Goal: Task Accomplishment & Management: Use online tool/utility

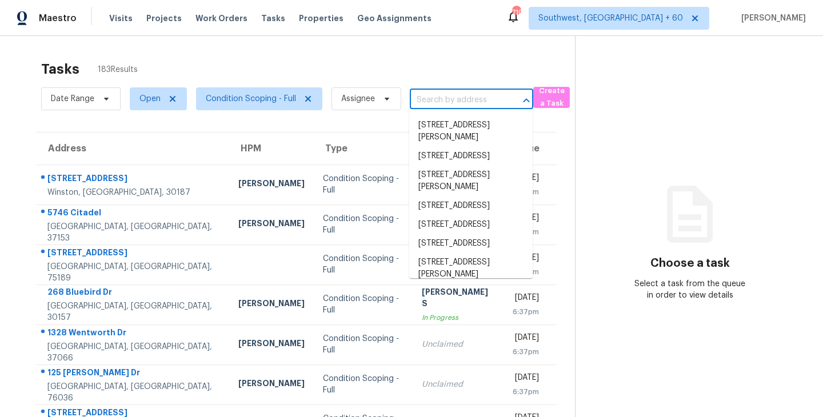
click at [434, 105] on input "text" at bounding box center [455, 100] width 91 height 18
paste input "[STREET_ADDRESS]"
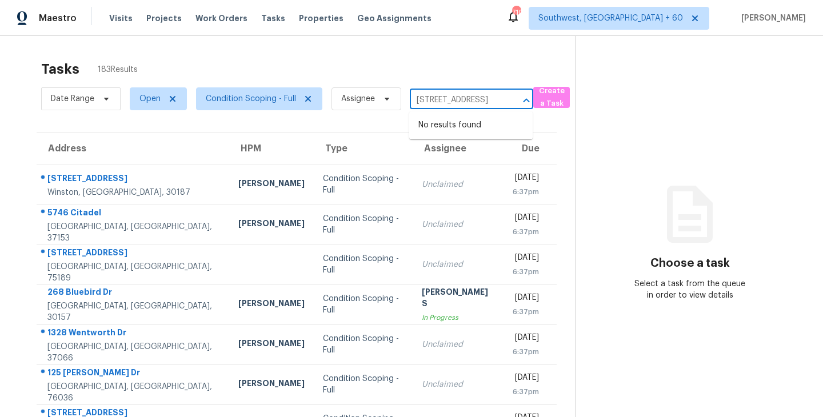
type input "[STREET_ADDRESS]"
click at [443, 72] on div "Tasks 183 Results" at bounding box center [308, 69] width 534 height 30
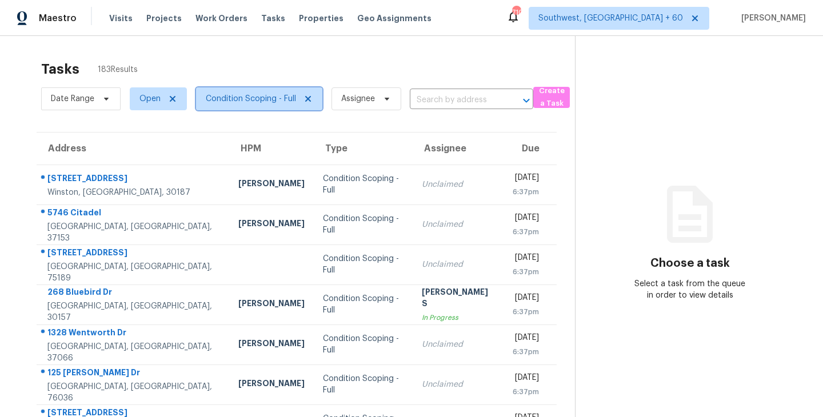
click at [277, 105] on span "Condition Scoping - Full" at bounding box center [259, 98] width 126 height 23
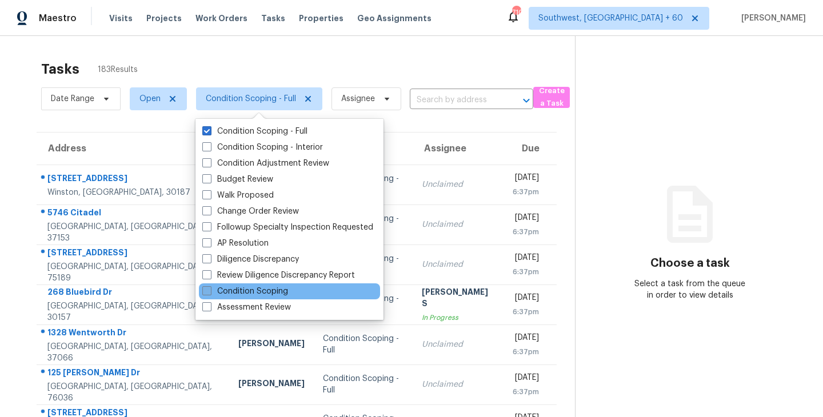
click at [268, 291] on label "Condition Scoping" at bounding box center [245, 291] width 86 height 11
click at [210, 291] on input "Condition Scoping" at bounding box center [205, 289] width 7 height 7
checkbox input "true"
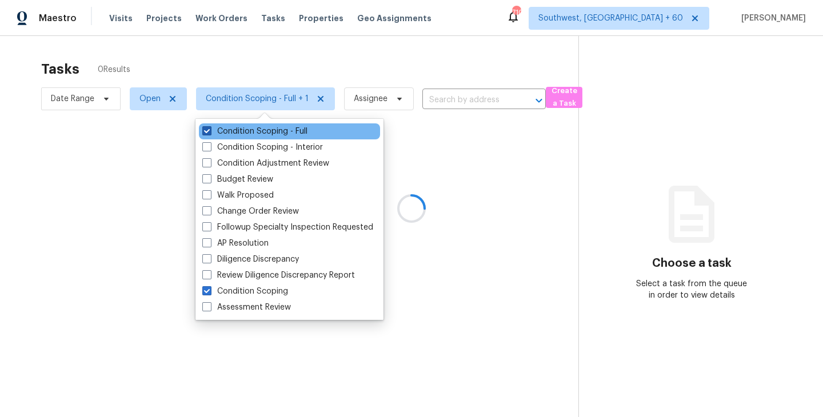
click at [278, 132] on label "Condition Scoping - Full" at bounding box center [254, 131] width 105 height 11
click at [210, 132] on input "Condition Scoping - Full" at bounding box center [205, 129] width 7 height 7
checkbox input "false"
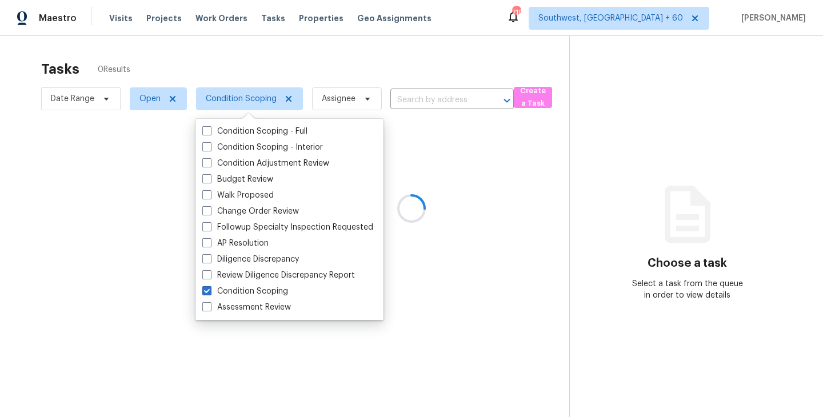
click at [499, 163] on div at bounding box center [411, 208] width 823 height 417
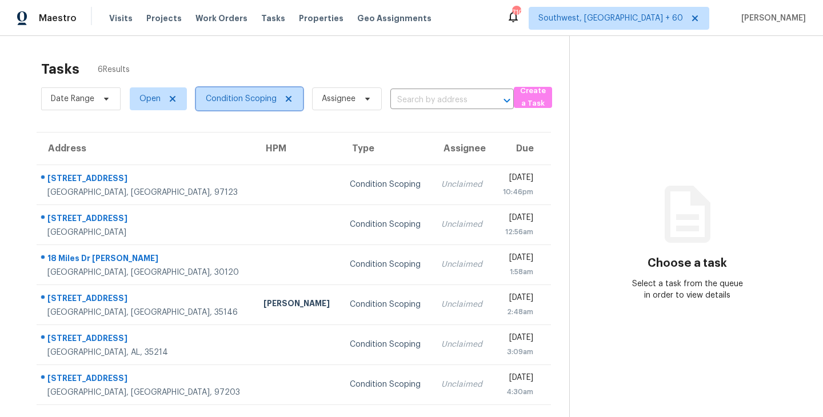
click at [238, 107] on span "Condition Scoping" at bounding box center [249, 98] width 107 height 23
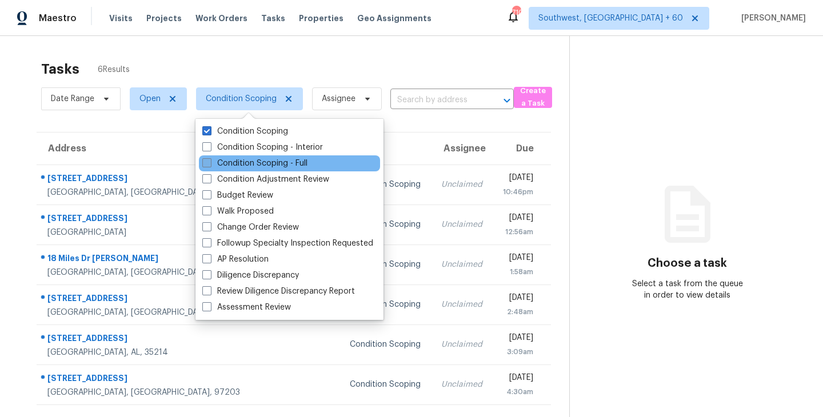
click at [285, 162] on label "Condition Scoping - Full" at bounding box center [254, 163] width 105 height 11
click at [210, 162] on input "Condition Scoping - Full" at bounding box center [205, 161] width 7 height 7
checkbox input "true"
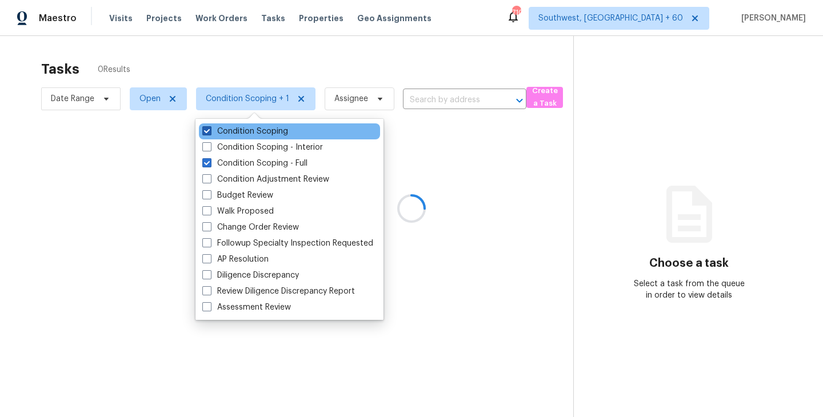
click at [281, 131] on label "Condition Scoping" at bounding box center [245, 131] width 86 height 11
click at [210, 131] on input "Condition Scoping" at bounding box center [205, 129] width 7 height 7
checkbox input "false"
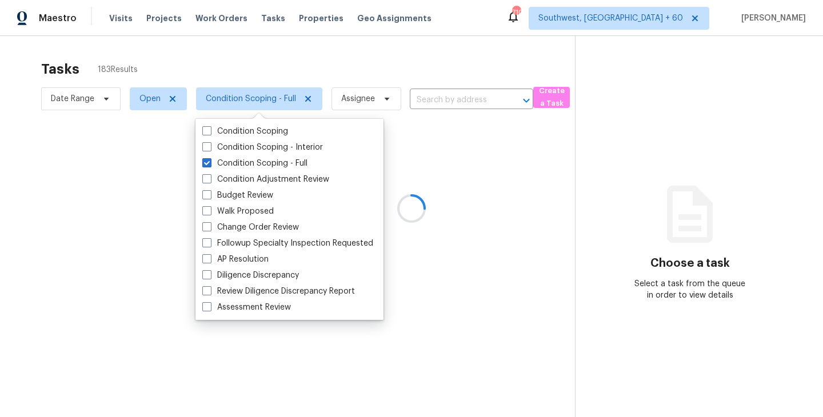
click at [469, 175] on div at bounding box center [411, 208] width 823 height 417
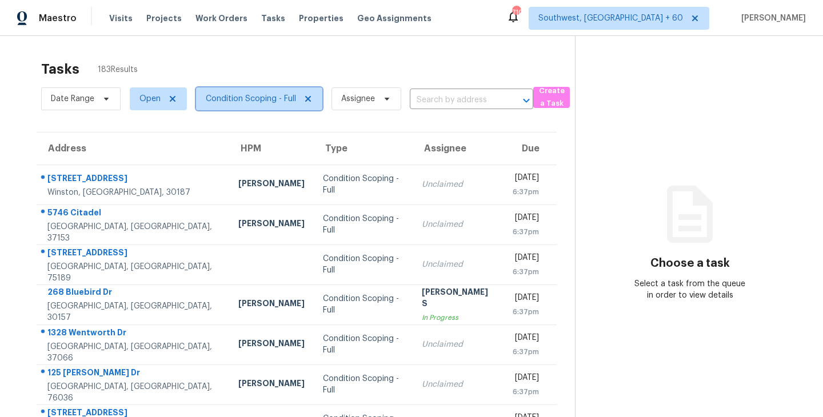
click at [267, 108] on span "Condition Scoping - Full" at bounding box center [259, 98] width 126 height 23
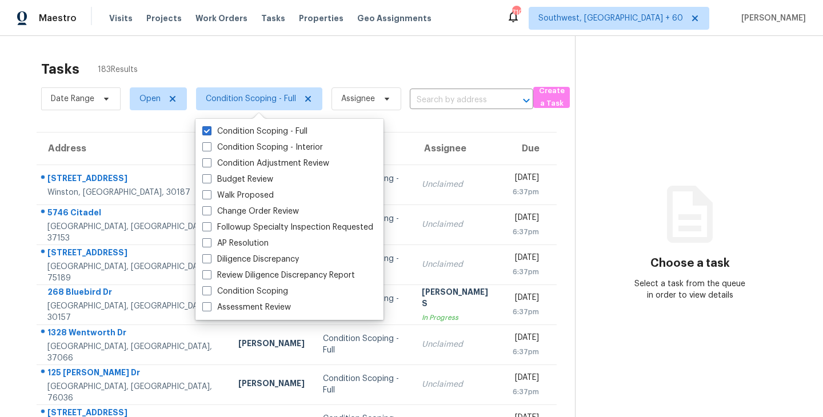
click at [642, 199] on section "Choose a task Select a task from the queue in order to view details" at bounding box center [690, 315] width 230 height 559
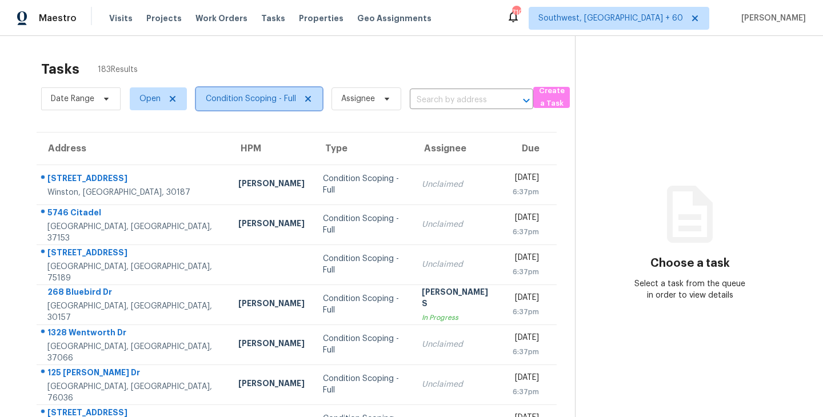
click at [270, 99] on span "Condition Scoping - Full" at bounding box center [251, 98] width 90 height 11
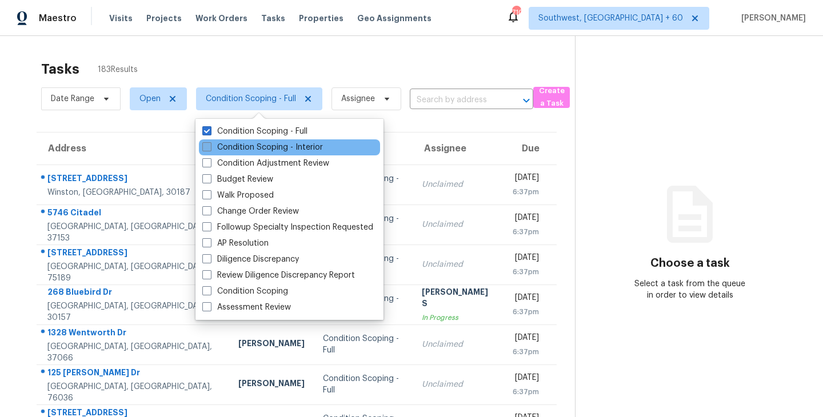
click at [281, 147] on label "Condition Scoping - Interior" at bounding box center [262, 147] width 121 height 11
click at [210, 147] on input "Condition Scoping - Interior" at bounding box center [205, 145] width 7 height 7
checkbox input "true"
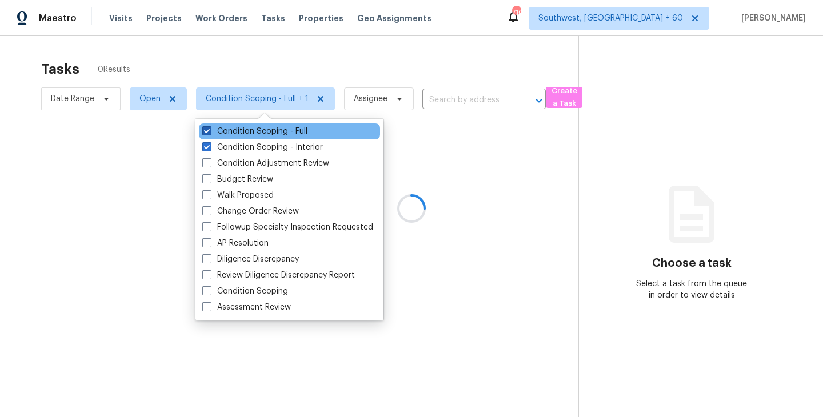
click at [296, 127] on label "Condition Scoping - Full" at bounding box center [254, 131] width 105 height 11
click at [210, 127] on input "Condition Scoping - Full" at bounding box center [205, 129] width 7 height 7
checkbox input "false"
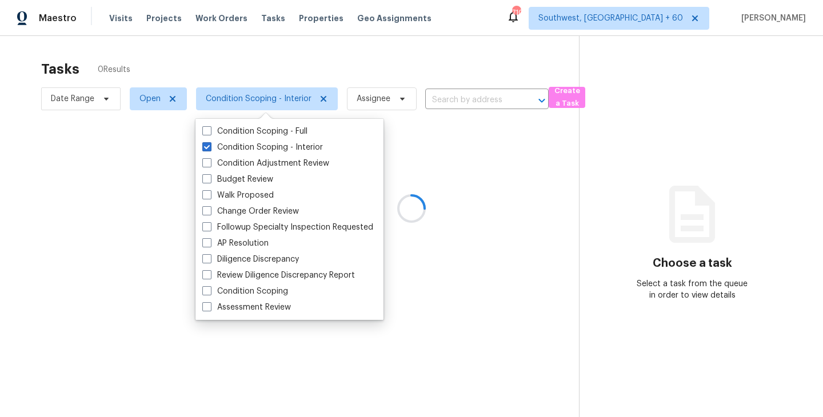
click at [478, 159] on div at bounding box center [411, 208] width 823 height 417
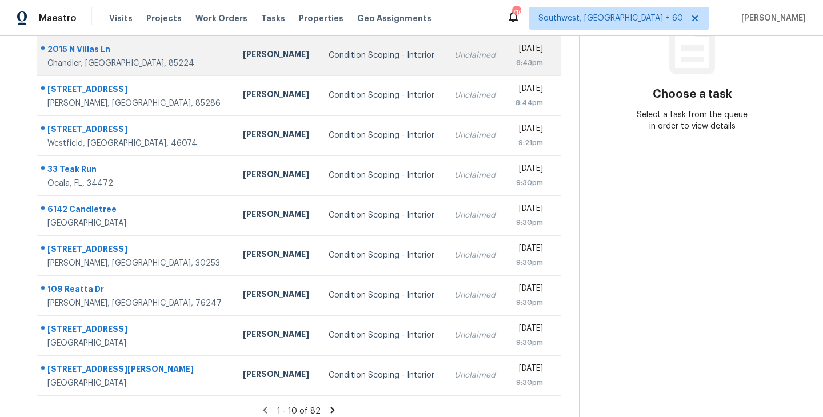
scroll to position [178, 0]
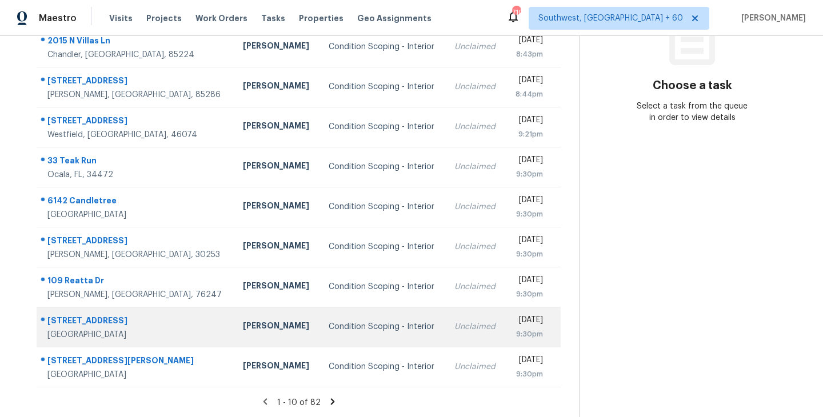
click at [345, 331] on div "Condition Scoping - Interior" at bounding box center [382, 326] width 107 height 11
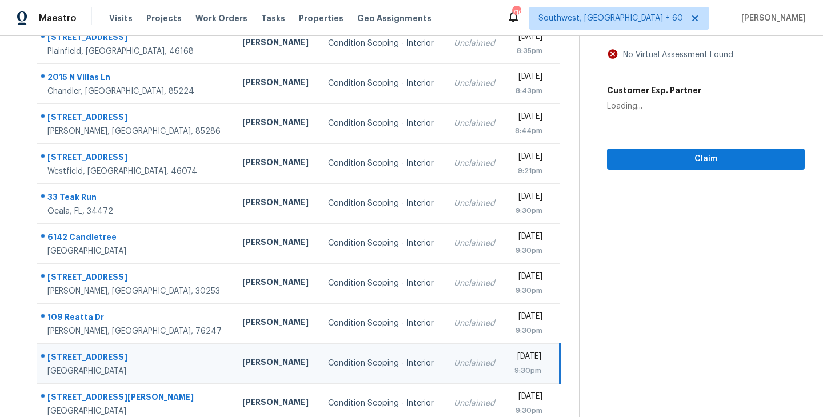
scroll to position [75, 0]
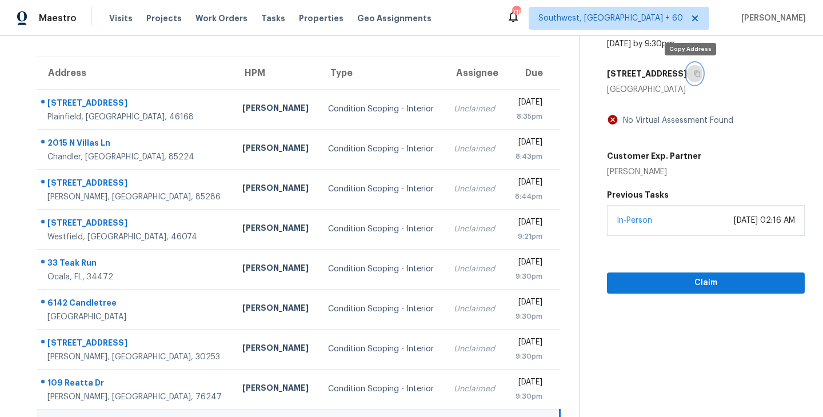
click at [694, 74] on icon "button" at bounding box center [697, 73] width 7 height 7
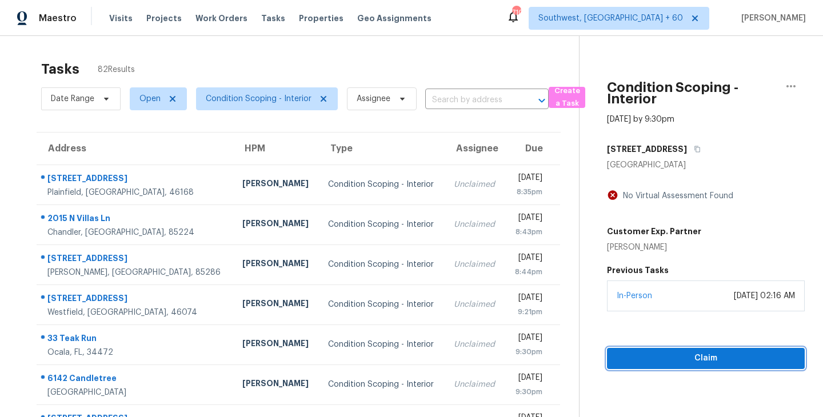
click at [664, 354] on span "Claim" at bounding box center [705, 358] width 179 height 14
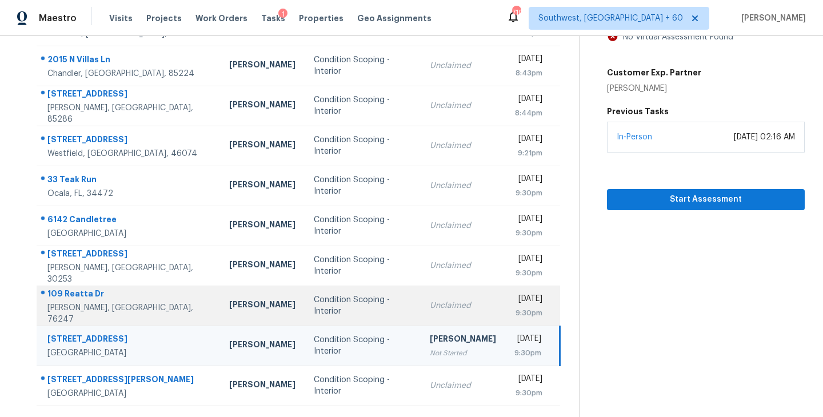
scroll to position [135, 0]
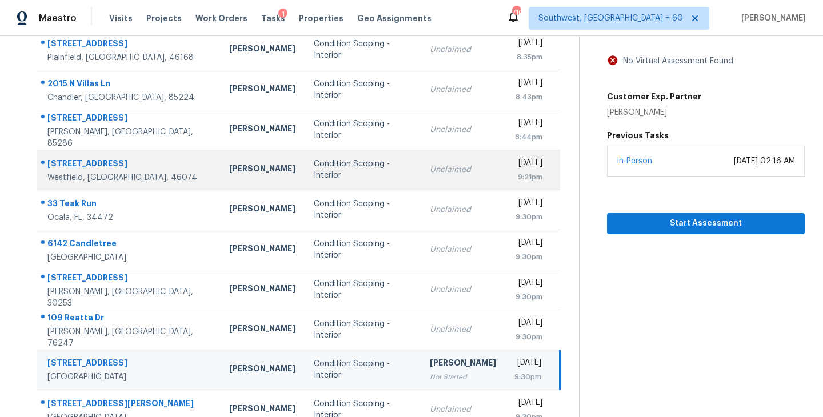
click at [351, 174] on div "Condition Scoping - Interior" at bounding box center [363, 169] width 98 height 23
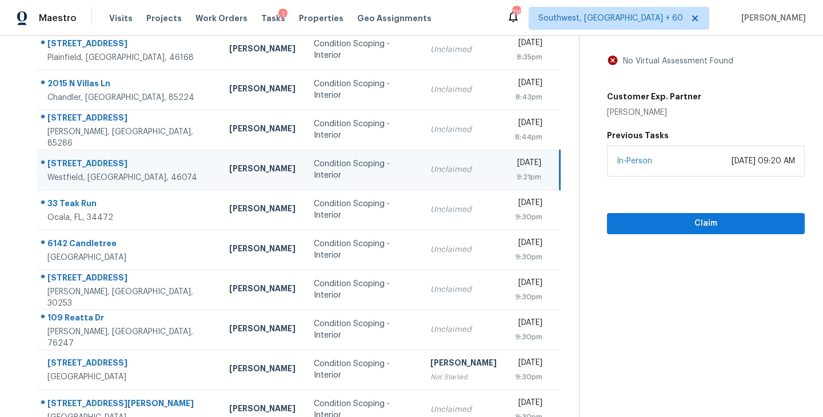
scroll to position [77, 0]
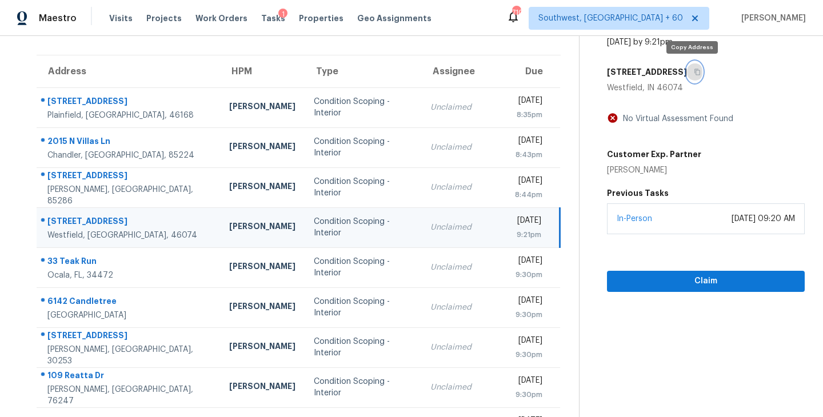
click at [696, 72] on icon "button" at bounding box center [697, 72] width 7 height 7
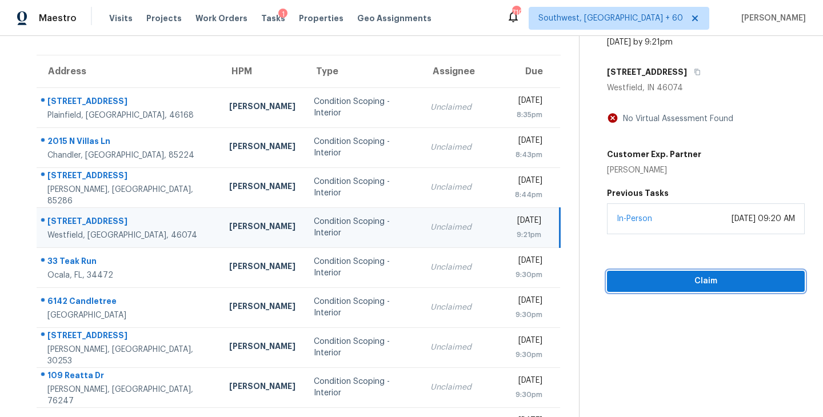
click at [703, 273] on button "Claim" at bounding box center [706, 281] width 198 height 21
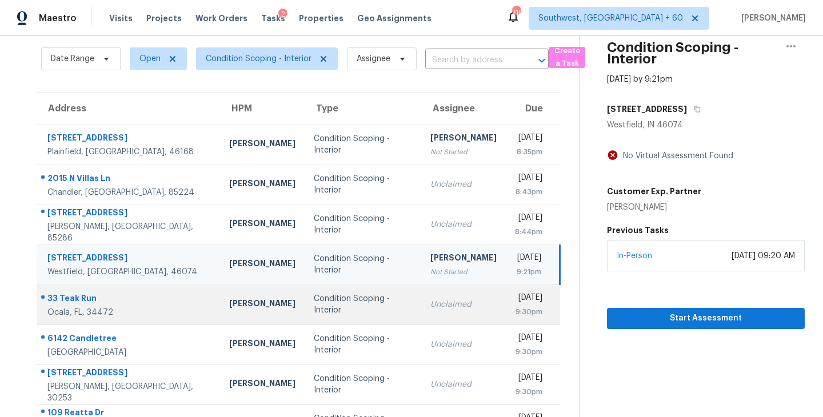
scroll to position [0, 0]
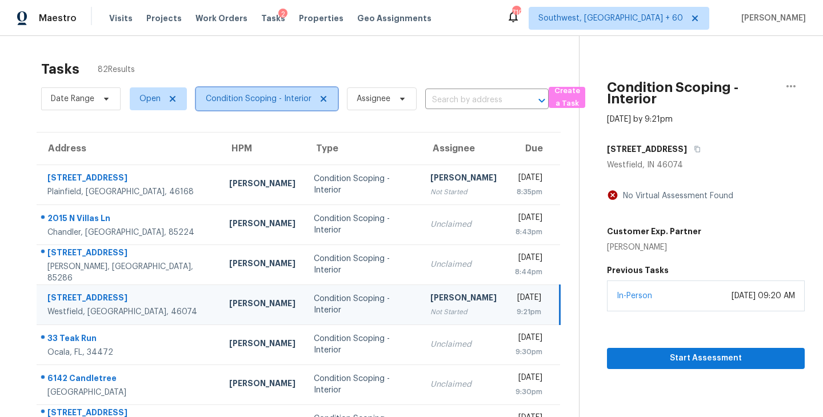
click at [258, 101] on span "Condition Scoping - Interior" at bounding box center [259, 98] width 106 height 11
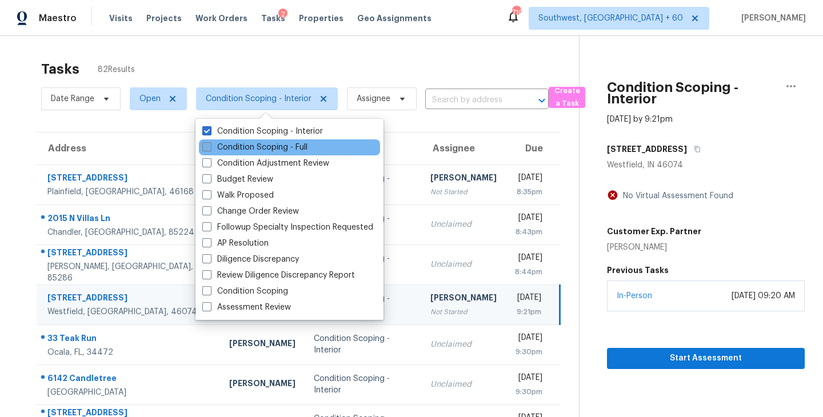
click at [262, 149] on label "Condition Scoping - Full" at bounding box center [254, 147] width 105 height 11
click at [210, 149] on input "Condition Scoping - Full" at bounding box center [205, 145] width 7 height 7
checkbox input "true"
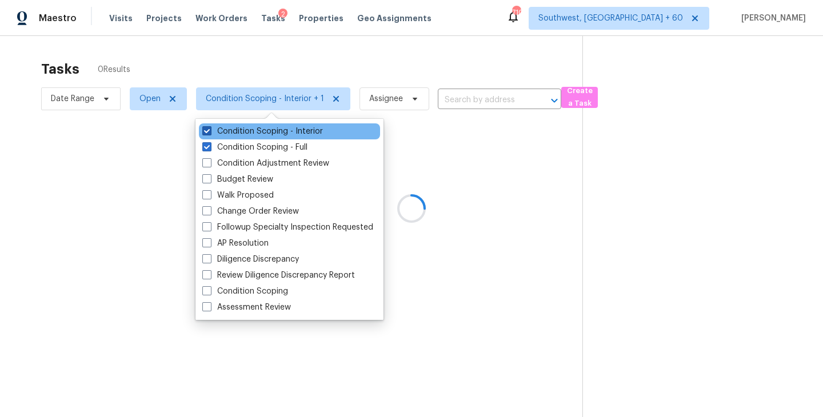
click at [282, 134] on label "Condition Scoping - Interior" at bounding box center [262, 131] width 121 height 11
click at [210, 133] on input "Condition Scoping - Interior" at bounding box center [205, 129] width 7 height 7
checkbox input "false"
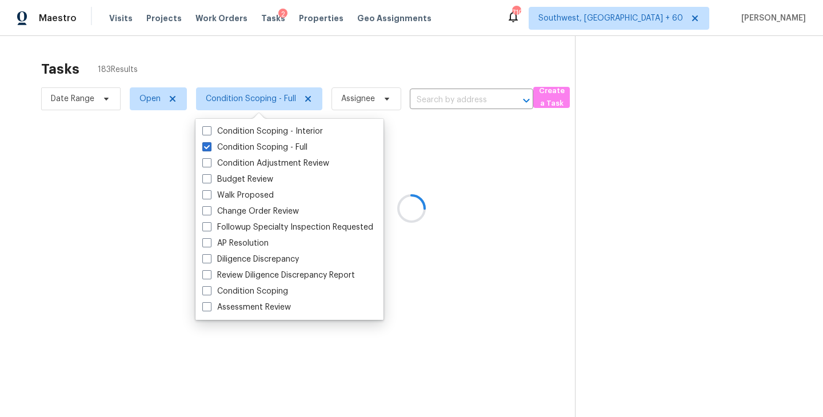
click at [495, 171] on div at bounding box center [411, 208] width 823 height 417
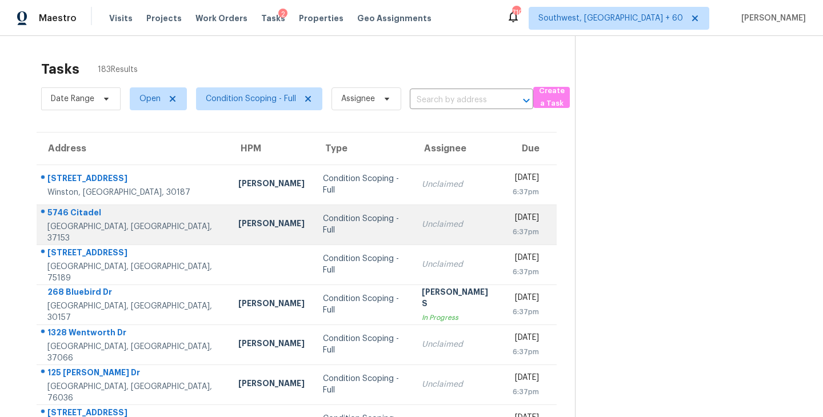
scroll to position [10, 0]
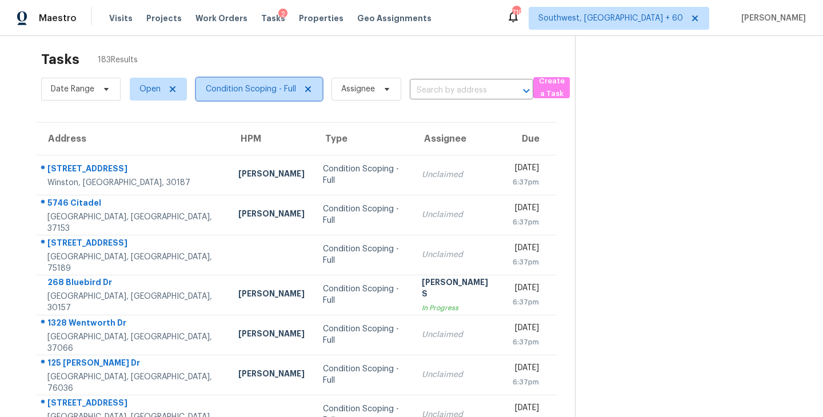
click at [268, 93] on span "Condition Scoping - Full" at bounding box center [251, 88] width 90 height 11
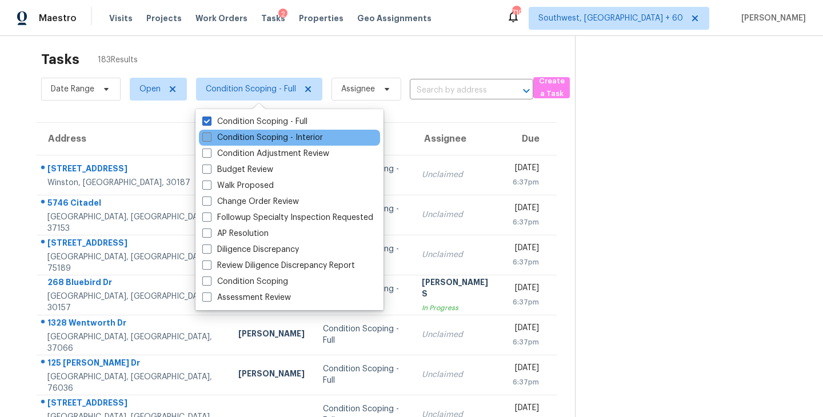
click at [271, 135] on label "Condition Scoping - Interior" at bounding box center [262, 137] width 121 height 11
click at [210, 135] on input "Condition Scoping - Interior" at bounding box center [205, 135] width 7 height 7
checkbox input "true"
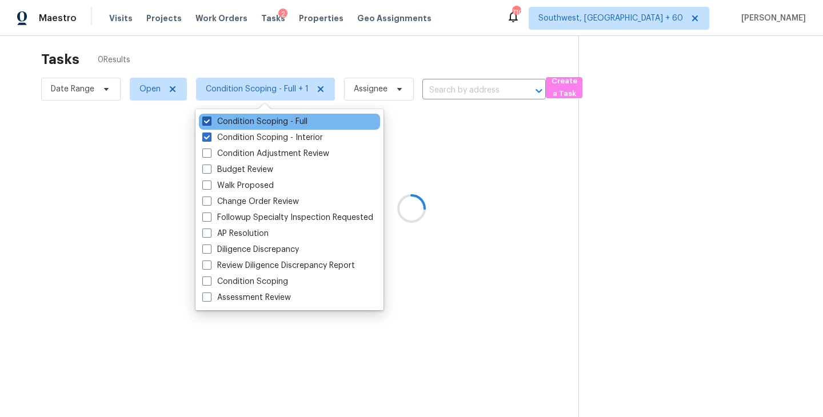
click at [282, 126] on label "Condition Scoping - Full" at bounding box center [254, 121] width 105 height 11
click at [210, 123] on input "Condition Scoping - Full" at bounding box center [205, 119] width 7 height 7
checkbox input "false"
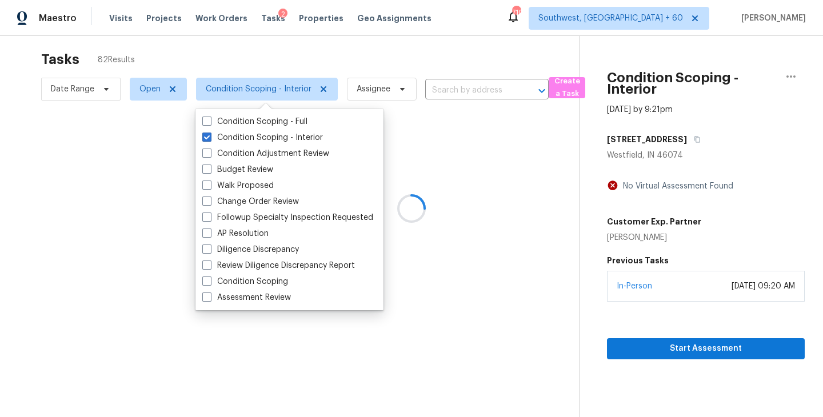
click at [517, 171] on div at bounding box center [411, 208] width 823 height 417
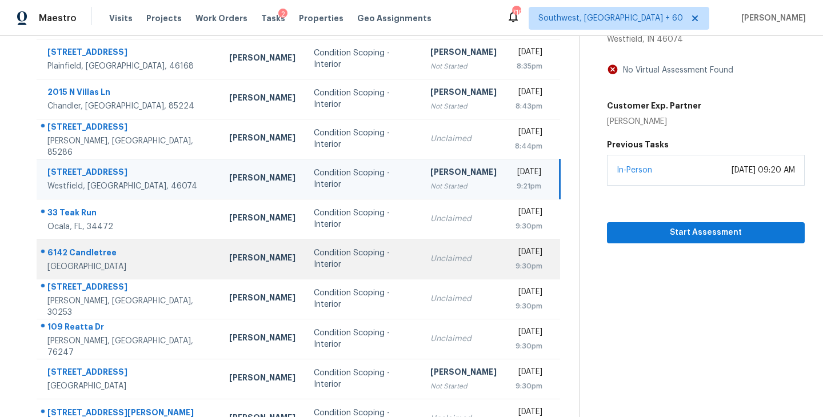
scroll to position [51, 0]
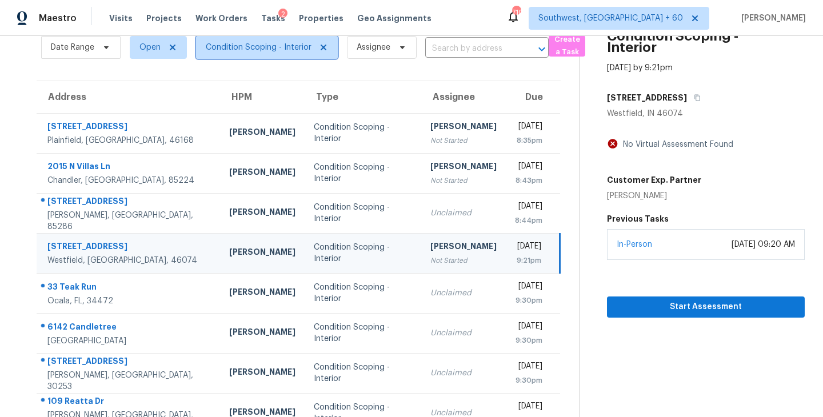
click at [298, 54] on span "Condition Scoping - Interior" at bounding box center [267, 47] width 142 height 23
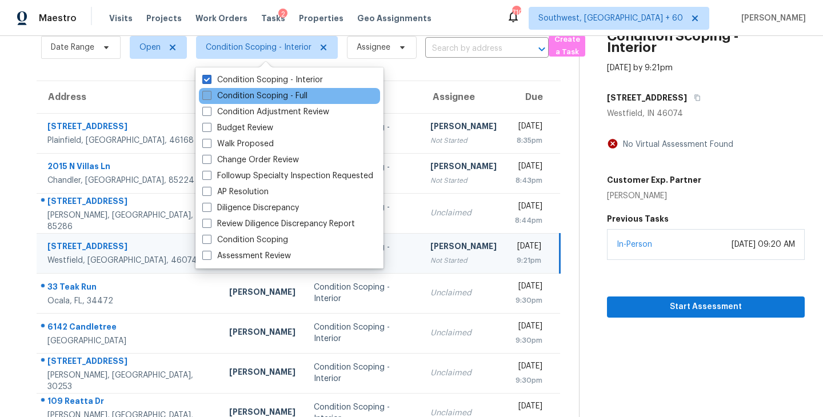
click at [301, 101] on label "Condition Scoping - Full" at bounding box center [254, 95] width 105 height 11
click at [210, 98] on input "Condition Scoping - Full" at bounding box center [205, 93] width 7 height 7
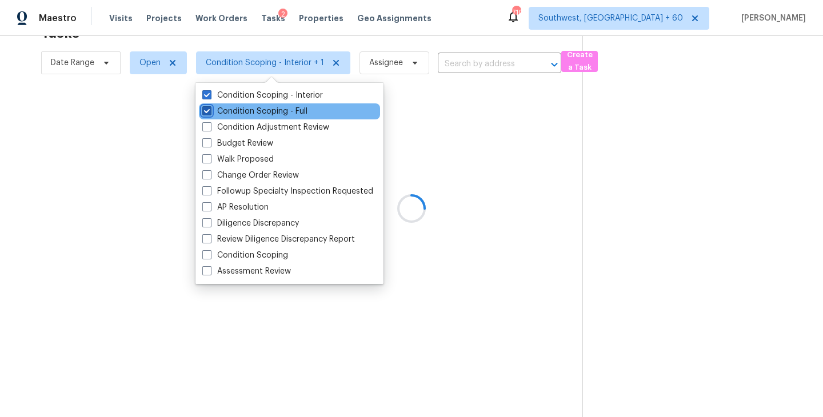
scroll to position [36, 0]
click at [311, 83] on div "Condition Scoping - Interior Condition Scoping - Full Condition Adjustment Revi…" at bounding box center [289, 183] width 188 height 201
click at [295, 113] on label "Condition Scoping - Full" at bounding box center [254, 111] width 105 height 11
click at [210, 113] on input "Condition Scoping - Full" at bounding box center [205, 109] width 7 height 7
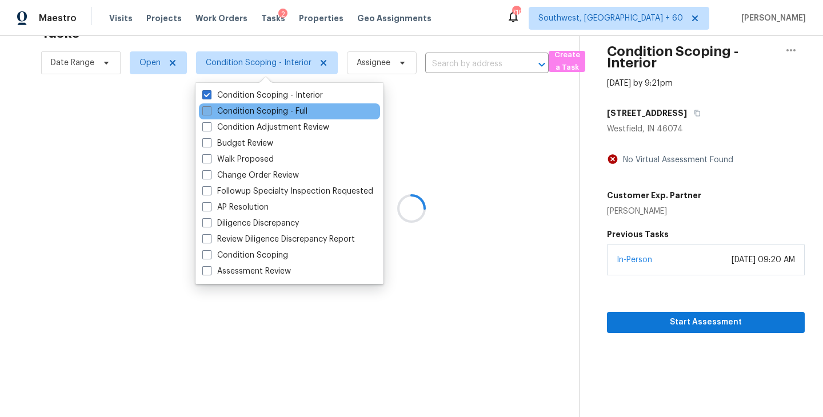
click at [299, 111] on label "Condition Scoping - Full" at bounding box center [254, 111] width 105 height 11
click at [210, 111] on input "Condition Scoping - Full" at bounding box center [205, 109] width 7 height 7
checkbox input "true"
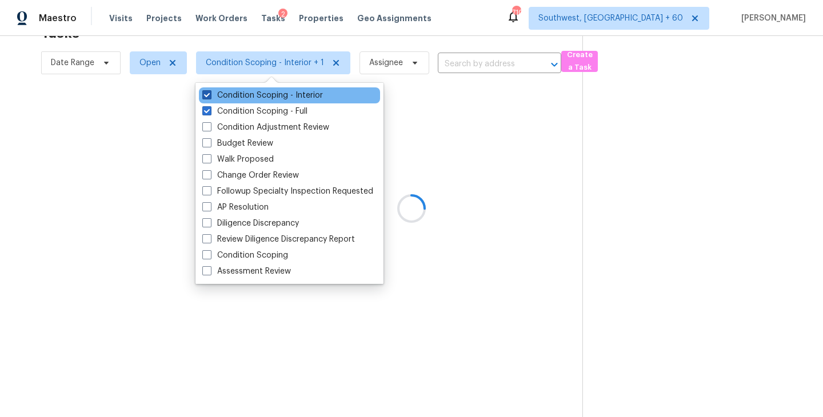
click at [303, 97] on label "Condition Scoping - Interior" at bounding box center [262, 95] width 121 height 11
click at [210, 97] on input "Condition Scoping - Interior" at bounding box center [205, 93] width 7 height 7
checkbox input "false"
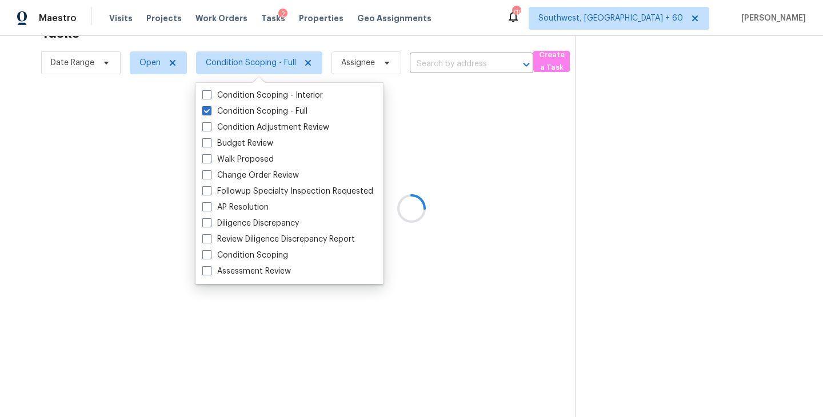
click at [453, 115] on div at bounding box center [411, 208] width 823 height 417
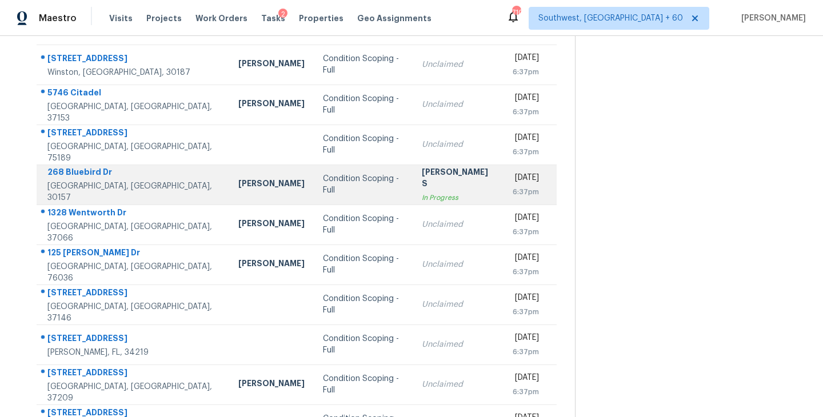
scroll to position [178, 0]
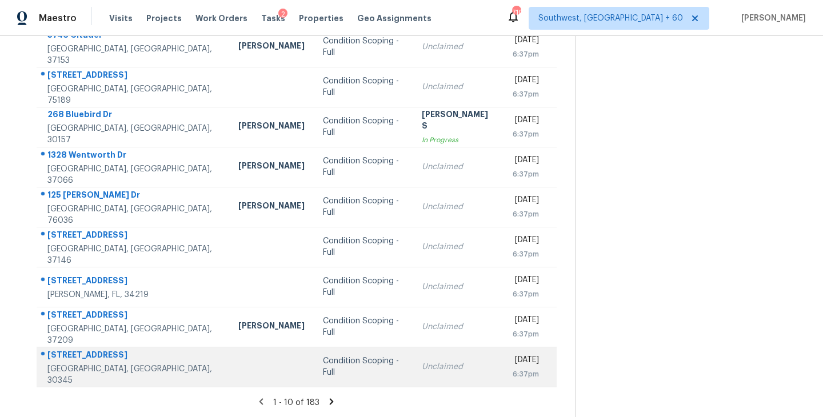
click at [341, 371] on div "Condition Scoping - Full" at bounding box center [363, 366] width 81 height 23
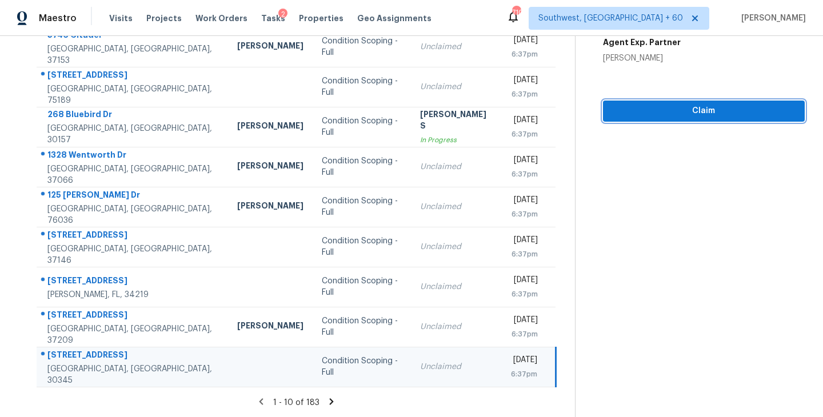
click at [725, 121] on button "Claim" at bounding box center [704, 111] width 202 height 21
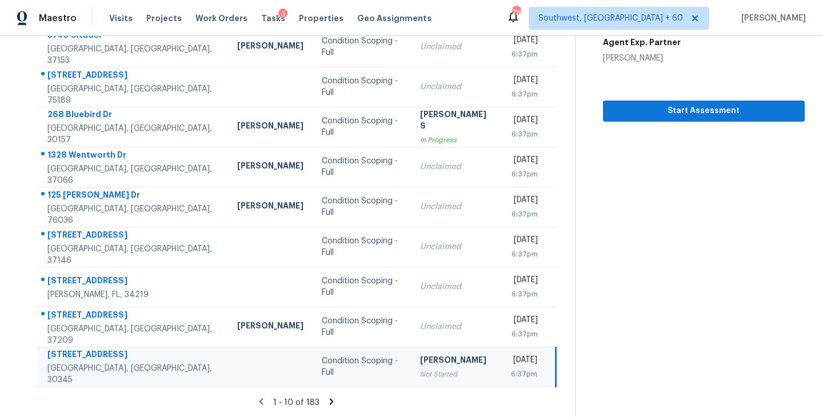
click at [327, 403] on icon at bounding box center [331, 402] width 10 height 10
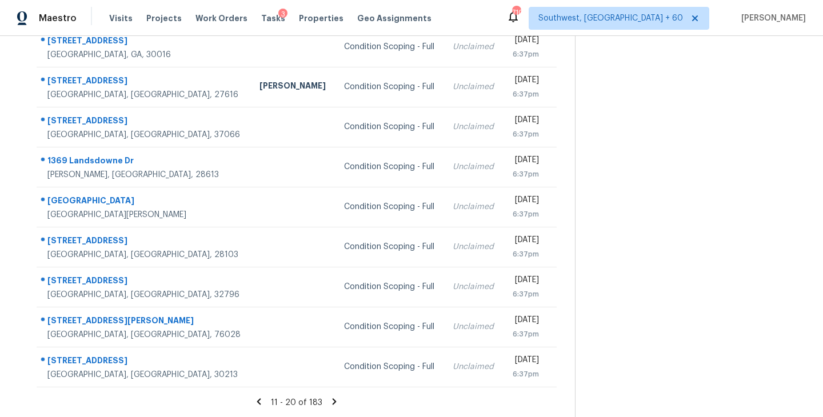
click at [333, 401] on icon at bounding box center [335, 401] width 4 height 6
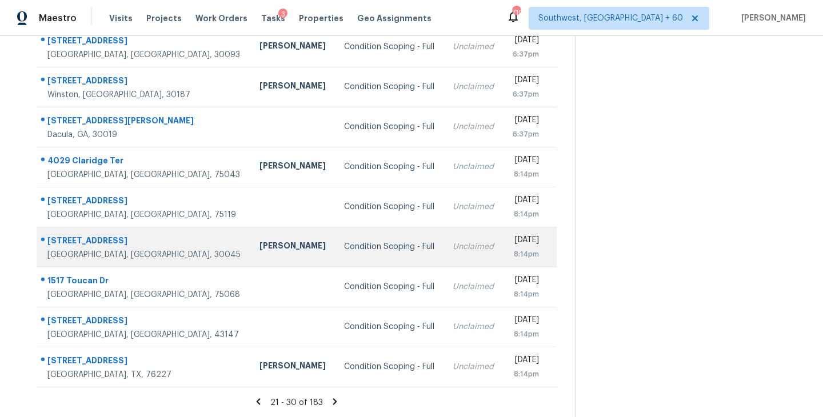
click at [344, 251] on div "Condition Scoping - Full" at bounding box center [389, 246] width 90 height 11
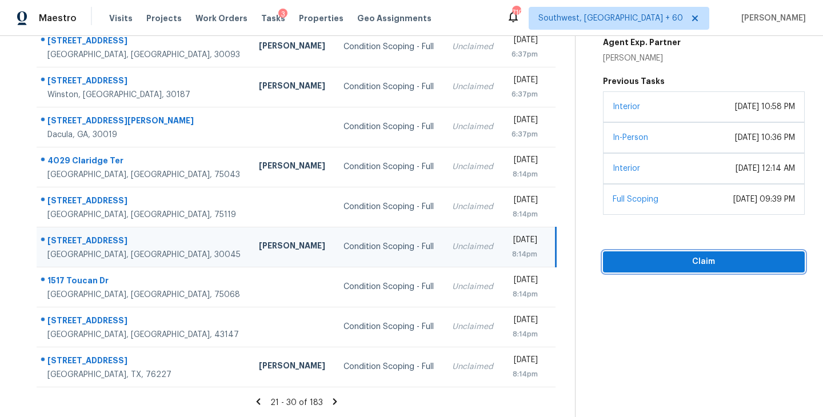
click at [690, 259] on span "Claim" at bounding box center [703, 262] width 183 height 14
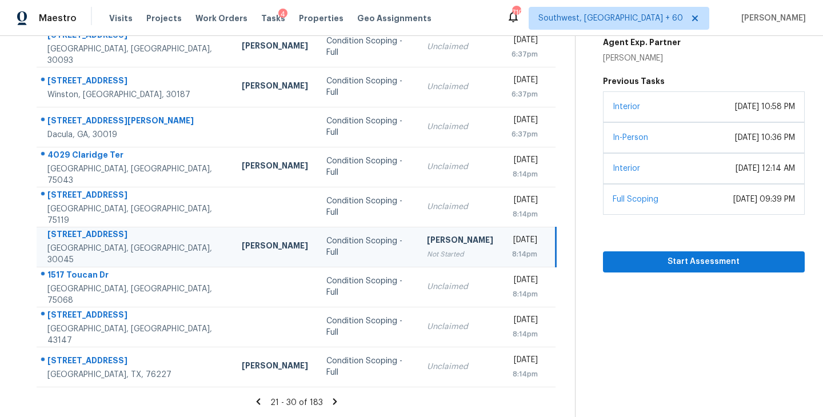
click at [330, 404] on icon at bounding box center [335, 402] width 10 height 10
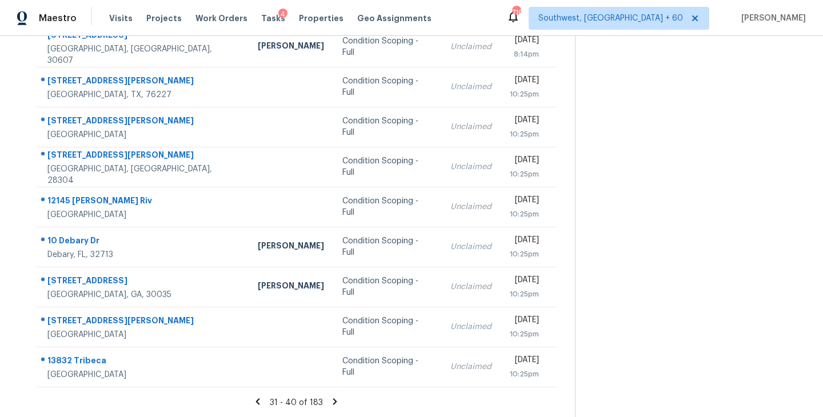
click at [333, 401] on icon at bounding box center [335, 401] width 4 height 6
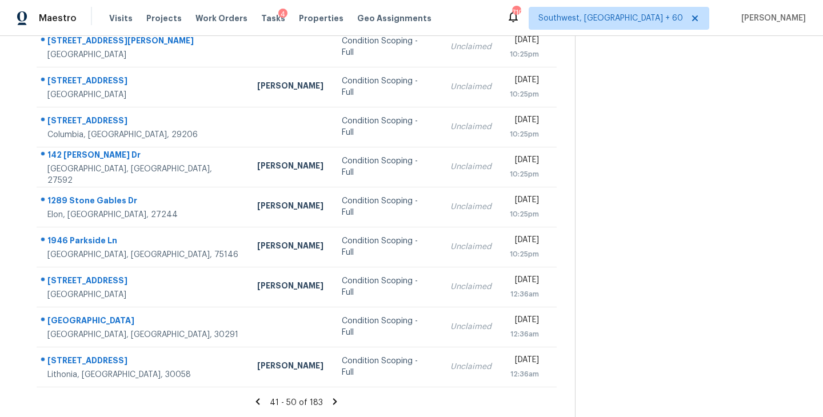
click at [334, 403] on icon at bounding box center [335, 402] width 10 height 10
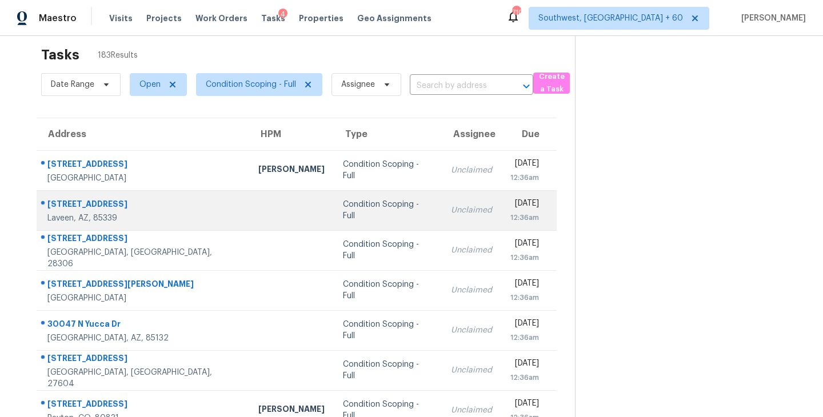
scroll to position [0, 0]
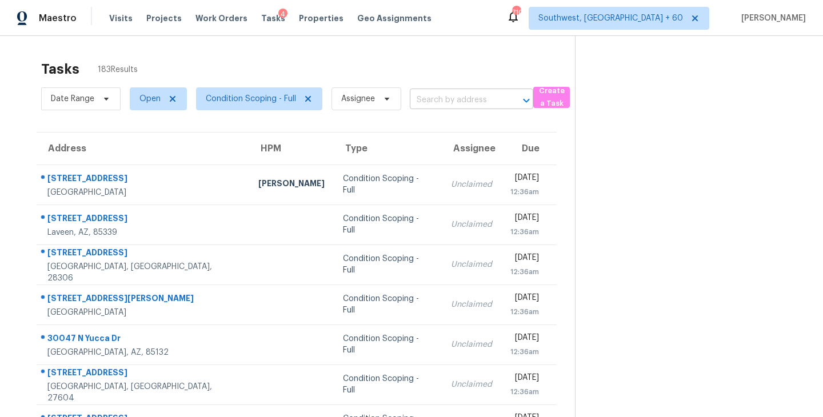
click at [448, 105] on input "text" at bounding box center [455, 100] width 91 height 18
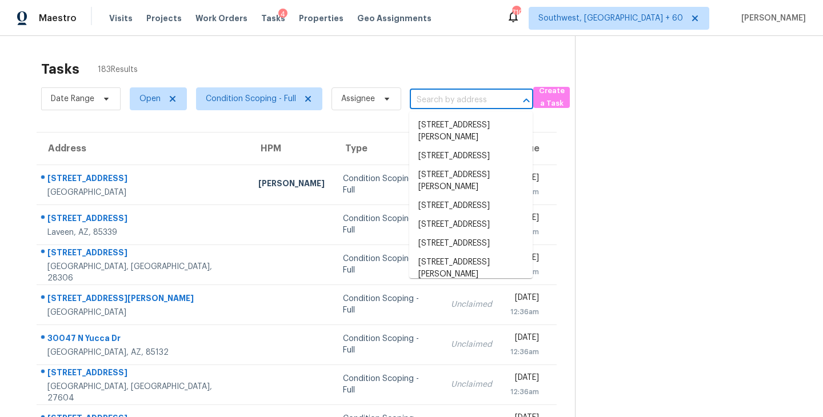
paste input "2463 Turnbury Glen Walk Snellville, GA, 30078"
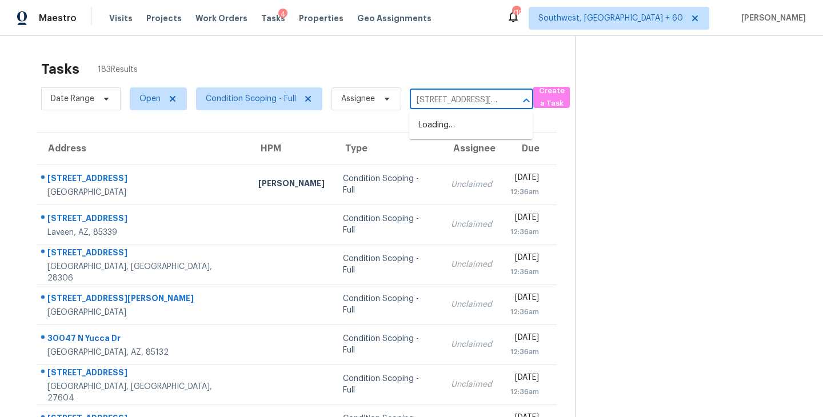
scroll to position [0, 89]
type input "2463 Turnbury Glen Walk Snellville, GA, 30078"
click at [642, 193] on section at bounding box center [690, 315] width 230 height 559
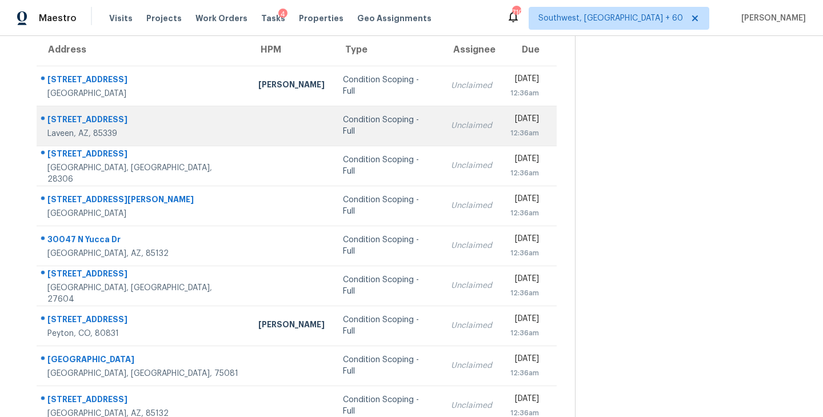
scroll to position [178, 0]
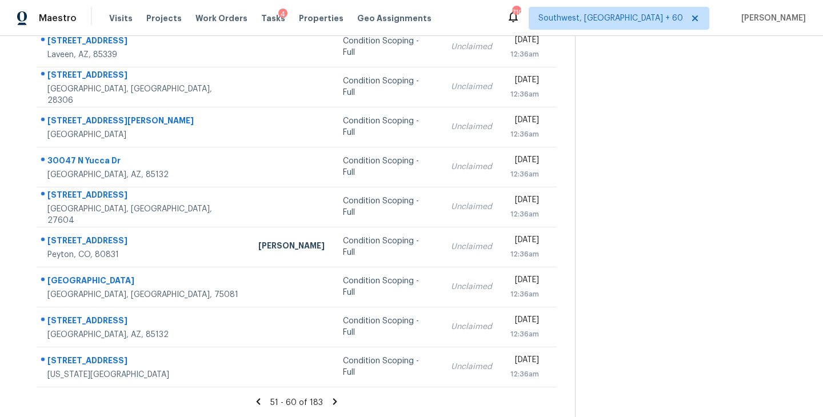
click at [333, 401] on icon at bounding box center [335, 402] width 10 height 10
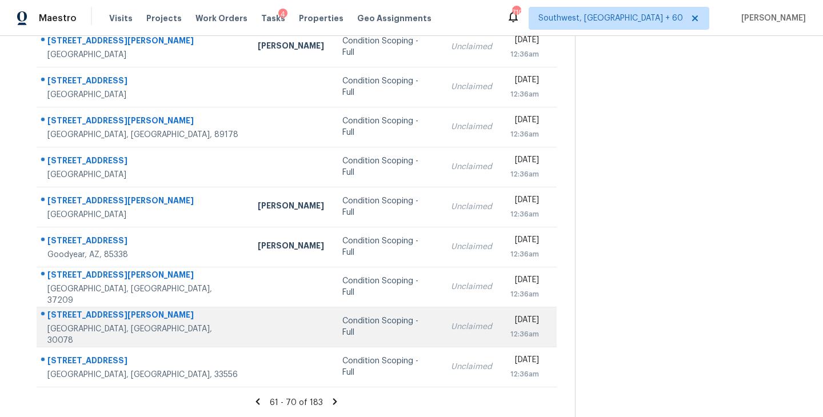
click at [333, 332] on td "Condition Scoping - Full" at bounding box center [387, 327] width 109 height 40
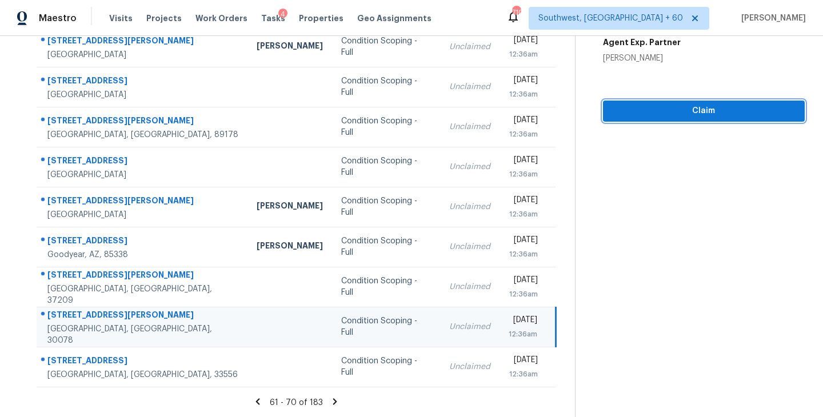
click at [709, 108] on span "Claim" at bounding box center [703, 111] width 183 height 14
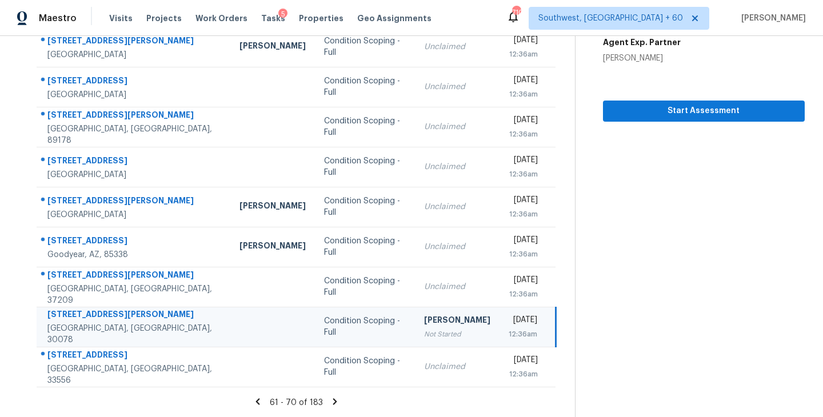
click at [334, 401] on icon at bounding box center [335, 401] width 4 height 6
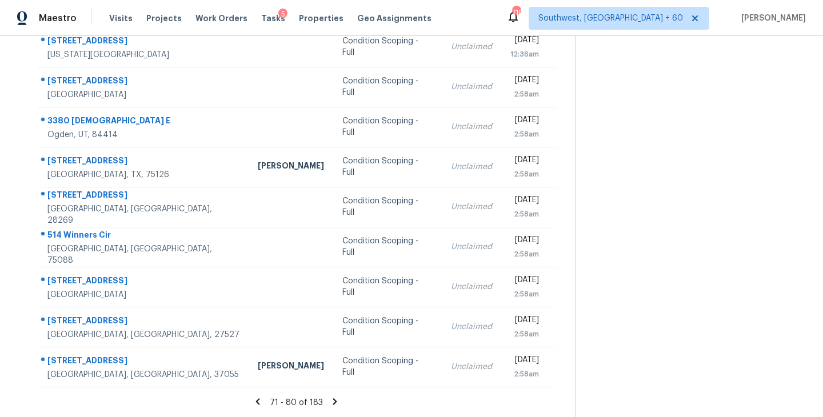
click at [334, 399] on icon at bounding box center [335, 402] width 10 height 10
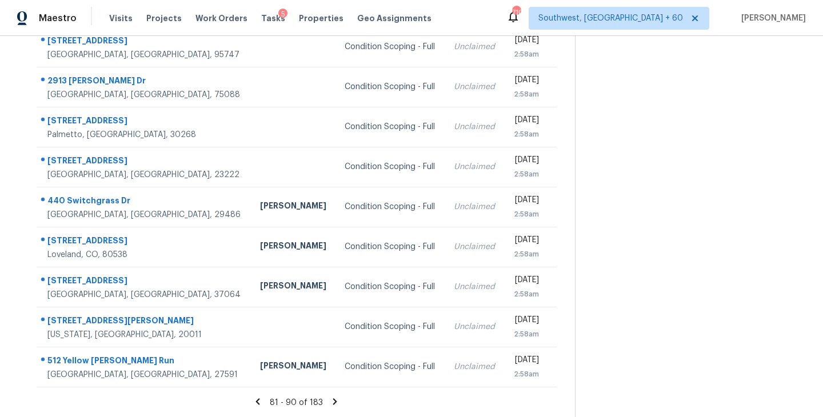
click at [333, 401] on icon at bounding box center [335, 401] width 4 height 6
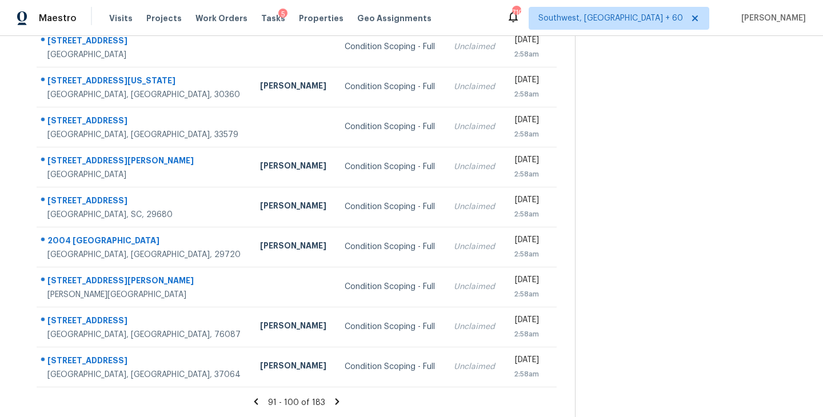
click at [338, 402] on icon at bounding box center [337, 402] width 10 height 10
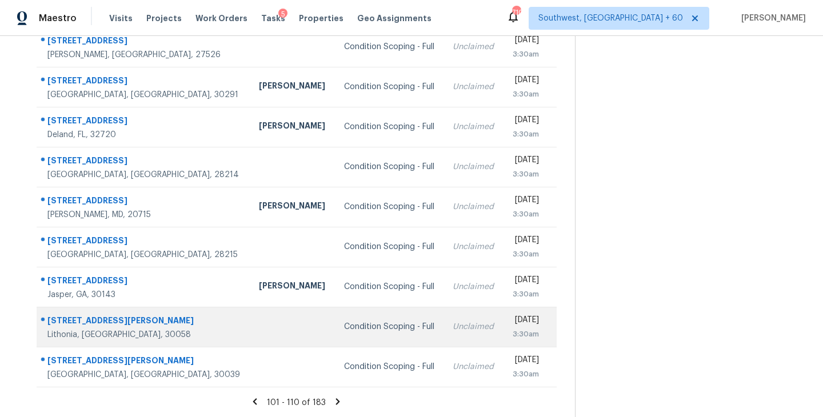
click at [335, 333] on td "Condition Scoping - Full" at bounding box center [389, 327] width 109 height 40
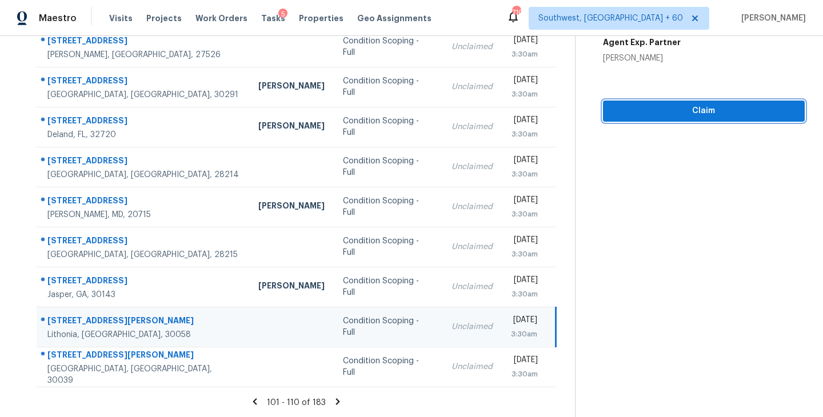
click at [701, 117] on span "Claim" at bounding box center [703, 111] width 183 height 14
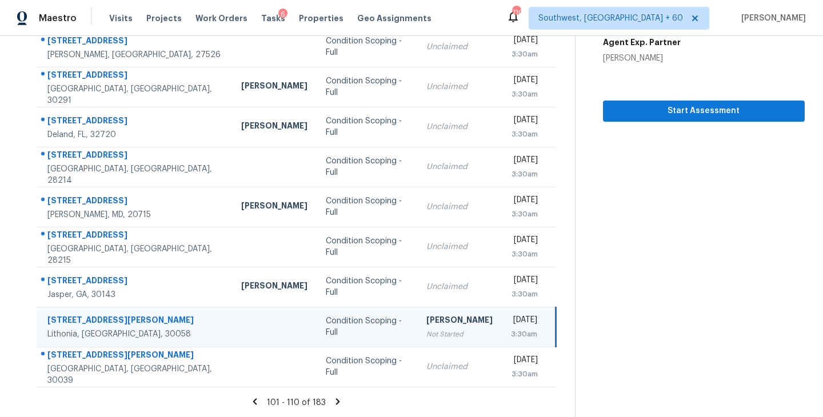
click at [337, 401] on icon at bounding box center [338, 401] width 4 height 6
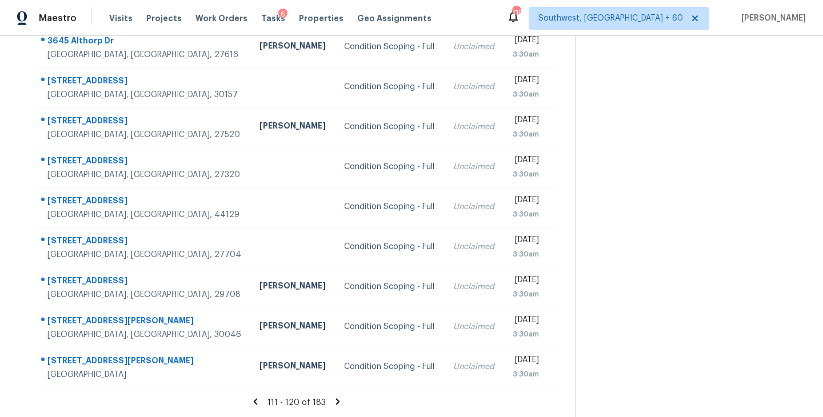
click at [336, 401] on icon at bounding box center [338, 401] width 4 height 6
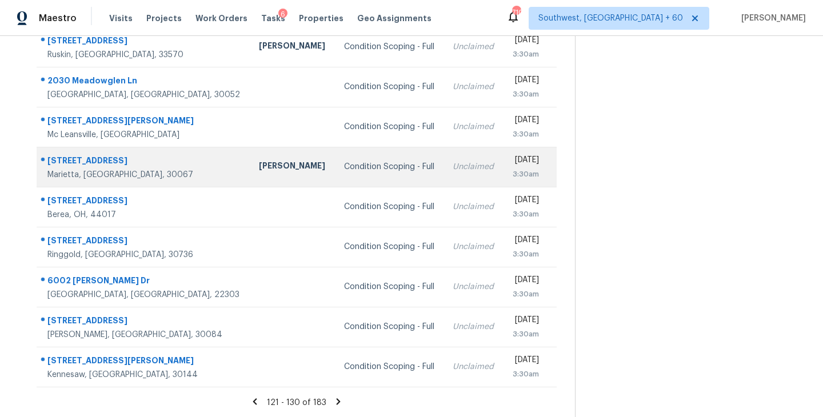
click at [338, 159] on td "Condition Scoping - Full" at bounding box center [389, 167] width 109 height 40
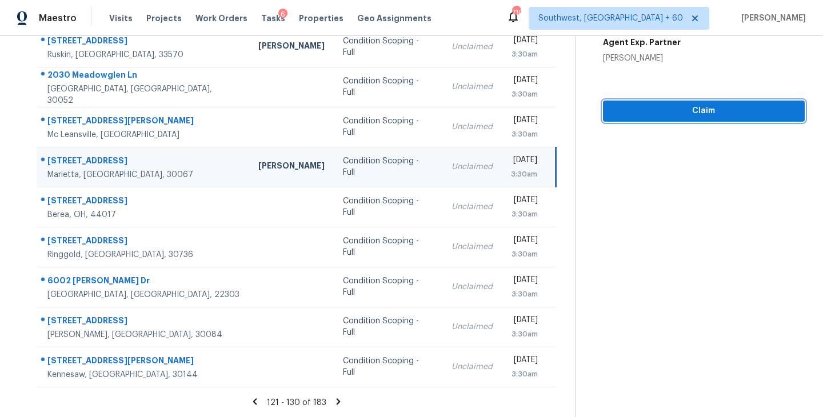
click at [715, 109] on span "Claim" at bounding box center [703, 111] width 183 height 14
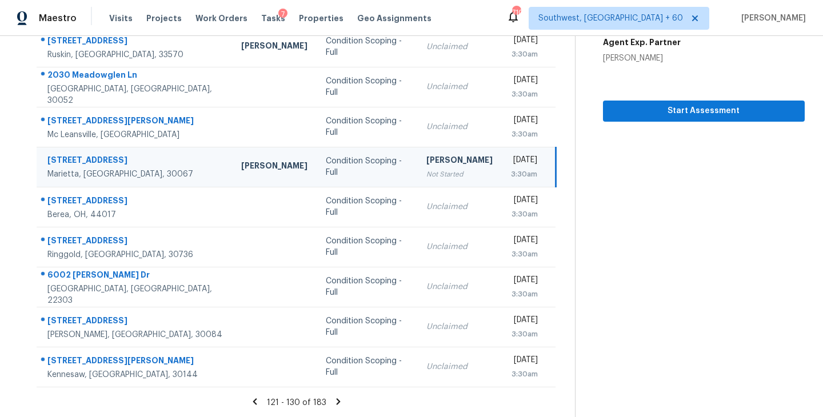
click at [337, 400] on icon at bounding box center [339, 401] width 4 height 6
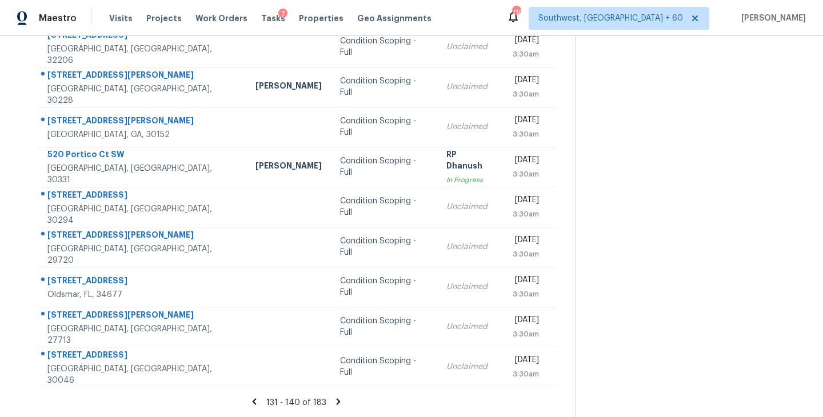
click at [338, 401] on icon at bounding box center [339, 401] width 4 height 6
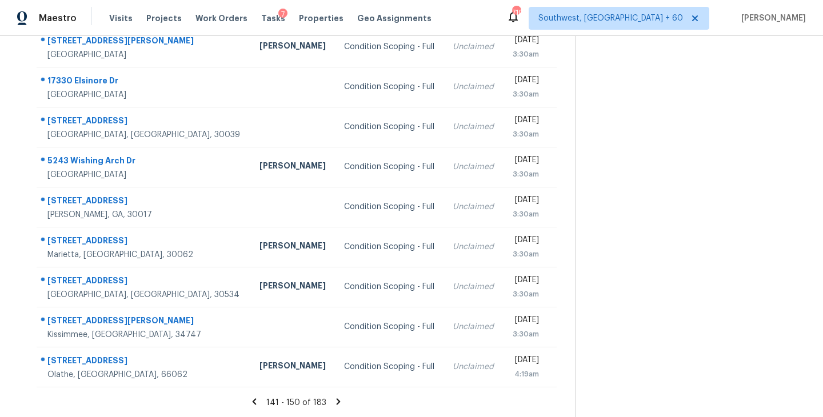
click at [337, 401] on icon at bounding box center [339, 401] width 4 height 6
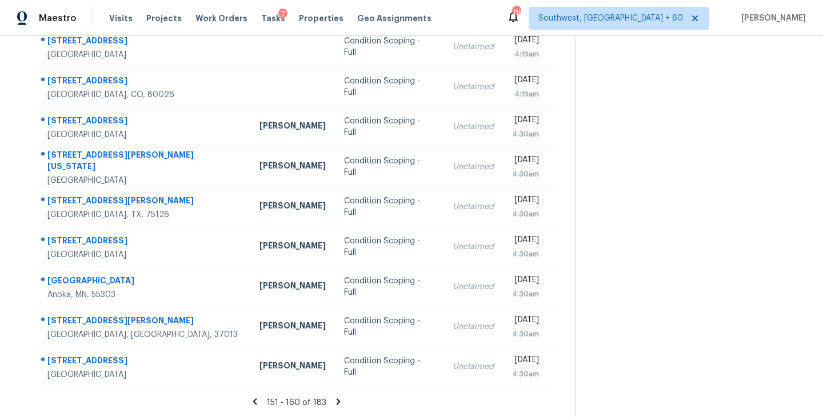
click at [338, 399] on icon at bounding box center [338, 402] width 10 height 10
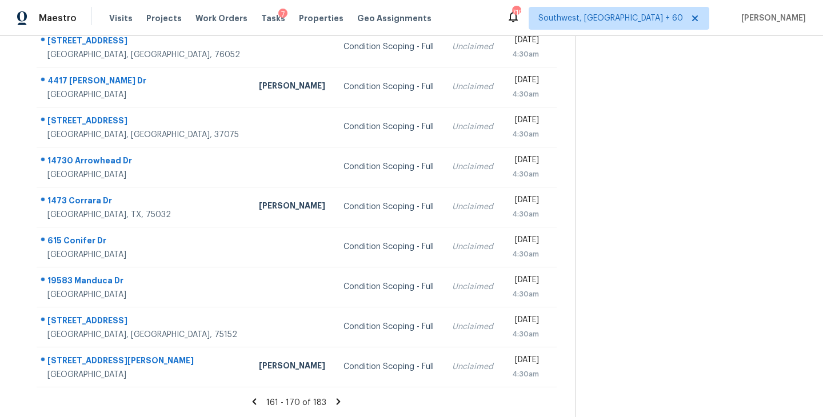
click at [337, 403] on icon at bounding box center [339, 401] width 4 height 6
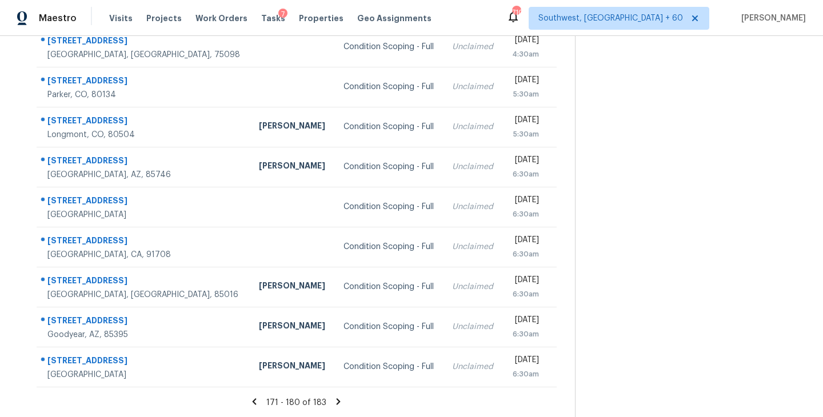
click at [337, 401] on icon at bounding box center [339, 401] width 4 height 6
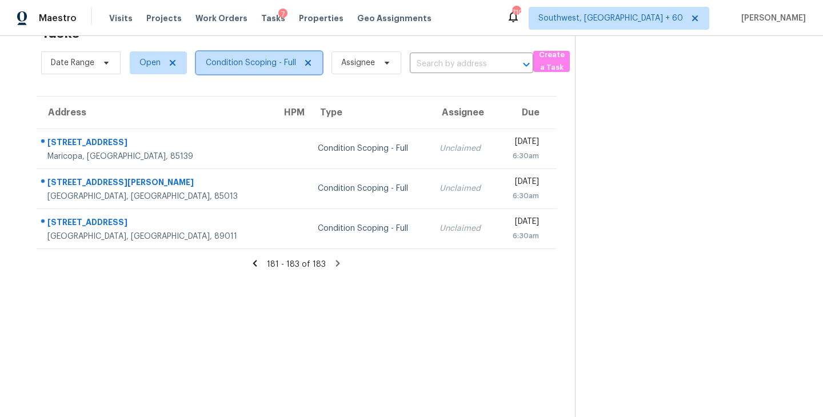
click at [269, 67] on span "Condition Scoping - Full" at bounding box center [251, 62] width 90 height 11
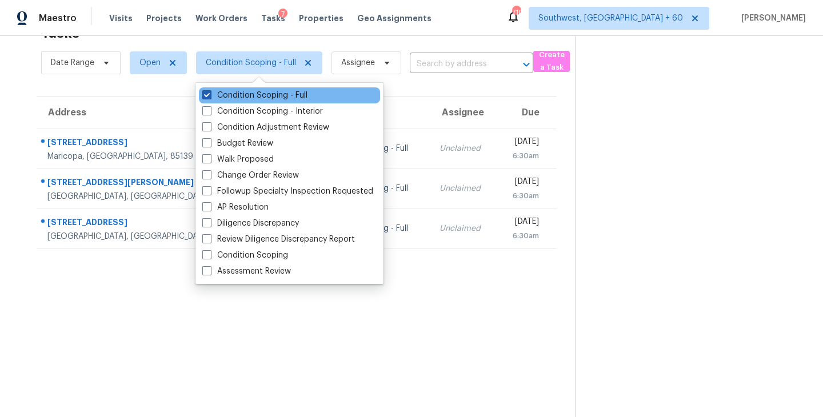
click at [269, 97] on label "Condition Scoping - Full" at bounding box center [254, 95] width 105 height 11
click at [210, 97] on input "Condition Scoping - Full" at bounding box center [205, 93] width 7 height 7
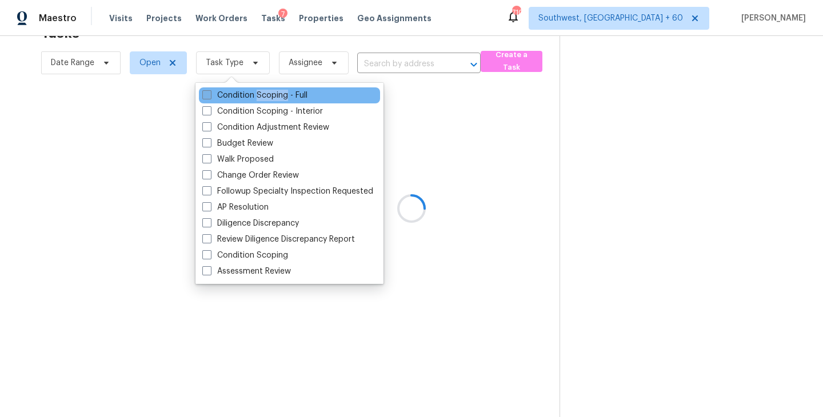
click at [269, 97] on label "Condition Scoping - Full" at bounding box center [254, 95] width 105 height 11
click at [210, 97] on input "Condition Scoping - Full" at bounding box center [205, 93] width 7 height 7
checkbox input "true"
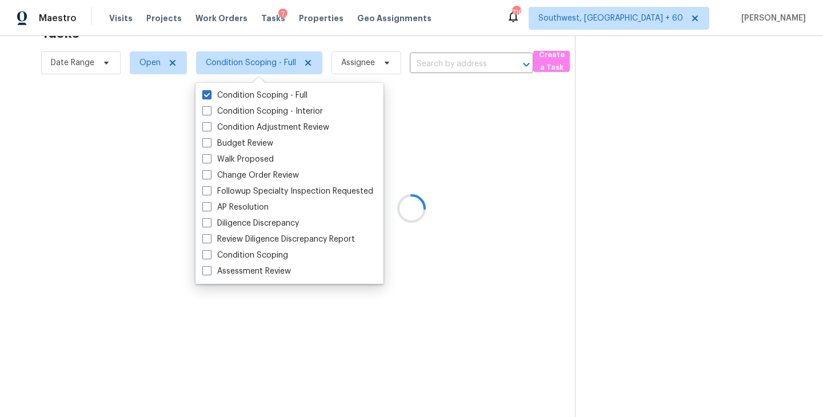
click at [634, 211] on div at bounding box center [411, 208] width 823 height 417
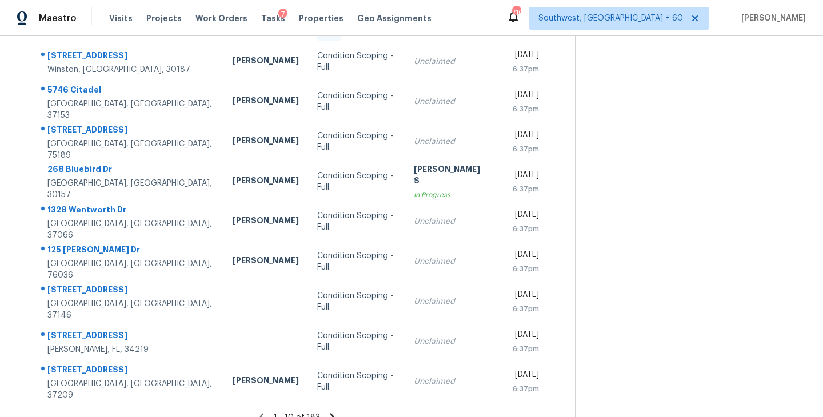
scroll to position [178, 0]
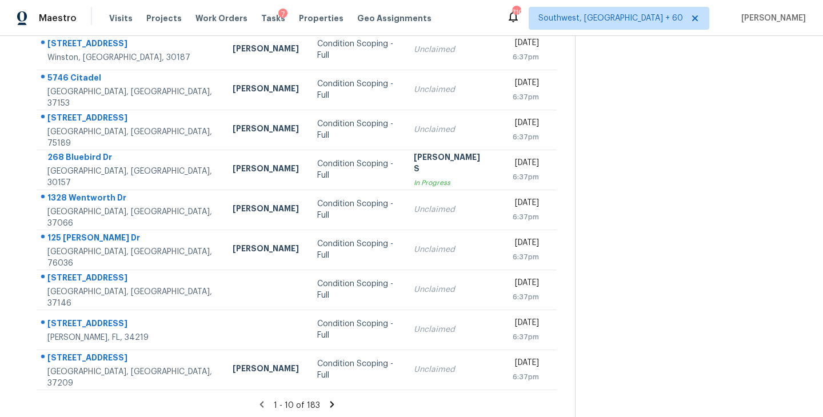
click at [330, 402] on icon at bounding box center [332, 404] width 4 height 6
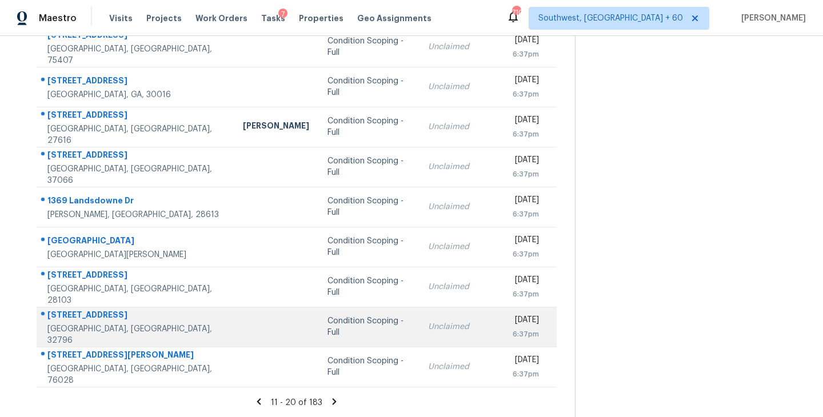
click at [318, 333] on td "Condition Scoping - Full" at bounding box center [368, 327] width 101 height 40
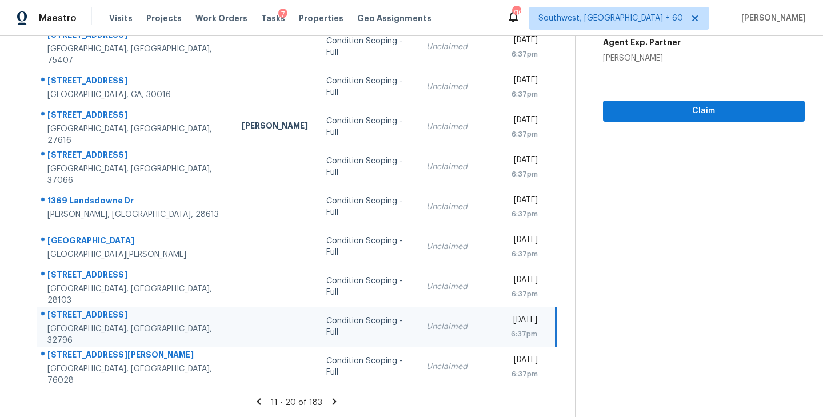
click at [674, 124] on section "Condition Scoping - Full Sep 30th 2025 by 6:37pm 215 N Grannis Ave Titusville, …" at bounding box center [690, 137] width 230 height 559
click at [674, 118] on button "Claim" at bounding box center [704, 111] width 202 height 21
click at [330, 400] on icon at bounding box center [334, 402] width 10 height 10
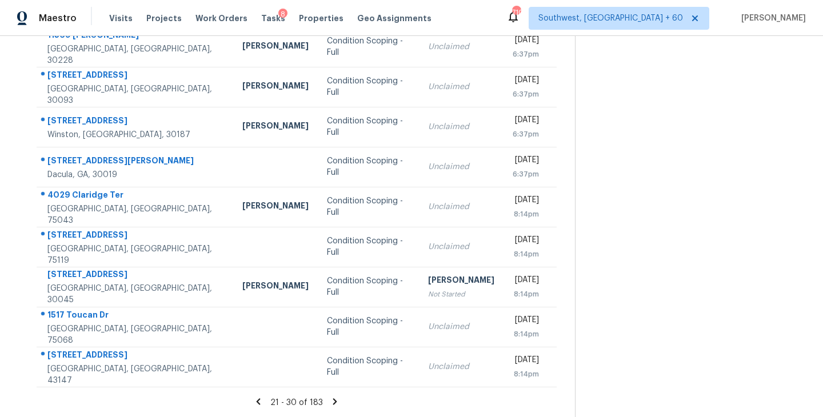
click at [333, 401] on icon at bounding box center [335, 401] width 4 height 6
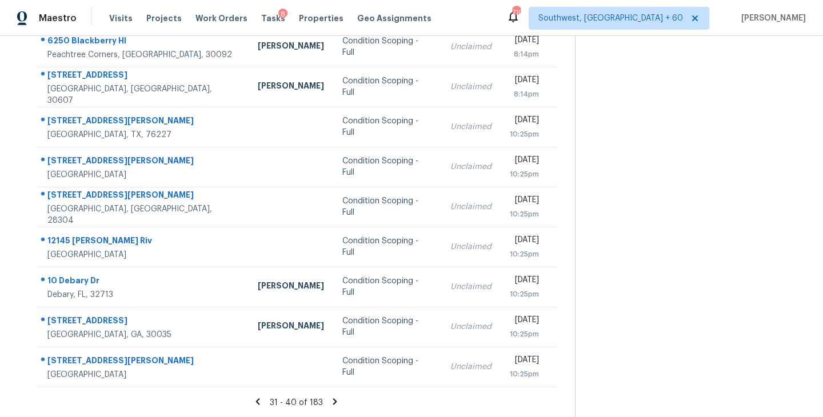
click at [334, 402] on icon at bounding box center [335, 401] width 4 height 6
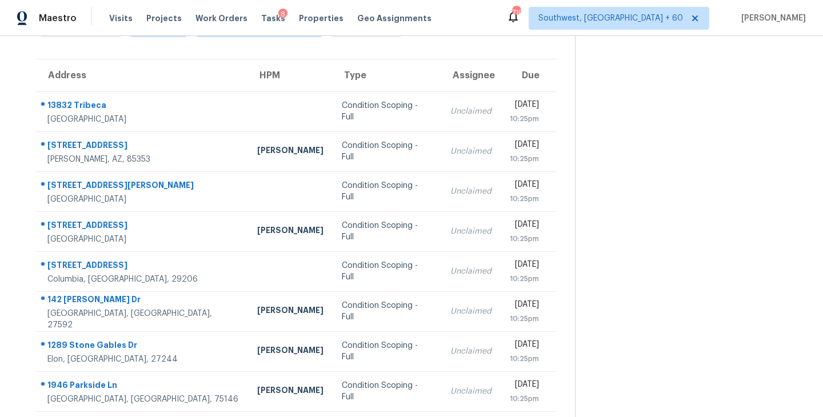
scroll to position [0, 0]
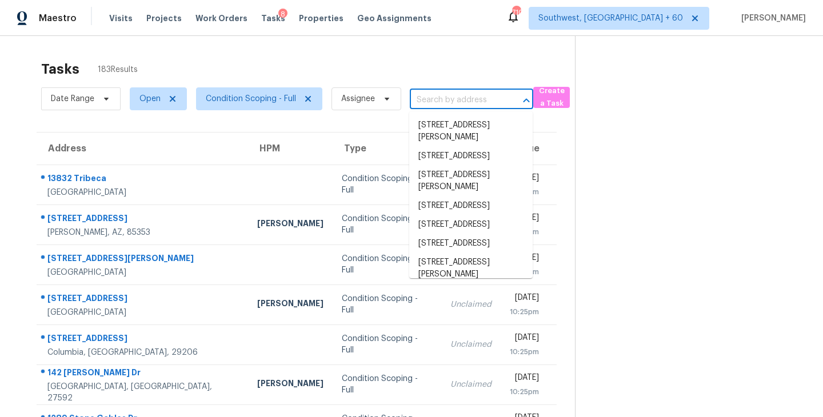
click at [461, 98] on input "text" at bounding box center [455, 100] width 91 height 18
paste input "5163 Pinnacle Dr Oldsmar, FL, 34677"
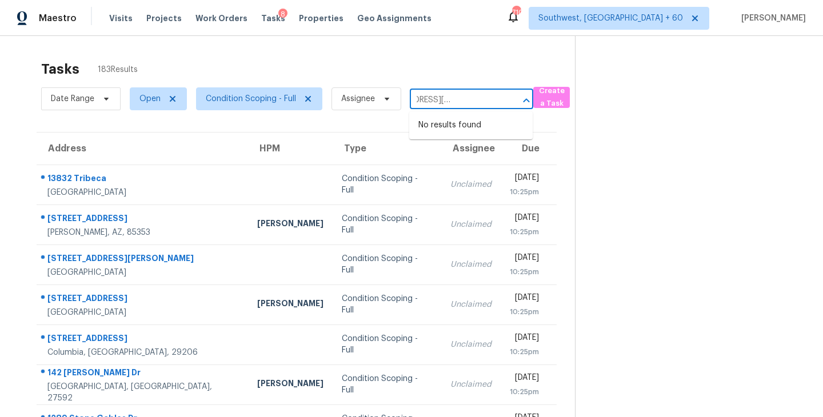
type input "5163 Pinnacle Dr Oldsmar, FL, 34677"
click at [555, 129] on section "Tasks 183 Results Date Range Open Condition Scoping - Full Assignee ​ Create a …" at bounding box center [296, 324] width 557 height 541
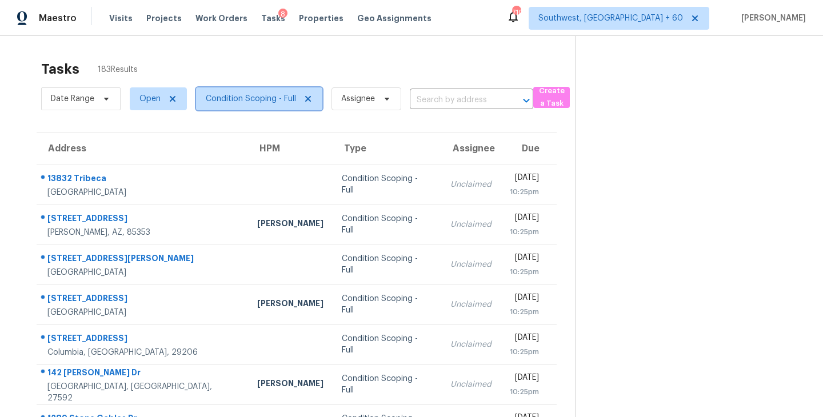
click at [260, 99] on span "Condition Scoping - Full" at bounding box center [251, 98] width 90 height 11
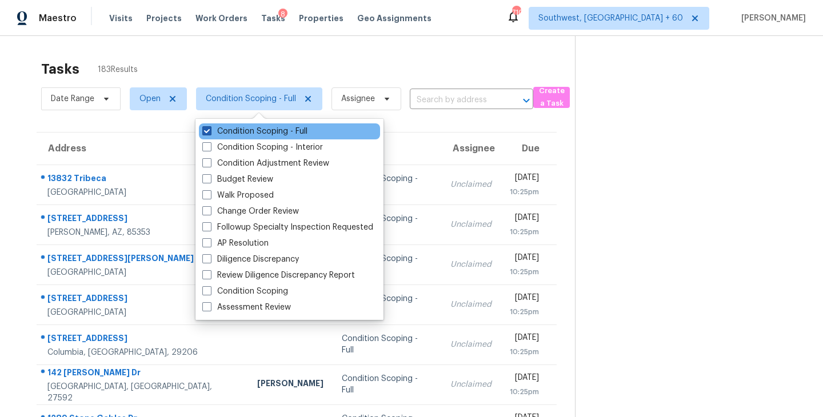
click at [263, 131] on label "Condition Scoping - Full" at bounding box center [254, 131] width 105 height 11
click at [210, 131] on input "Condition Scoping - Full" at bounding box center [205, 129] width 7 height 7
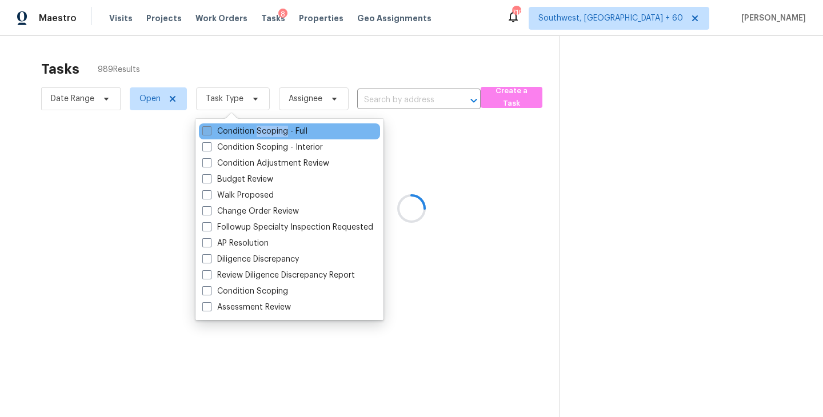
click at [263, 131] on label "Condition Scoping - Full" at bounding box center [254, 131] width 105 height 11
click at [210, 131] on input "Condition Scoping - Full" at bounding box center [205, 129] width 7 height 7
checkbox input "true"
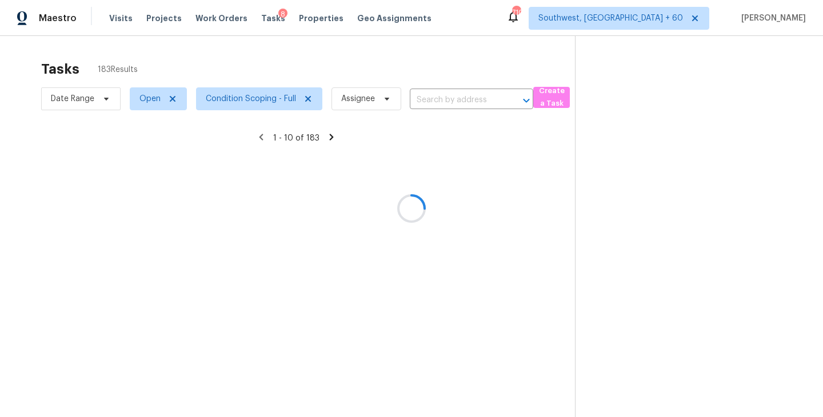
click at [533, 134] on div at bounding box center [411, 208] width 823 height 417
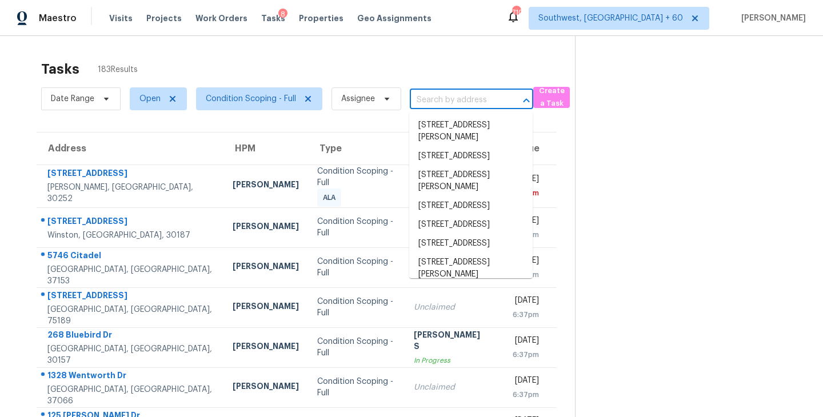
click at [441, 96] on input "text" at bounding box center [455, 100] width 91 height 18
paste input "5163 Pinnacle Dr Oldsmar, FL, 34677"
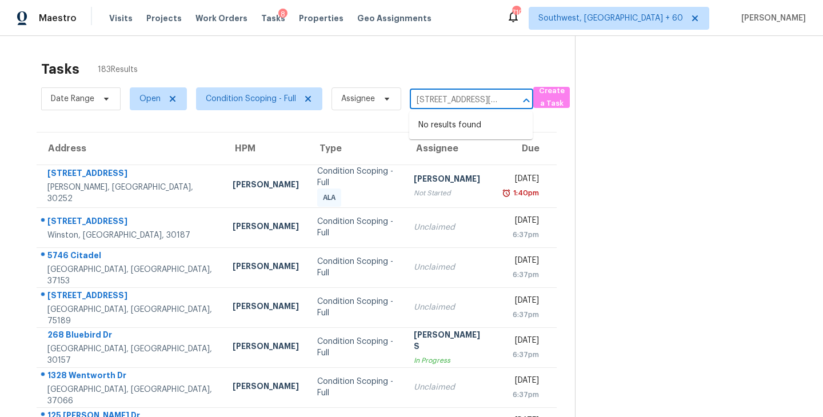
scroll to position [0, 51]
type input "5163 Pinnacle Dr Oldsmar, FL, 34677"
click at [442, 48] on div "Tasks 183 Results Date Range Open Condition Scoping - Full Assignee ​ Create a …" at bounding box center [411, 317] width 823 height 562
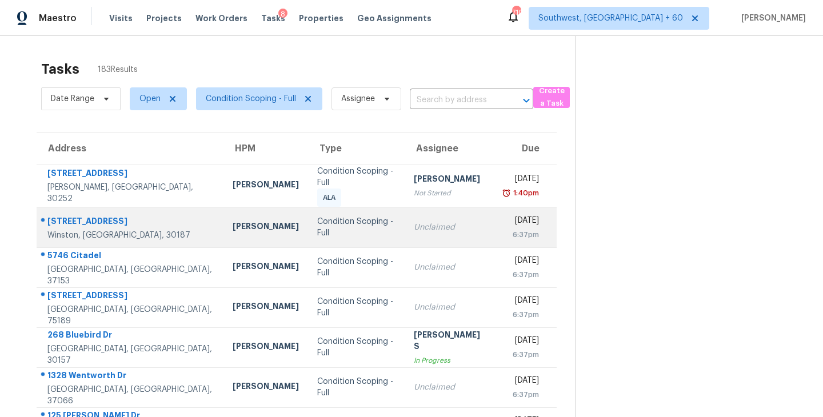
scroll to position [178, 0]
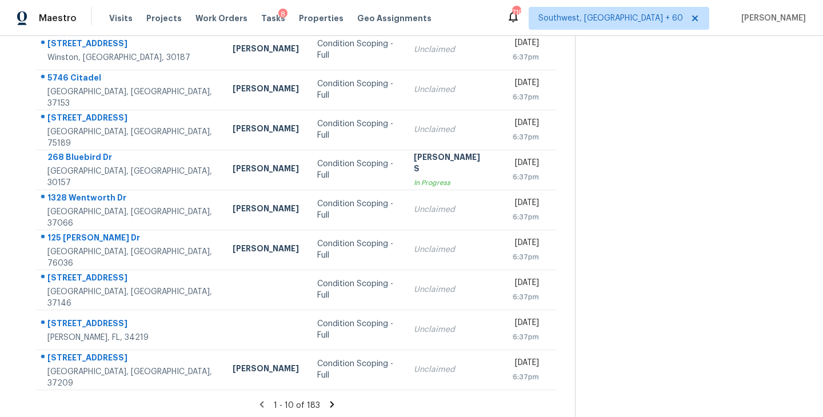
click at [330, 401] on icon at bounding box center [332, 404] width 4 height 6
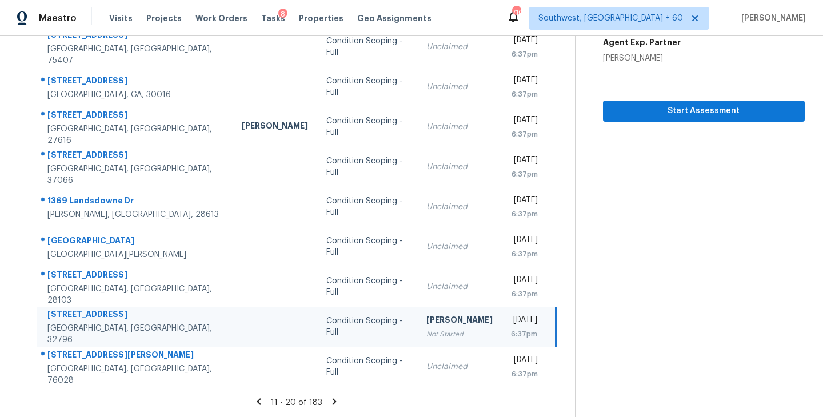
click at [333, 403] on icon at bounding box center [335, 401] width 4 height 6
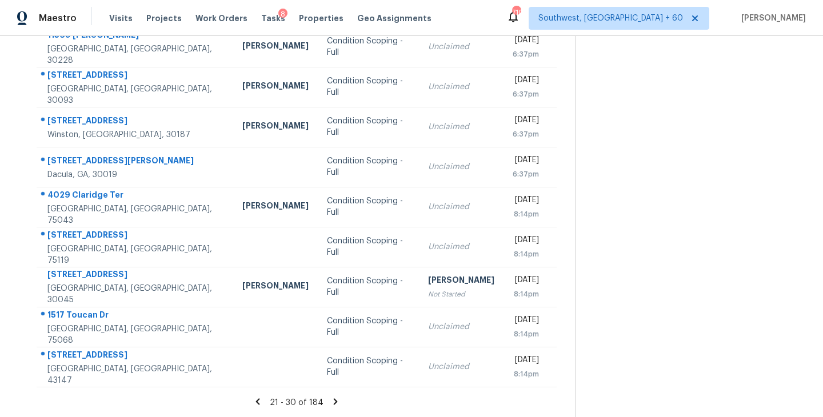
click at [330, 398] on icon at bounding box center [335, 402] width 10 height 10
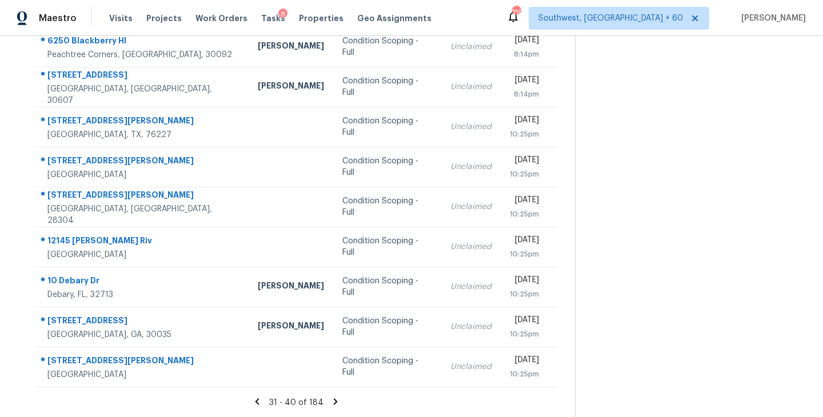
click at [334, 401] on icon at bounding box center [336, 401] width 4 height 6
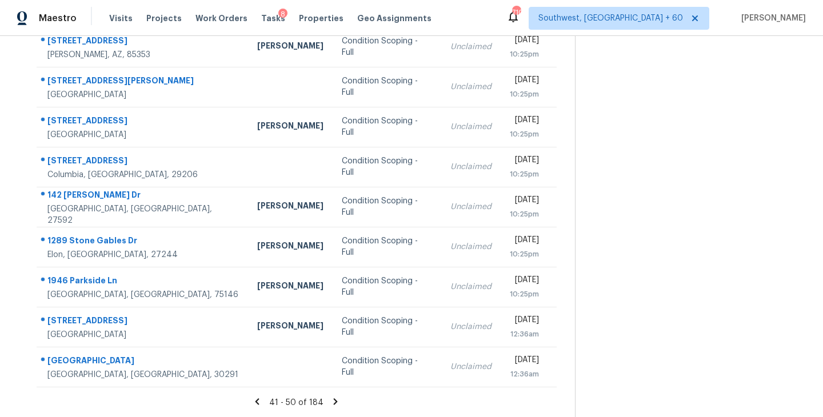
click at [334, 401] on icon at bounding box center [336, 401] width 4 height 6
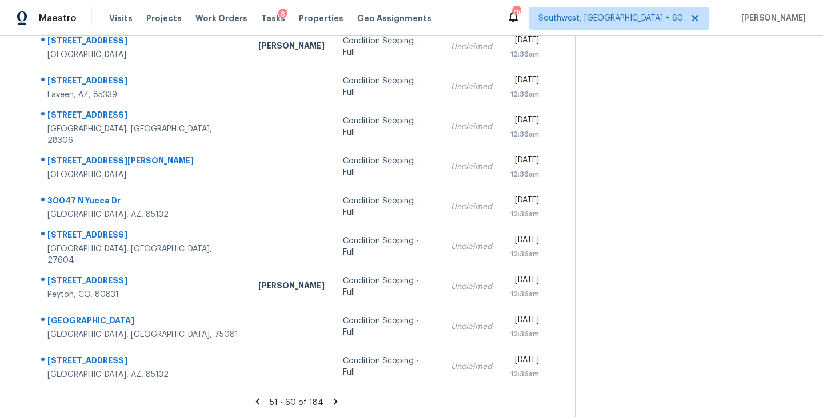
click at [334, 401] on icon at bounding box center [336, 401] width 4 height 6
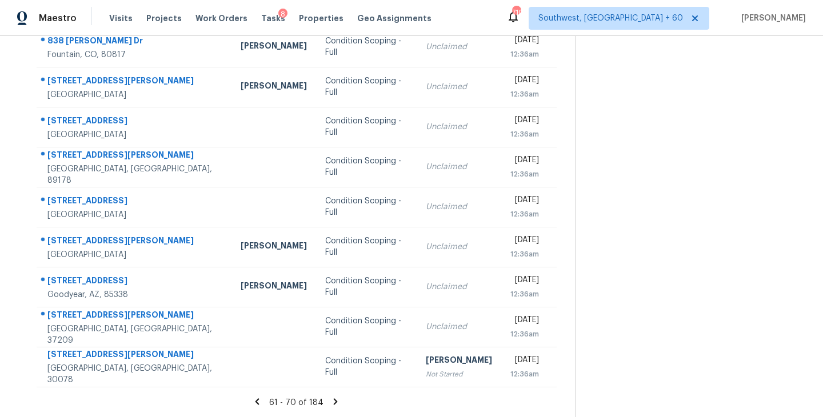
click at [334, 401] on icon at bounding box center [336, 401] width 4 height 6
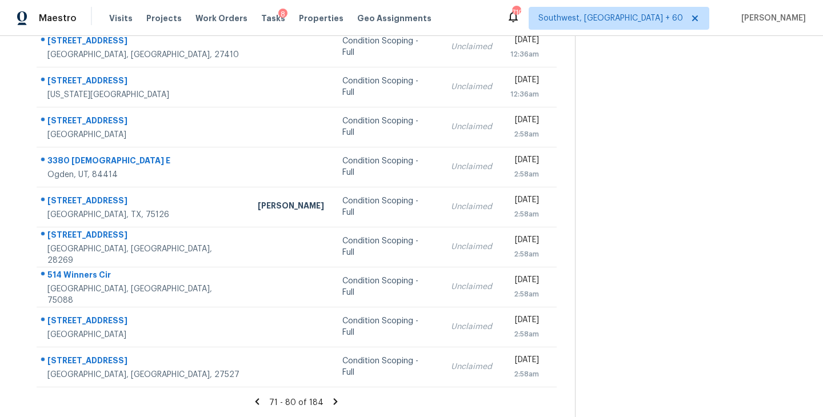
click at [334, 401] on icon at bounding box center [336, 401] width 4 height 6
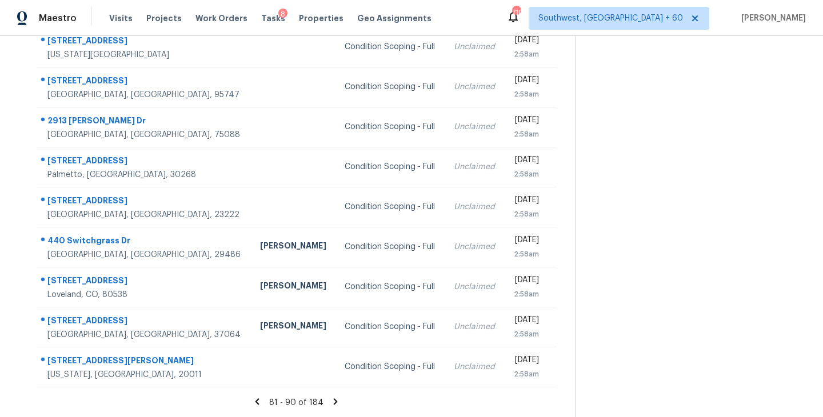
click at [335, 403] on icon at bounding box center [335, 402] width 10 height 10
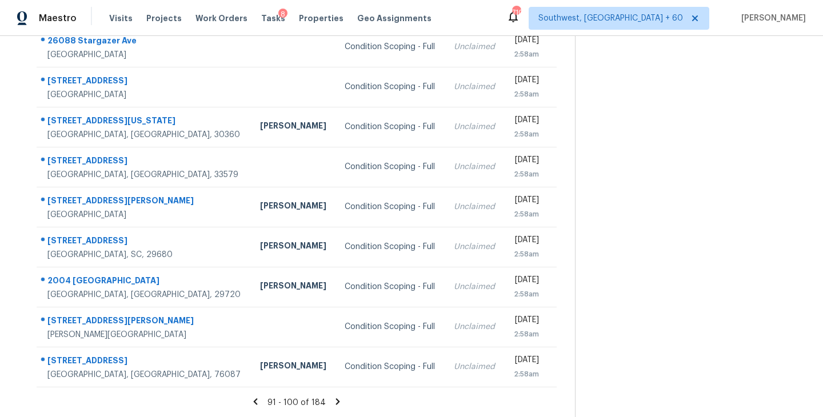
click at [336, 401] on icon at bounding box center [338, 401] width 4 height 6
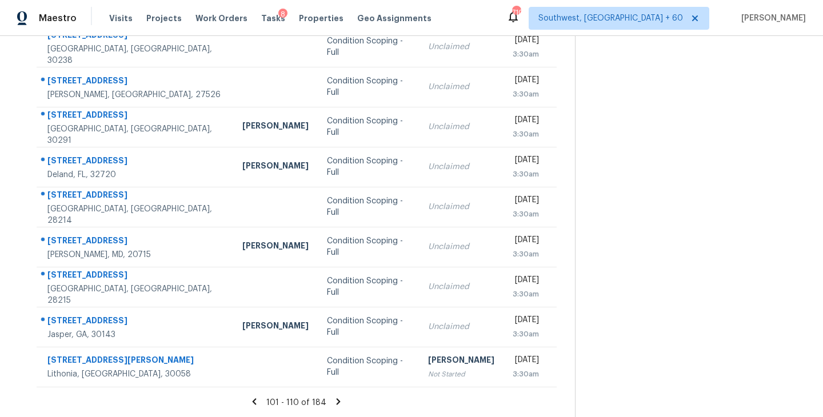
click at [336, 397] on icon at bounding box center [338, 402] width 10 height 10
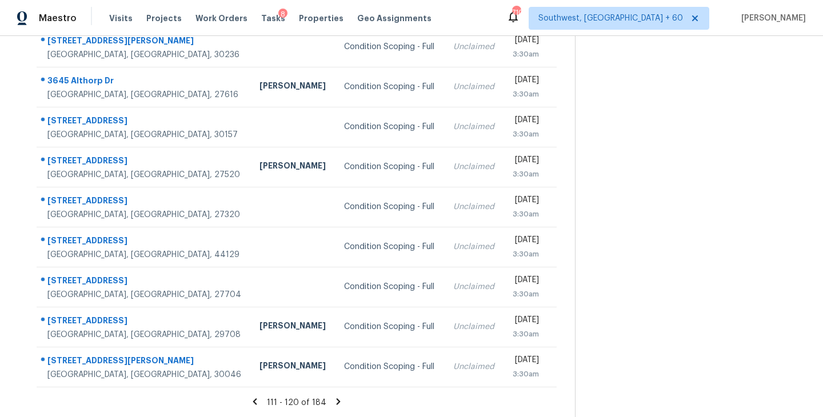
click at [338, 401] on icon at bounding box center [338, 402] width 10 height 10
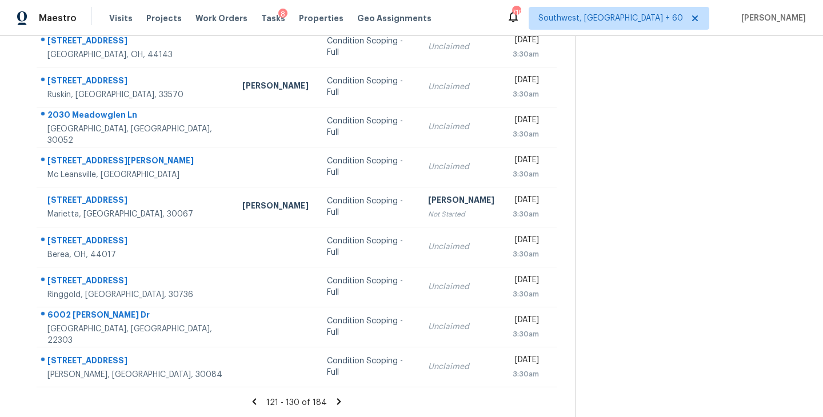
click at [338, 400] on icon at bounding box center [339, 402] width 10 height 10
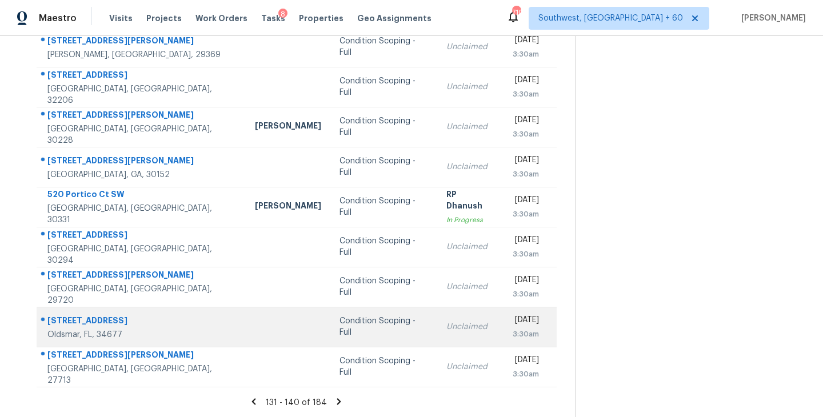
click at [330, 335] on td "Condition Scoping - Full" at bounding box center [383, 327] width 107 height 40
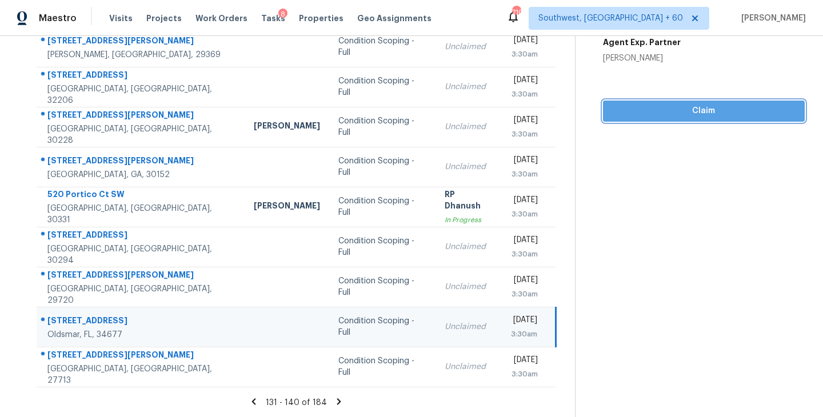
click at [698, 114] on span "Claim" at bounding box center [703, 111] width 183 height 14
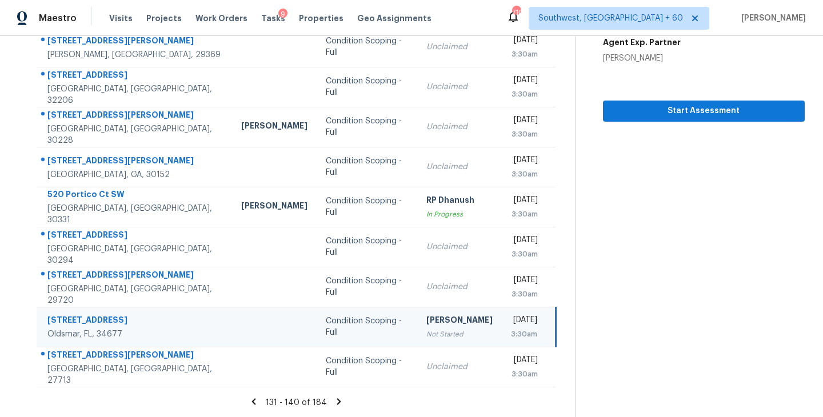
click at [337, 403] on icon at bounding box center [339, 401] width 4 height 6
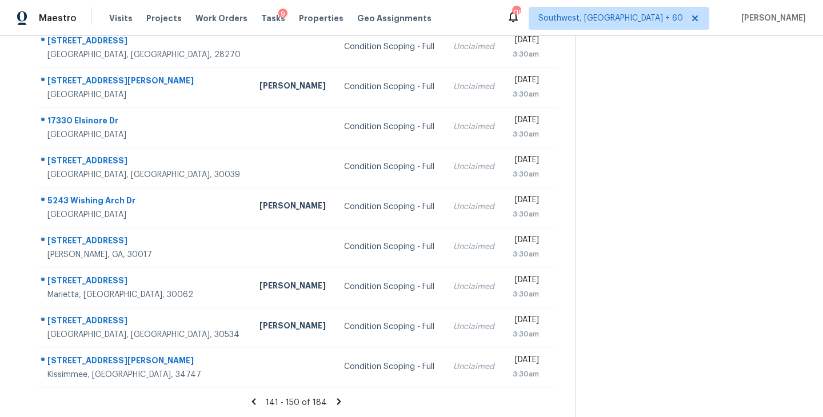
click at [337, 398] on icon at bounding box center [339, 402] width 10 height 10
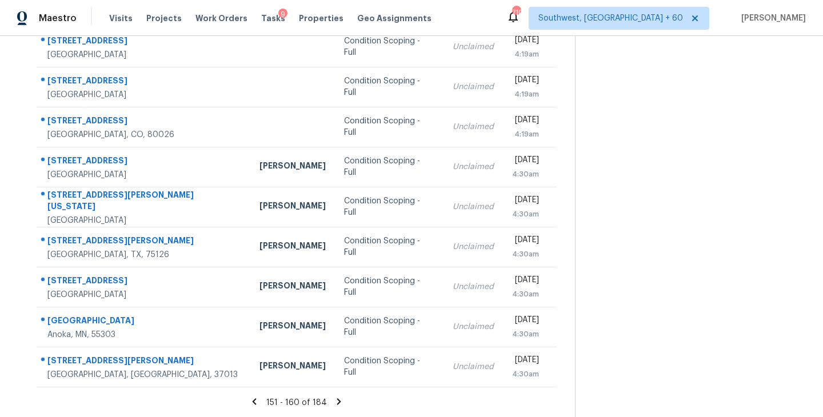
click at [337, 400] on icon at bounding box center [339, 401] width 4 height 6
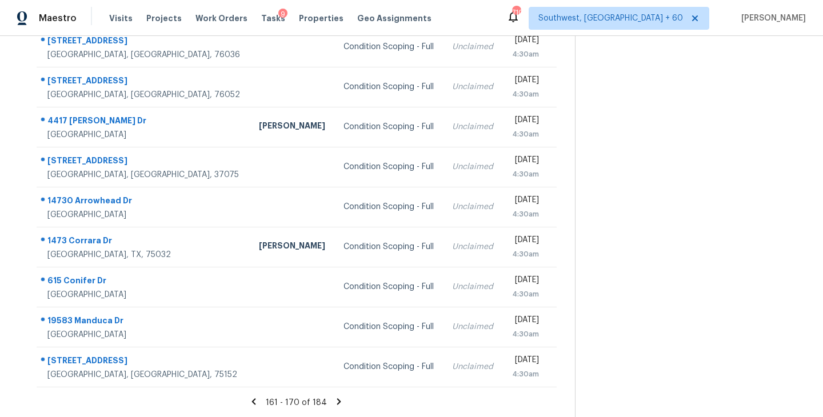
click at [337, 403] on icon at bounding box center [339, 401] width 4 height 6
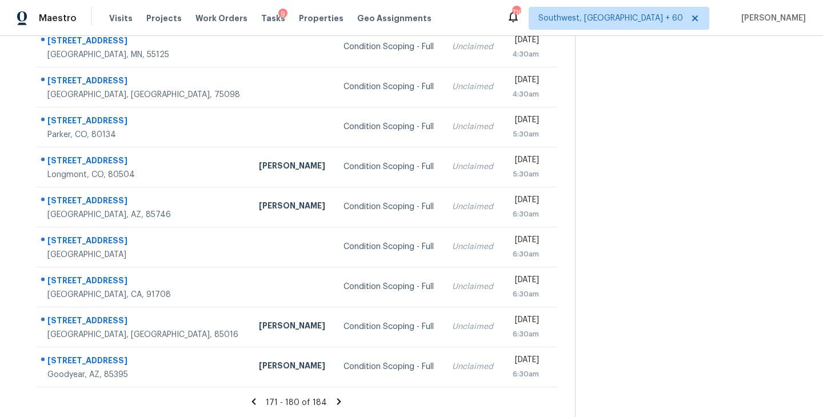
click at [337, 399] on icon at bounding box center [339, 401] width 4 height 6
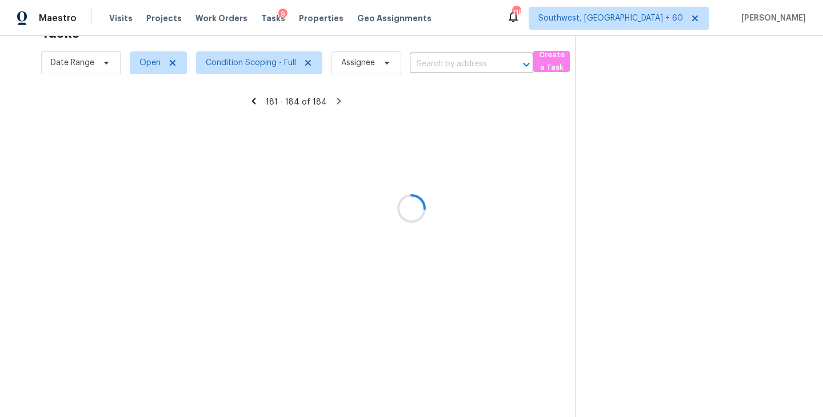
scroll to position [36, 0]
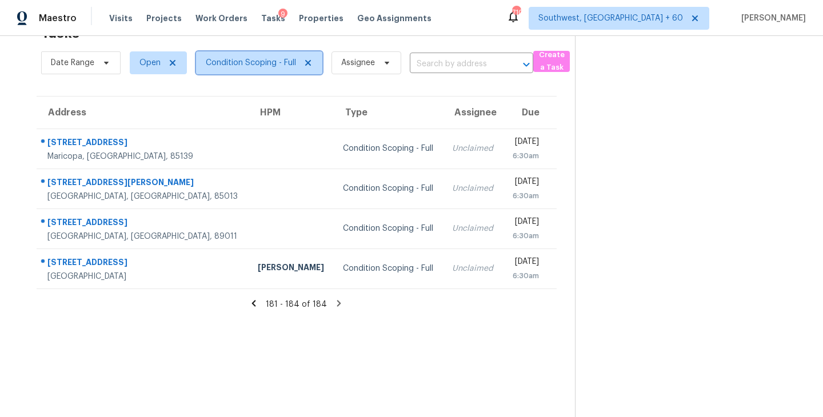
click at [268, 63] on span "Condition Scoping - Full" at bounding box center [251, 62] width 90 height 11
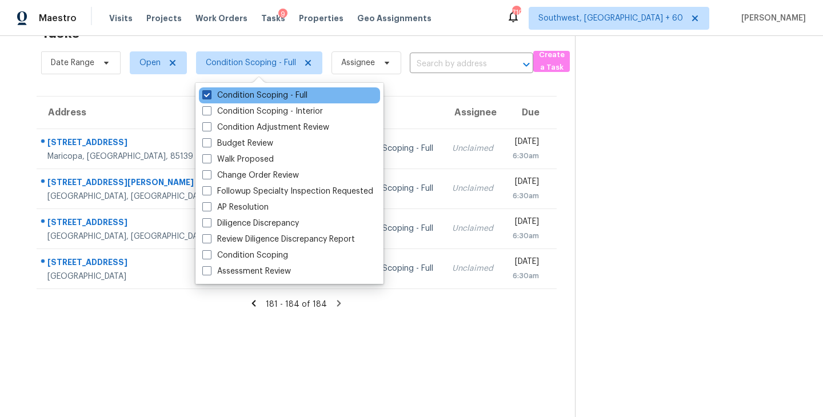
click at [276, 98] on label "Condition Scoping - Full" at bounding box center [254, 95] width 105 height 11
click at [210, 97] on input "Condition Scoping - Full" at bounding box center [205, 93] width 7 height 7
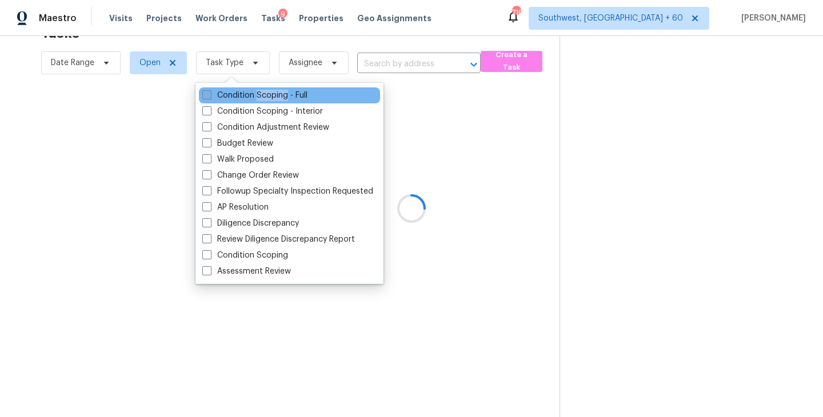
click at [276, 98] on label "Condition Scoping - Full" at bounding box center [254, 95] width 105 height 11
click at [210, 97] on input "Condition Scoping - Full" at bounding box center [205, 93] width 7 height 7
checkbox input "true"
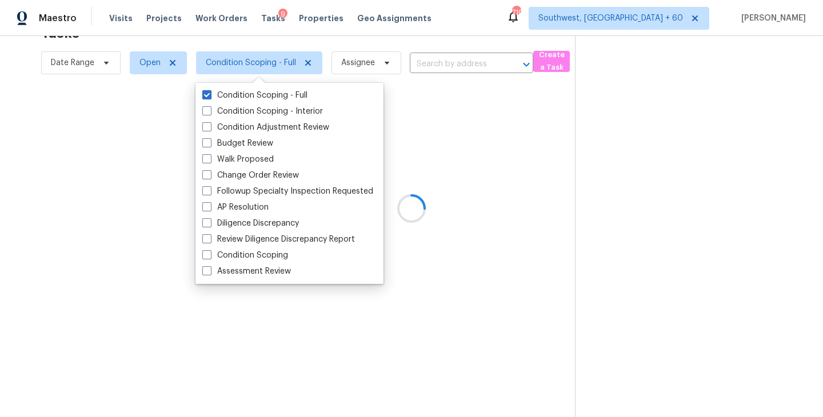
click at [509, 170] on div at bounding box center [411, 208] width 823 height 417
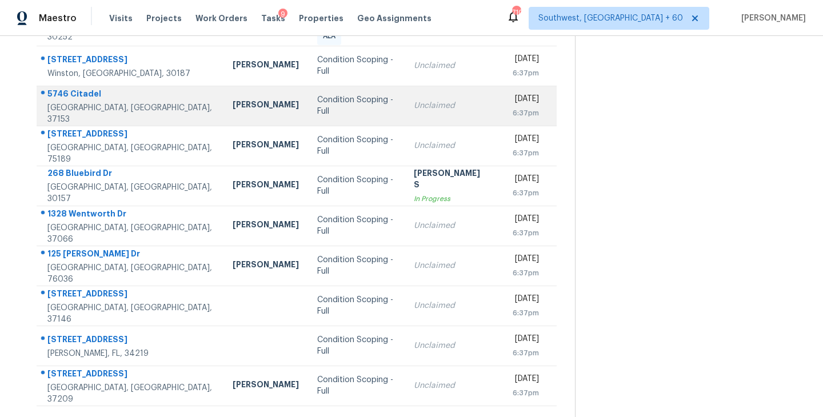
scroll to position [178, 0]
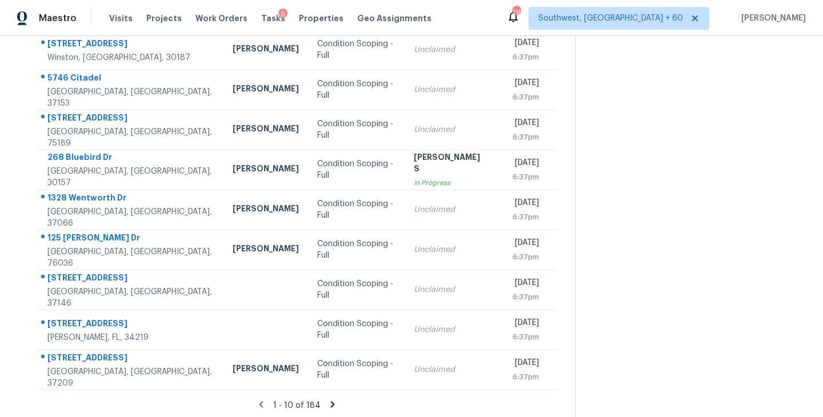
click at [330, 401] on icon at bounding box center [332, 404] width 4 height 6
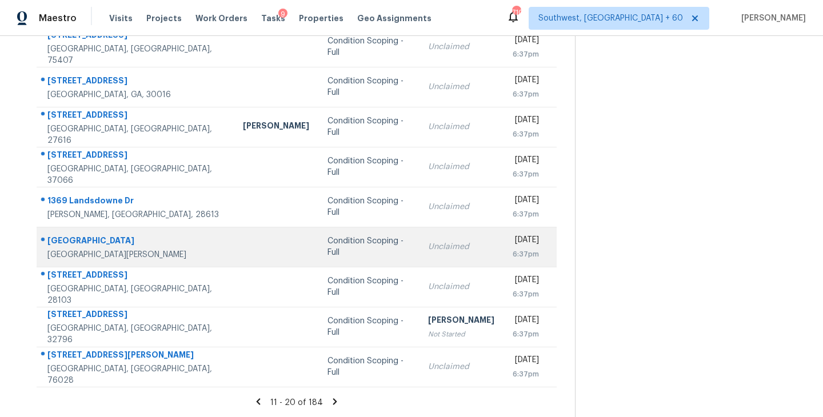
scroll to position [158, 0]
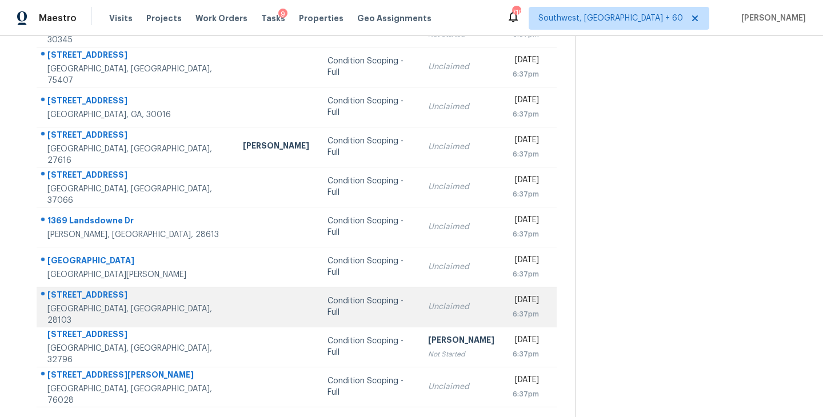
click at [327, 307] on div "Condition Scoping - Full" at bounding box center [368, 306] width 82 height 23
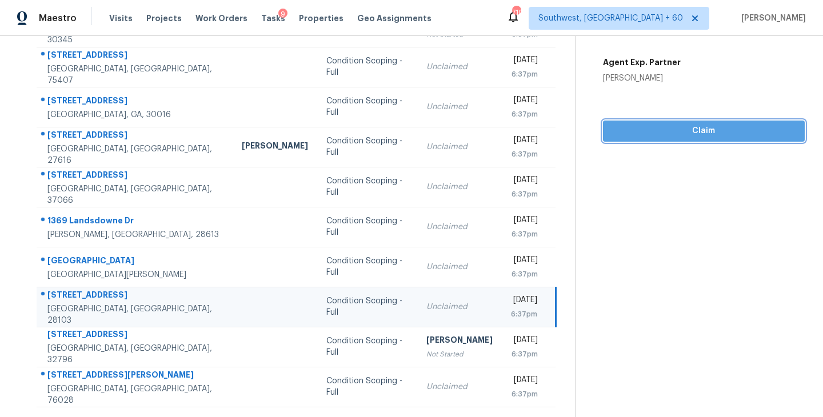
click at [665, 131] on span "Claim" at bounding box center [703, 131] width 183 height 14
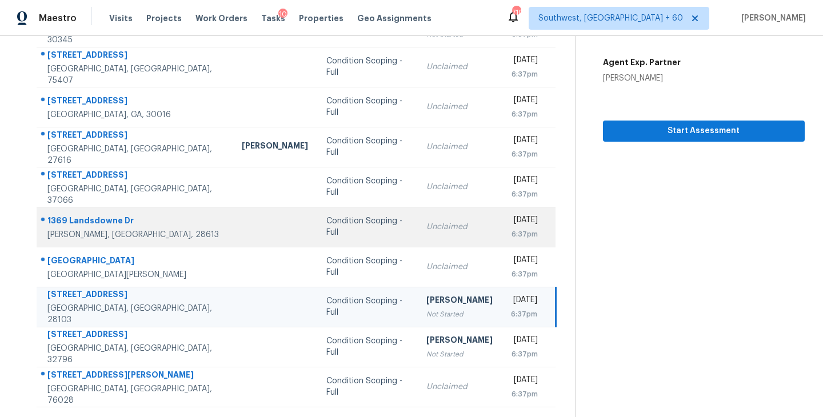
scroll to position [178, 0]
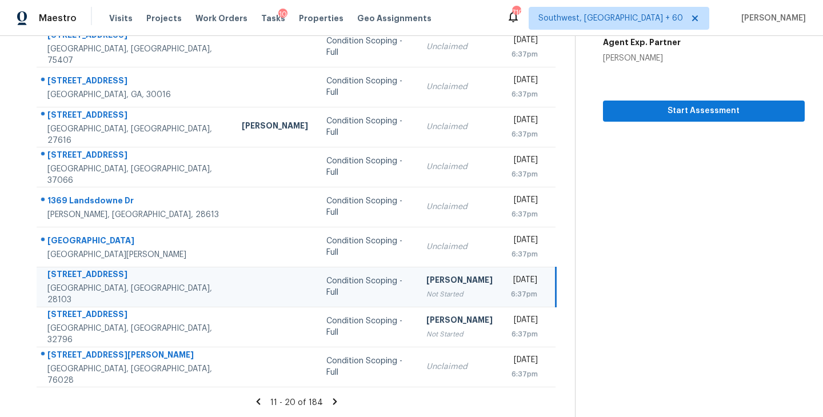
click at [333, 399] on icon at bounding box center [335, 401] width 4 height 6
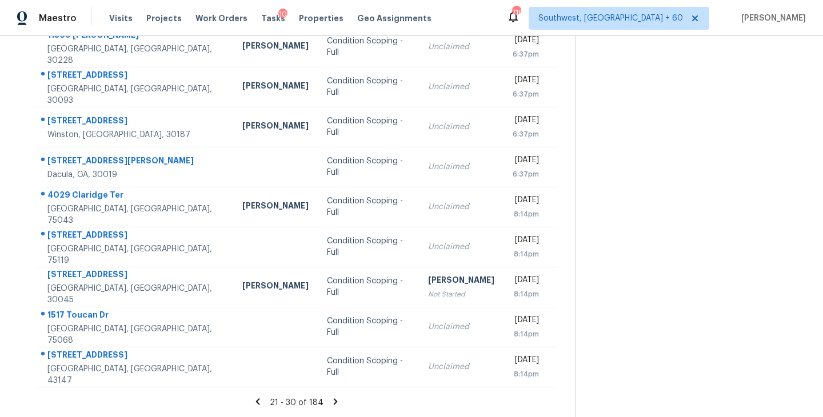
click at [334, 403] on icon at bounding box center [335, 402] width 10 height 10
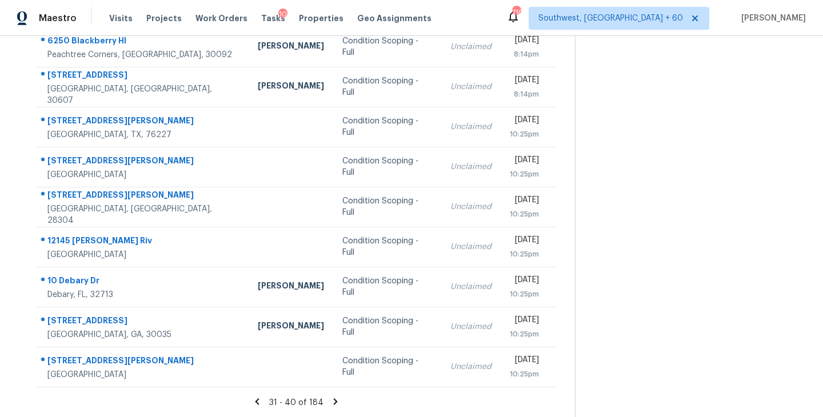
click at [334, 399] on icon at bounding box center [336, 401] width 4 height 6
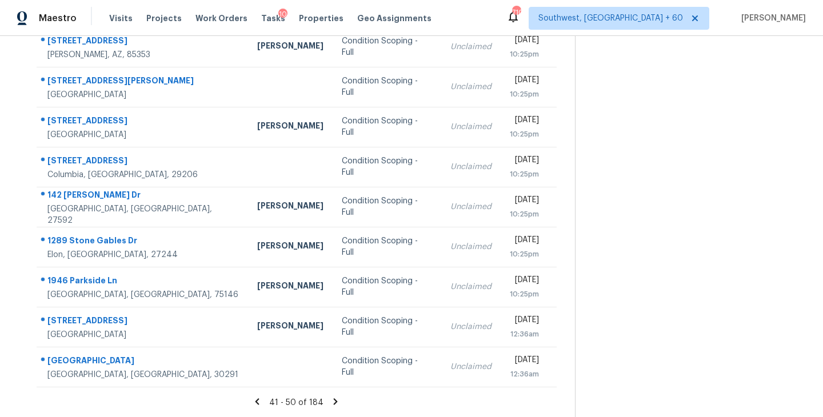
click at [334, 403] on icon at bounding box center [336, 401] width 4 height 6
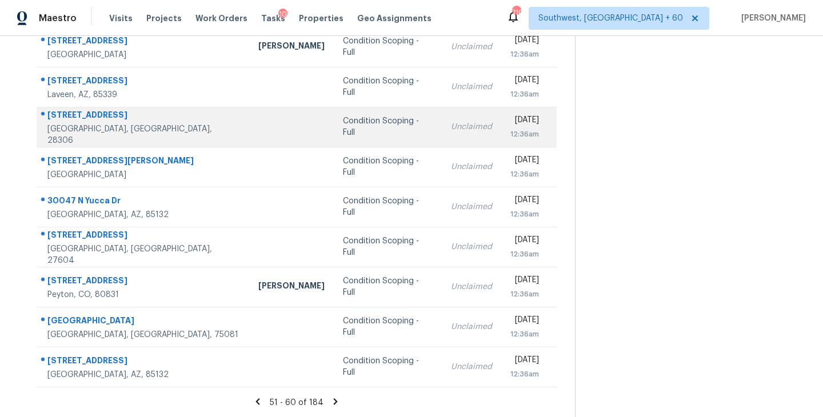
click at [343, 123] on div "Condition Scoping - Full" at bounding box center [388, 126] width 90 height 23
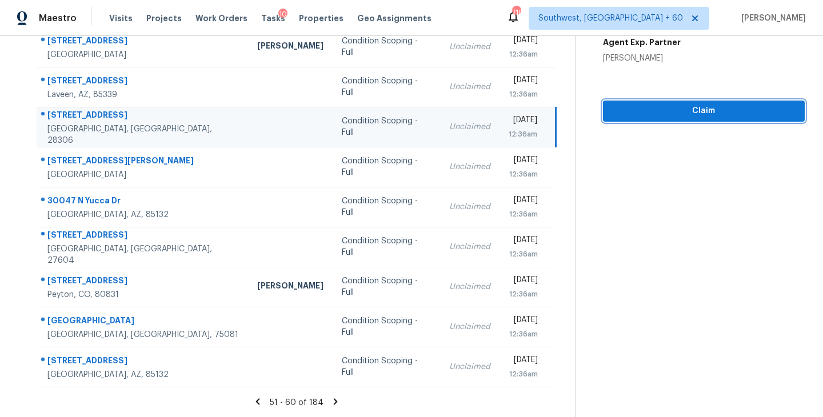
click at [670, 114] on span "Claim" at bounding box center [703, 111] width 183 height 14
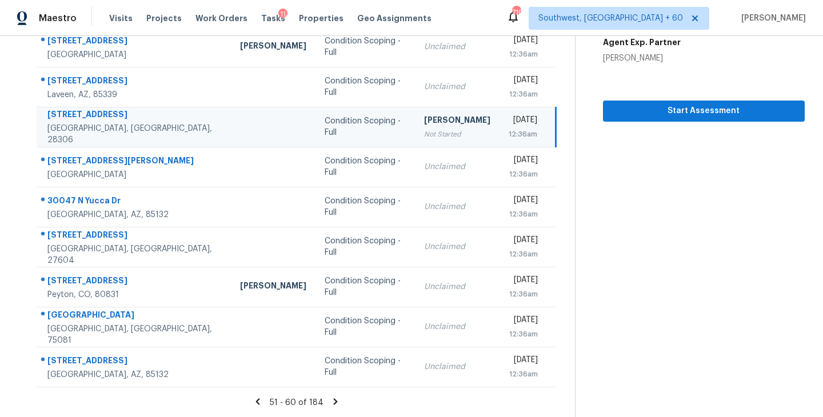
click at [334, 403] on icon at bounding box center [336, 401] width 4 height 6
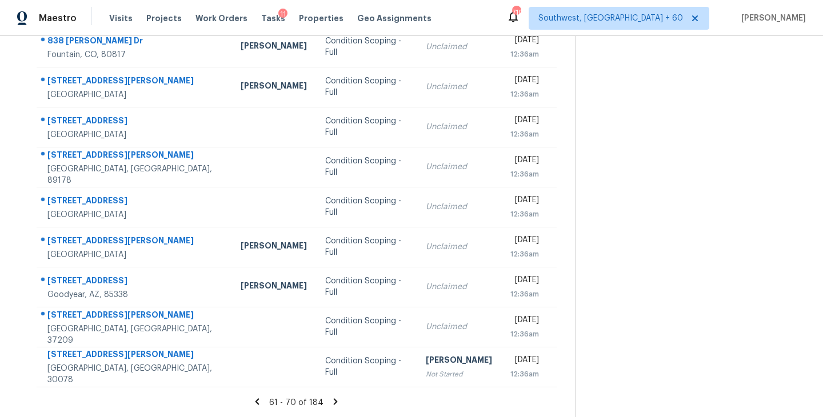
click at [330, 399] on icon at bounding box center [335, 402] width 10 height 10
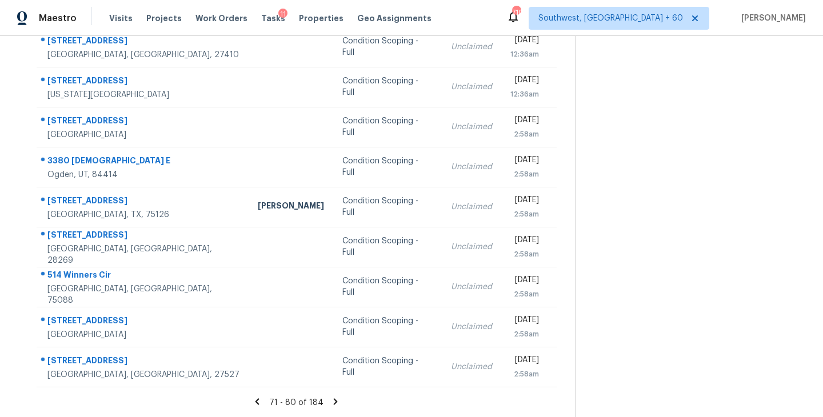
click at [331, 401] on icon at bounding box center [335, 402] width 10 height 10
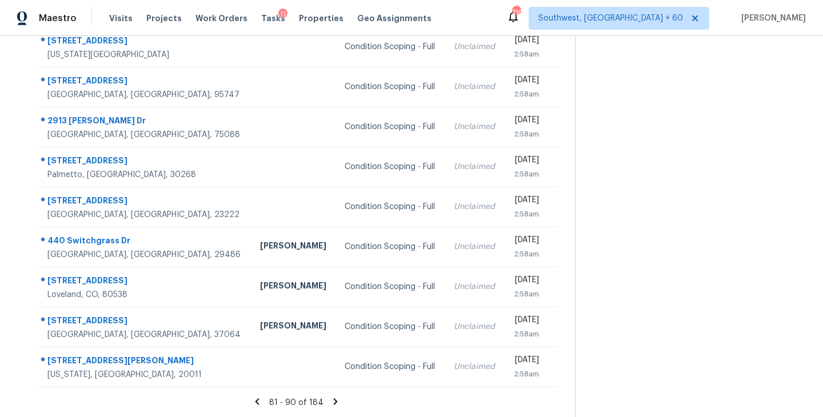
click at [335, 402] on icon at bounding box center [335, 402] width 10 height 10
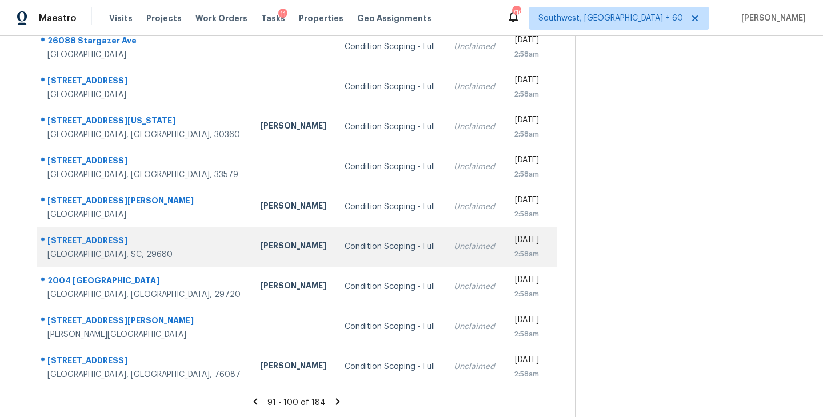
click at [345, 249] on div "Condition Scoping - Full" at bounding box center [390, 246] width 91 height 11
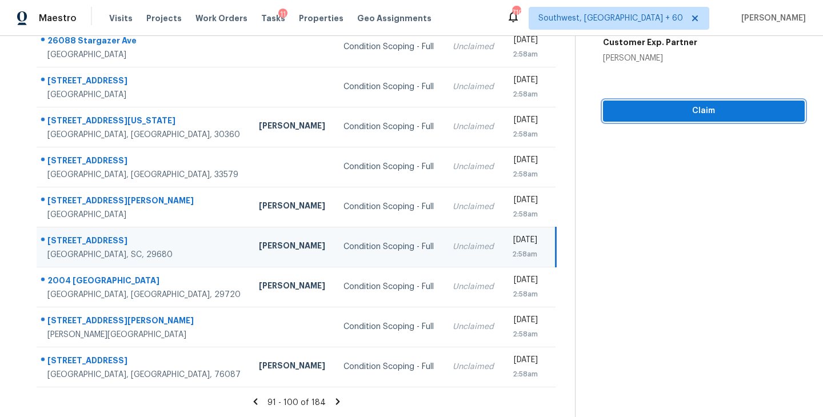
click at [693, 104] on span "Claim" at bounding box center [703, 111] width 183 height 14
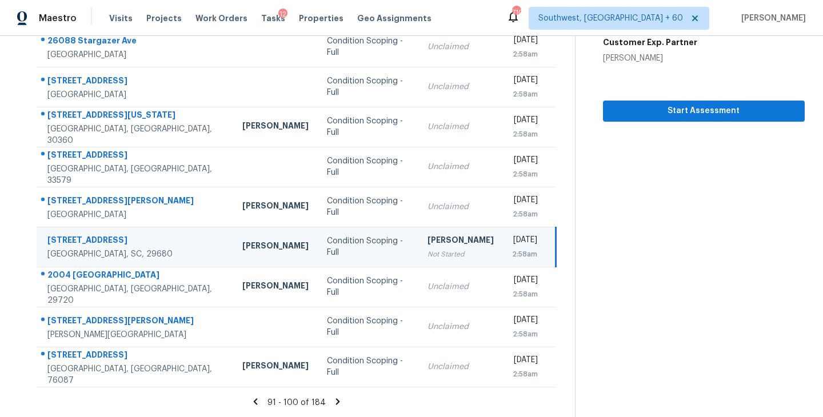
click at [337, 401] on icon at bounding box center [338, 401] width 4 height 6
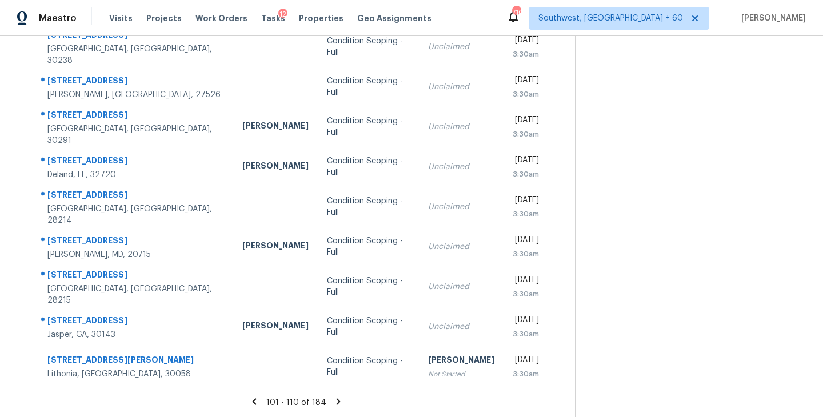
click at [337, 398] on icon at bounding box center [338, 402] width 10 height 10
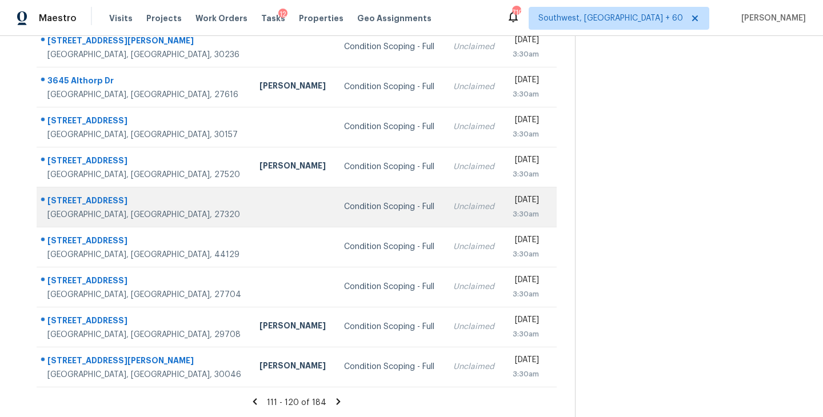
click at [344, 202] on div "Condition Scoping - Full" at bounding box center [389, 206] width 90 height 11
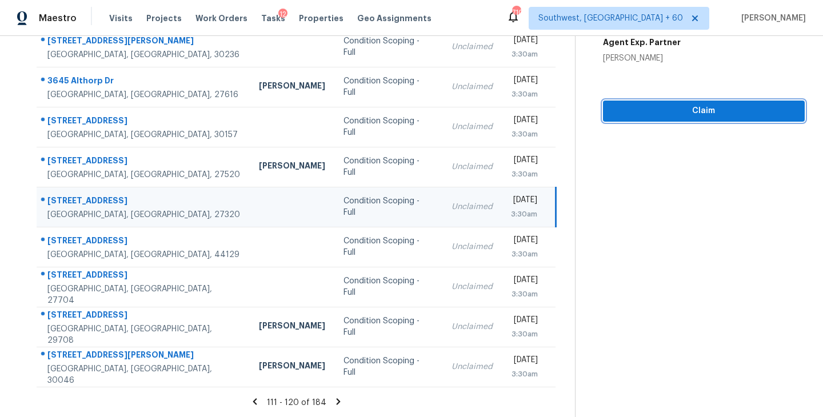
click at [710, 115] on span "Claim" at bounding box center [703, 111] width 183 height 14
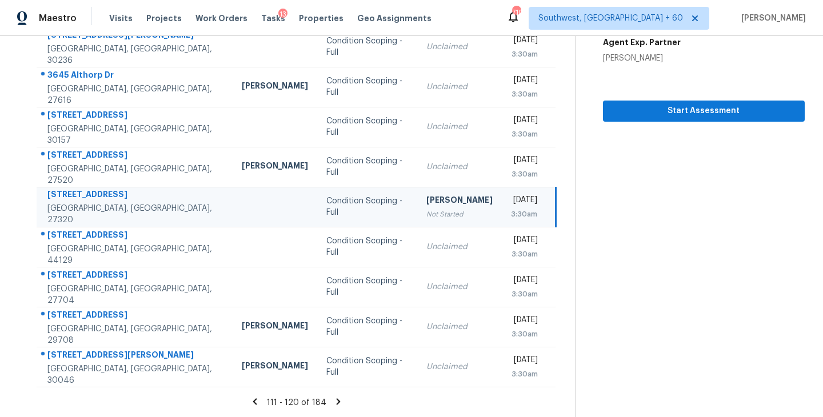
click at [337, 402] on icon at bounding box center [338, 402] width 10 height 10
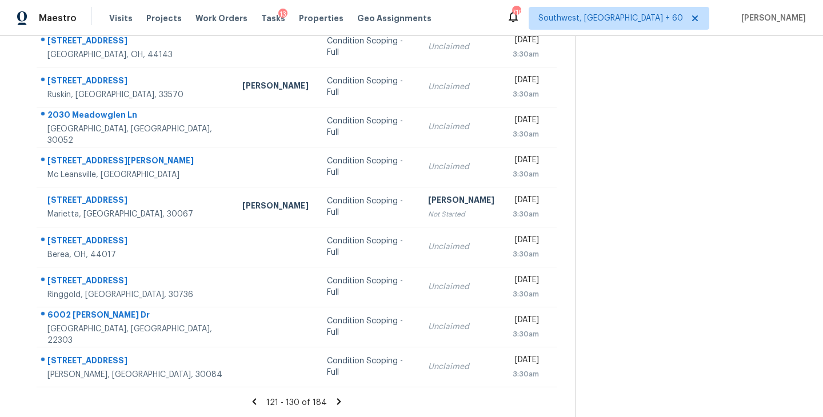
click at [337, 402] on icon at bounding box center [339, 401] width 4 height 6
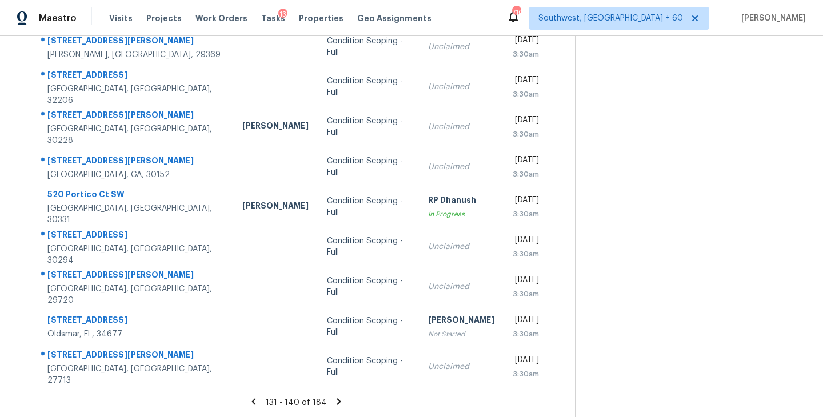
click at [339, 401] on icon at bounding box center [339, 402] width 10 height 10
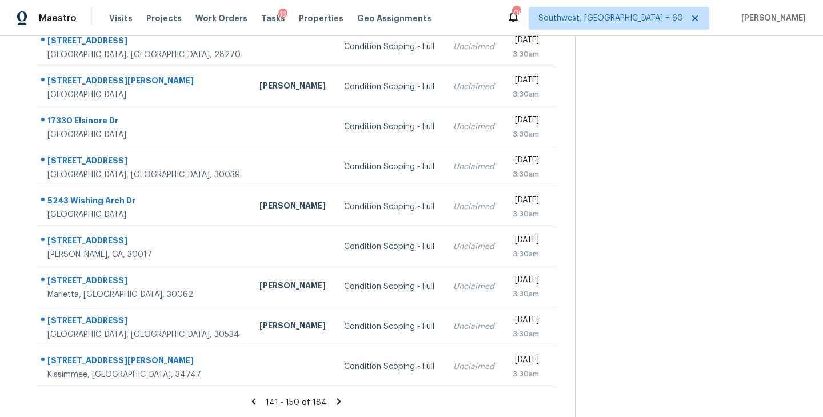
click at [338, 403] on icon at bounding box center [339, 402] width 10 height 10
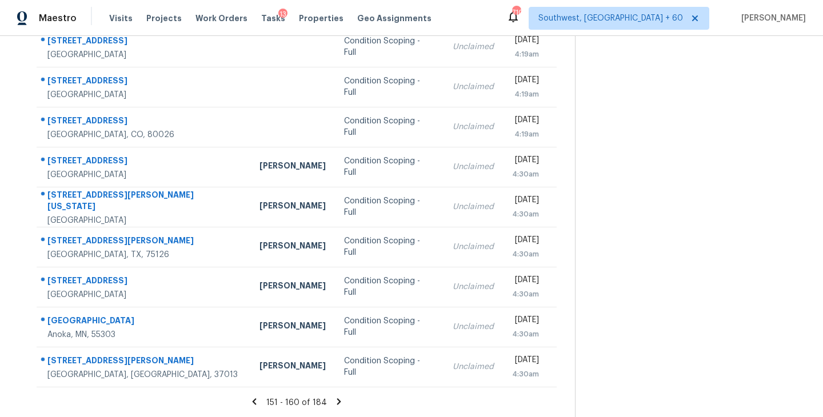
click at [338, 401] on icon at bounding box center [339, 401] width 4 height 6
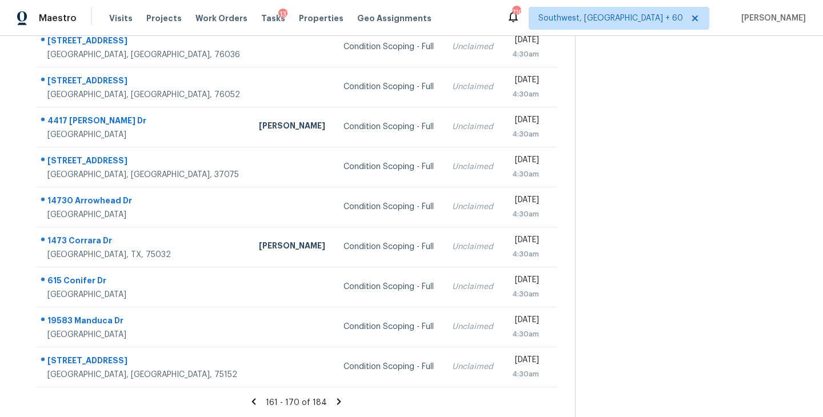
click at [337, 399] on icon at bounding box center [339, 401] width 4 height 6
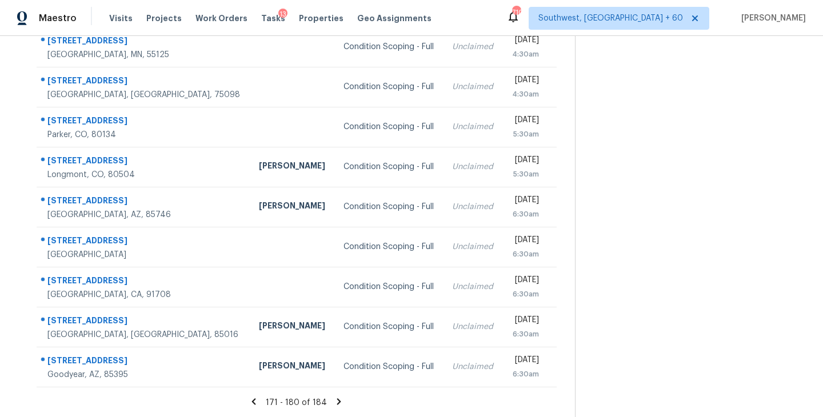
click at [337, 402] on icon at bounding box center [339, 401] width 4 height 6
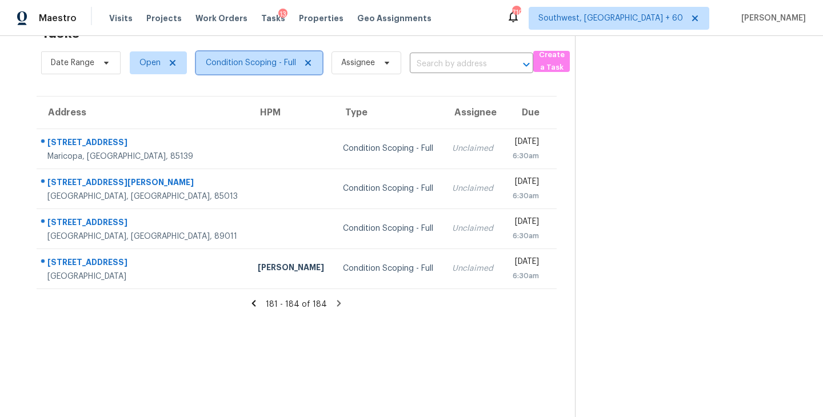
click at [255, 68] on span "Condition Scoping - Full" at bounding box center [251, 62] width 90 height 11
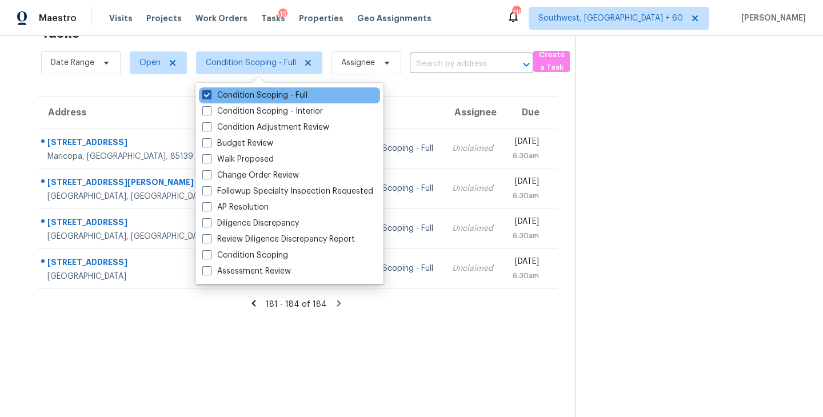
click at [258, 98] on label "Condition Scoping - Full" at bounding box center [254, 95] width 105 height 11
click at [210, 97] on input "Condition Scoping - Full" at bounding box center [205, 93] width 7 height 7
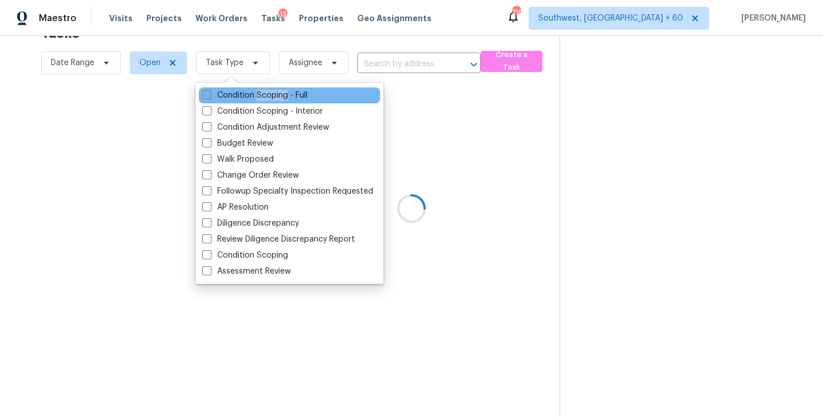
click at [258, 98] on label "Condition Scoping - Full" at bounding box center [254, 95] width 105 height 11
click at [210, 97] on input "Condition Scoping - Full" at bounding box center [205, 93] width 7 height 7
checkbox input "true"
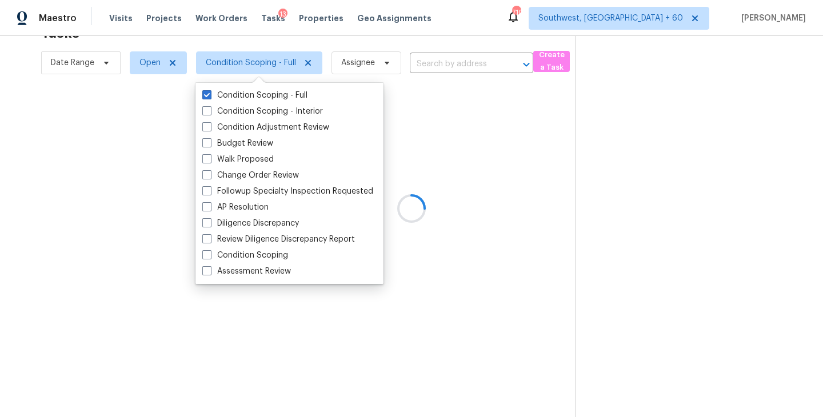
click at [497, 177] on div at bounding box center [411, 208] width 823 height 417
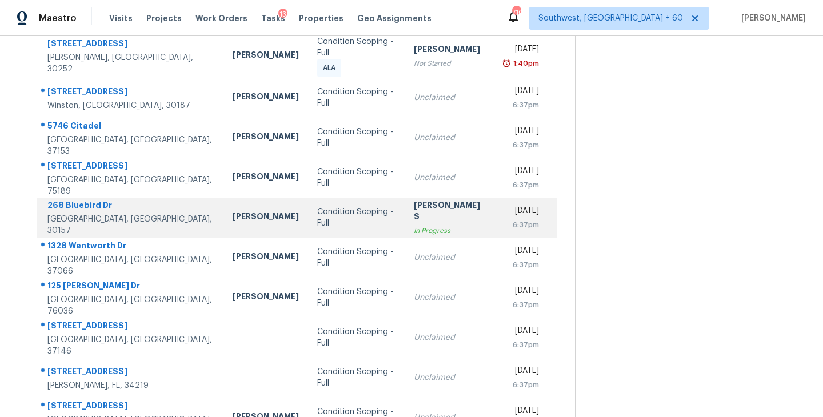
scroll to position [178, 0]
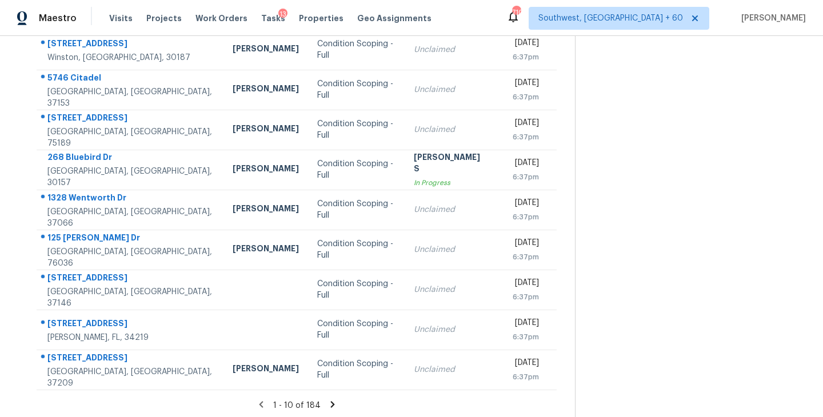
click at [329, 401] on icon at bounding box center [332, 404] width 10 height 10
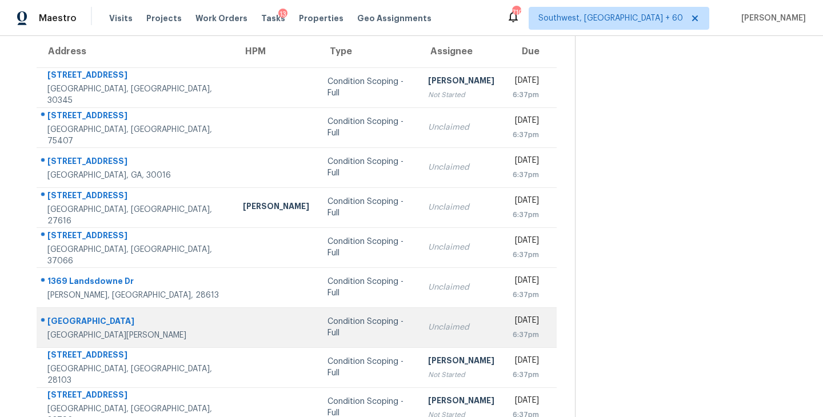
scroll to position [102, 0]
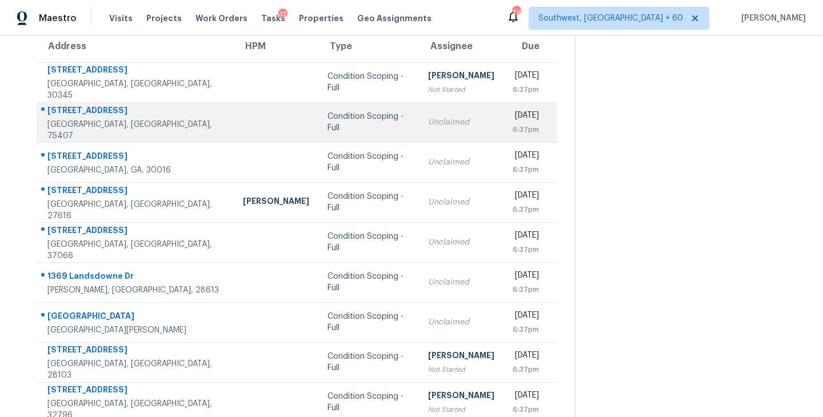
click at [318, 130] on td "Condition Scoping - Full" at bounding box center [368, 122] width 101 height 40
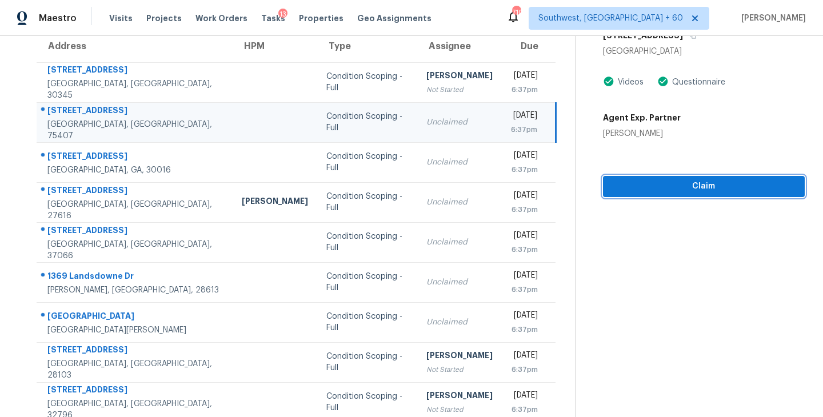
click at [701, 193] on button "Claim" at bounding box center [704, 186] width 202 height 21
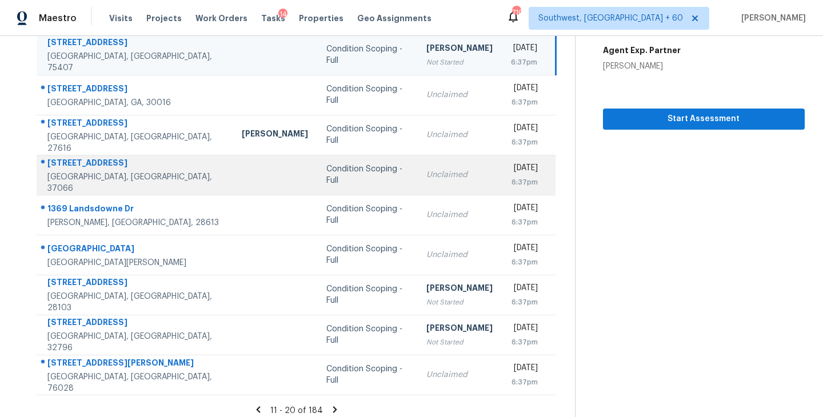
scroll to position [178, 0]
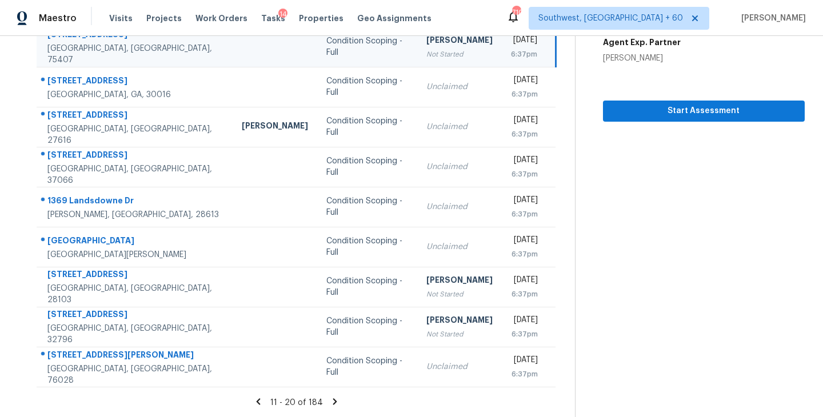
click at [330, 401] on icon at bounding box center [335, 402] width 10 height 10
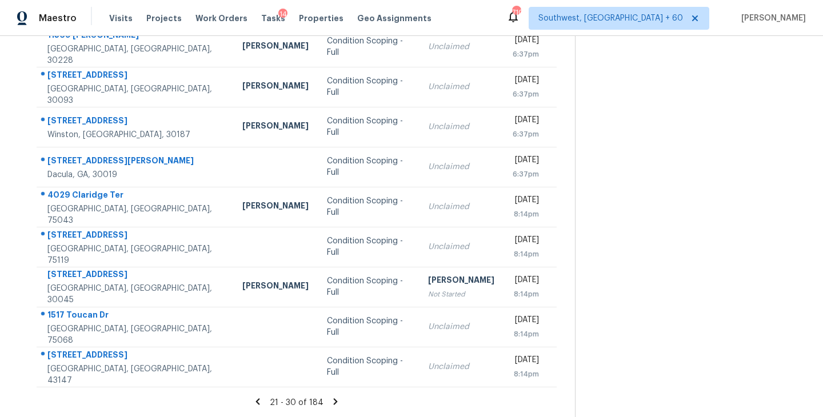
click at [334, 401] on icon at bounding box center [336, 401] width 4 height 6
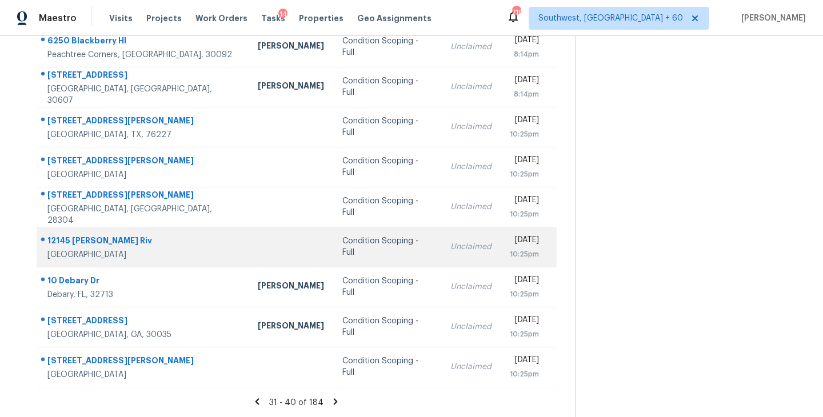
click at [333, 261] on td "Condition Scoping - Full" at bounding box center [387, 247] width 108 height 40
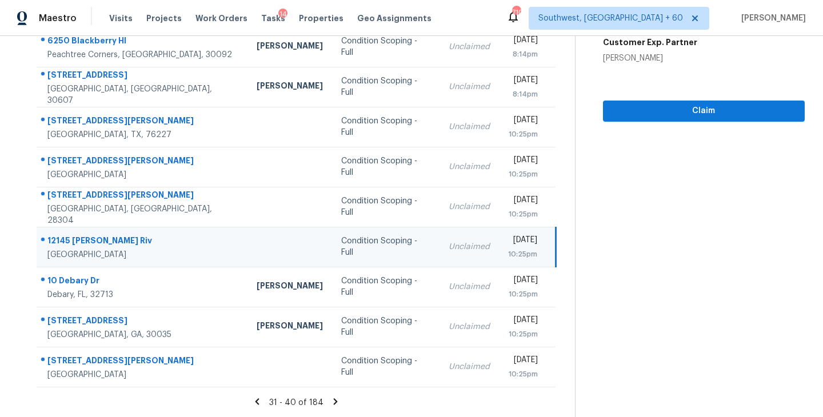
click at [345, 249] on div "Condition Scoping - Full" at bounding box center [385, 246] width 89 height 23
click at [671, 115] on span "Claim" at bounding box center [703, 111] width 183 height 14
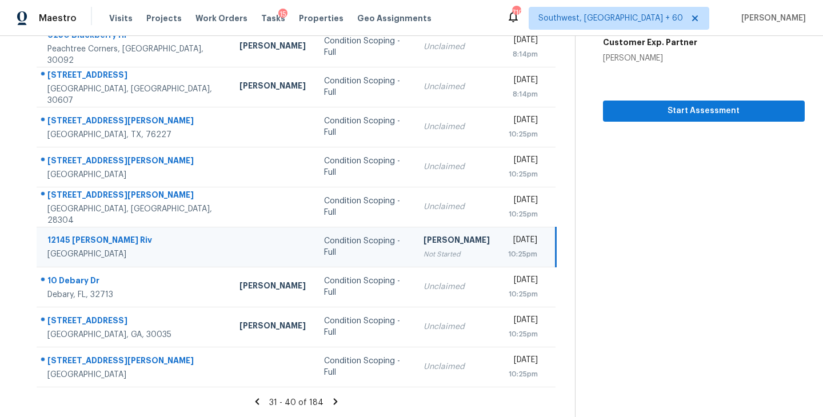
click at [334, 403] on icon at bounding box center [335, 402] width 10 height 10
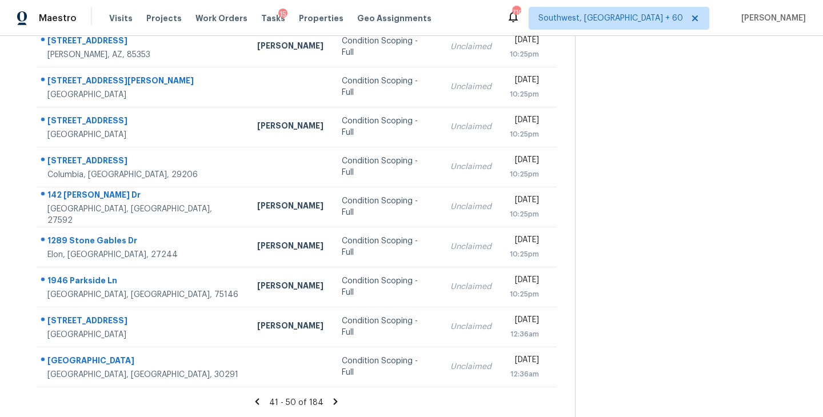
click at [334, 403] on icon at bounding box center [335, 402] width 10 height 10
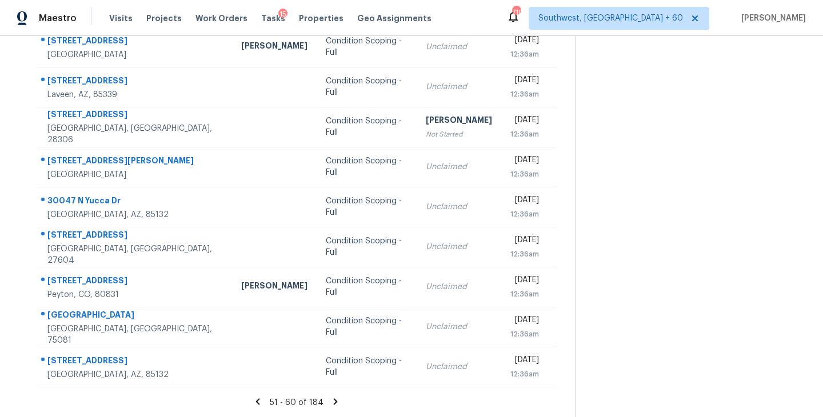
click at [333, 403] on icon at bounding box center [335, 402] width 10 height 10
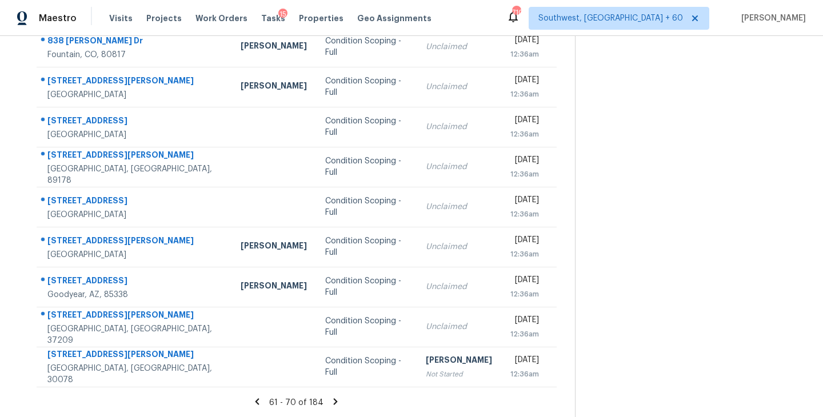
click at [334, 402] on icon at bounding box center [336, 401] width 4 height 6
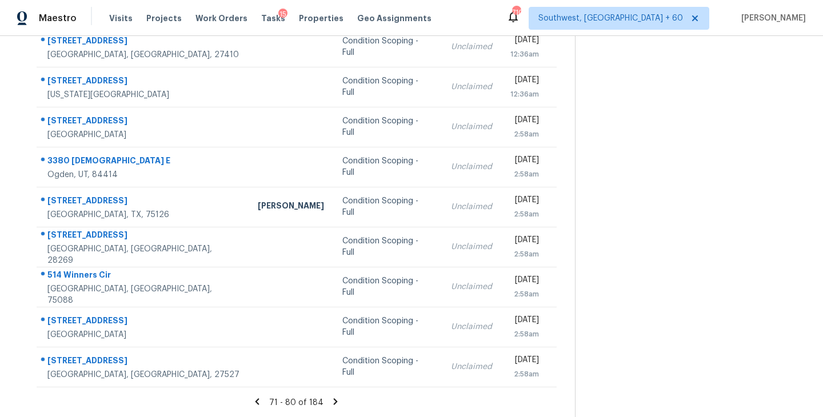
click at [330, 399] on icon at bounding box center [335, 402] width 10 height 10
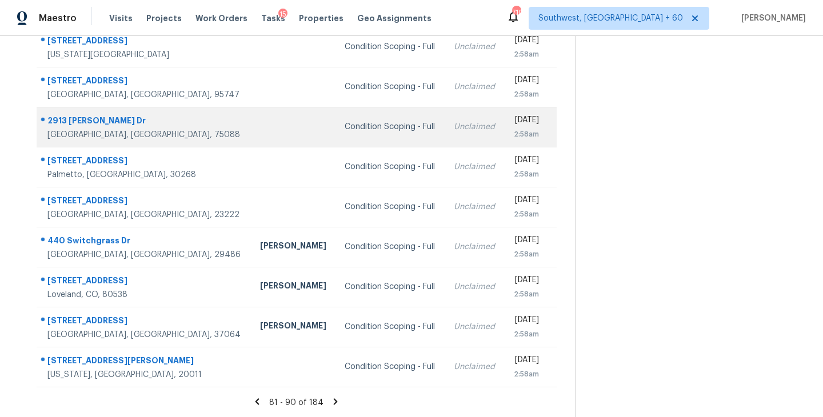
click at [335, 134] on td "Condition Scoping - Full" at bounding box center [389, 127] width 109 height 40
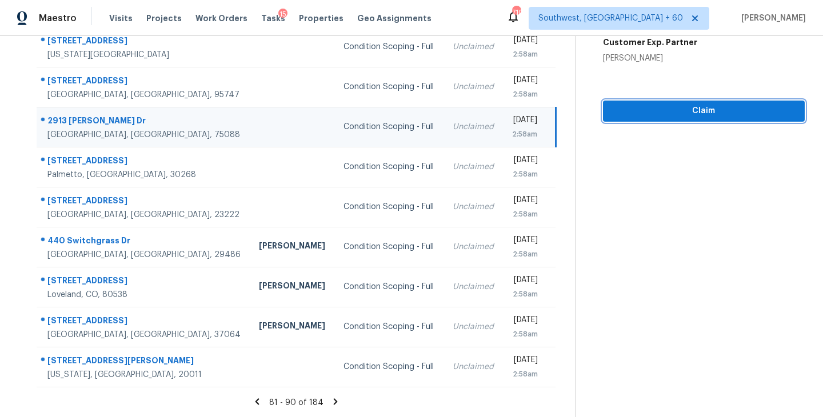
click at [669, 111] on span "Claim" at bounding box center [703, 111] width 183 height 14
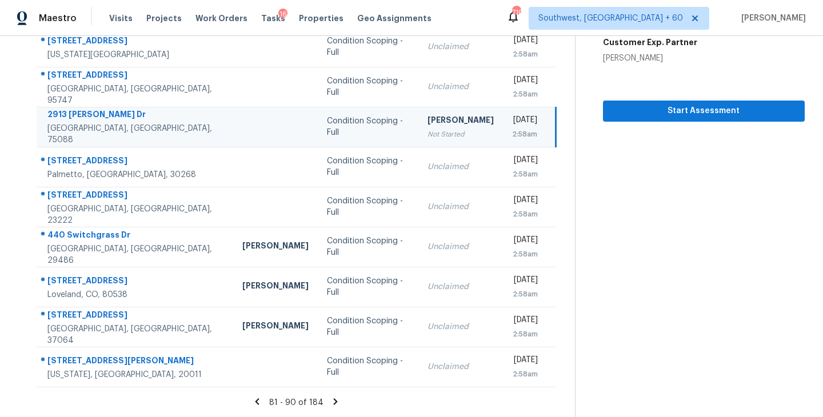
click at [334, 399] on icon at bounding box center [336, 401] width 4 height 6
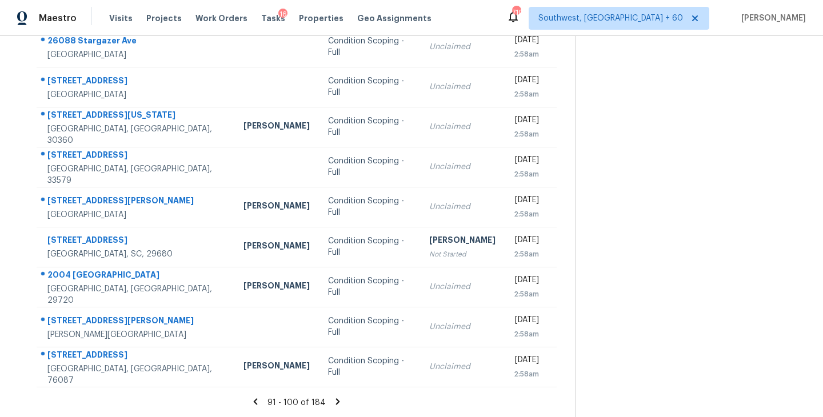
click at [336, 401] on icon at bounding box center [338, 401] width 4 height 6
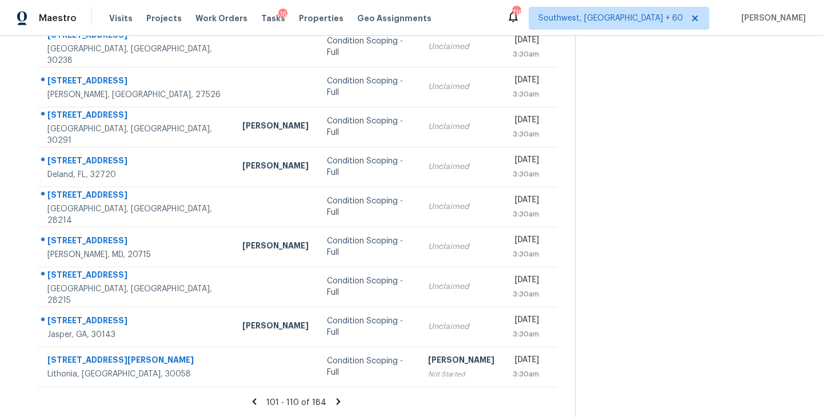
click at [337, 399] on icon at bounding box center [339, 401] width 4 height 6
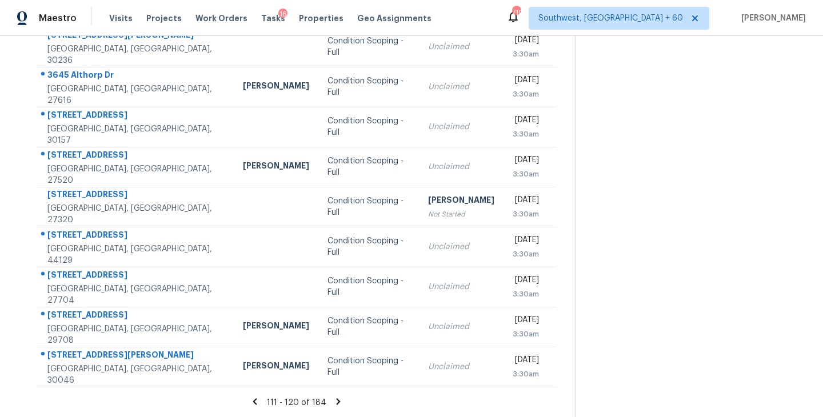
click at [337, 402] on icon at bounding box center [339, 401] width 4 height 6
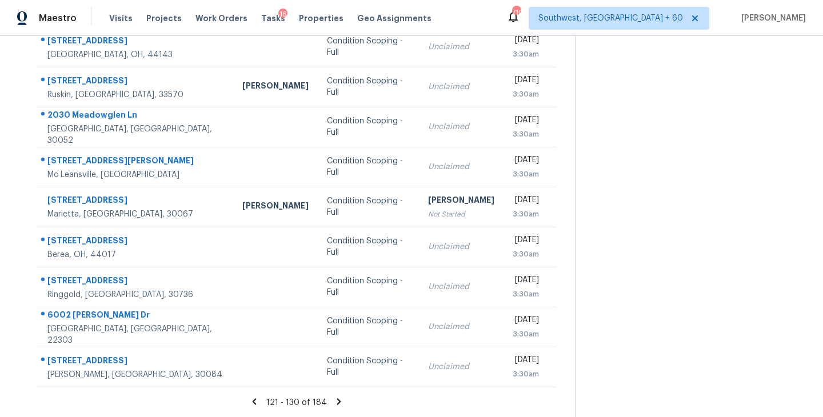
click at [335, 400] on icon at bounding box center [339, 402] width 10 height 10
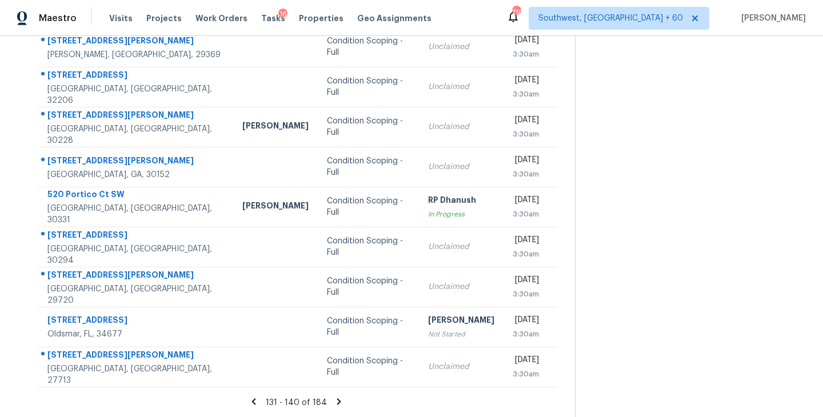
click at [339, 400] on icon at bounding box center [339, 402] width 10 height 10
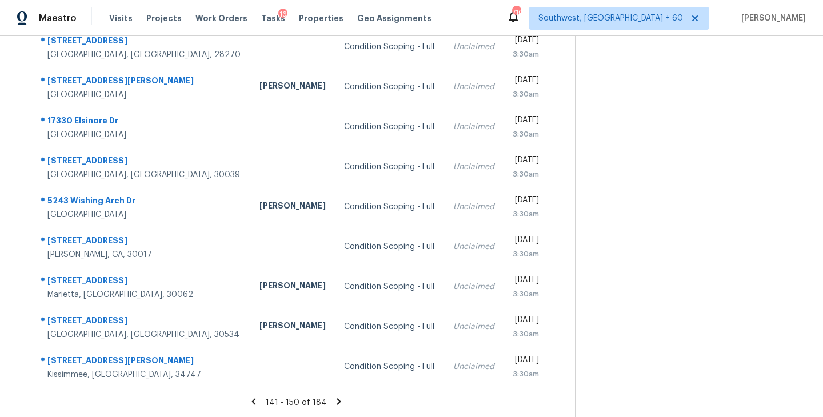
click at [337, 400] on icon at bounding box center [339, 401] width 4 height 6
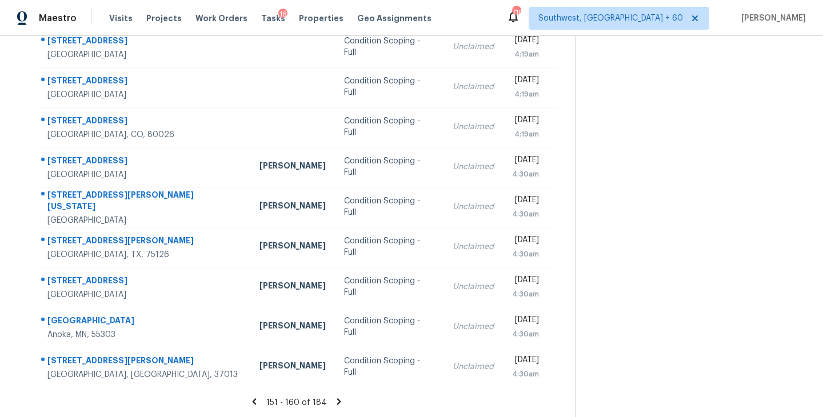
click at [337, 400] on icon at bounding box center [339, 401] width 4 height 6
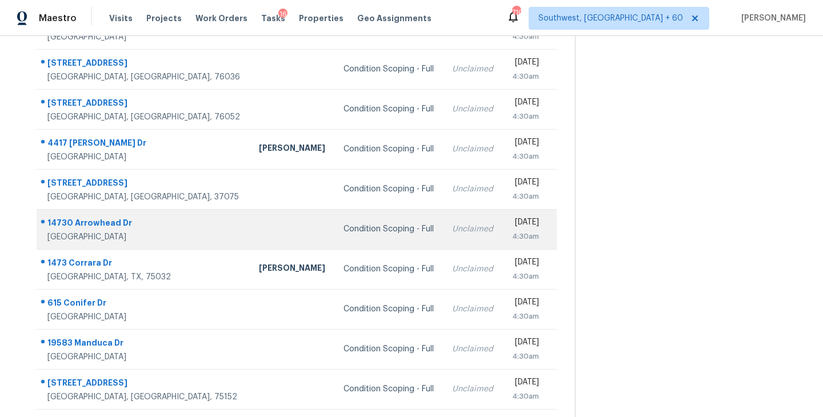
scroll to position [132, 0]
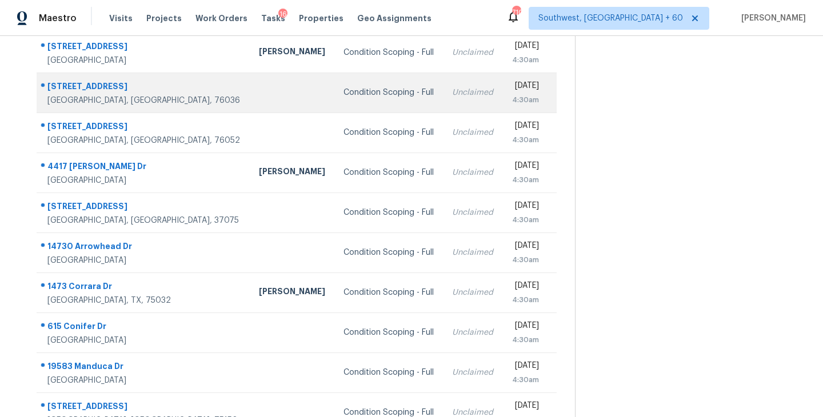
click at [343, 93] on div "Condition Scoping - Full" at bounding box center [388, 92] width 90 height 11
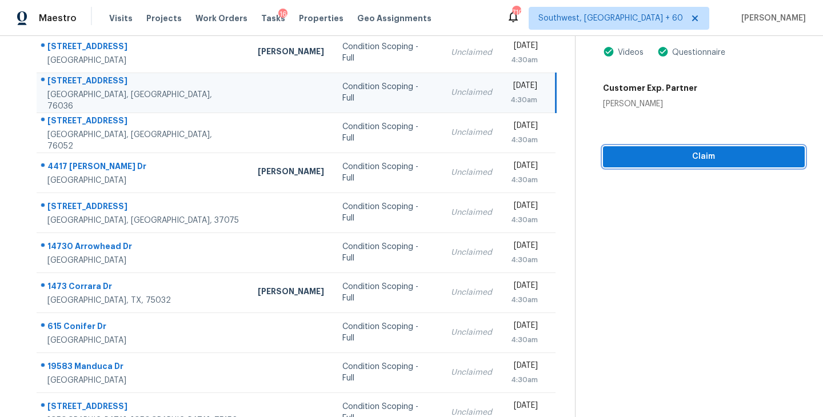
click at [700, 158] on span "Claim" at bounding box center [703, 157] width 183 height 14
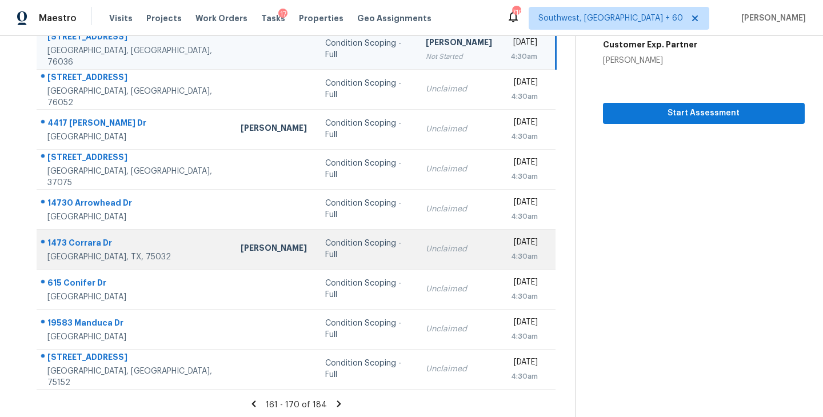
scroll to position [178, 0]
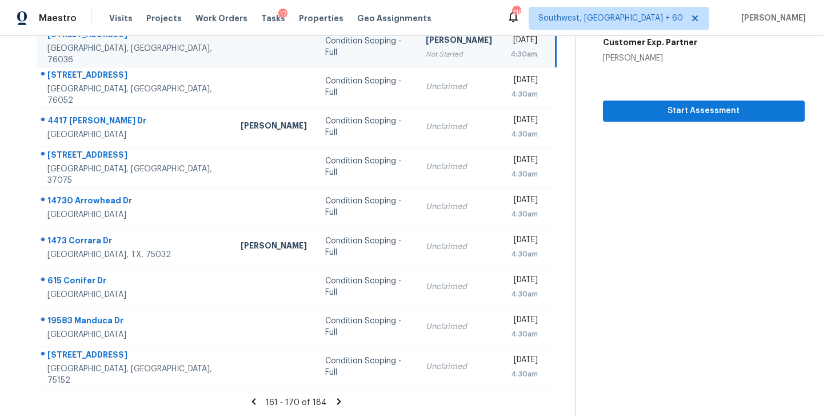
click at [337, 402] on icon at bounding box center [339, 401] width 4 height 6
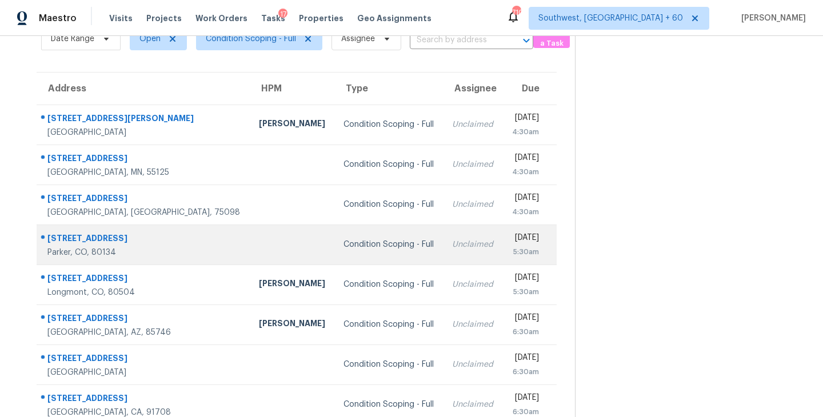
scroll to position [56, 0]
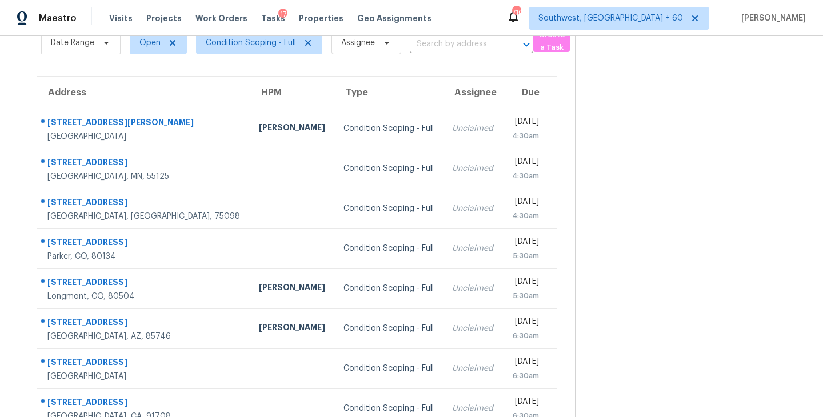
click at [458, 54] on div "Date Range Open Condition Scoping - Full Assignee ​" at bounding box center [287, 43] width 492 height 30
click at [447, 47] on input "text" at bounding box center [455, 44] width 91 height 18
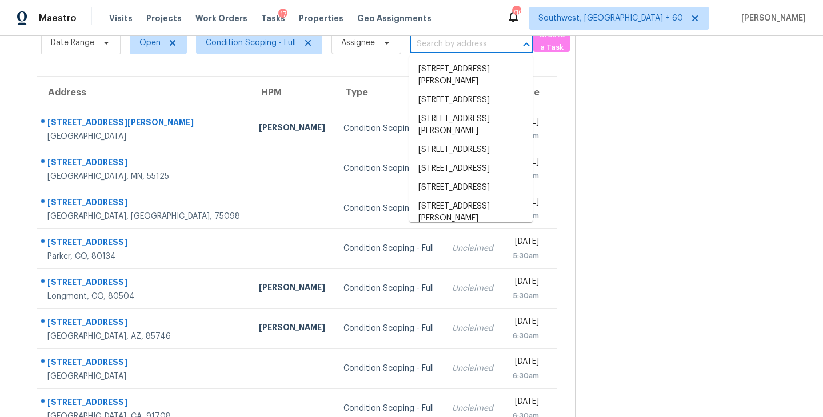
paste input "3032 Highway 49 W Pleasant View, TN, 37146"
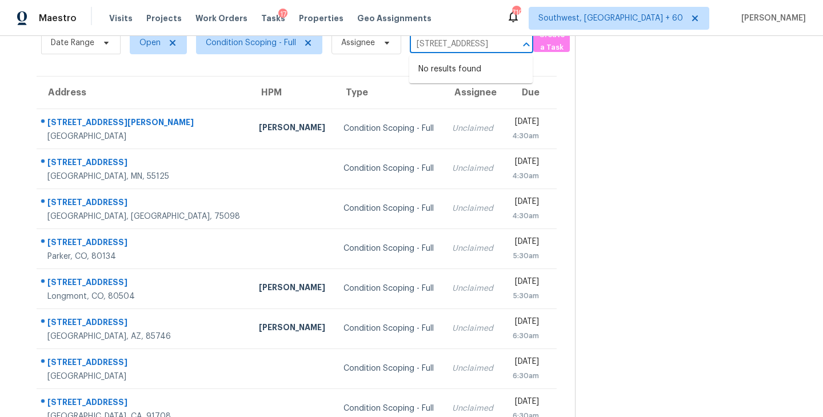
type input "3032 Highway 49 W Pleasant View, TN, 37146"
click at [605, 89] on section at bounding box center [690, 259] width 230 height 559
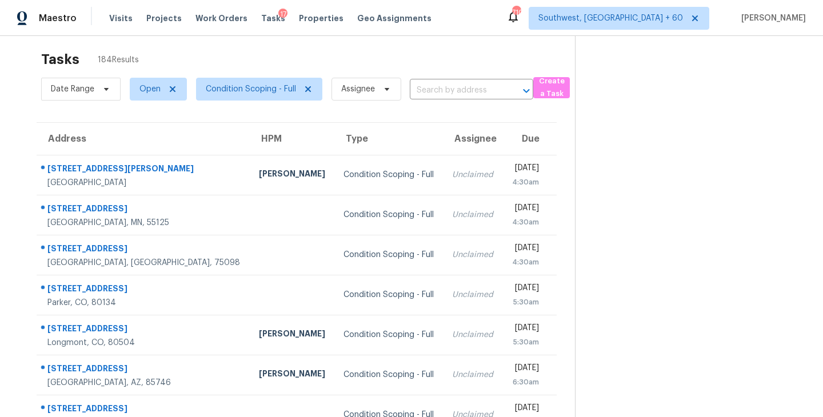
scroll to position [0, 0]
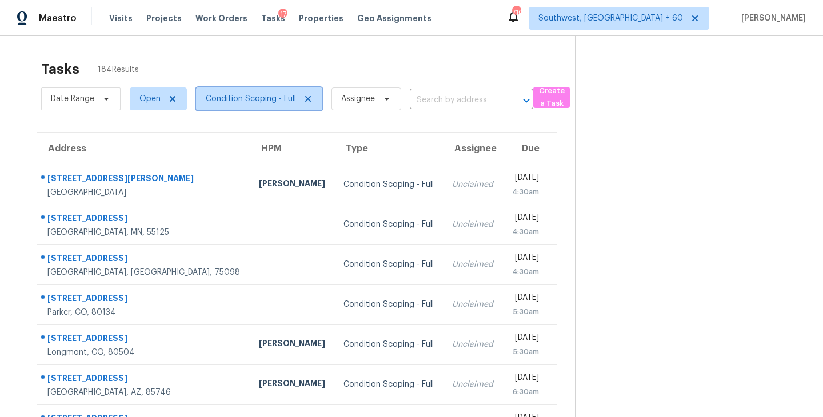
click at [283, 87] on span "Condition Scoping - Full" at bounding box center [259, 98] width 126 height 23
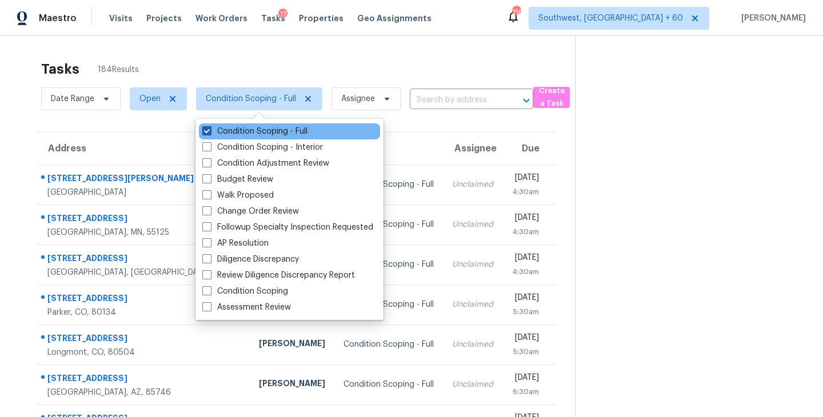
click at [288, 136] on label "Condition Scoping - Full" at bounding box center [254, 131] width 105 height 11
click at [210, 133] on input "Condition Scoping - Full" at bounding box center [205, 129] width 7 height 7
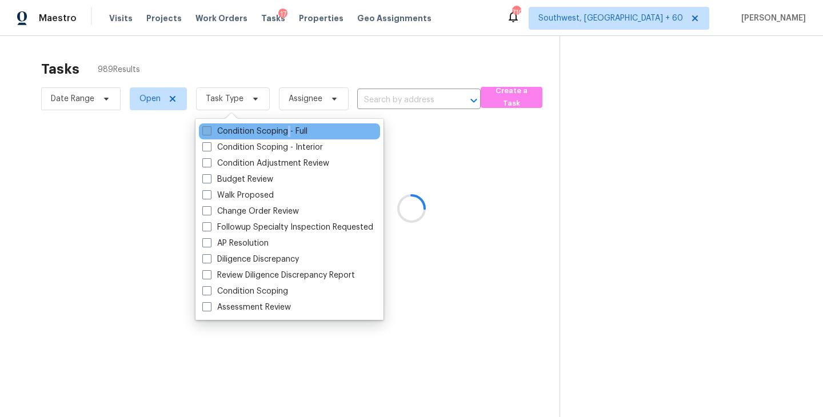
click at [288, 136] on label "Condition Scoping - Full" at bounding box center [254, 131] width 105 height 11
click at [210, 133] on input "Condition Scoping - Full" at bounding box center [205, 129] width 7 height 7
checkbox input "true"
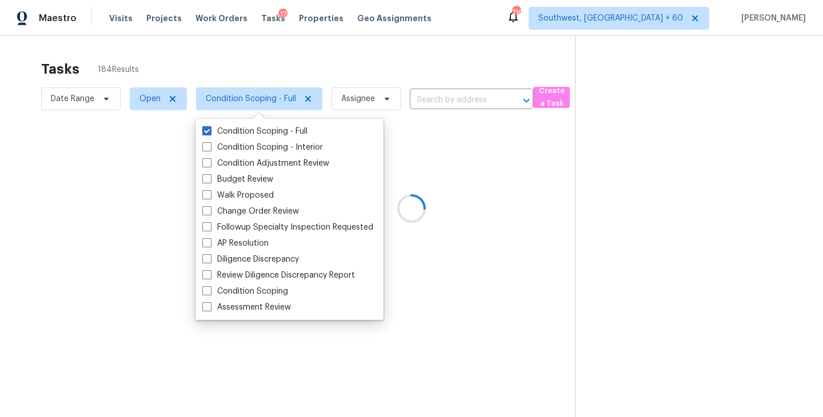
click at [544, 157] on div at bounding box center [411, 208] width 823 height 417
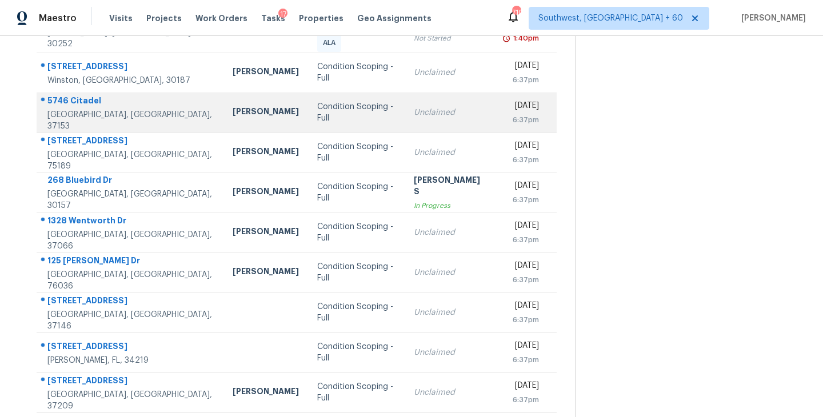
scroll to position [178, 0]
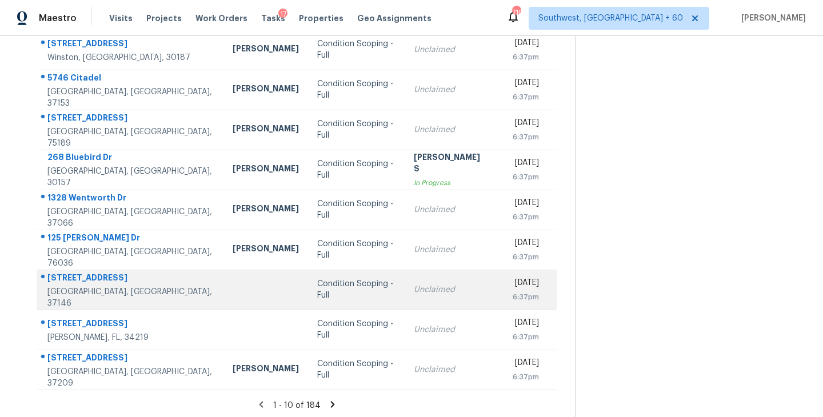
click at [324, 287] on div "Condition Scoping - Full" at bounding box center [356, 289] width 78 height 23
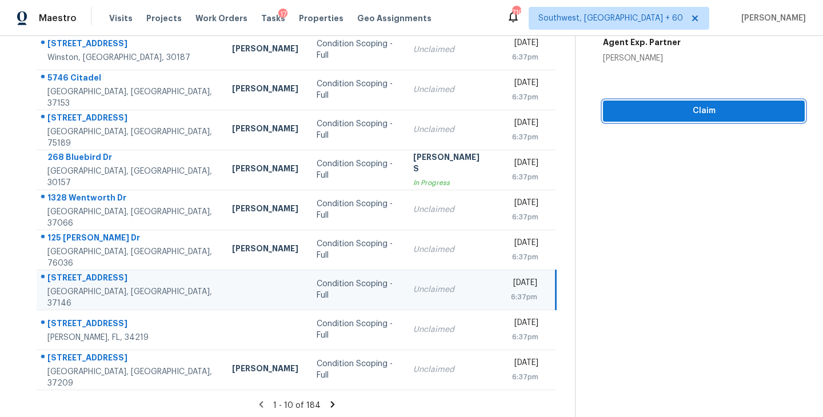
click at [691, 114] on span "Claim" at bounding box center [703, 111] width 183 height 14
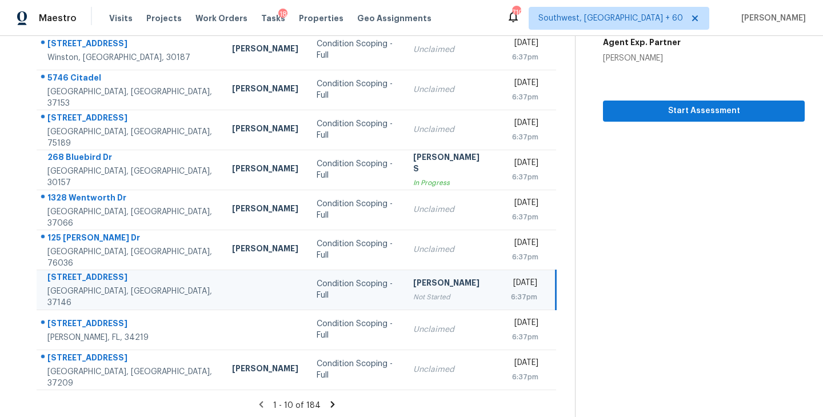
click at [329, 399] on icon at bounding box center [332, 404] width 10 height 10
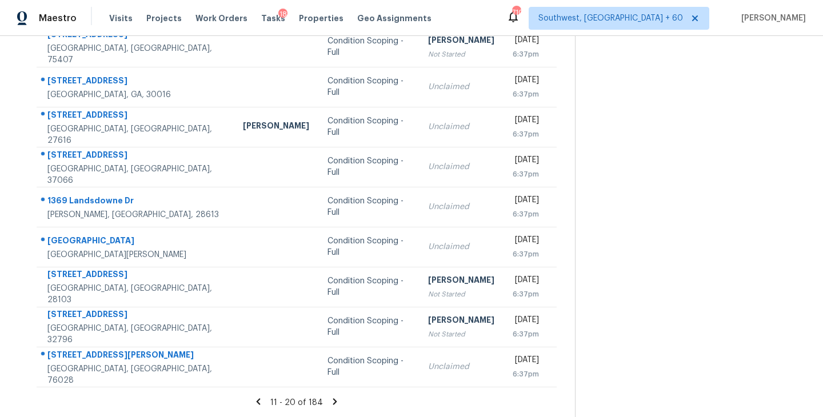
click at [333, 403] on icon at bounding box center [335, 401] width 4 height 6
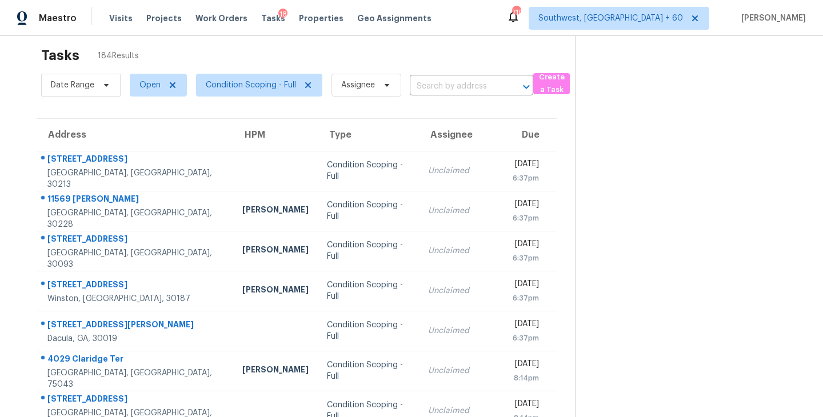
scroll to position [0, 0]
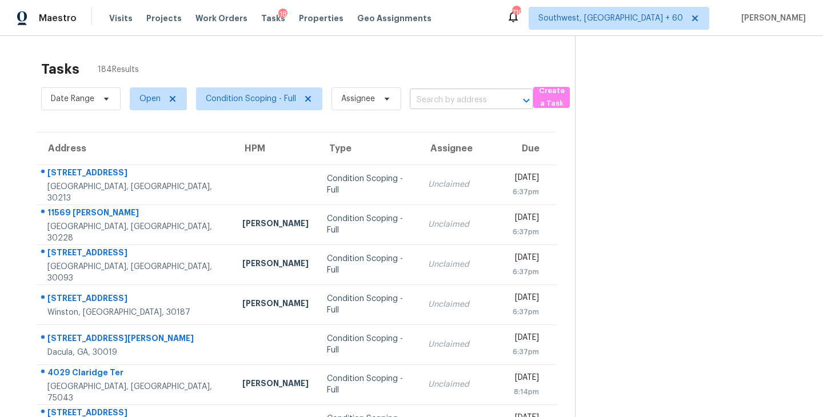
click at [445, 105] on input "text" at bounding box center [455, 100] width 91 height 18
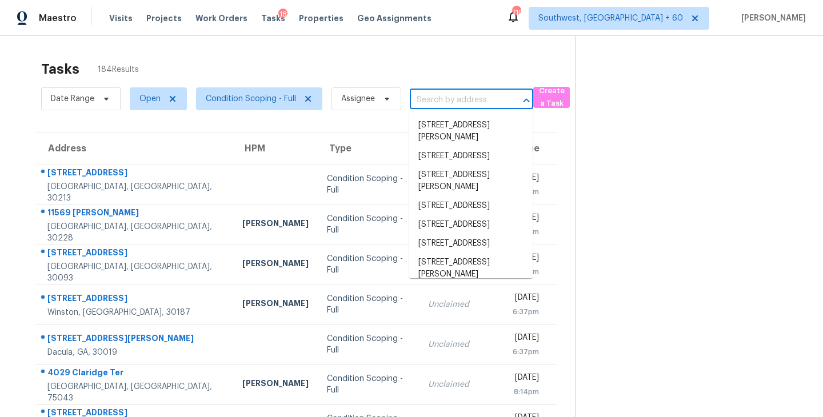
paste input "1012 Arcadia Lakes Dr Columbia, SC, 29206"
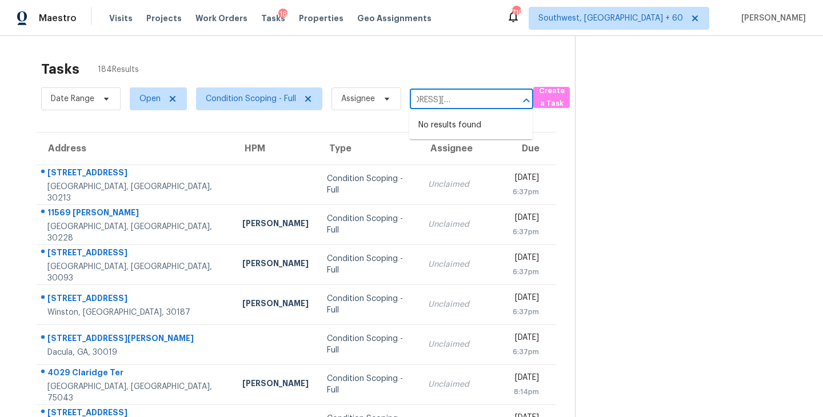
type input "1012 Arcadia Lakes Dr Columbia, SC, 29206"
click at [463, 53] on div "Tasks 184 Results Date Range Open Condition Scoping - Full Assignee ​ Create a …" at bounding box center [411, 315] width 823 height 559
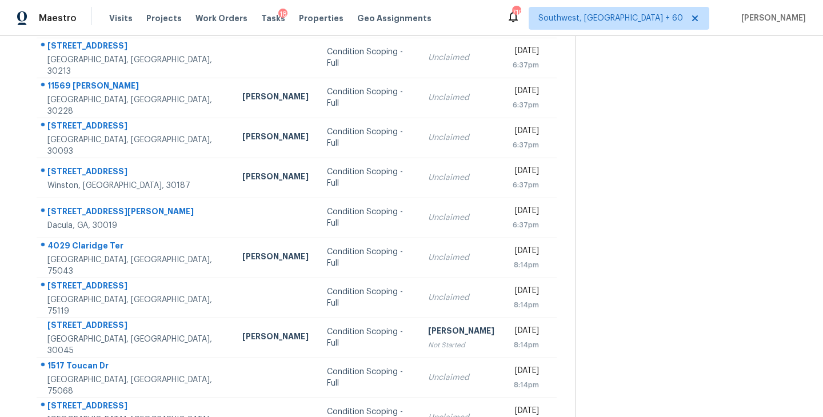
scroll to position [178, 0]
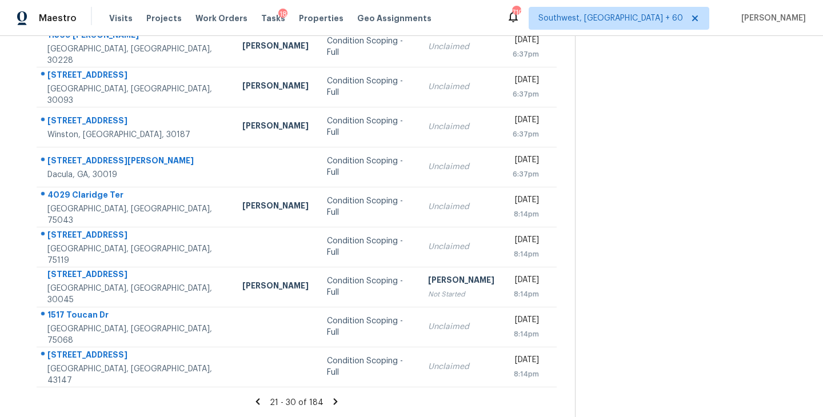
click at [334, 402] on icon at bounding box center [336, 401] width 4 height 6
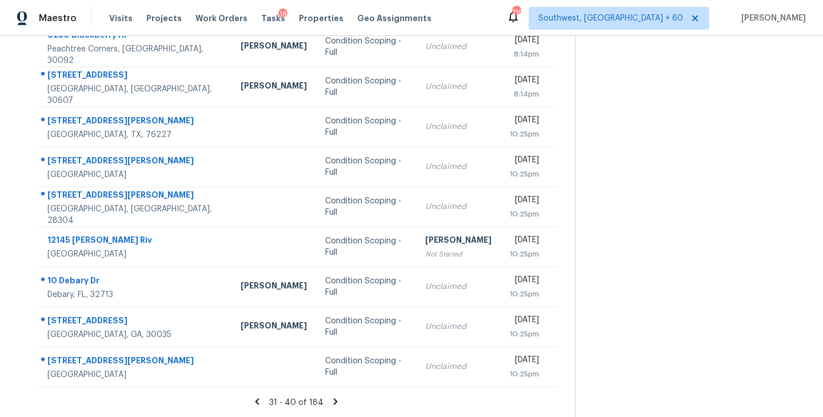
click at [333, 401] on icon at bounding box center [335, 402] width 10 height 10
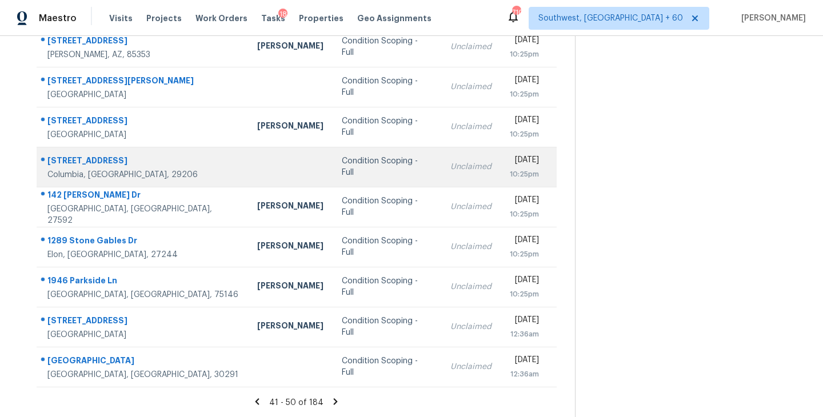
click at [342, 169] on div "Condition Scoping - Full" at bounding box center [387, 166] width 90 height 23
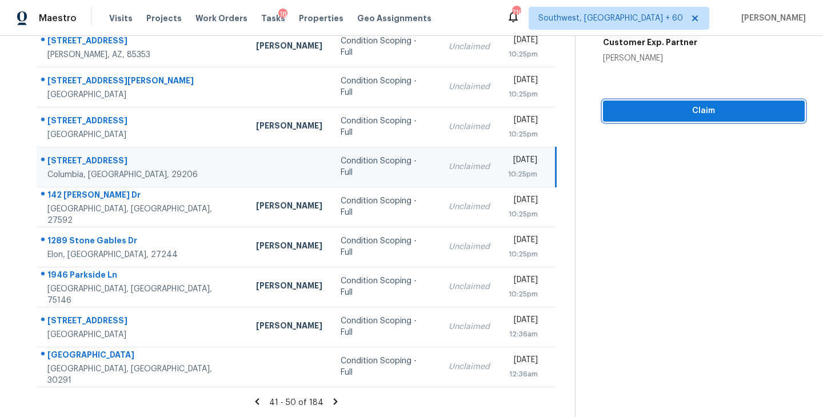
click at [697, 106] on span "Claim" at bounding box center [703, 111] width 183 height 14
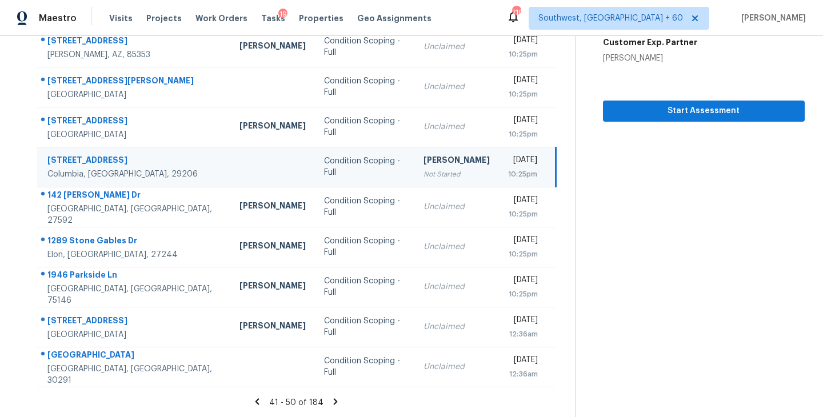
click at [334, 399] on icon at bounding box center [336, 401] width 4 height 6
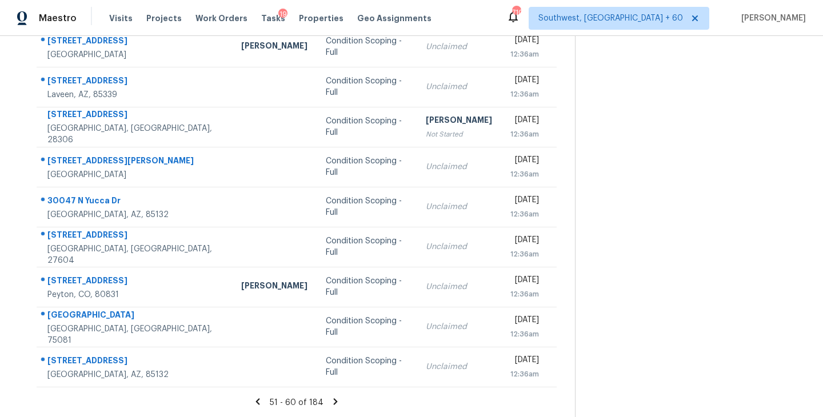
click at [334, 401] on icon at bounding box center [336, 401] width 4 height 6
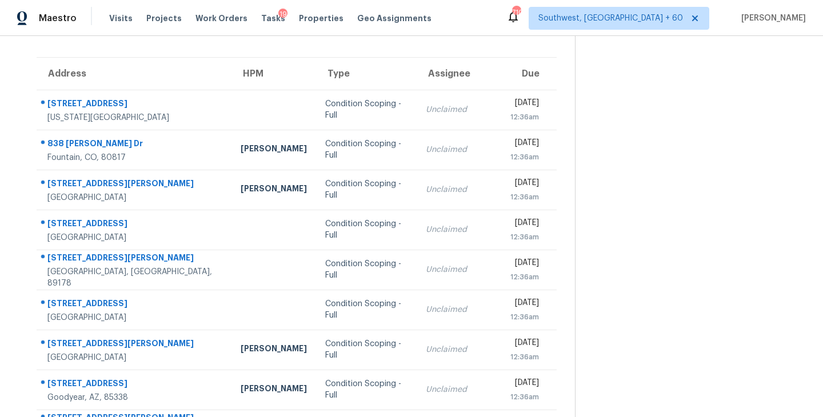
scroll to position [73, 0]
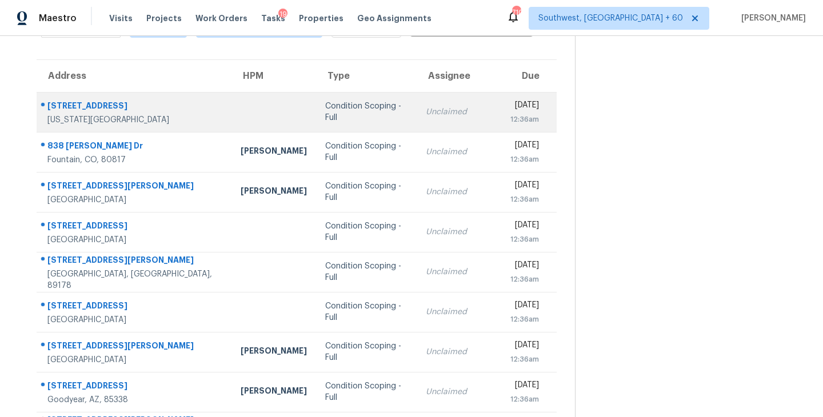
click at [326, 121] on div "Condition Scoping - Full" at bounding box center [366, 112] width 82 height 23
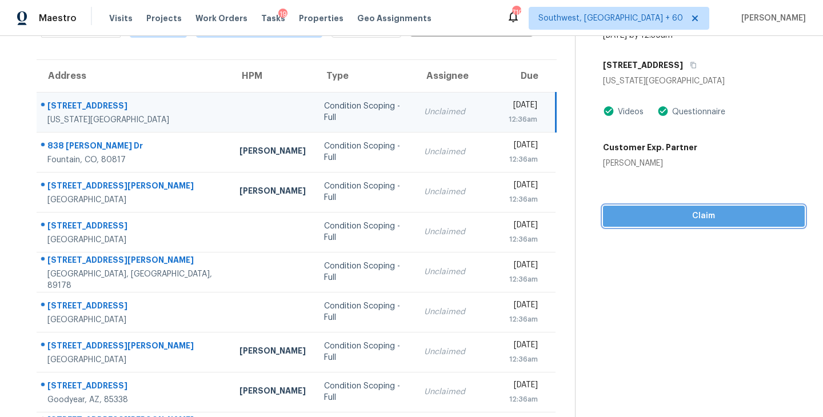
click at [673, 222] on span "Claim" at bounding box center [703, 216] width 183 height 14
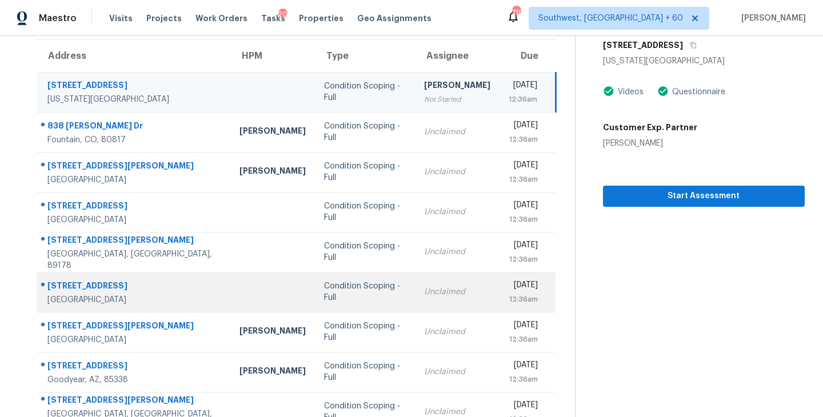
scroll to position [178, 0]
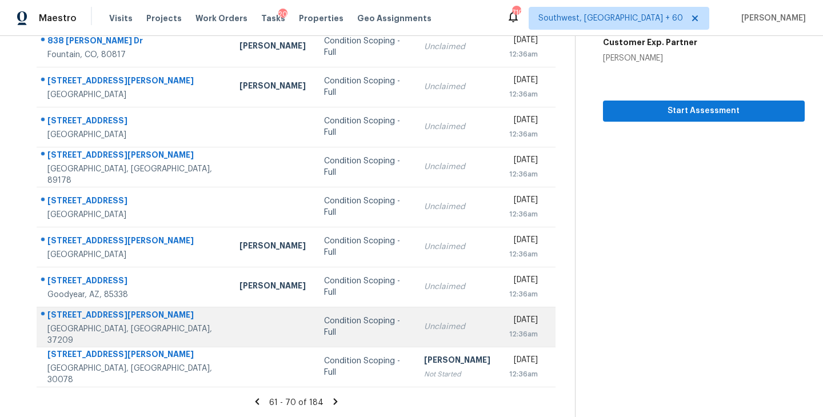
click at [324, 329] on div "Condition Scoping - Full" at bounding box center [364, 326] width 81 height 23
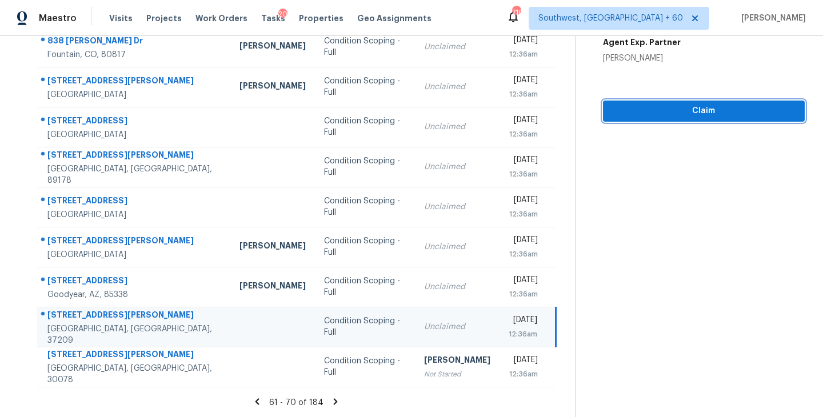
click at [697, 108] on span "Claim" at bounding box center [703, 111] width 183 height 14
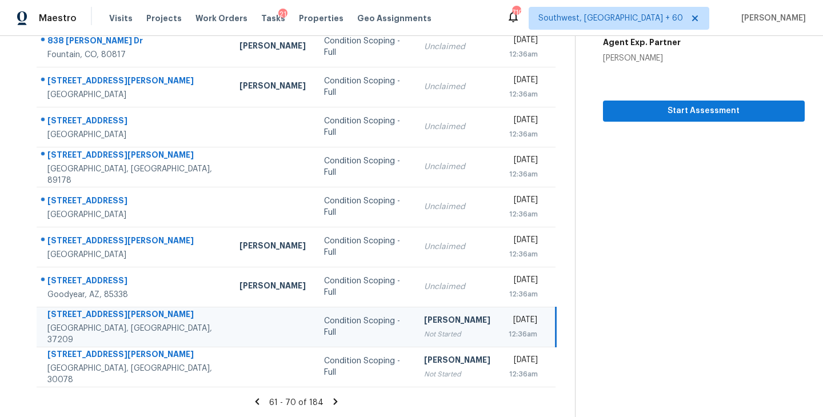
click at [333, 398] on icon at bounding box center [335, 402] width 10 height 10
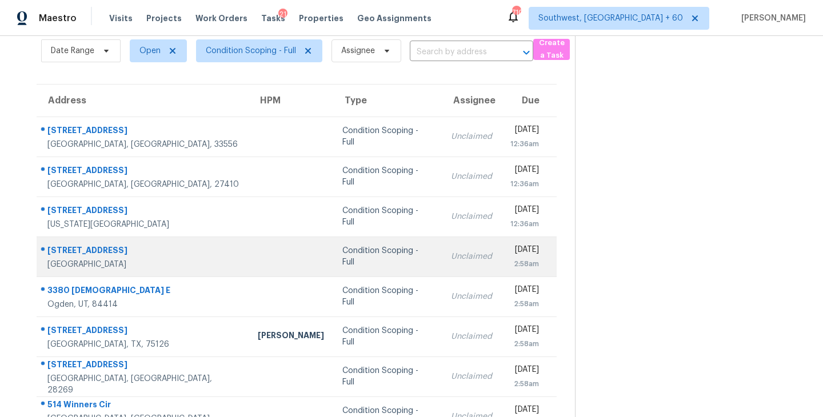
scroll to position [39, 0]
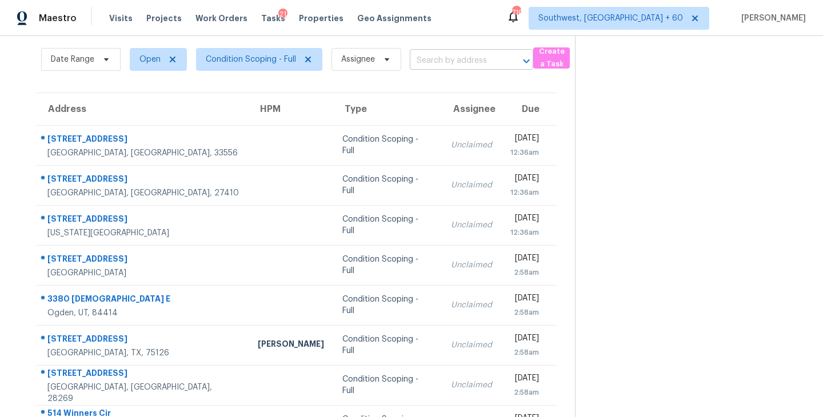
click at [443, 65] on input "text" at bounding box center [455, 61] width 91 height 18
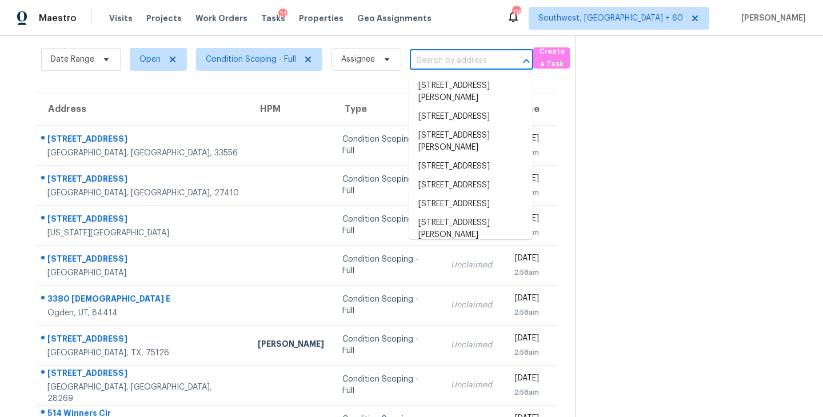
paste input "9640 Derby Way Roseville, CA, 95747"
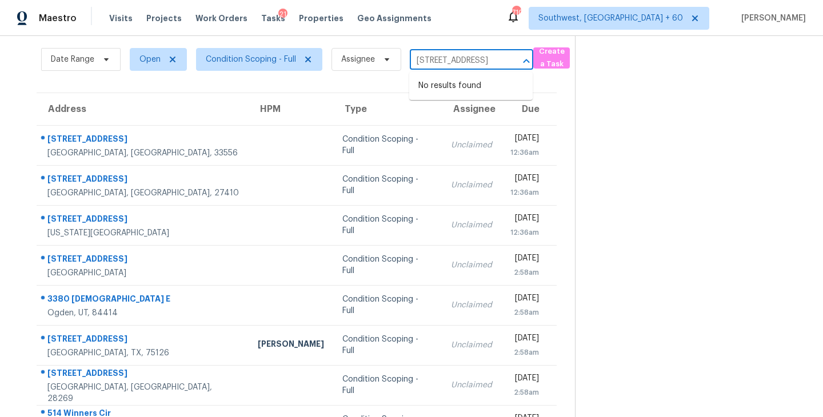
type input "9640 Derby Way Roseville, CA, 95747"
click at [633, 118] on section at bounding box center [690, 276] width 230 height 559
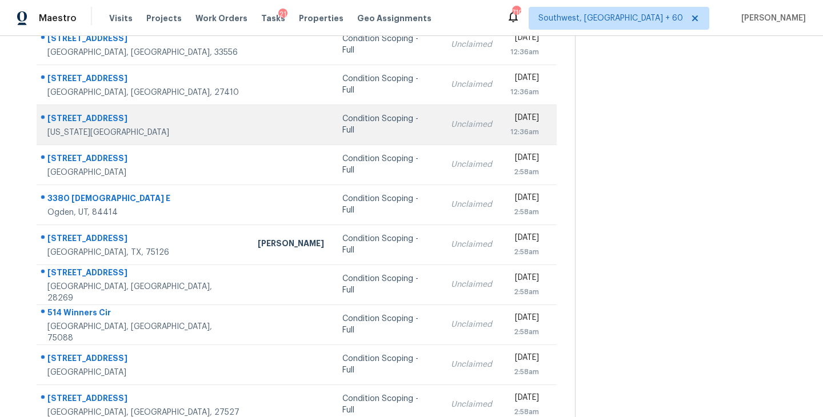
scroll to position [178, 0]
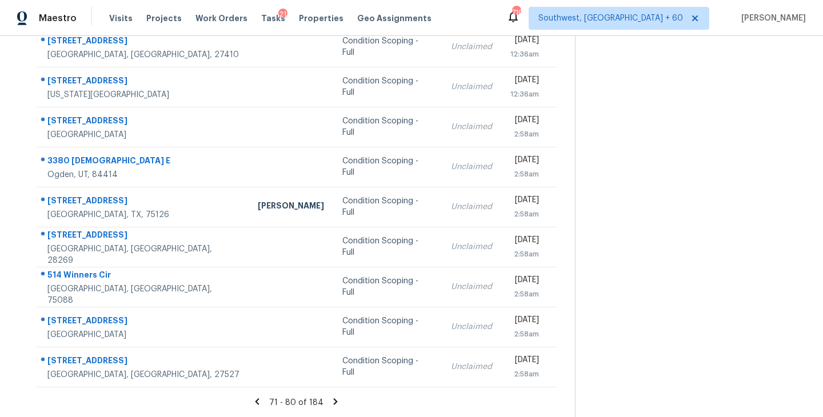
click at [334, 401] on icon at bounding box center [336, 401] width 4 height 6
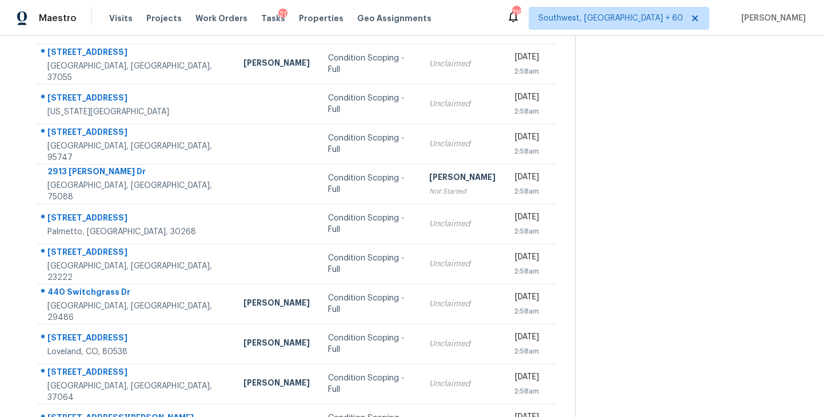
scroll to position [118, 0]
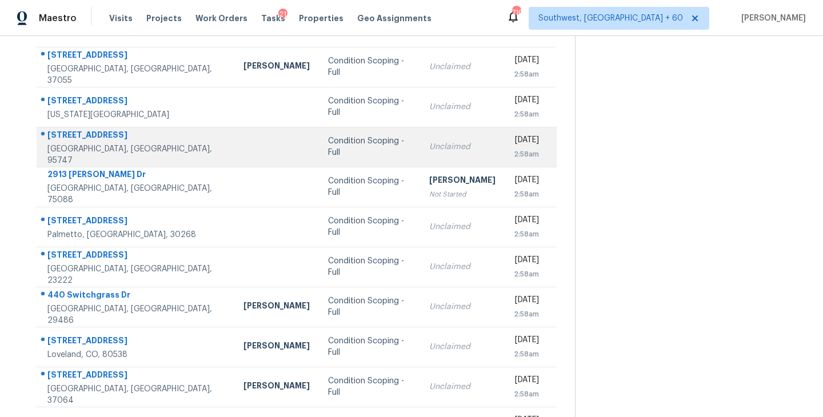
click at [319, 155] on td "Condition Scoping - Full" at bounding box center [369, 147] width 101 height 40
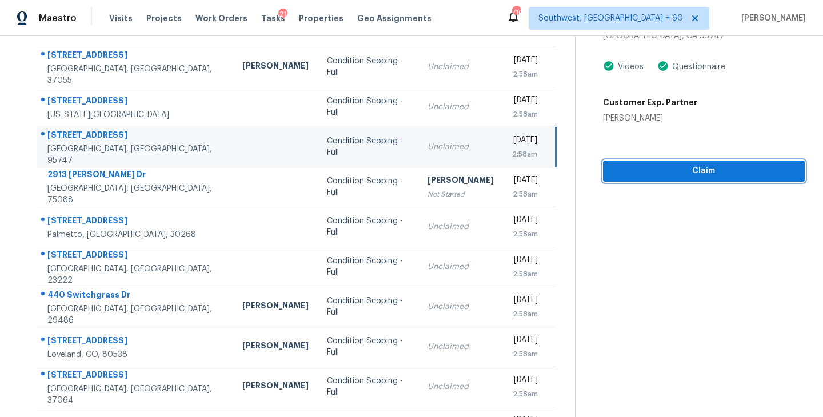
click at [728, 177] on span "Claim" at bounding box center [703, 171] width 183 height 14
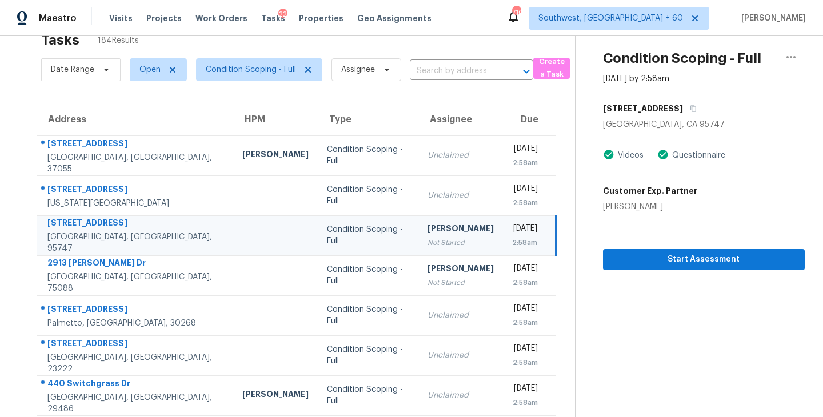
scroll to position [0, 0]
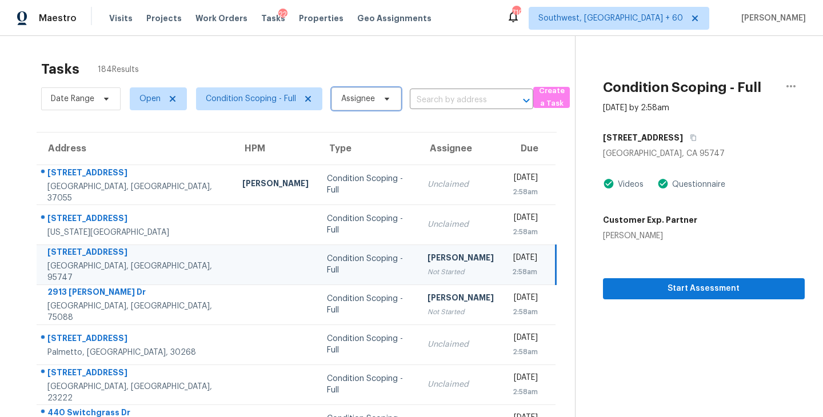
click at [341, 101] on span "Assignee" at bounding box center [358, 98] width 34 height 11
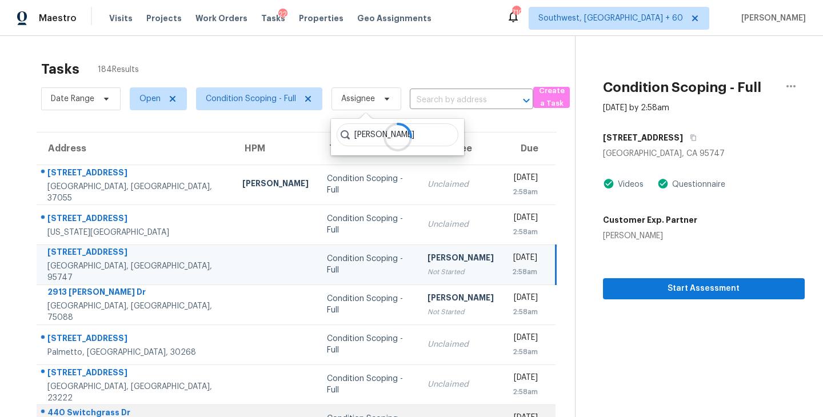
type input "sakthivel"
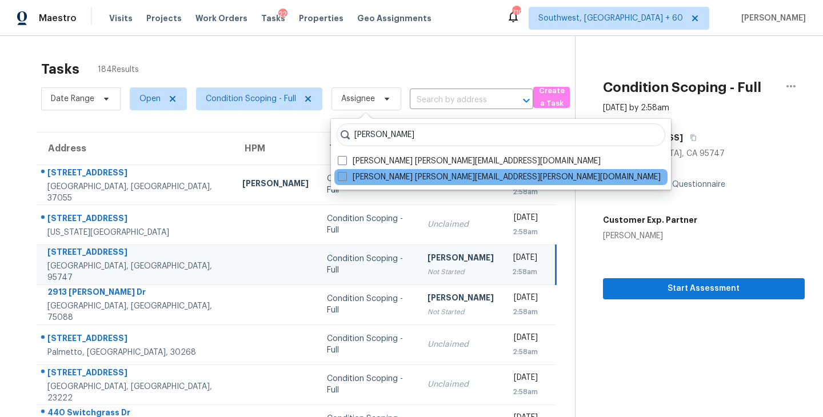
click at [393, 178] on label "Sakthivel Chandran sakthivel.chandran@opendoor.com" at bounding box center [499, 176] width 323 height 11
click at [345, 178] on input "Sakthivel Chandran sakthivel.chandran@opendoor.com" at bounding box center [341, 174] width 7 height 7
checkbox input "true"
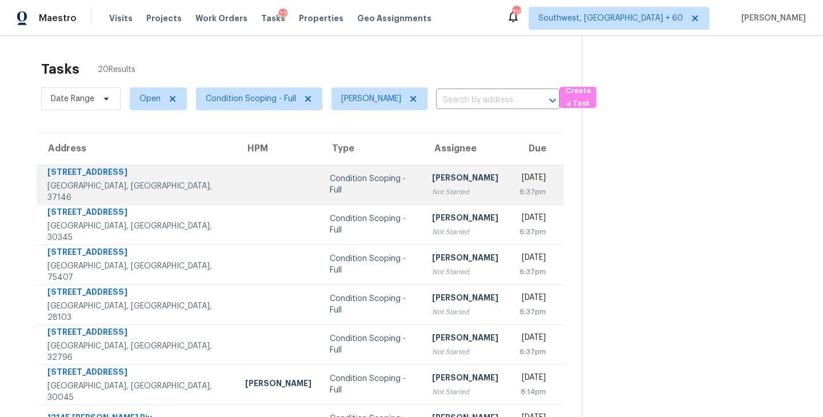
click at [345, 194] on td "Condition Scoping - Full" at bounding box center [372, 185] width 102 height 40
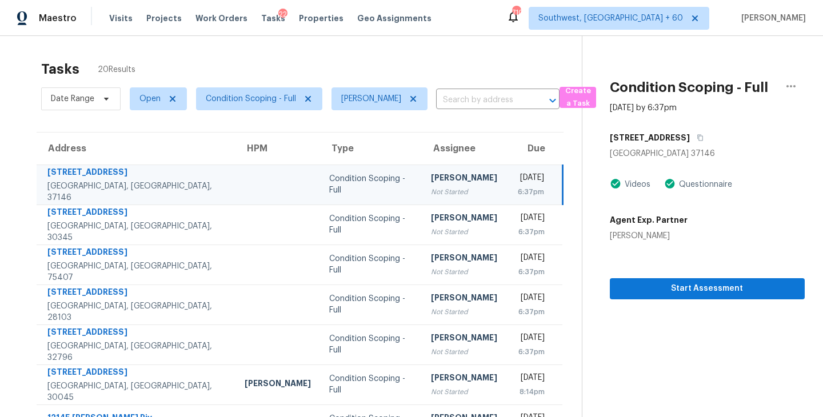
click at [451, 180] on td "Sakthivel Chandran Not Started" at bounding box center [464, 185] width 85 height 40
click at [670, 284] on span "Start Assessment" at bounding box center [707, 289] width 177 height 14
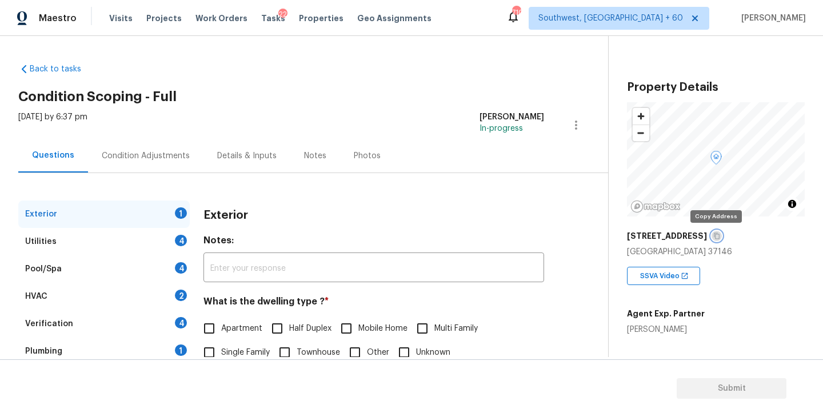
click at [714, 237] on icon "button" at bounding box center [716, 236] width 7 height 7
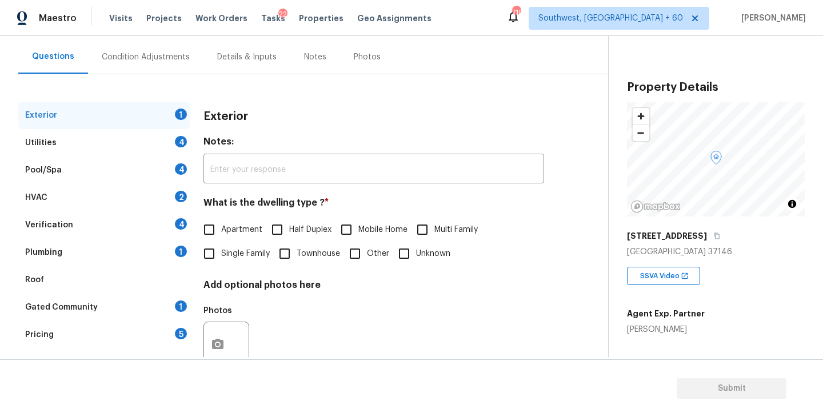
click at [245, 257] on span "Single Family" at bounding box center [245, 254] width 49 height 12
click at [221, 257] on input "Single Family" at bounding box center [209, 254] width 24 height 24
checkbox input "true"
click at [146, 144] on div "Utilities 4" at bounding box center [103, 142] width 171 height 27
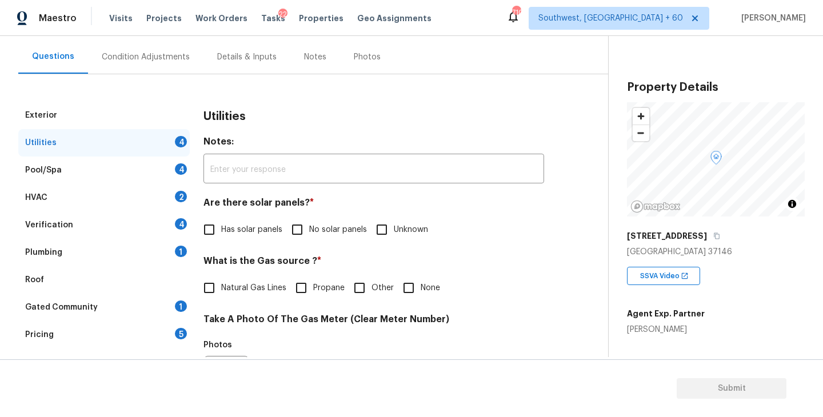
click at [315, 232] on span "No solar panels" at bounding box center [338, 230] width 58 height 12
click at [309, 232] on input "No solar panels" at bounding box center [297, 230] width 24 height 24
checkbox input "true"
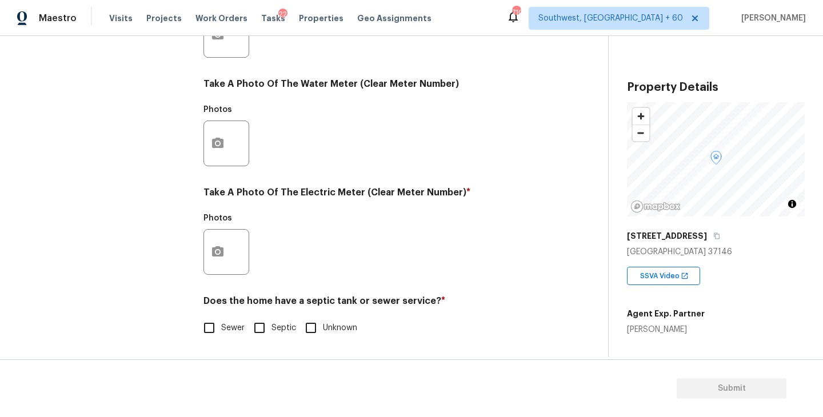
scroll to position [443, 0]
click at [263, 339] on div "Utilities Notes: ​ Are there solar panels? * Has solar panels No solar panels U…" at bounding box center [373, 56] width 341 height 596
click at [277, 327] on span "Septic" at bounding box center [283, 328] width 25 height 12
click at [271, 327] on input "Septic" at bounding box center [259, 328] width 24 height 24
checkbox input "true"
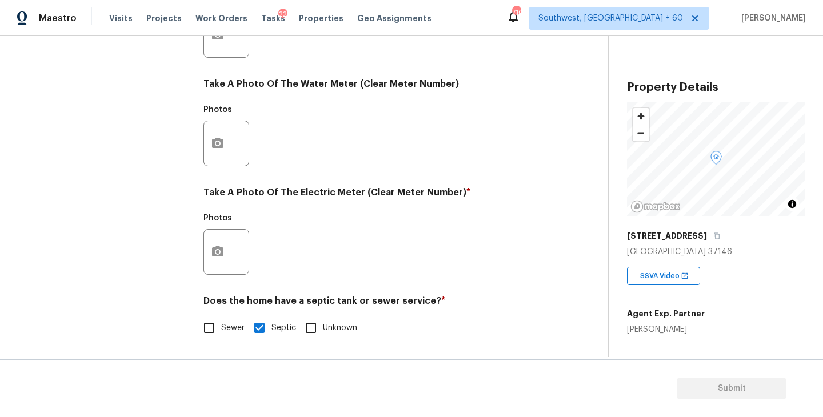
click at [553, 234] on div "Exterior Utilities 2 Pool/Spa 4 HVAC 2 Verification 4 Plumbing 1 Roof Gated Com…" at bounding box center [299, 56] width 562 height 596
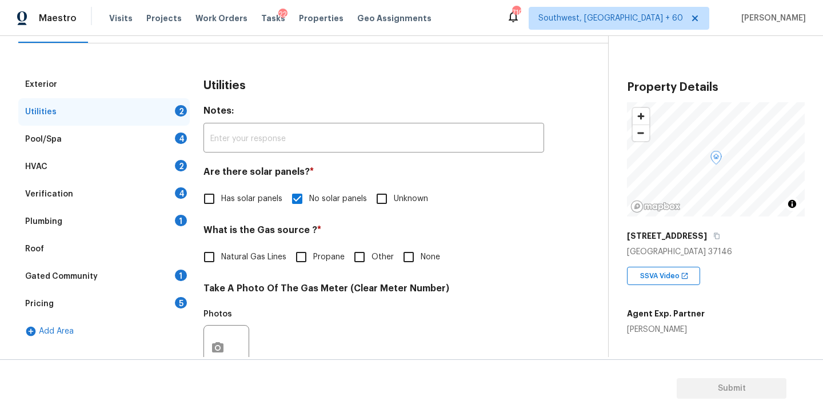
click at [58, 214] on div "Plumbing 1" at bounding box center [103, 221] width 171 height 27
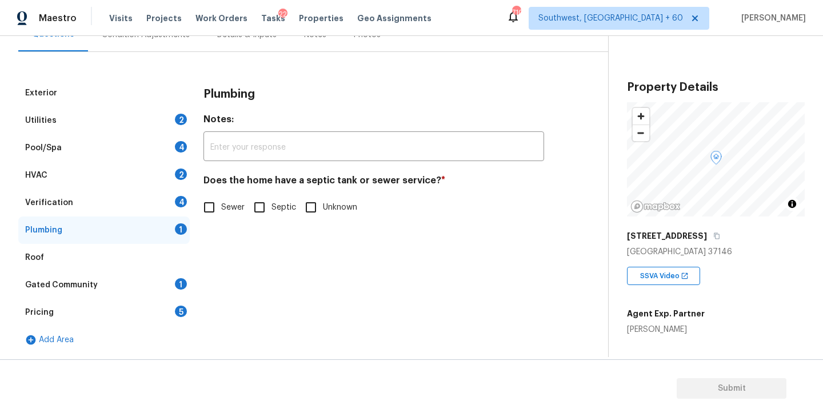
click at [273, 210] on span "Septic" at bounding box center [283, 208] width 25 height 12
click at [271, 210] on input "Septic" at bounding box center [259, 207] width 24 height 24
checkbox input "true"
click at [113, 290] on div "Gated Community 1" at bounding box center [103, 284] width 171 height 27
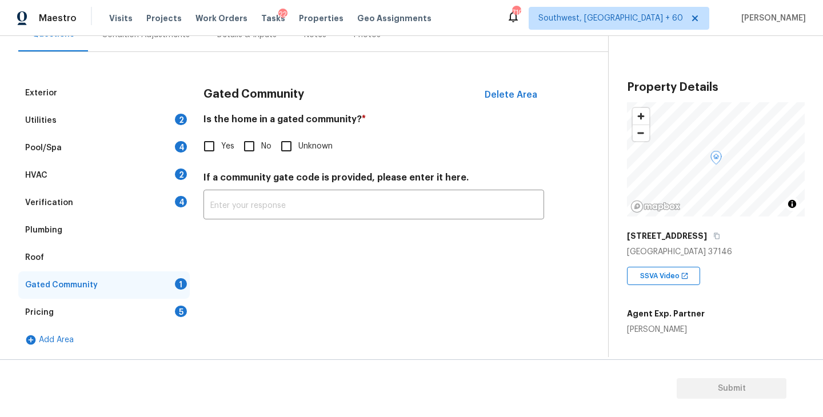
click at [258, 152] on input "No" at bounding box center [249, 146] width 24 height 24
checkbox input "true"
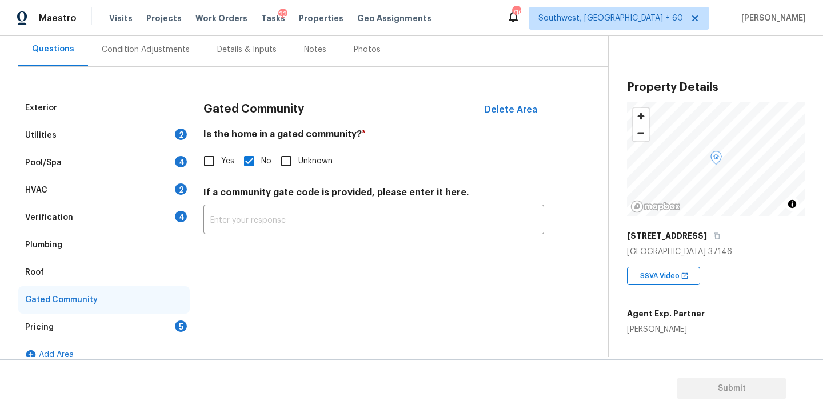
scroll to position [101, 0]
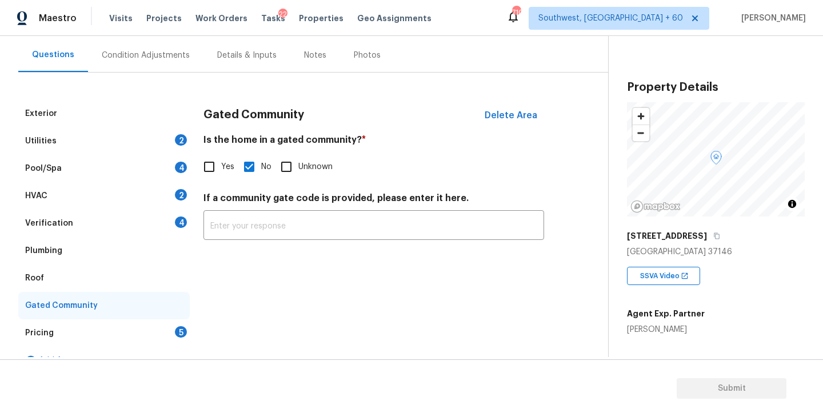
click at [170, 70] on div "Condition Adjustments" at bounding box center [145, 55] width 115 height 34
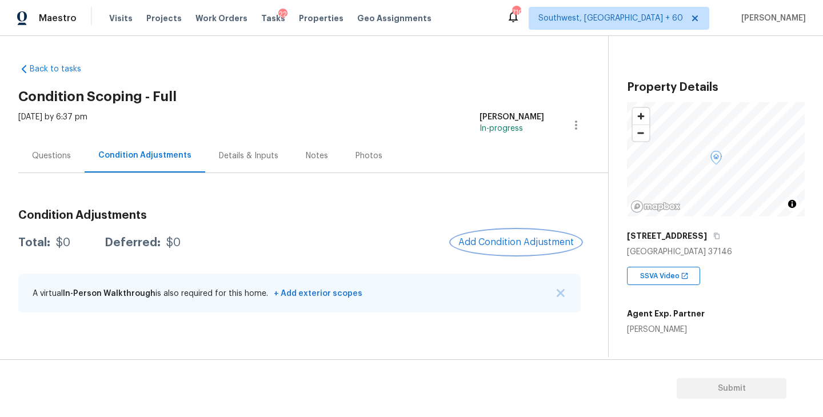
click at [475, 237] on button "Add Condition Adjustment" at bounding box center [515, 242] width 129 height 24
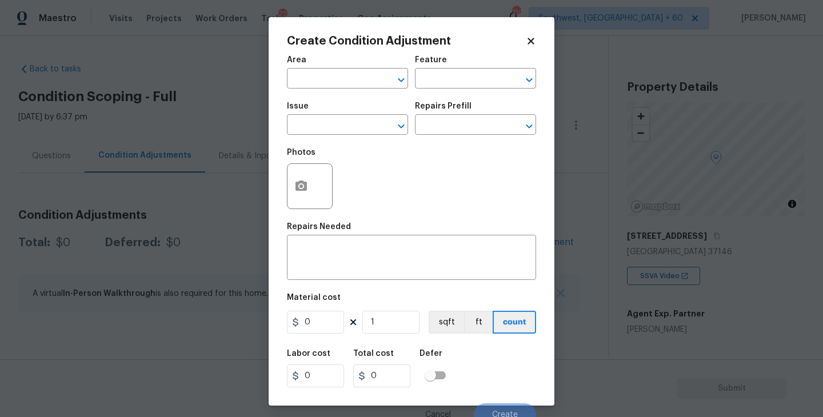
click at [355, 70] on div "Area" at bounding box center [347, 63] width 121 height 15
click at [342, 82] on input "text" at bounding box center [331, 80] width 89 height 18
click at [350, 123] on li "Exterior Overall" at bounding box center [347, 124] width 121 height 19
type input "Exterior Overall"
click at [439, 63] on div "Feature" at bounding box center [475, 63] width 121 height 15
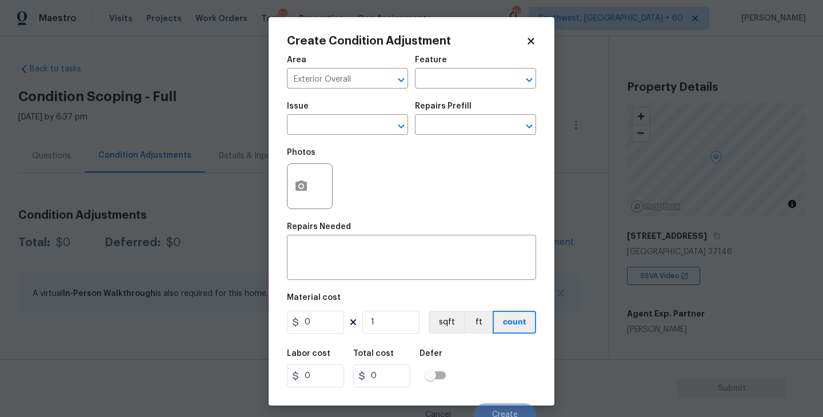
click at [439, 94] on div "Area Exterior Overall ​ Feature ​" at bounding box center [411, 72] width 249 height 46
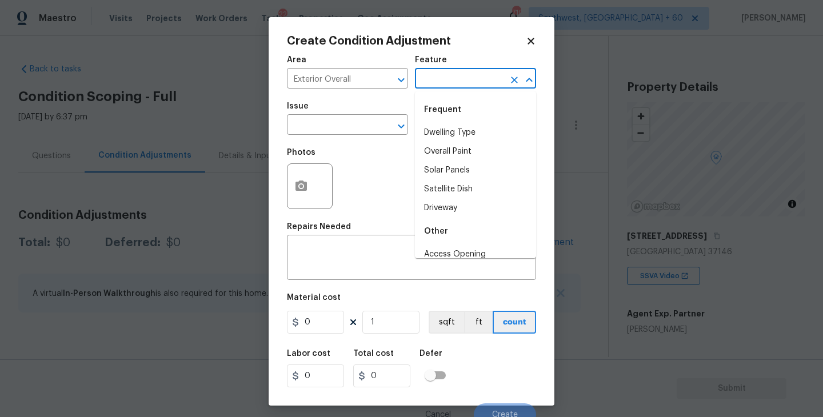
click at [455, 71] on input "text" at bounding box center [459, 80] width 89 height 18
click at [450, 131] on li "Driveway" at bounding box center [475, 132] width 121 height 19
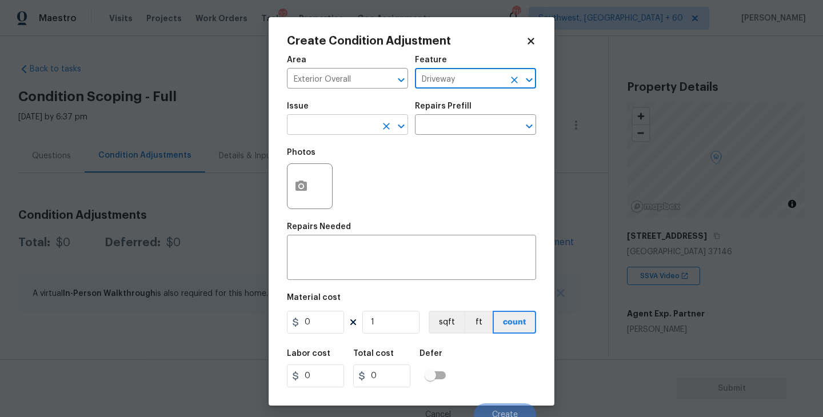
type input "Driveway"
click at [306, 125] on input "text" at bounding box center [331, 126] width 89 height 18
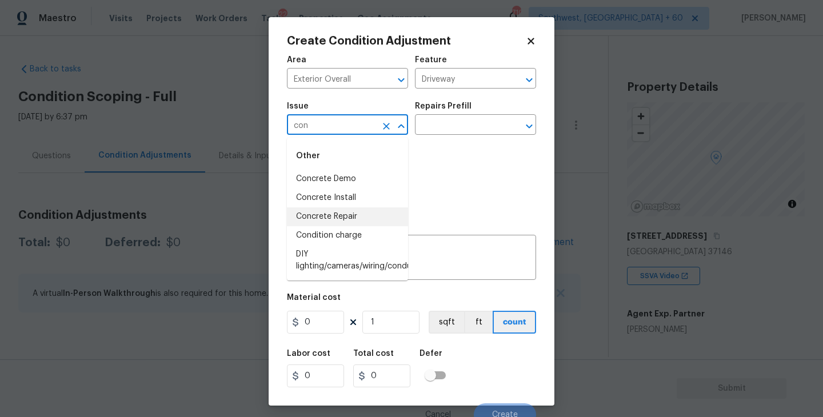
click at [323, 218] on li "Concrete Repair" at bounding box center [347, 216] width 121 height 19
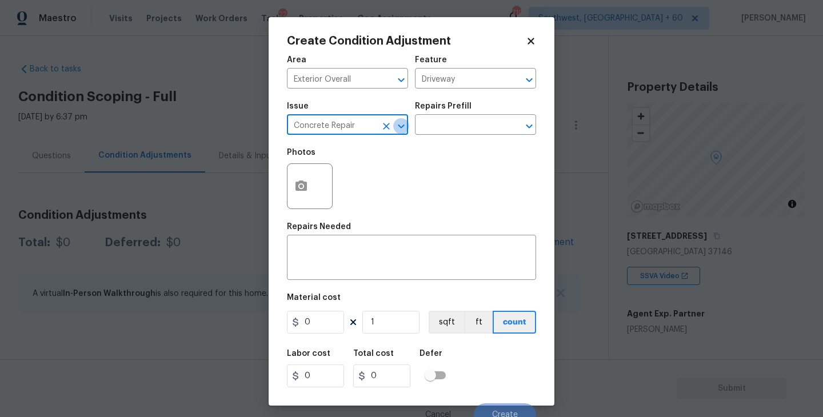
click at [408, 130] on button "Open" at bounding box center [401, 126] width 16 height 16
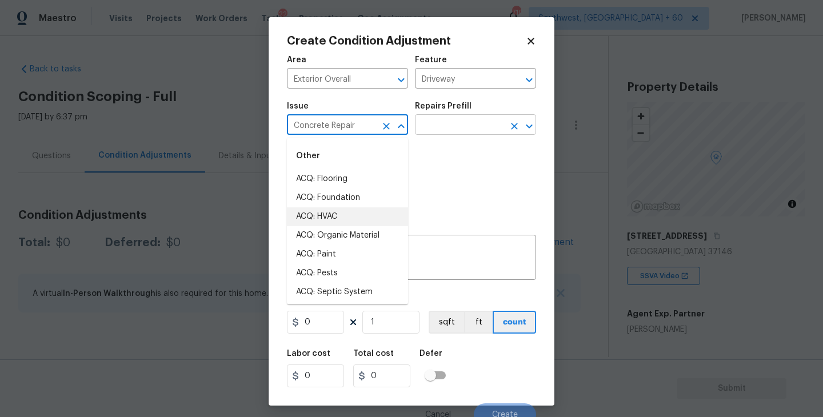
type input "Concrete Repair"
click at [447, 123] on input "text" at bounding box center [459, 126] width 89 height 18
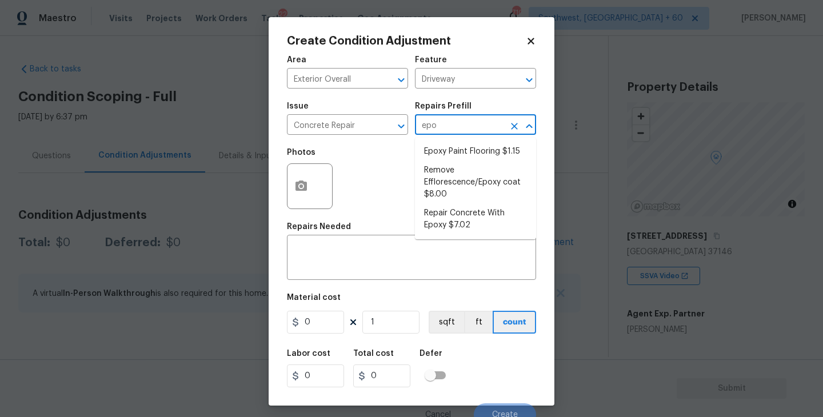
type input "epox"
click at [457, 221] on li "Repair Concrete With Epoxy $7.02" at bounding box center [475, 219] width 121 height 31
type input "Flatwork"
type textarea "Prep and clean the crack in the concrete thoroughly. Apply/inject a concrete ad…"
type input "7.02"
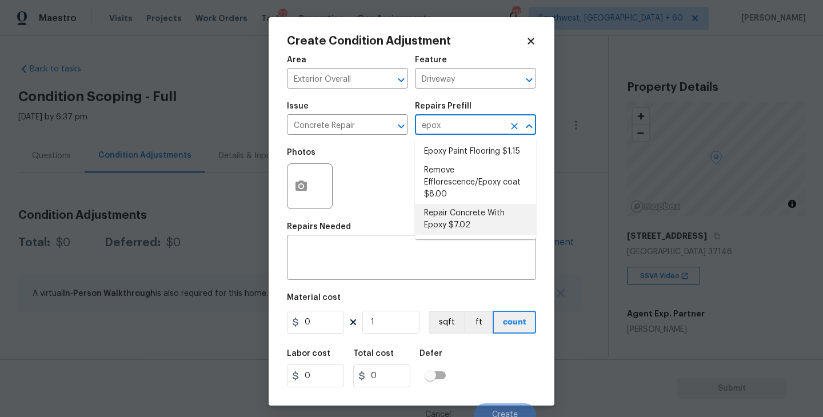
type input "7.02"
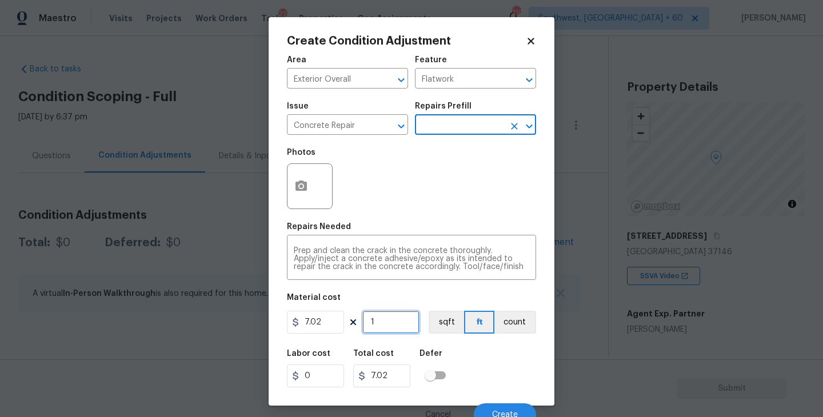
click at [382, 326] on input "1" at bounding box center [390, 322] width 57 height 23
type input "0"
type input "5"
type input "35.1"
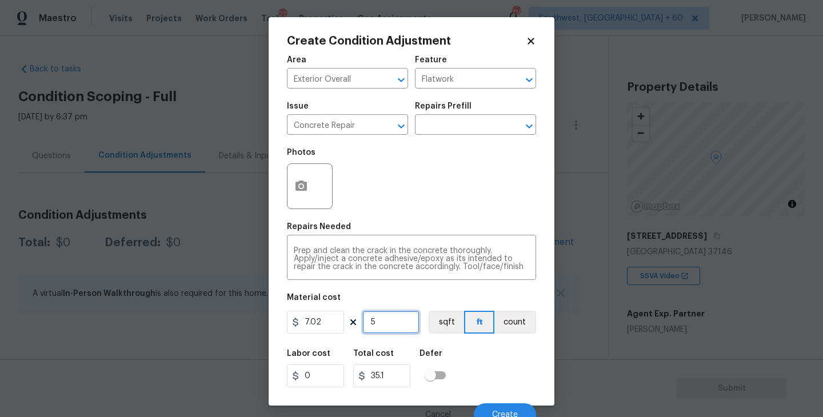
type input "55"
type input "386.1"
type input "55"
click at [306, 191] on icon "button" at bounding box center [300, 186] width 11 height 10
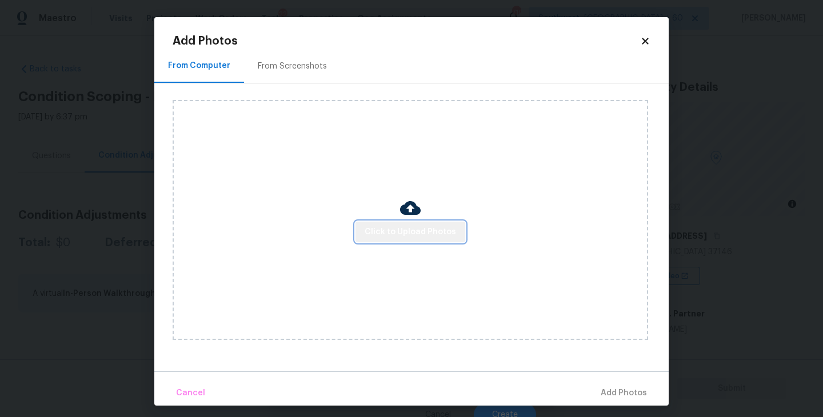
click at [414, 230] on span "Click to Upload Photos" at bounding box center [410, 232] width 91 height 14
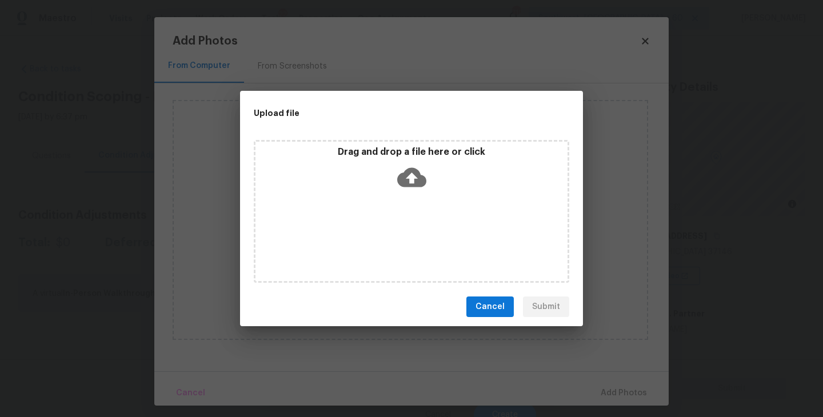
click at [417, 215] on div "Drag and drop a file here or click" at bounding box center [411, 211] width 315 height 143
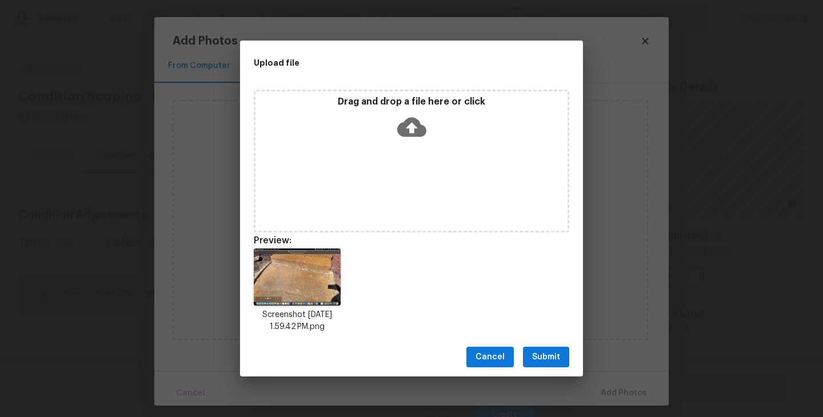
click at [554, 360] on span "Submit" at bounding box center [546, 357] width 28 height 14
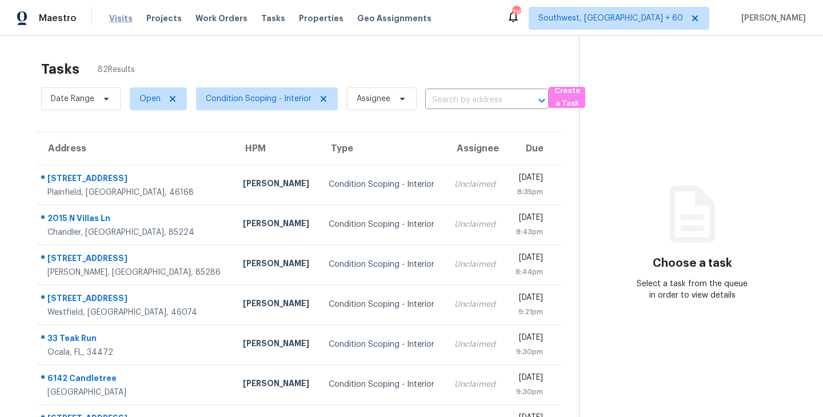
click at [122, 18] on span "Visits" at bounding box center [120, 18] width 23 height 11
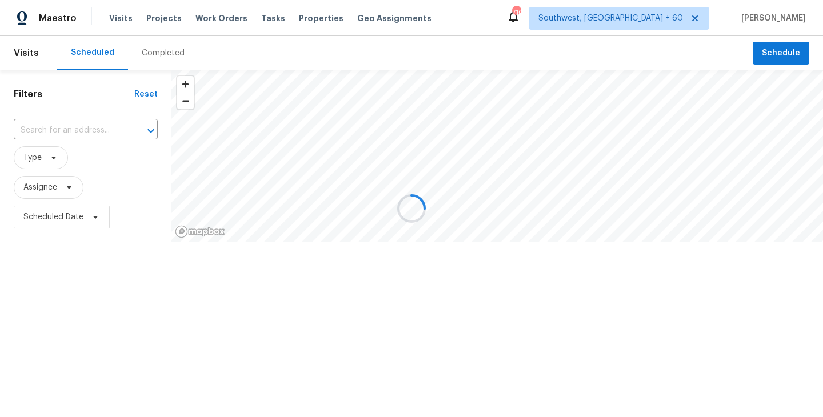
click at [161, 55] on div at bounding box center [411, 208] width 823 height 417
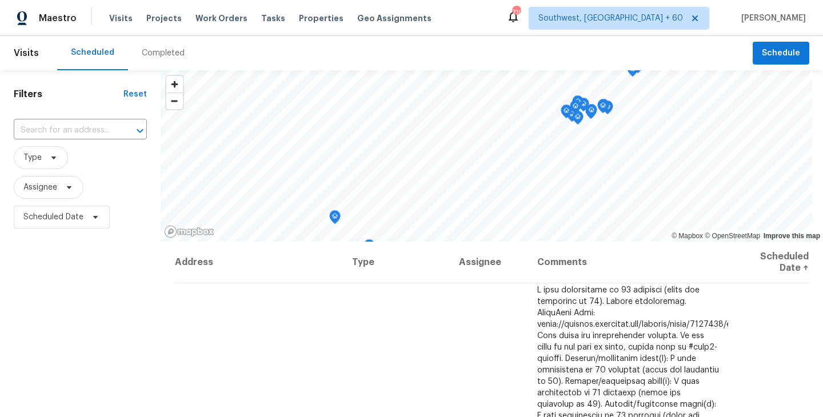
click at [161, 55] on div "Completed" at bounding box center [163, 52] width 43 height 11
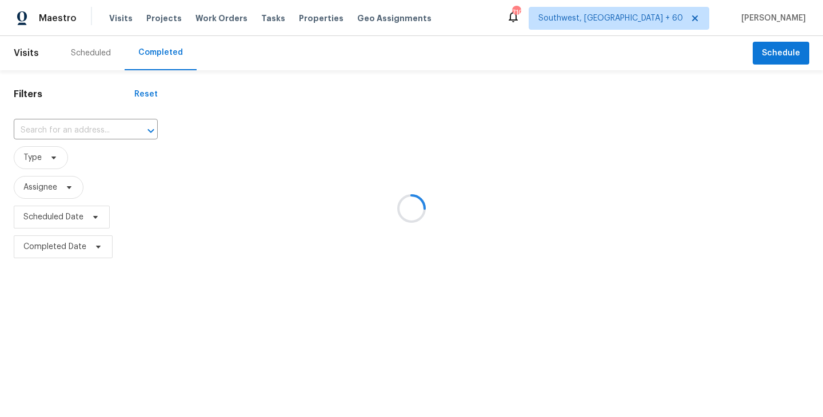
click at [101, 132] on div at bounding box center [411, 208] width 823 height 417
click at [79, 129] on div at bounding box center [411, 208] width 823 height 417
click at [66, 131] on div at bounding box center [411, 208] width 823 height 417
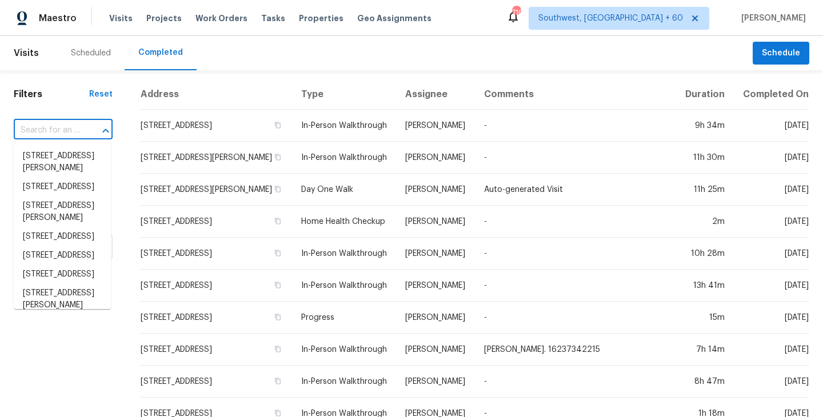
click at [54, 134] on input "text" at bounding box center [47, 131] width 67 height 18
paste input "3209 White Pine Dr, Imperial, MO 63052"
type input "3209 White Pine Dr, Imperial, MO 63052"
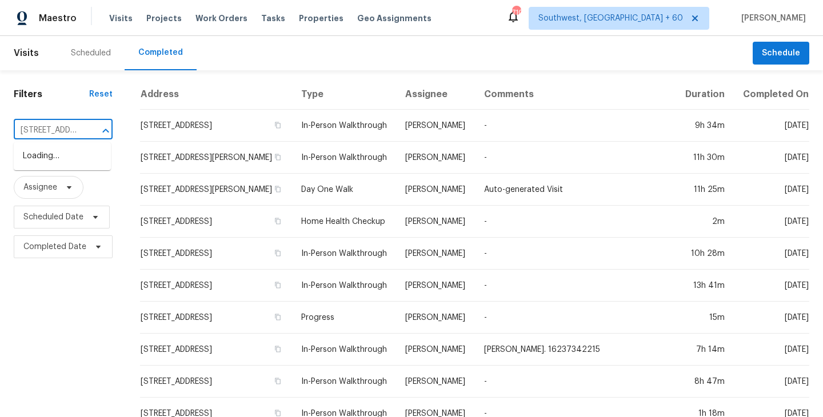
scroll to position [0, 92]
click at [52, 159] on li "3209 White Pine Dr, Imperial, MO 63052" at bounding box center [62, 156] width 97 height 19
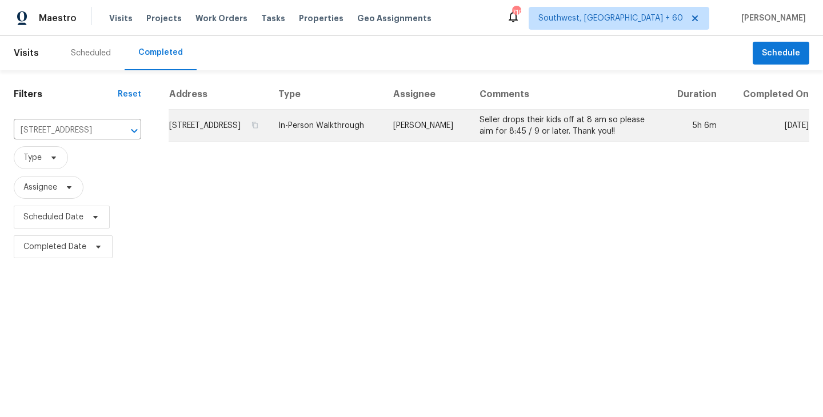
click at [447, 142] on td "James Nolting" at bounding box center [427, 126] width 86 height 32
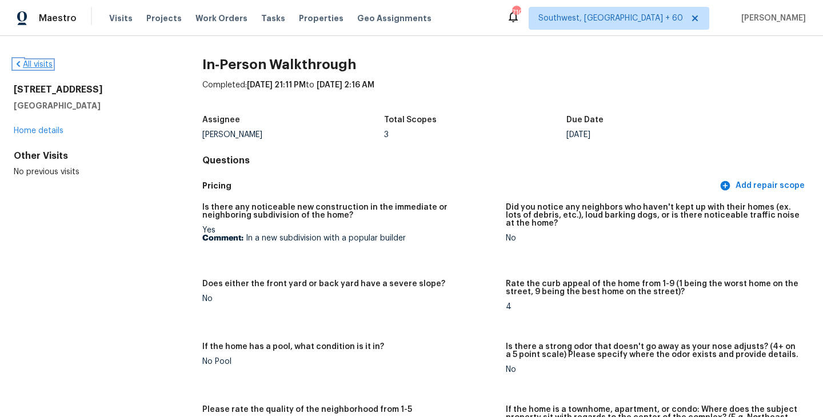
click at [39, 67] on link "All visits" at bounding box center [33, 65] width 39 height 8
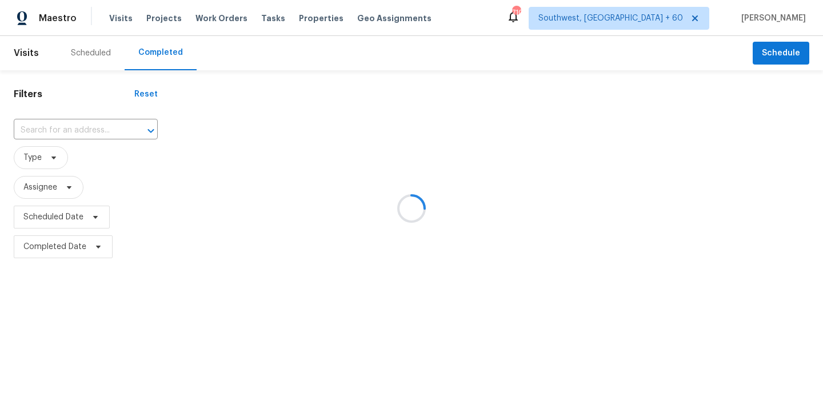
click at [80, 133] on div at bounding box center [411, 208] width 823 height 417
click at [74, 131] on div at bounding box center [411, 208] width 823 height 417
click at [70, 130] on div at bounding box center [411, 208] width 823 height 417
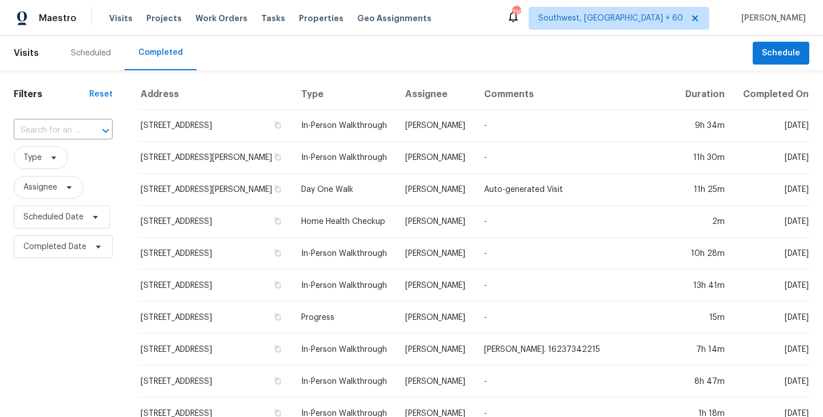
click at [70, 130] on input "text" at bounding box center [47, 131] width 67 height 18
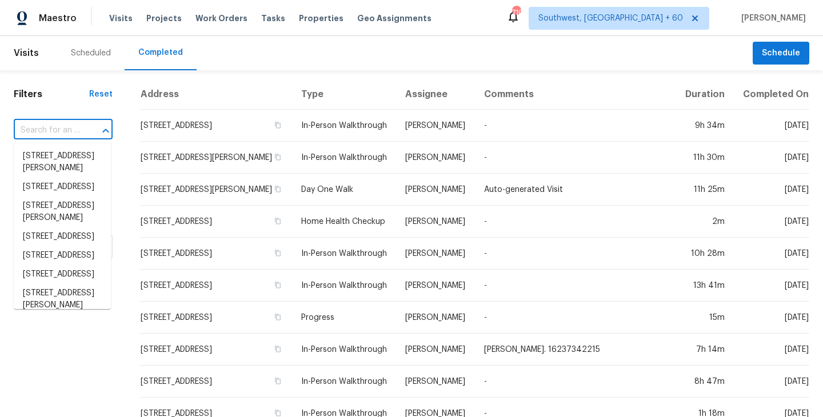
paste input "15414 Alexandria Ct, Westfield, IN 46074"
type input "15414 Alexandria Ct, Westfield, IN 46074"
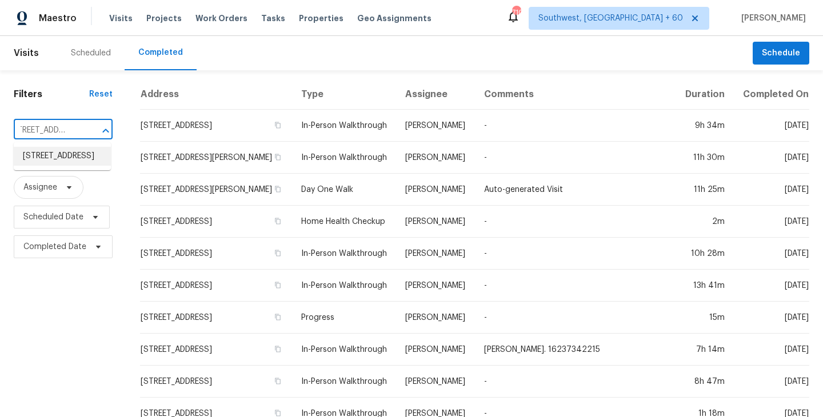
click at [66, 160] on li "15414 Alexandria Ct, Westfield, IN 46074" at bounding box center [62, 156] width 97 height 19
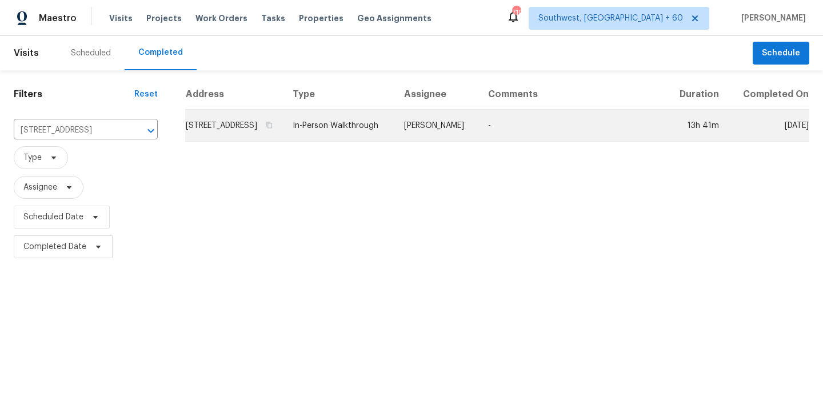
click at [509, 141] on td "-" at bounding box center [572, 126] width 187 height 32
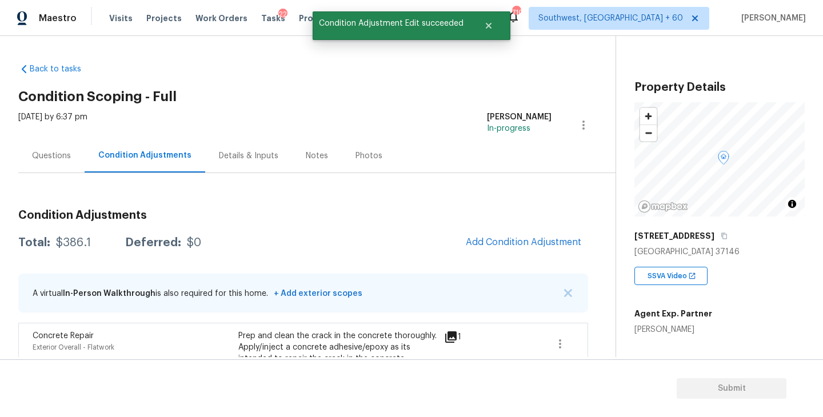
scroll to position [64, 0]
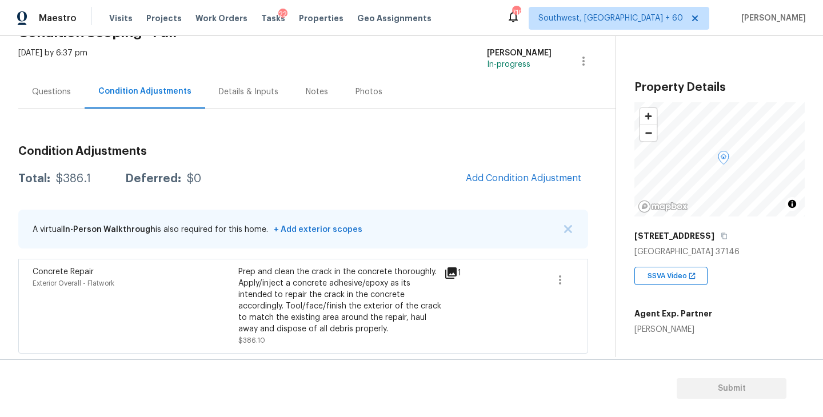
click at [481, 187] on span "Add Condition Adjustment" at bounding box center [523, 178] width 129 height 25
click at [493, 173] on span "Add Condition Adjustment" at bounding box center [523, 178] width 115 height 10
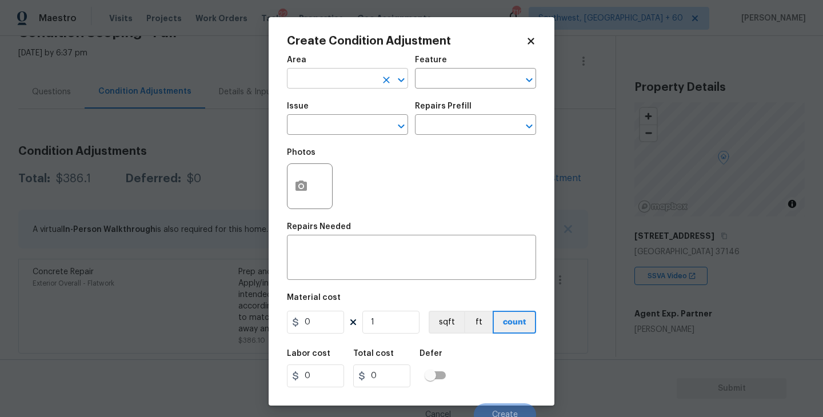
click at [347, 85] on input "text" at bounding box center [331, 80] width 89 height 18
click at [355, 123] on li "Exterior Overall" at bounding box center [347, 124] width 121 height 19
type input "Exterior Overall"
click at [435, 87] on input "text" at bounding box center [459, 80] width 89 height 18
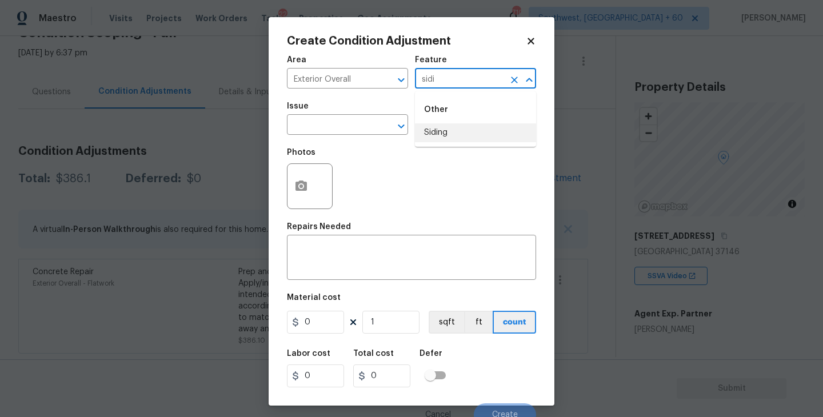
click at [441, 135] on li "Siding" at bounding box center [475, 132] width 121 height 19
type input "Siding"
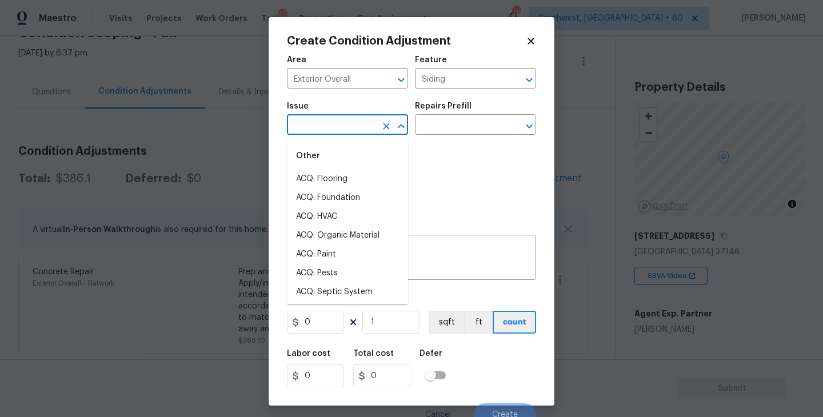
click at [365, 128] on input "text" at bounding box center [331, 126] width 89 height 18
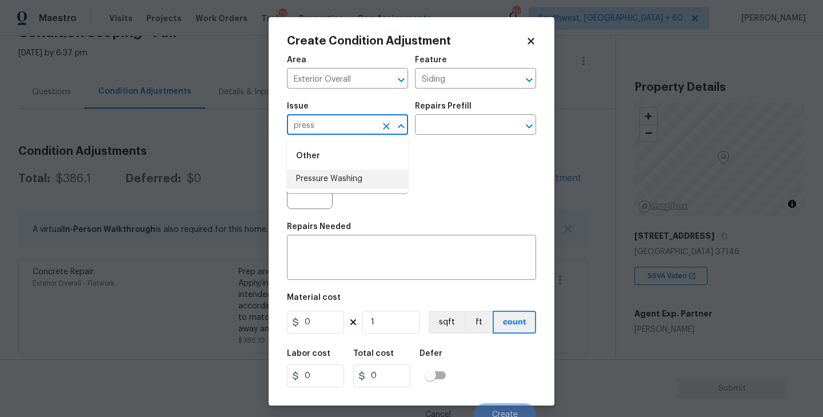
click at [346, 179] on li "Pressure Washing" at bounding box center [347, 179] width 121 height 19
type input "Pressure Washing"
click at [435, 139] on div "Issue Pressure Washing ​ Repairs Prefill ​" at bounding box center [411, 118] width 249 height 46
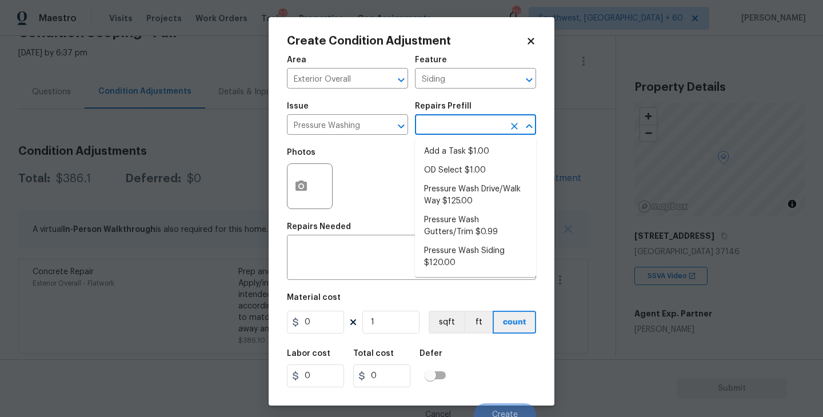
click at [470, 121] on input "text" at bounding box center [459, 126] width 89 height 18
click at [455, 266] on li "Pressure Wash Siding $120.00" at bounding box center [475, 257] width 121 height 31
type textarea "Protect areas as needed for pressure washing. Pressure wash the siding on the h…"
type input "120"
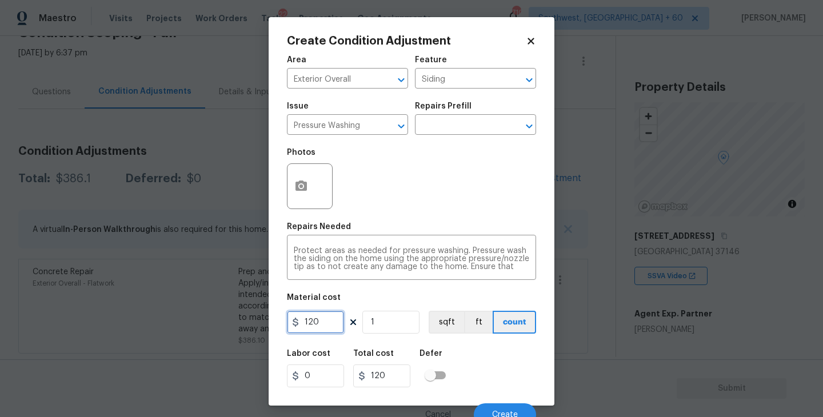
drag, startPoint x: 327, startPoint y: 321, endPoint x: 261, endPoint y: 318, distance: 66.4
click at [261, 318] on div "Create Condition Adjustment Area Exterior Overall ​ Feature Siding ​ Issue Pres…" at bounding box center [411, 208] width 823 height 417
type input "200"
click at [311, 197] on button "button" at bounding box center [300, 186] width 27 height 45
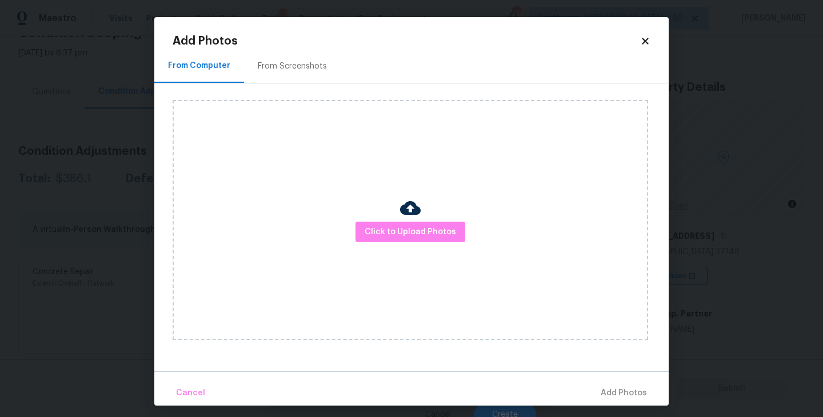
click at [401, 250] on div "Click to Upload Photos" at bounding box center [410, 220] width 475 height 240
click at [406, 247] on div "Click to Upload Photos" at bounding box center [410, 220] width 475 height 240
click at [413, 225] on span "Click to Upload Photos" at bounding box center [410, 232] width 91 height 14
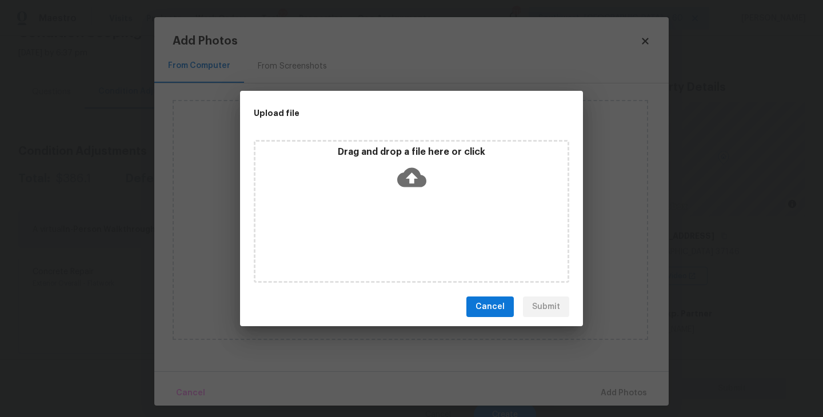
click at [414, 203] on div "Drag and drop a file here or click" at bounding box center [411, 211] width 315 height 143
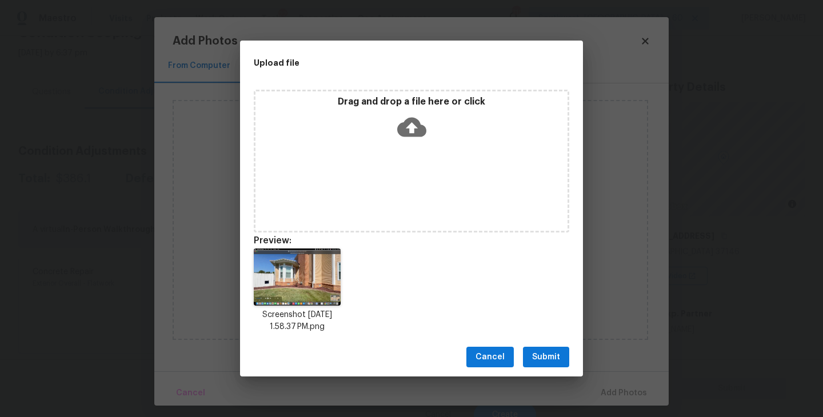
click at [550, 366] on button "Submit" at bounding box center [546, 357] width 46 height 21
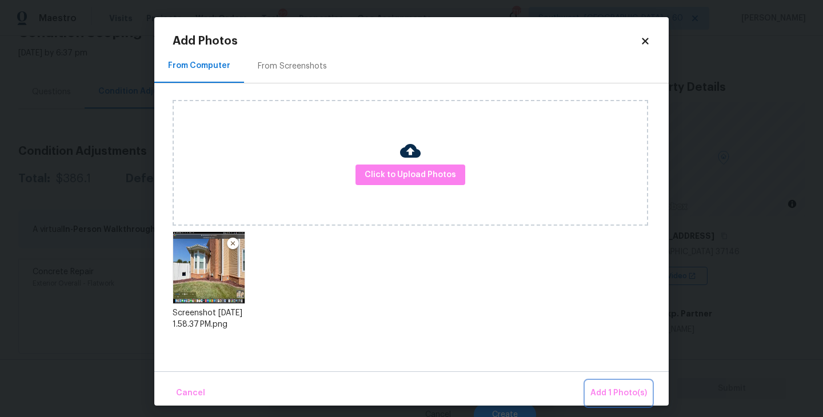
click at [605, 390] on span "Add 1 Photo(s)" at bounding box center [618, 393] width 57 height 14
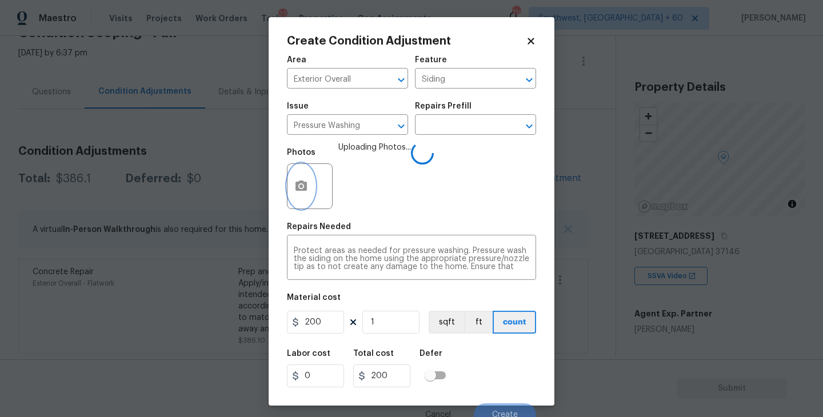
scroll to position [10, 0]
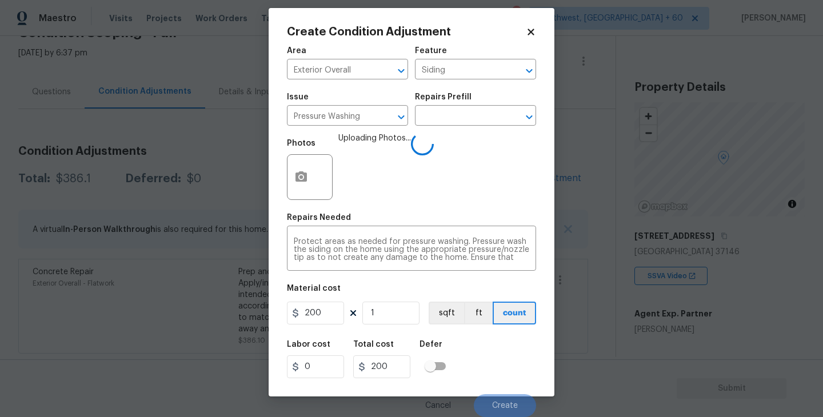
click at [489, 355] on div "Labor cost 0 Total cost 200 Defer" at bounding box center [411, 359] width 249 height 51
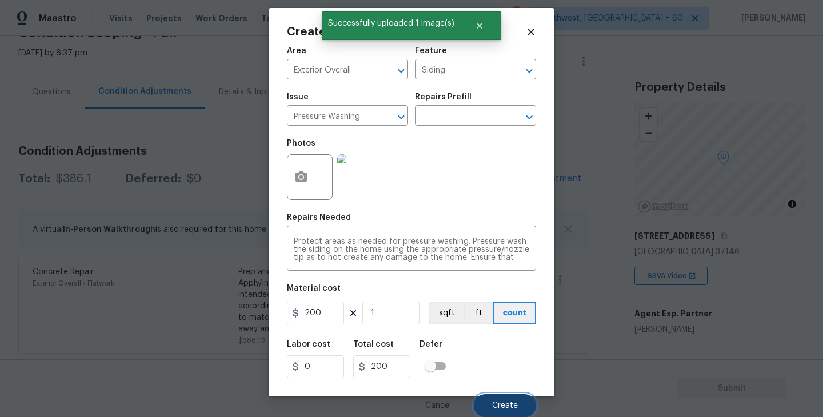
click at [504, 395] on button "Create" at bounding box center [505, 405] width 62 height 23
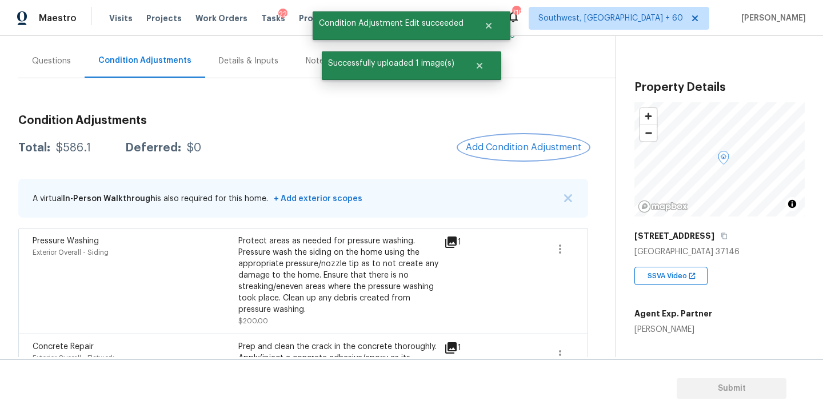
scroll to position [105, 0]
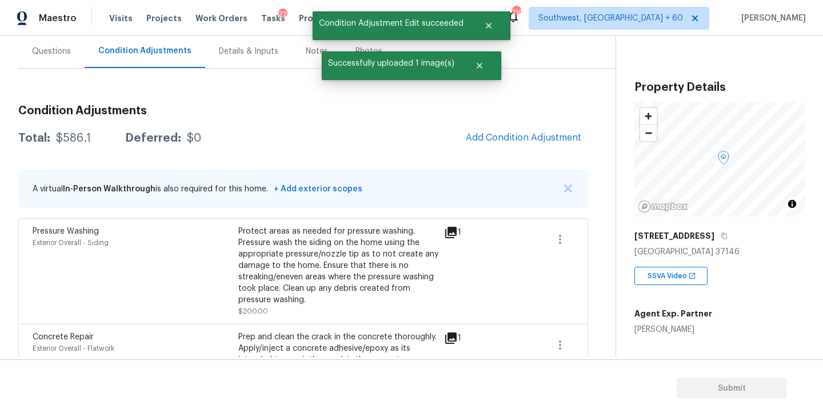
click at [518, 156] on div "Condition Adjustments Total: $586.1 Deferred: $0 Add Condition Adjustment A vir…" at bounding box center [303, 257] width 570 height 323
click at [525, 138] on span "Add Condition Adjustment" at bounding box center [523, 138] width 115 height 10
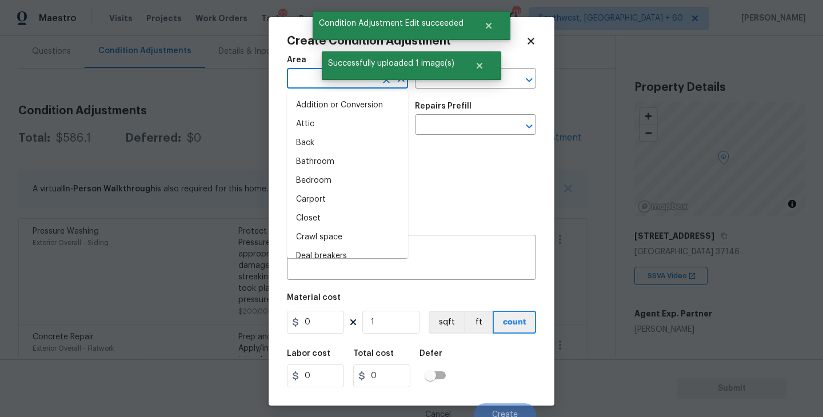
click at [313, 81] on input "text" at bounding box center [331, 80] width 89 height 18
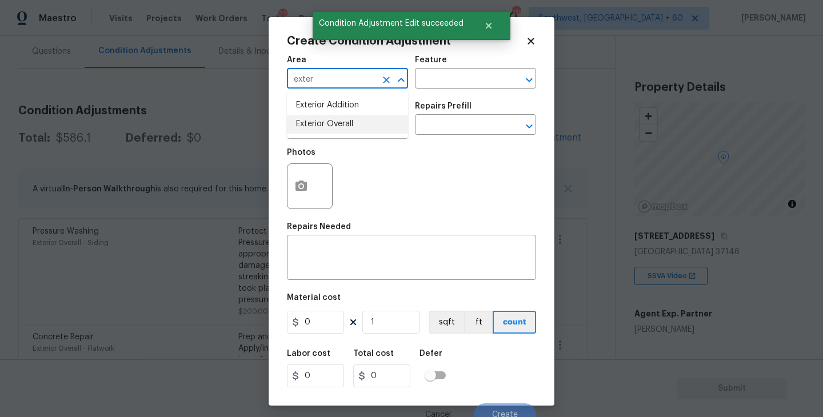
click at [326, 130] on li "Exterior Overall" at bounding box center [347, 124] width 121 height 19
type input "Exterior Overall"
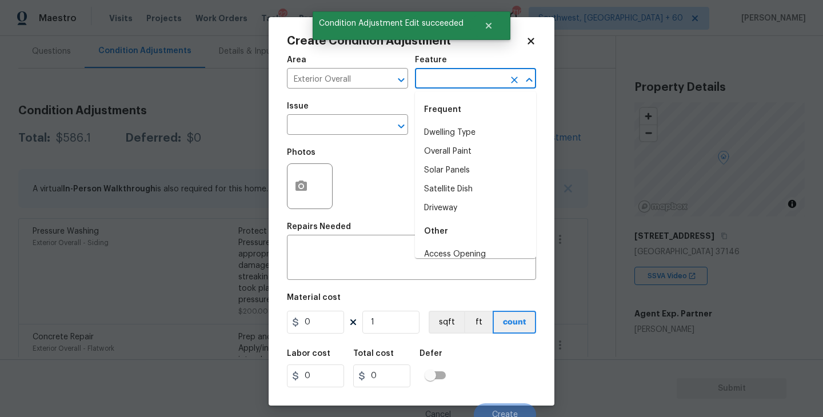
click at [435, 80] on input "text" at bounding box center [459, 80] width 89 height 18
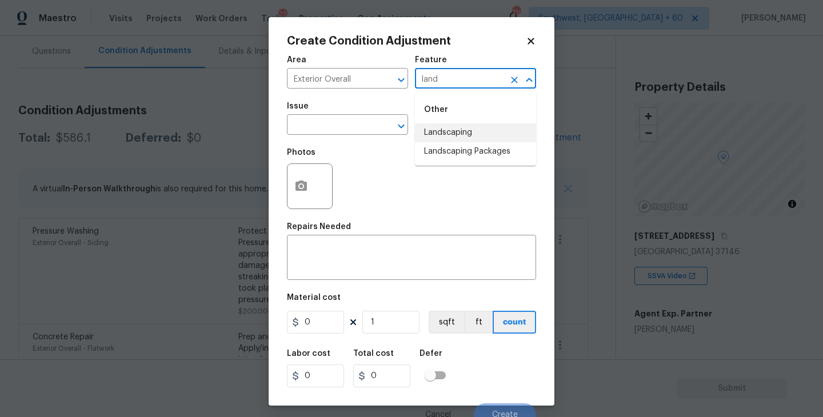
click at [455, 153] on li "Landscaping Packages" at bounding box center [475, 151] width 121 height 19
click at [381, 129] on icon "Clear" at bounding box center [386, 126] width 11 height 11
type input "Landscaping Packages"
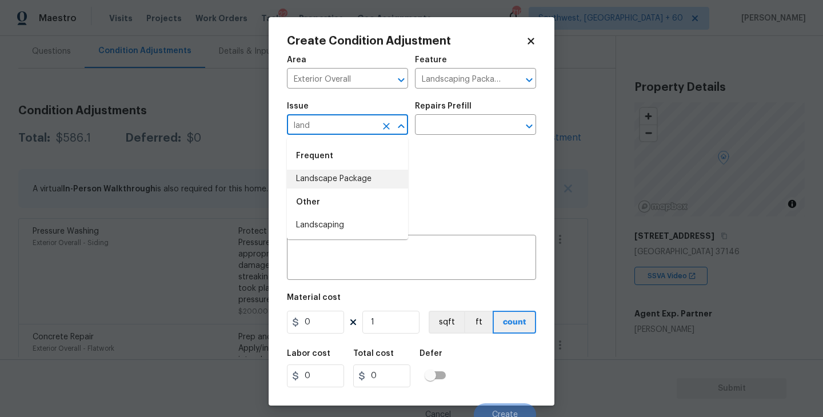
click at [340, 183] on li "Landscape Package" at bounding box center [347, 179] width 121 height 19
type input "Landscape Package"
click at [447, 119] on input "text" at bounding box center [459, 126] width 89 height 18
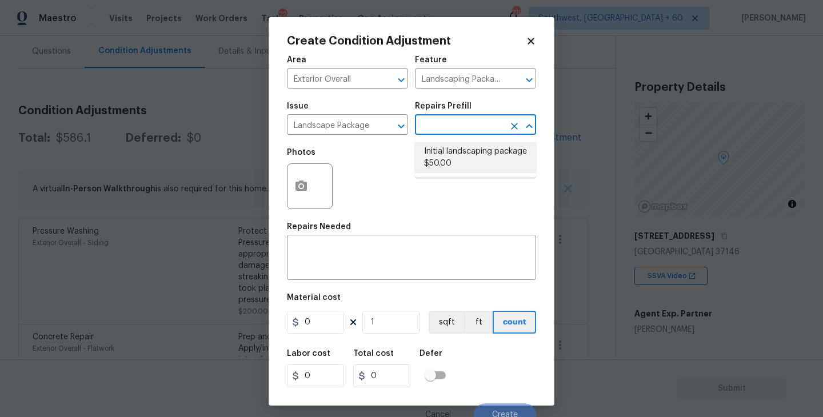
click at [457, 162] on li "Initial landscaping package $50.00" at bounding box center [475, 157] width 121 height 31
type input "Home Readiness Packages"
type textarea "Mowing of grass up to 6" in height. Mow, edge along driveways & sidewalks, trim…"
type input "50"
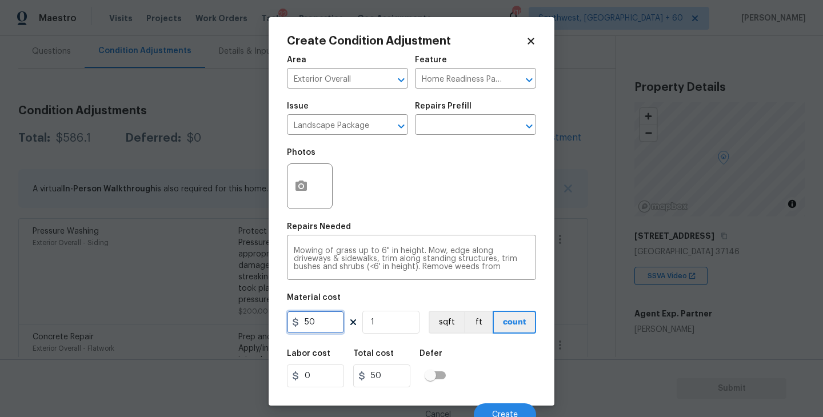
drag, startPoint x: 326, startPoint y: 323, endPoint x: 212, endPoint y: 326, distance: 113.7
click at [212, 326] on div "Create Condition Adjustment Area Exterior Overall ​ Feature Home Readiness Pack…" at bounding box center [411, 208] width 823 height 417
type input "300"
click at [298, 181] on icon "button" at bounding box center [301, 186] width 14 height 14
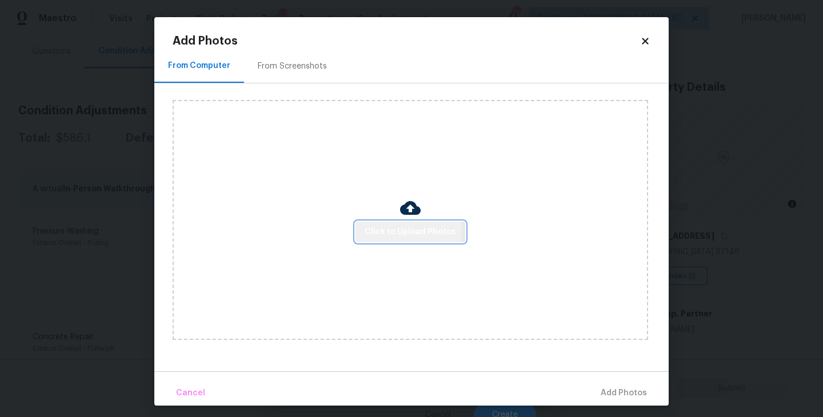
click at [409, 233] on span "Click to Upload Photos" at bounding box center [410, 232] width 91 height 14
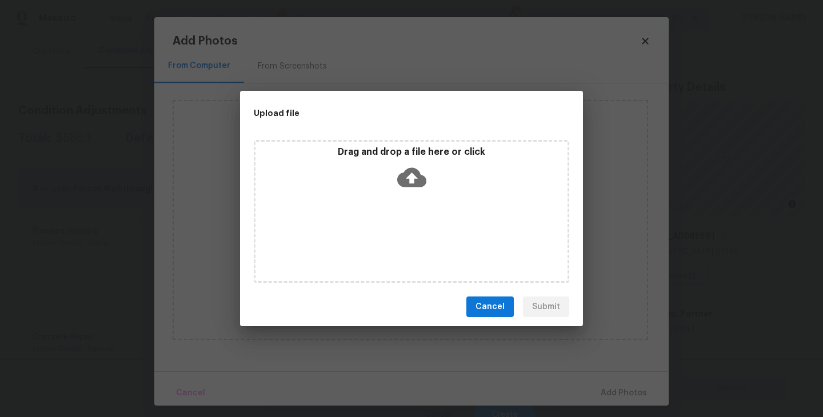
click at [407, 195] on div "Drag and drop a file here or click" at bounding box center [411, 211] width 315 height 143
click at [473, 311] on button "Cancel" at bounding box center [489, 307] width 47 height 21
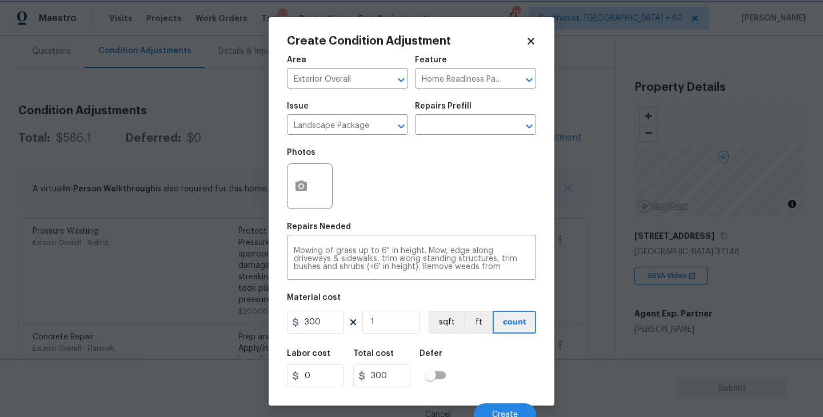
click at [696, 307] on body "Maestro Visits Projects Work Orders Tasks 22 Properties Geo Assignments 710 Sou…" at bounding box center [411, 208] width 823 height 417
click at [302, 202] on button "button" at bounding box center [300, 186] width 27 height 45
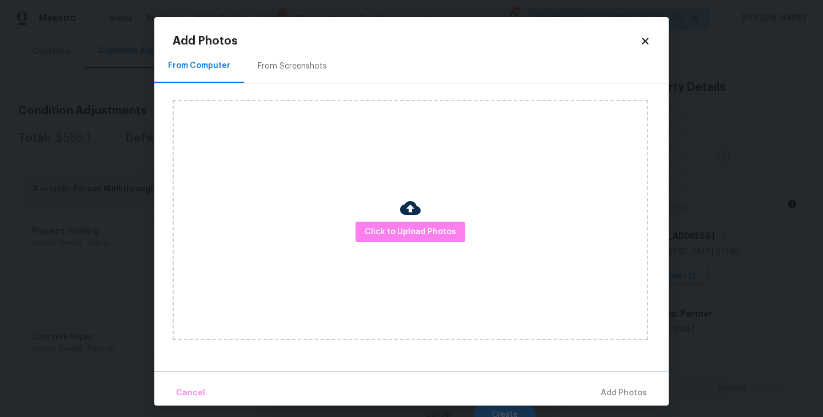
click at [386, 215] on div "Click to Upload Photos" at bounding box center [410, 220] width 475 height 240
click at [393, 223] on button "Click to Upload Photos" at bounding box center [410, 232] width 110 height 21
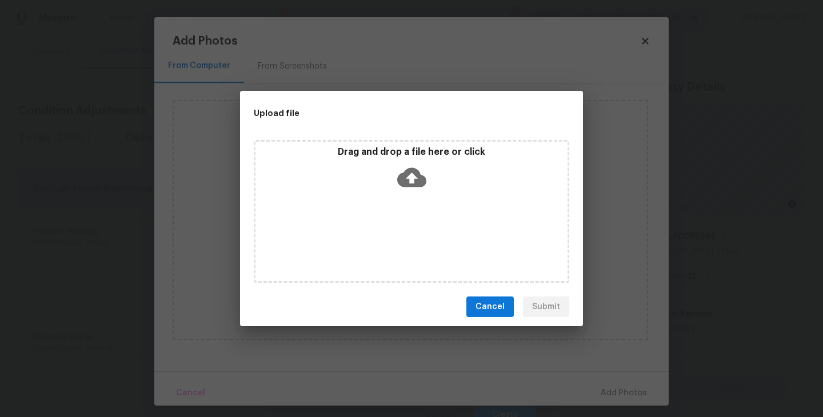
click at [407, 195] on div "Drag and drop a file here or click" at bounding box center [411, 211] width 315 height 143
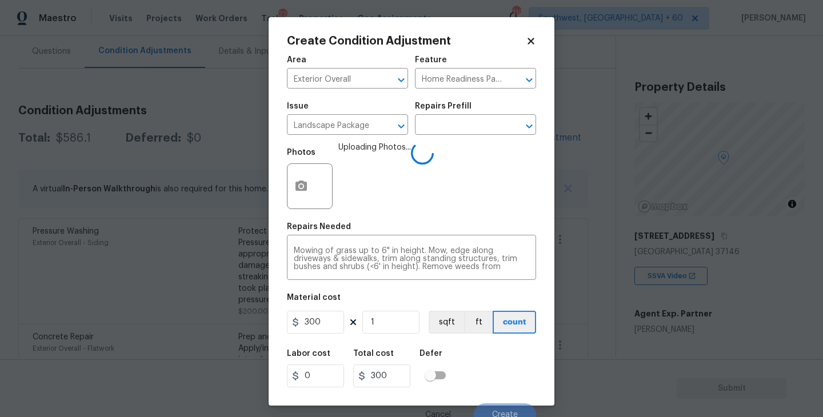
scroll to position [10, 0]
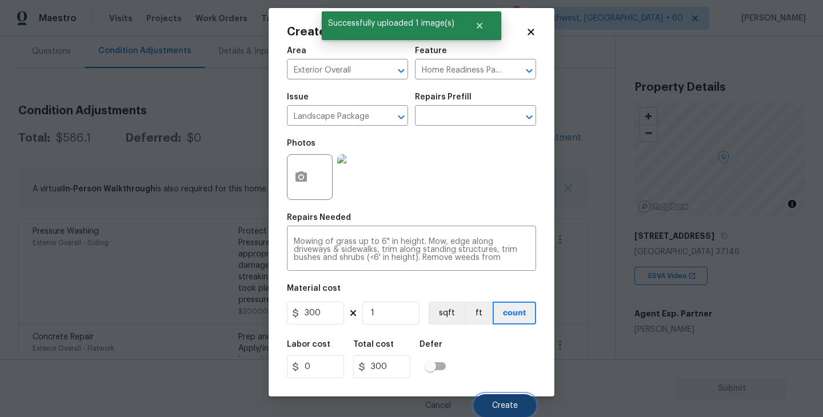
click at [498, 404] on span "Create" at bounding box center [505, 406] width 26 height 9
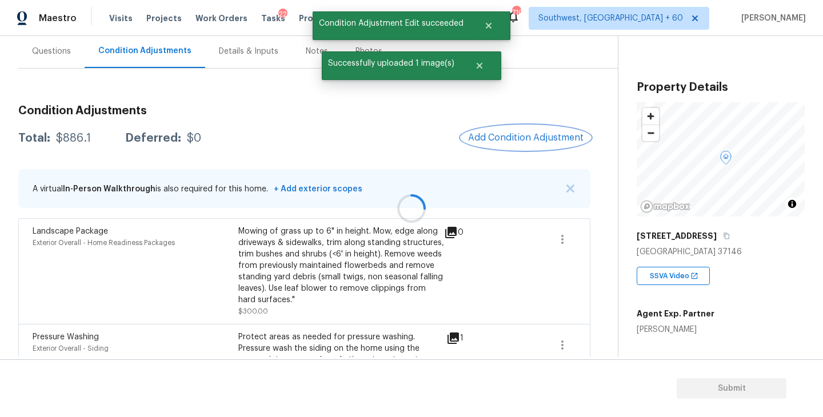
scroll to position [0, 0]
click at [519, 143] on button "Add Condition Adjustment" at bounding box center [523, 138] width 129 height 24
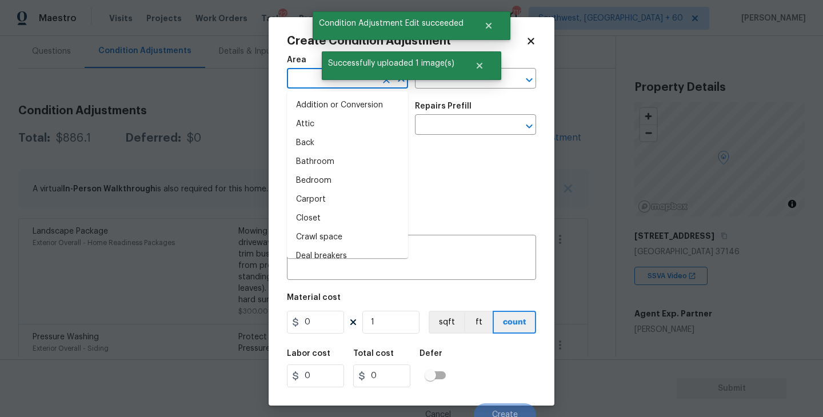
click at [305, 81] on input "text" at bounding box center [331, 80] width 89 height 18
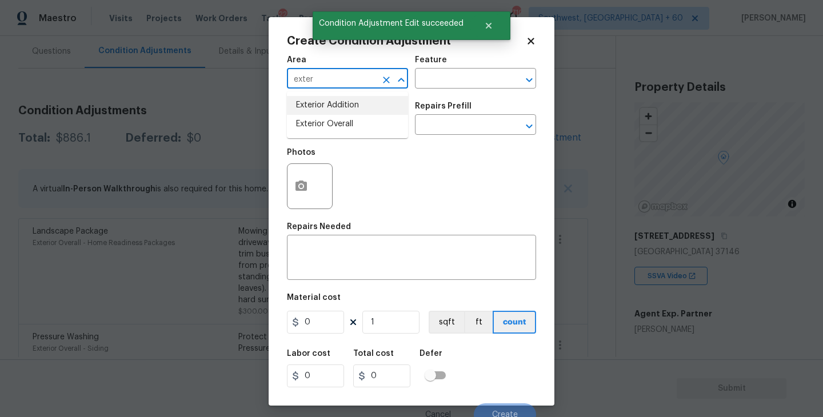
click at [322, 126] on li "Exterior Overall" at bounding box center [347, 124] width 121 height 19
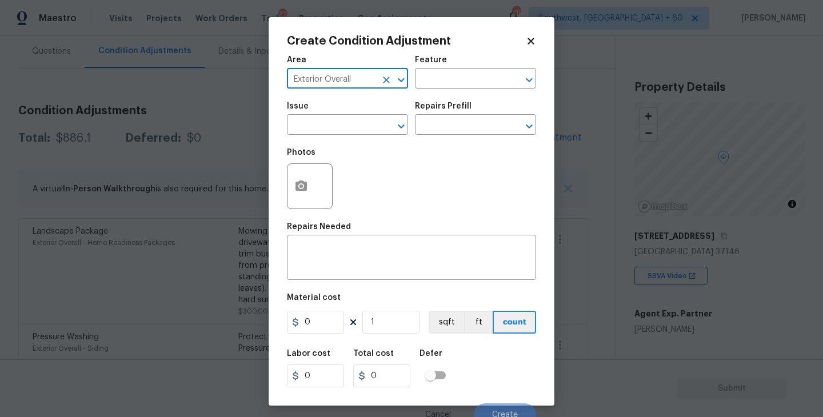
type input "Exterior Overall"
click at [578, 167] on body "Maestro Visits Projects Work Orders Tasks 22 Properties Geo Assignments 710 Sou…" at bounding box center [411, 208] width 823 height 417
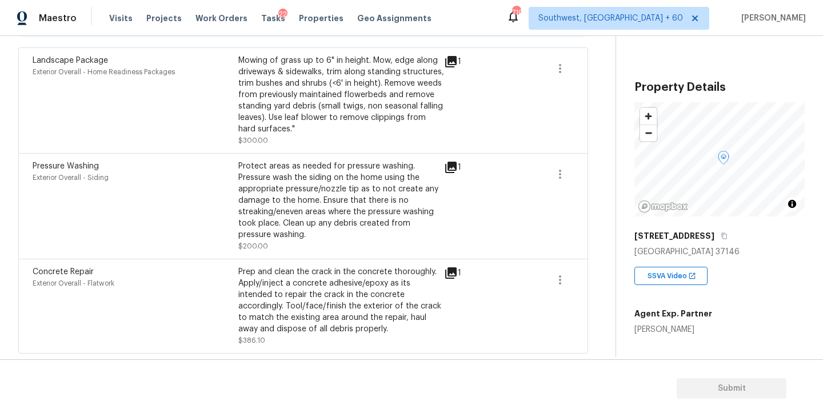
scroll to position [170, 0]
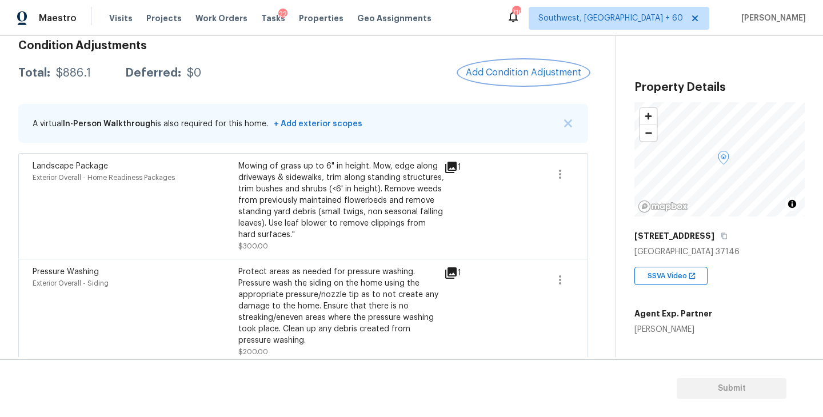
click at [555, 74] on span "Add Condition Adjustment" at bounding box center [523, 72] width 115 height 10
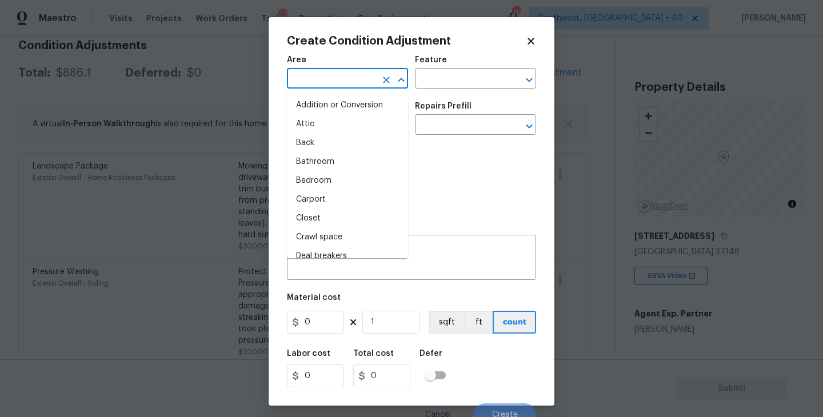
click at [352, 74] on input "text" at bounding box center [331, 80] width 89 height 18
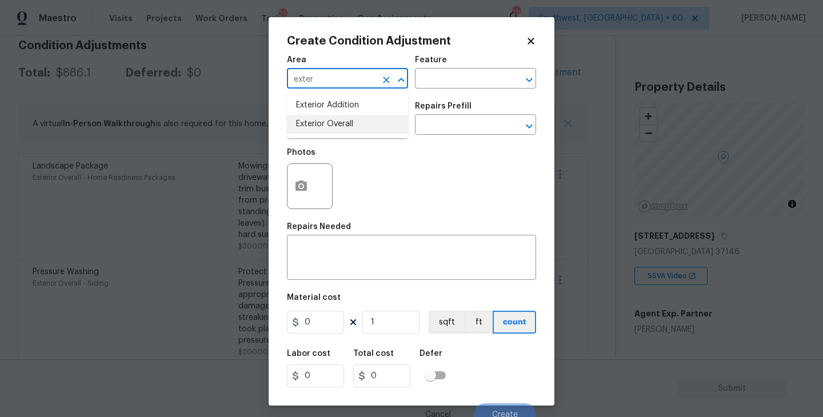
click at [359, 125] on li "Exterior Overall" at bounding box center [347, 124] width 121 height 19
type input "Exterior Overall"
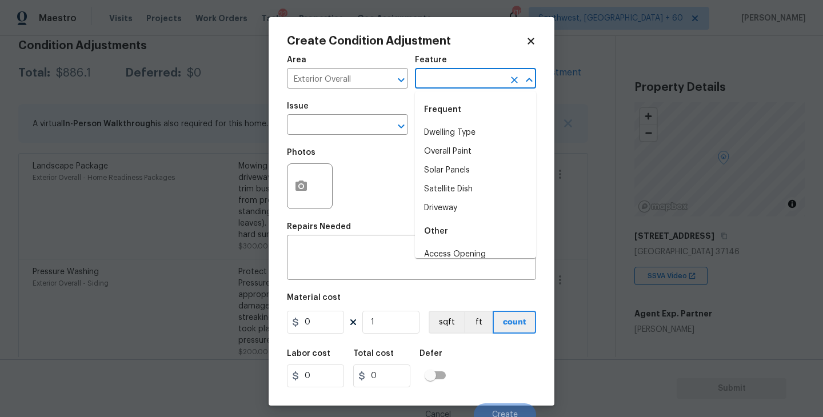
click at [467, 72] on input "text" at bounding box center [459, 80] width 89 height 18
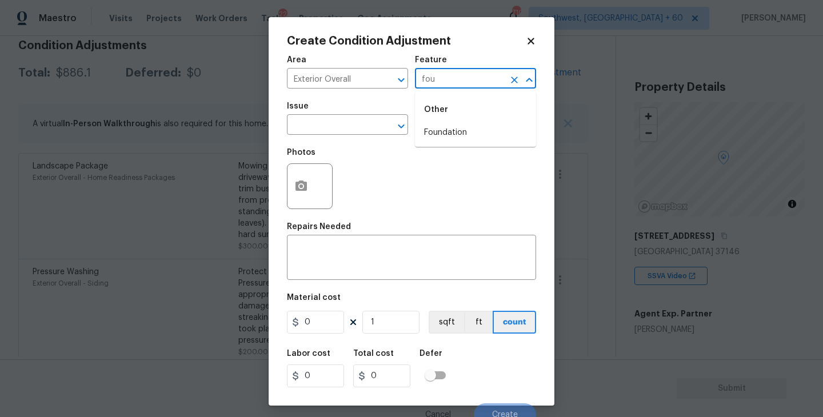
click at [467, 128] on li "Foundation" at bounding box center [475, 132] width 121 height 19
click at [373, 128] on div "​" at bounding box center [347, 126] width 121 height 18
type input "Foundation"
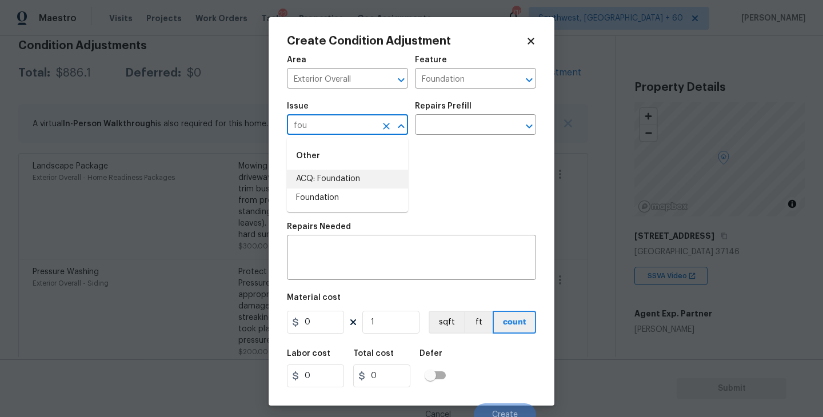
click at [349, 173] on li "ACQ: Foundation" at bounding box center [347, 179] width 121 height 19
type input "ACQ: Foundation"
click at [454, 127] on input "text" at bounding box center [459, 126] width 89 height 18
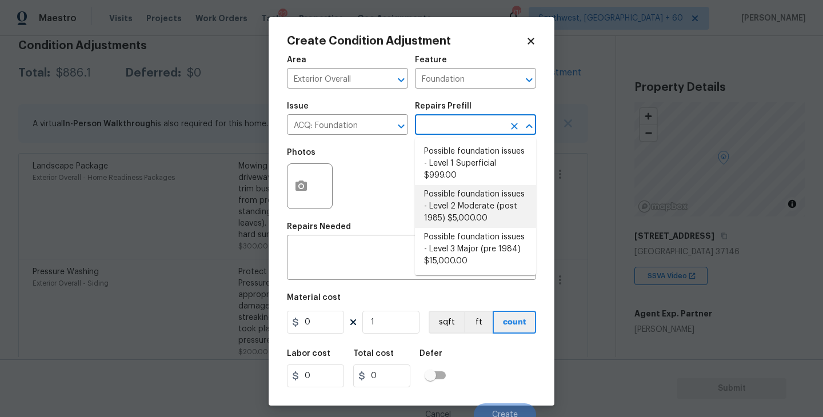
click at [460, 206] on li "Possible foundation issues - Level 2 Moderate (post 1985) $5,000.00" at bounding box center [475, 206] width 121 height 43
type input "Acquisition"
type textarea "Possible foundation issues - Level 2 Moderate: Disclaimer: This is NOT a techni…"
type input "5000"
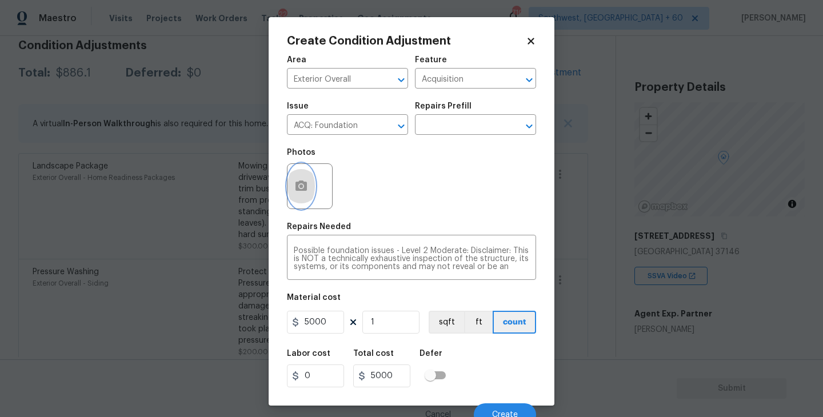
click at [291, 201] on button "button" at bounding box center [300, 186] width 27 height 45
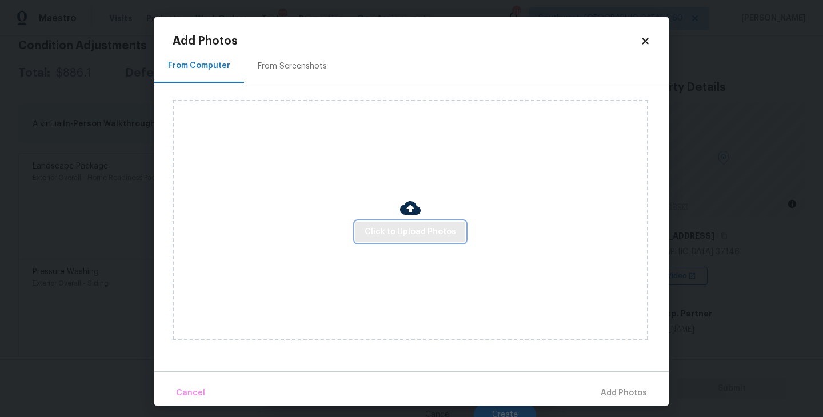
click at [425, 231] on span "Click to Upload Photos" at bounding box center [410, 232] width 91 height 14
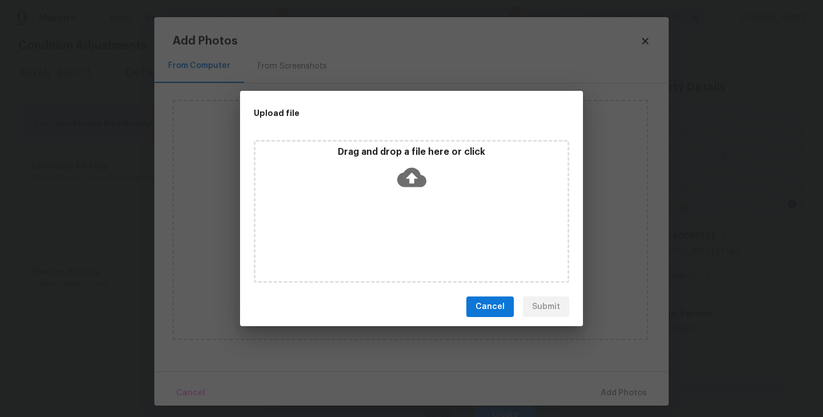
click at [425, 226] on div "Drag and drop a file here or click" at bounding box center [411, 211] width 315 height 143
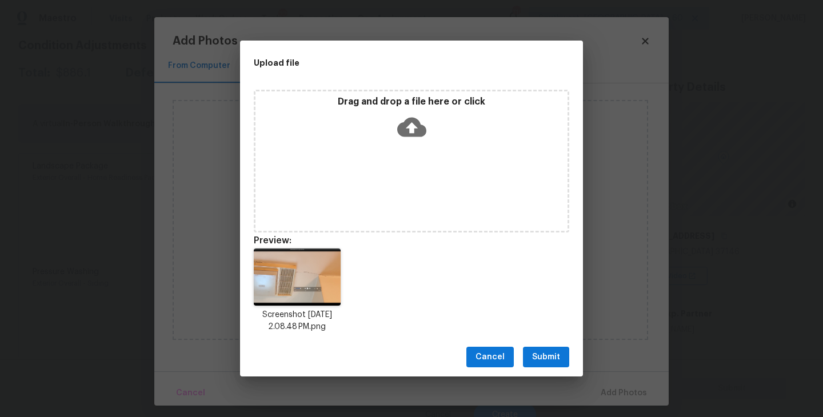
click at [551, 358] on span "Submit" at bounding box center [546, 357] width 28 height 14
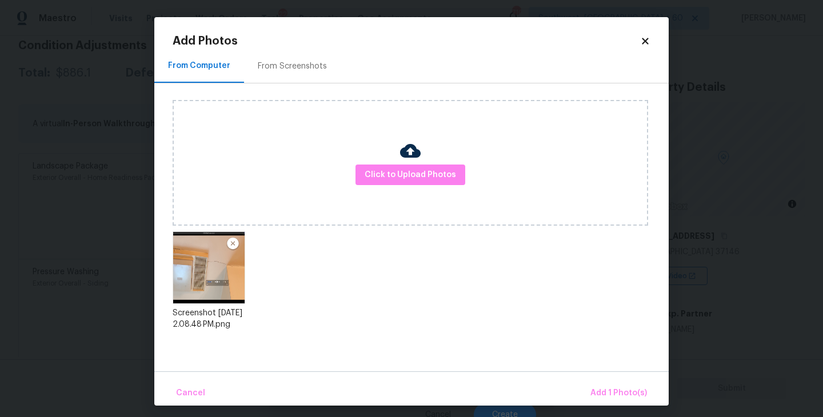
click at [597, 376] on div "Cancel Add 1 Photo(s)" at bounding box center [411, 388] width 514 height 34
click at [602, 388] on span "Add 1 Photo(s)" at bounding box center [618, 393] width 57 height 14
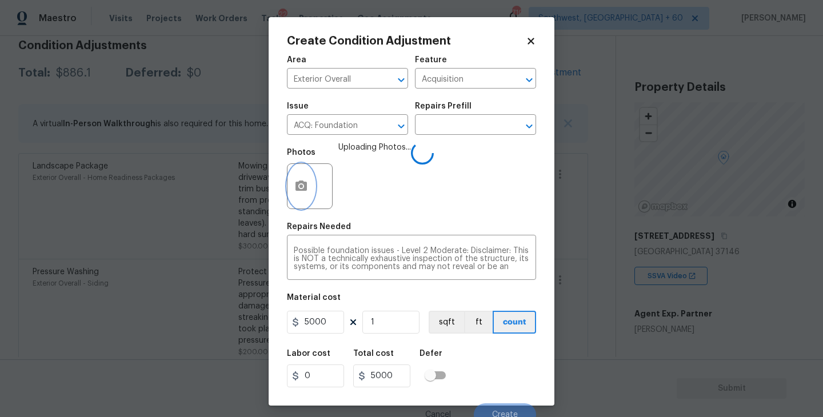
scroll to position [10, 0]
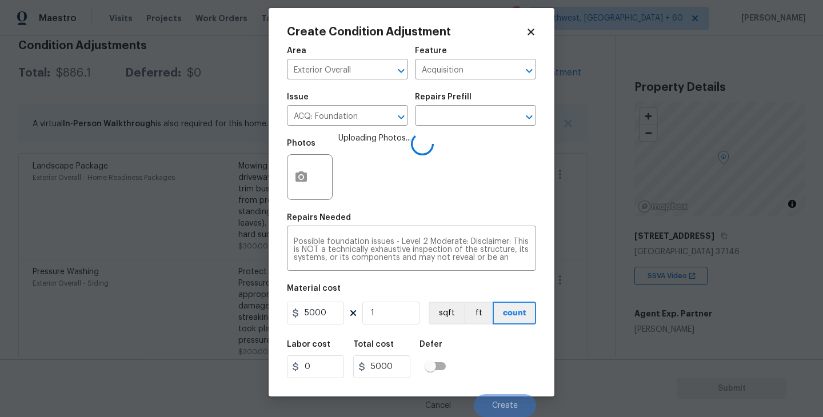
click at [486, 341] on div "Labor cost 0 Total cost 5000 Defer" at bounding box center [411, 359] width 249 height 51
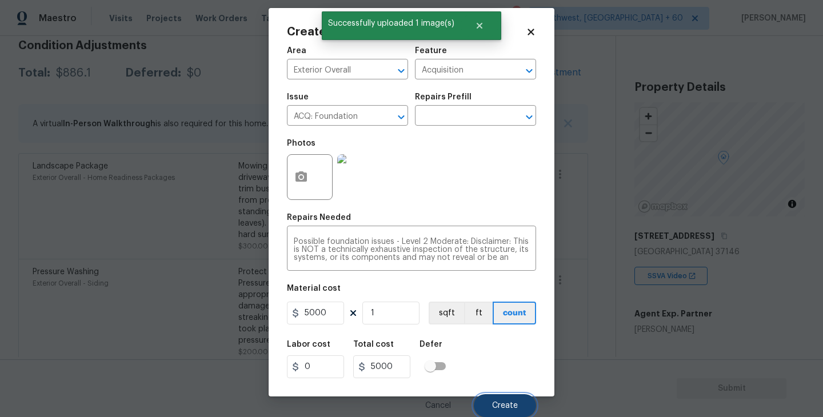
click at [494, 399] on button "Create" at bounding box center [505, 405] width 62 height 23
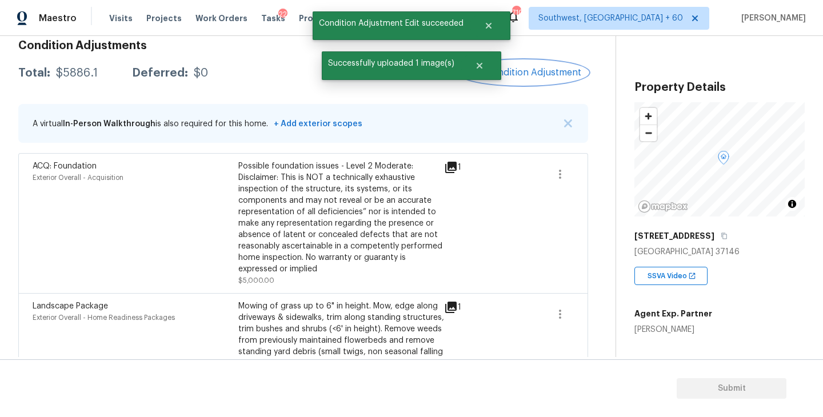
scroll to position [105, 0]
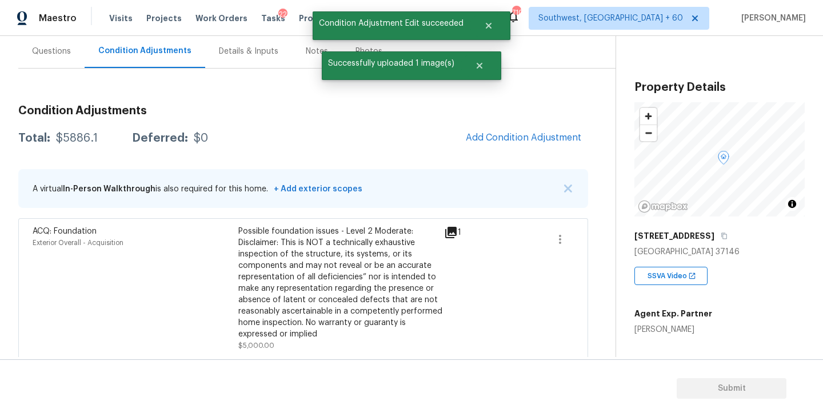
click at [54, 51] on div "Questions" at bounding box center [51, 51] width 39 height 11
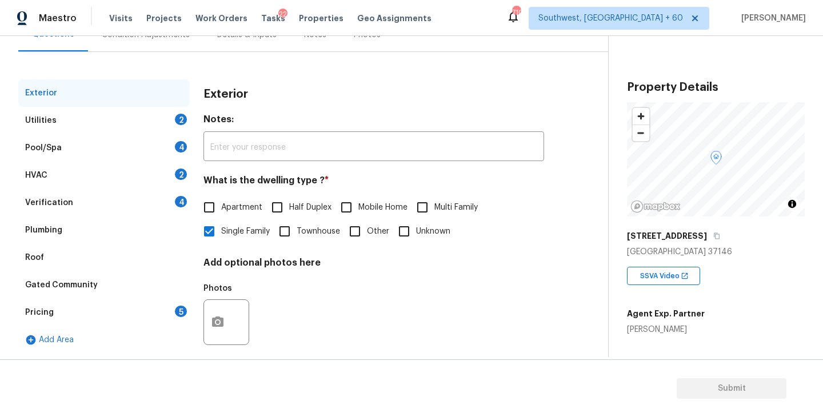
scroll to position [118, 0]
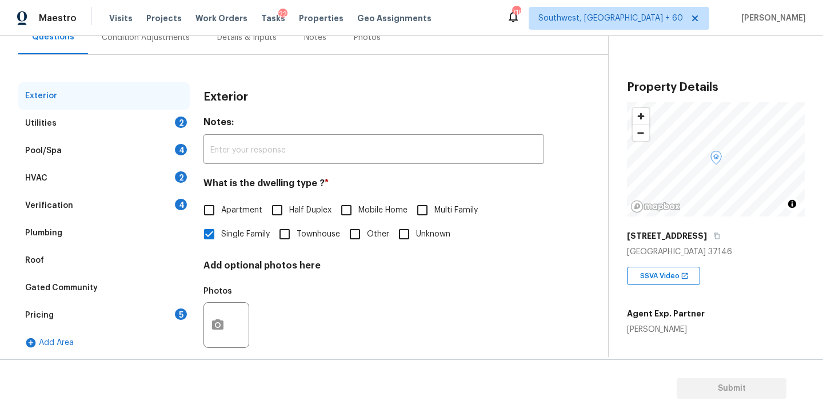
click at [93, 213] on div "Verification 4" at bounding box center [103, 205] width 171 height 27
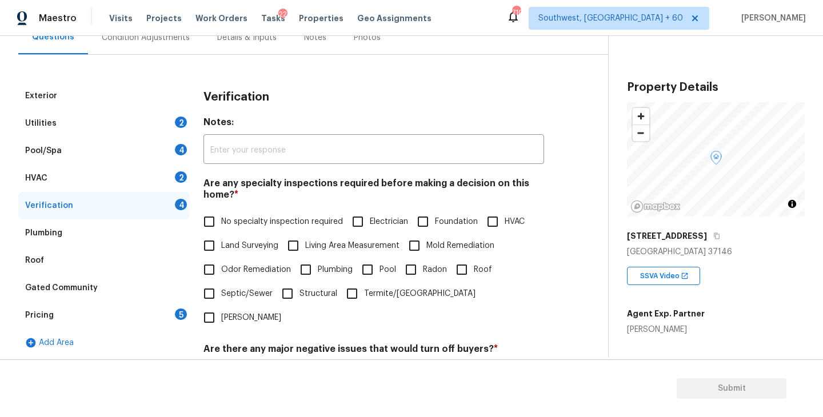
click at [432, 226] on input "Foundation" at bounding box center [423, 222] width 24 height 24
checkbox input "true"
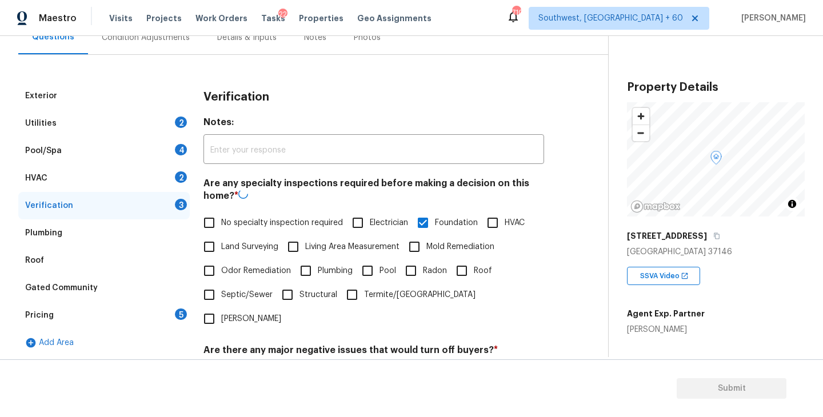
scroll to position [270, 0]
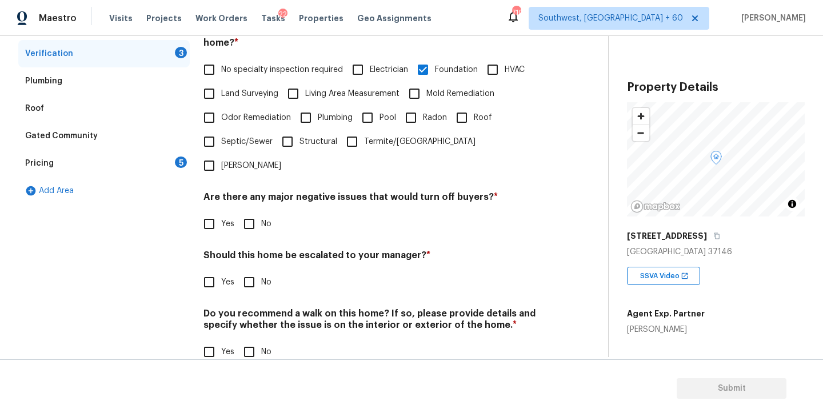
click at [255, 212] on input "No" at bounding box center [249, 224] width 24 height 24
checkbox input "true"
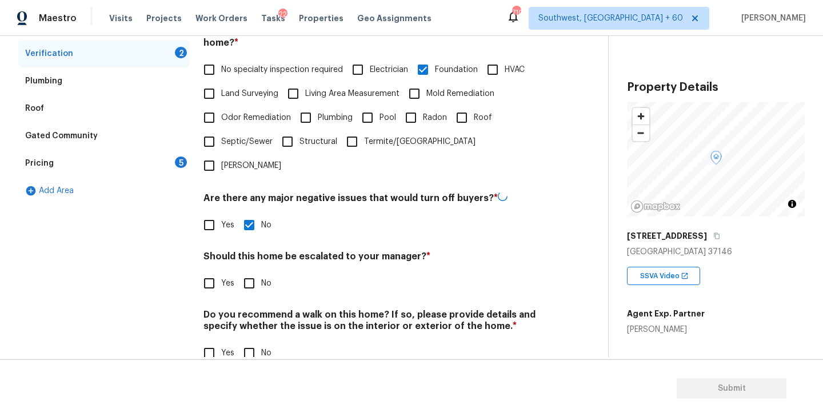
click at [246, 341] on input "No" at bounding box center [249, 353] width 24 height 24
checkbox input "true"
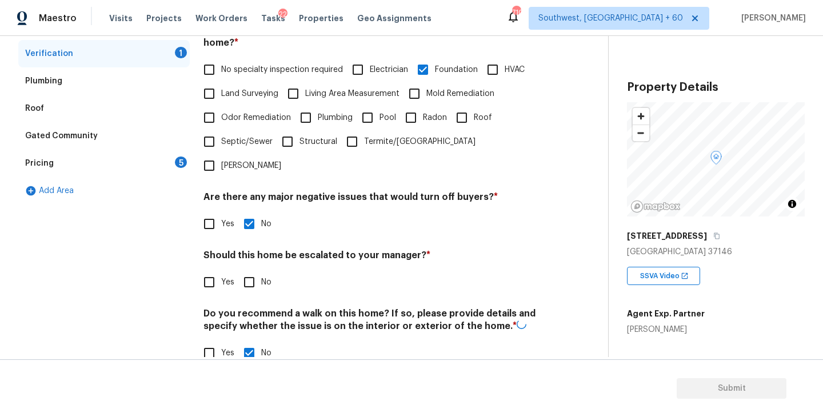
click at [226, 308] on h4 "Do you recommend a walk on this home? If so, please provide details and specify…" at bounding box center [373, 322] width 341 height 29
click at [213, 270] on input "Yes" at bounding box center [209, 282] width 24 height 24
checkbox input "true"
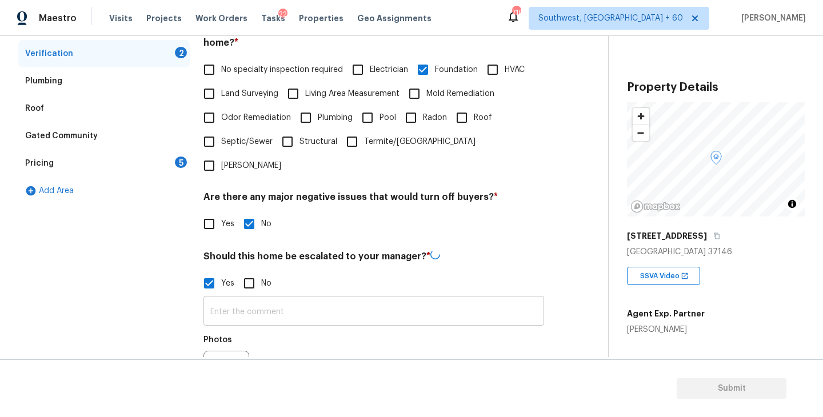
click at [253, 299] on input "text" at bounding box center [373, 312] width 341 height 27
click at [225, 353] on button "button" at bounding box center [217, 373] width 27 height 45
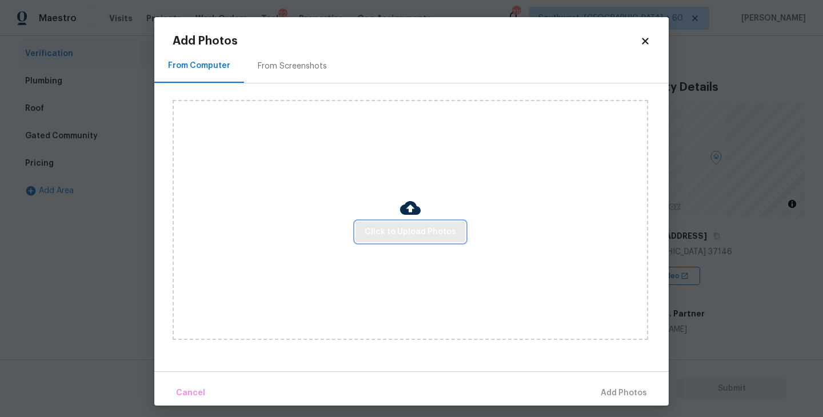
click at [432, 226] on span "Click to Upload Photos" at bounding box center [410, 232] width 91 height 14
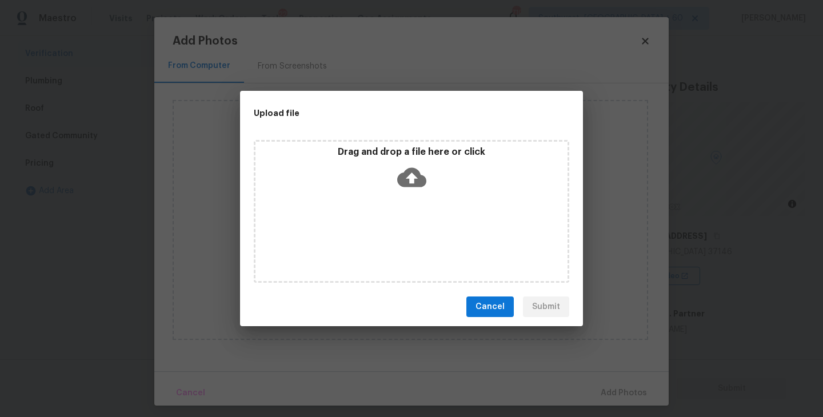
click at [420, 171] on icon at bounding box center [411, 177] width 29 height 29
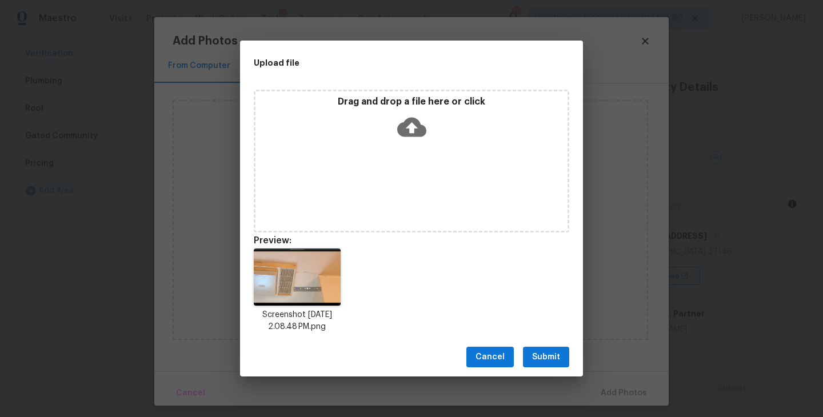
click at [563, 359] on button "Submit" at bounding box center [546, 357] width 46 height 21
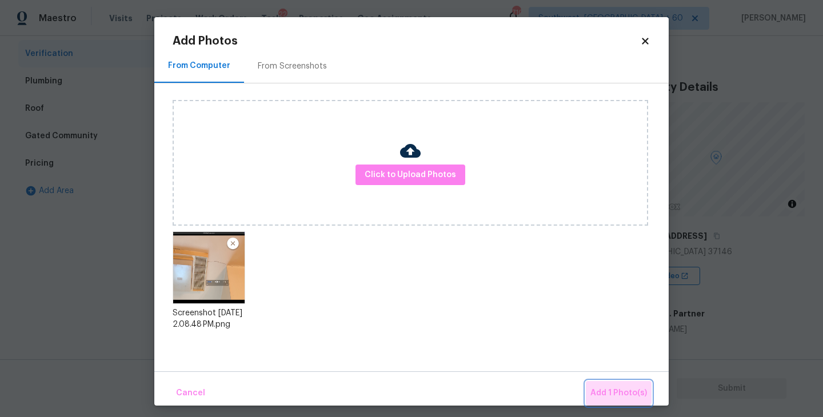
click at [602, 381] on button "Add 1 Photo(s)" at bounding box center [619, 393] width 66 height 25
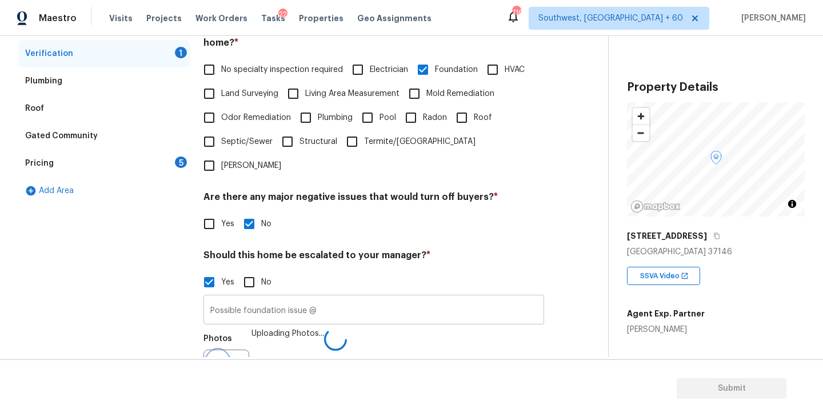
scroll to position [285, 0]
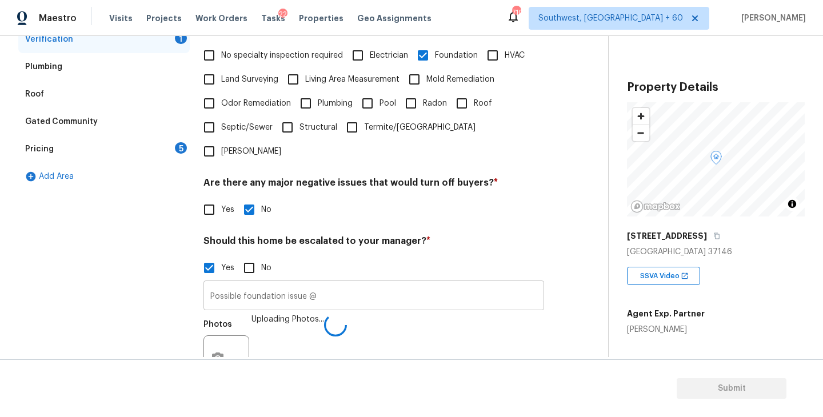
click at [380, 283] on input "Possible foundation issue @" at bounding box center [373, 296] width 341 height 27
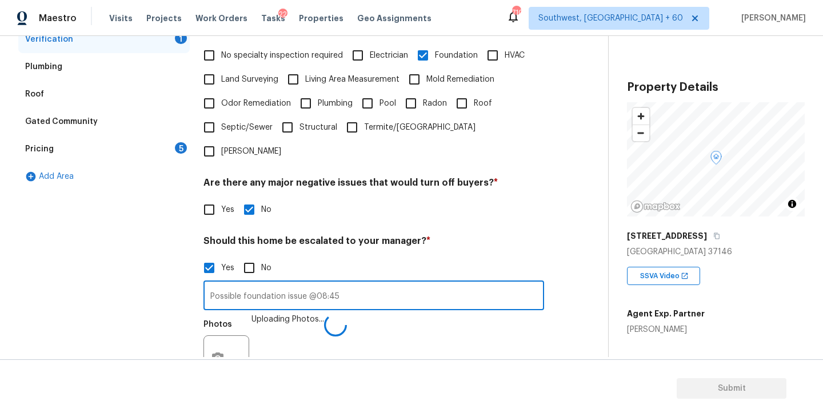
type input "Possible foundation issue @08:45"
click at [421, 314] on div "Photos Uploading Photos..." at bounding box center [373, 351] width 341 height 74
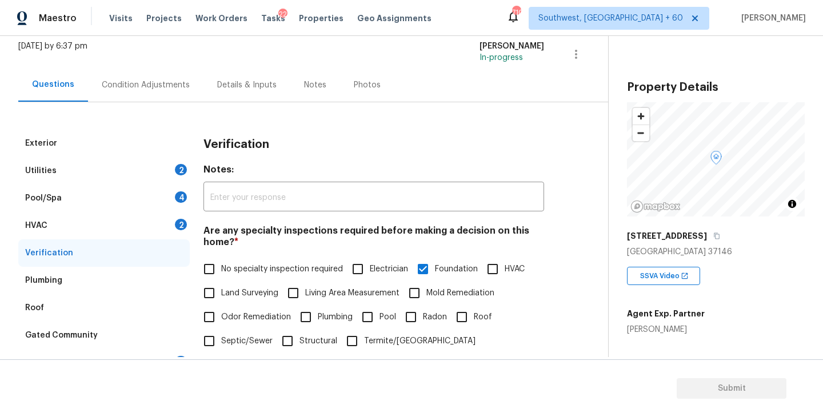
scroll to position [52, 0]
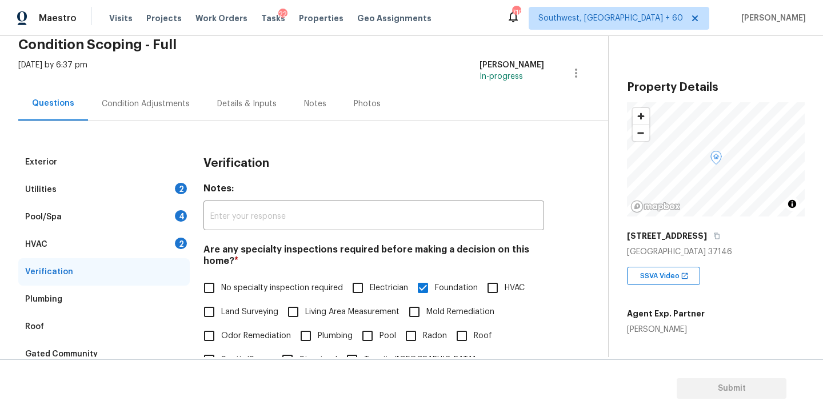
click at [145, 102] on div "Condition Adjustments" at bounding box center [146, 103] width 88 height 11
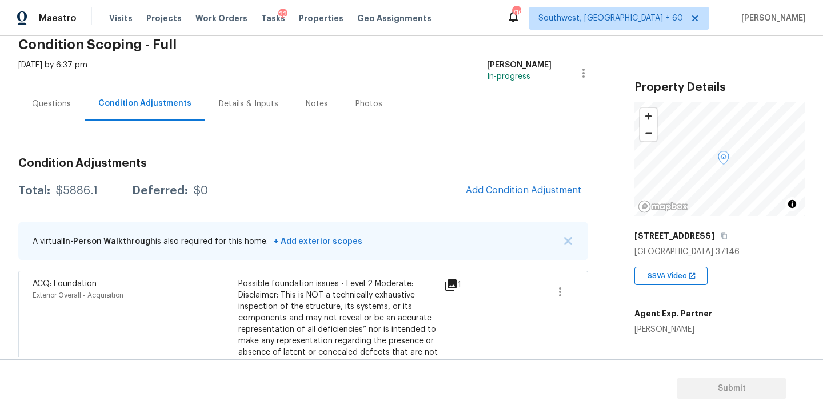
scroll to position [155, 0]
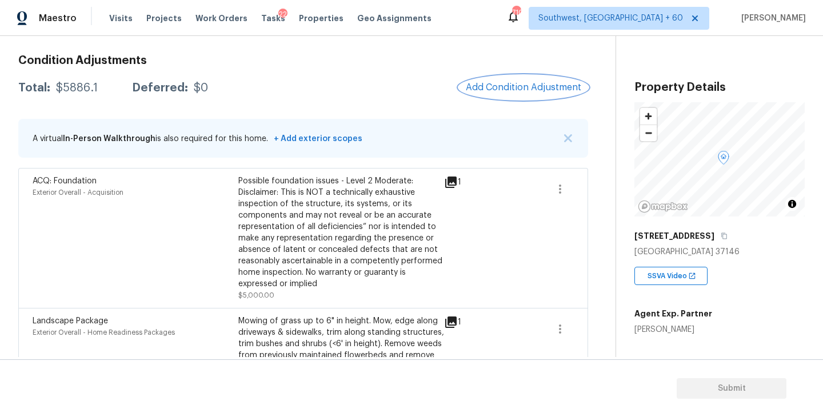
click at [518, 95] on button "Add Condition Adjustment" at bounding box center [523, 87] width 129 height 24
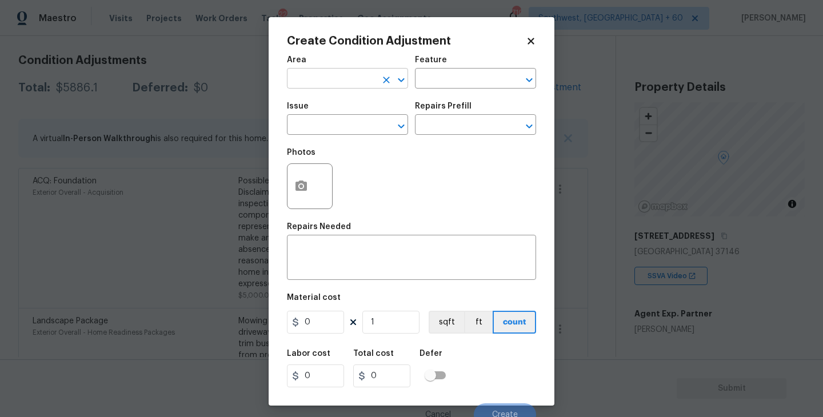
click at [341, 82] on input "text" at bounding box center [331, 80] width 89 height 18
click at [349, 124] on li "Interior Overall" at bounding box center [347, 124] width 121 height 19
type input "Interior Overall"
click at [498, 57] on div "Feature" at bounding box center [475, 63] width 121 height 15
click at [449, 87] on input "text" at bounding box center [459, 80] width 89 height 18
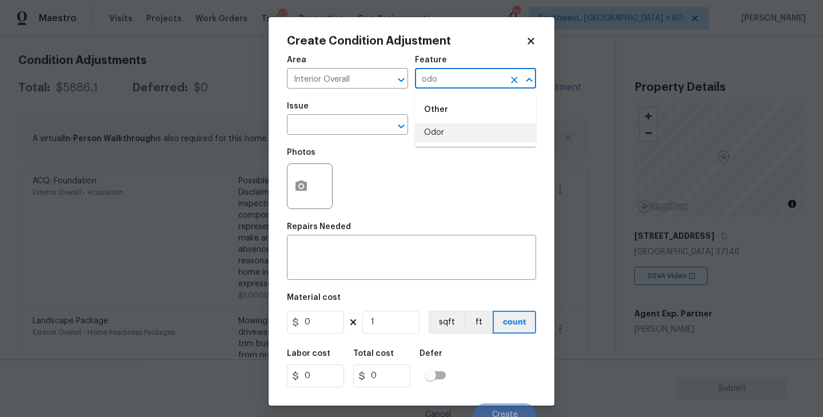
click at [455, 135] on li "Odor" at bounding box center [475, 132] width 121 height 19
type input "Odor"
click at [362, 133] on input "text" at bounding box center [331, 126] width 89 height 18
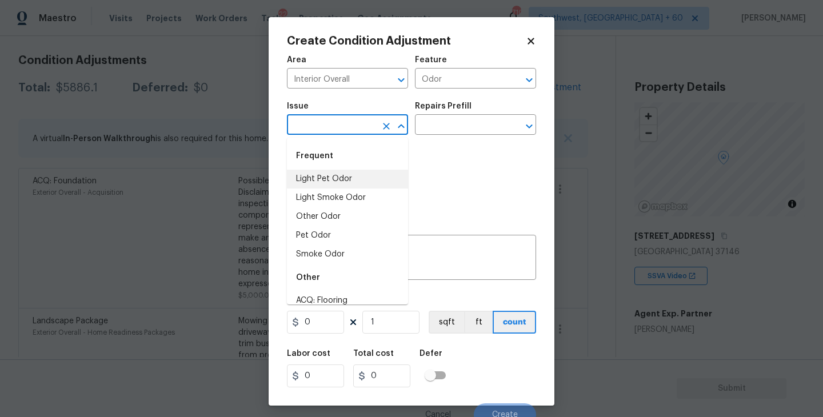
click at [345, 174] on li "Light Pet Odor" at bounding box center [347, 179] width 121 height 19
type input "Light Pet Odor"
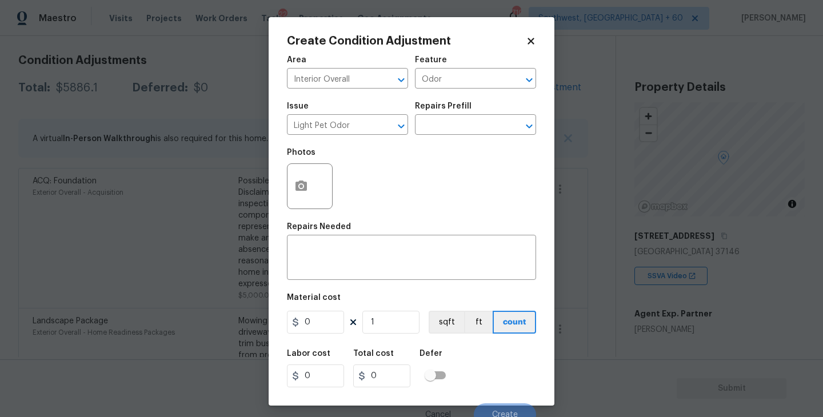
click at [448, 136] on div "Issue Light Pet Odor ​ Repairs Prefill ​" at bounding box center [411, 118] width 249 height 46
click at [464, 134] on input "text" at bounding box center [459, 126] width 89 height 18
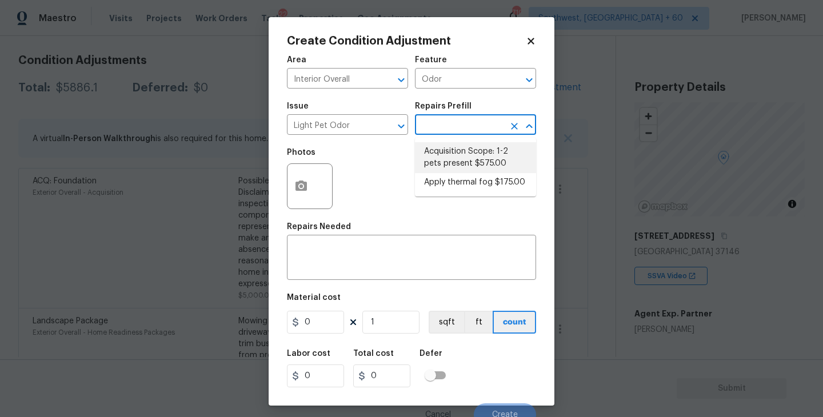
click at [476, 164] on li "Acquisition Scope: 1-2 pets present $575.00" at bounding box center [475, 157] width 121 height 31
type textarea "Acquisition Scope: 1-2 pets present"
type input "575"
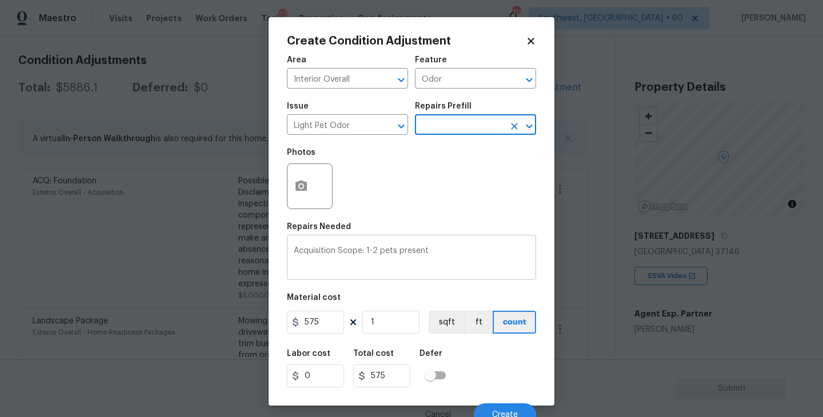
scroll to position [10, 0]
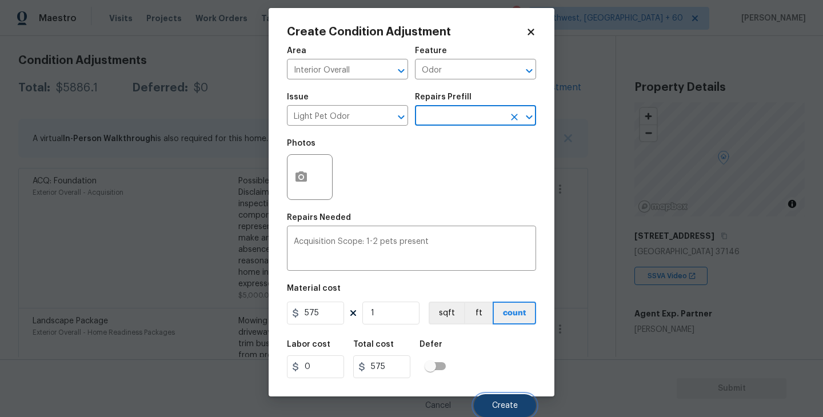
click at [501, 411] on button "Create" at bounding box center [505, 405] width 62 height 23
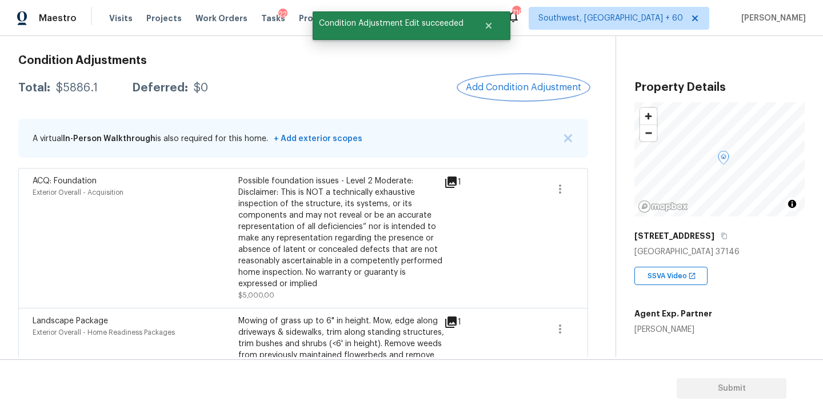
scroll to position [0, 0]
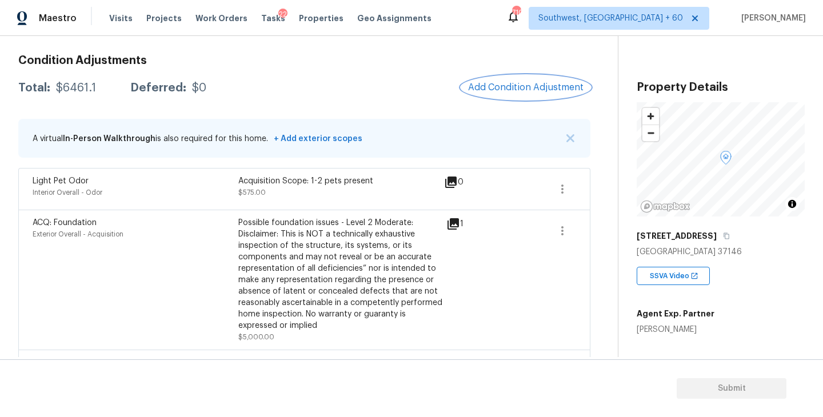
click at [509, 95] on button "Add Condition Adjustment" at bounding box center [525, 87] width 129 height 24
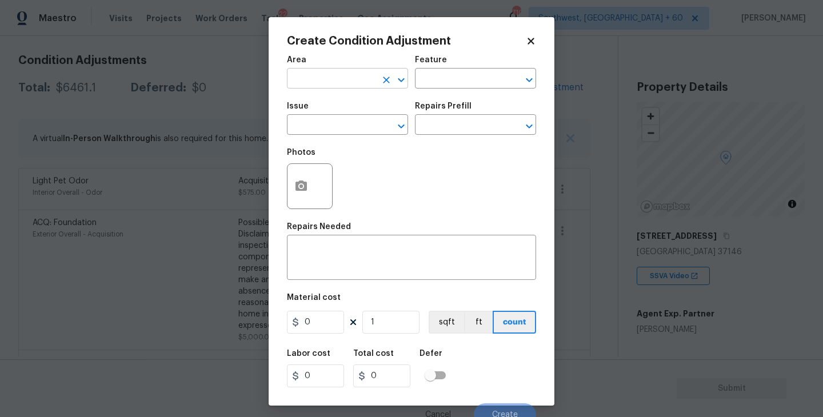
click at [320, 79] on input "text" at bounding box center [331, 80] width 89 height 18
click at [323, 95] on ul "Kitchen" at bounding box center [347, 105] width 121 height 28
click at [325, 110] on li "Kitchen" at bounding box center [347, 105] width 121 height 19
type input "Kitchen"
click at [437, 87] on input "text" at bounding box center [459, 80] width 89 height 18
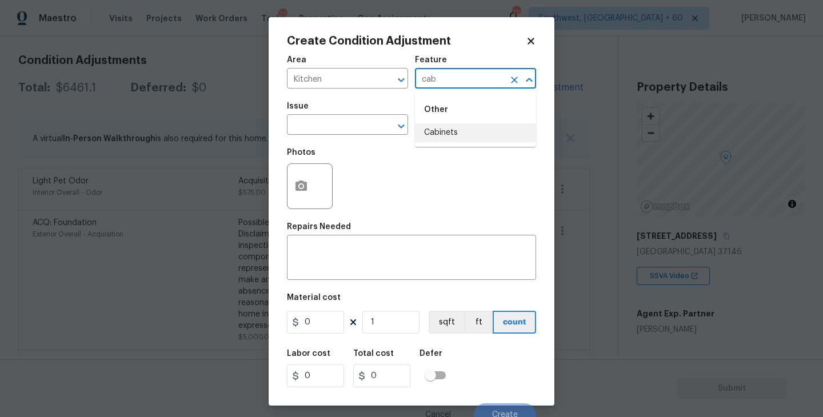
click at [440, 129] on li "Cabinets" at bounding box center [475, 132] width 121 height 19
type input "Cabinets"
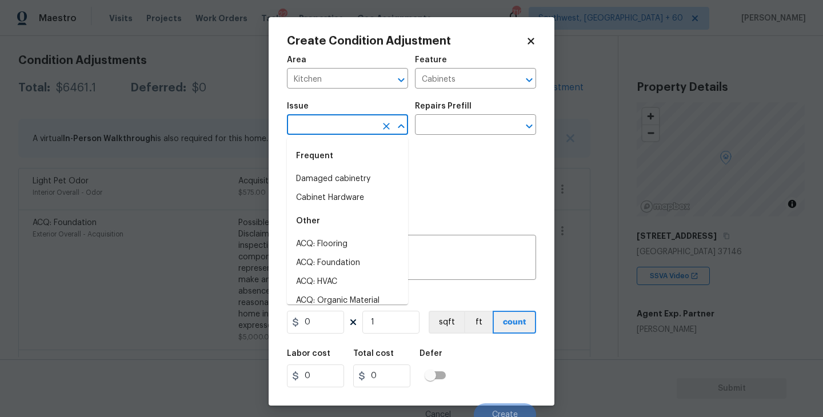
click at [337, 132] on input "text" at bounding box center [331, 126] width 89 height 18
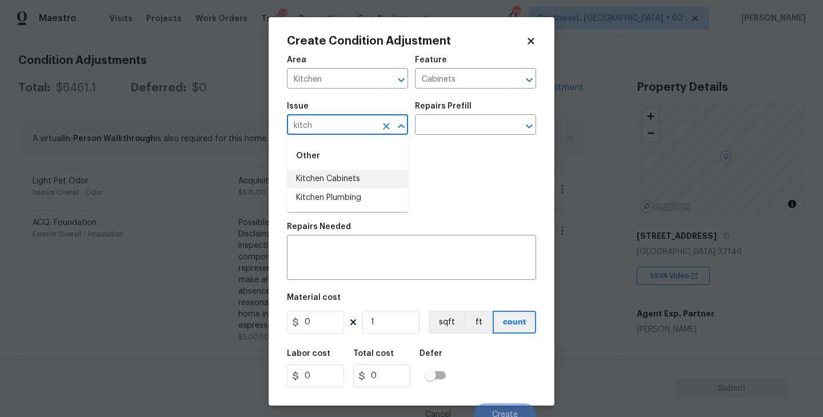
click at [347, 181] on li "Kitchen Cabinets" at bounding box center [347, 179] width 121 height 19
type input "Kitchen Cabinets"
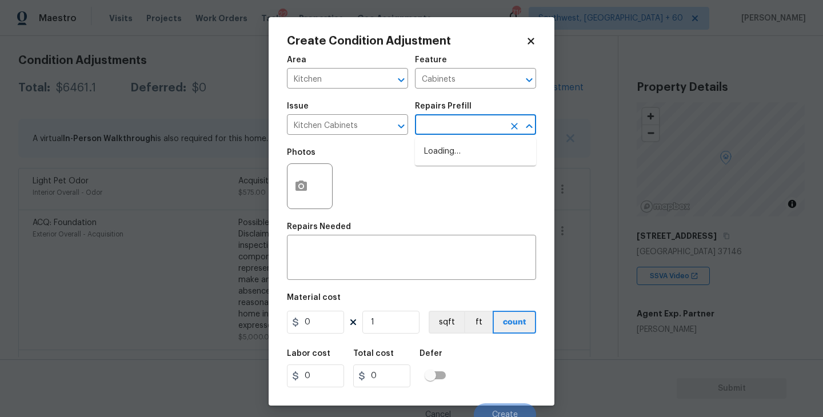
click at [443, 121] on input "text" at bounding box center [459, 126] width 89 height 18
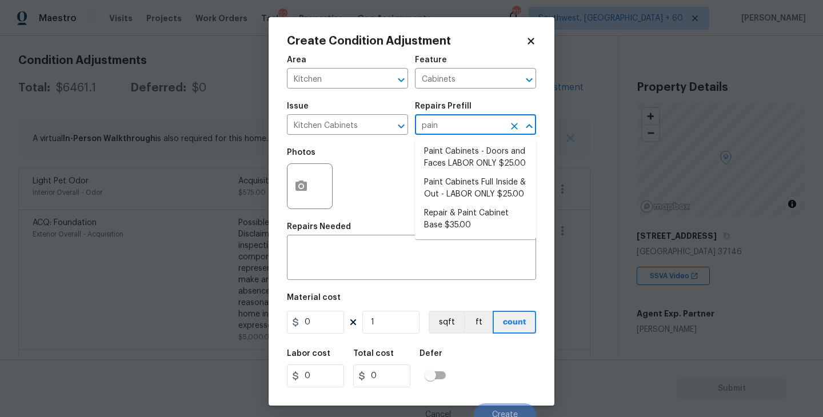
type input "paint"
click at [470, 191] on li "Paint Cabinets Full Inside & Out - LABOR ONLY $25.00" at bounding box center [475, 188] width 121 height 31
type textarea "Prep, sand, mask and apply 2 coats of paint to the kitchen cabinet doors, inter…"
type input "25"
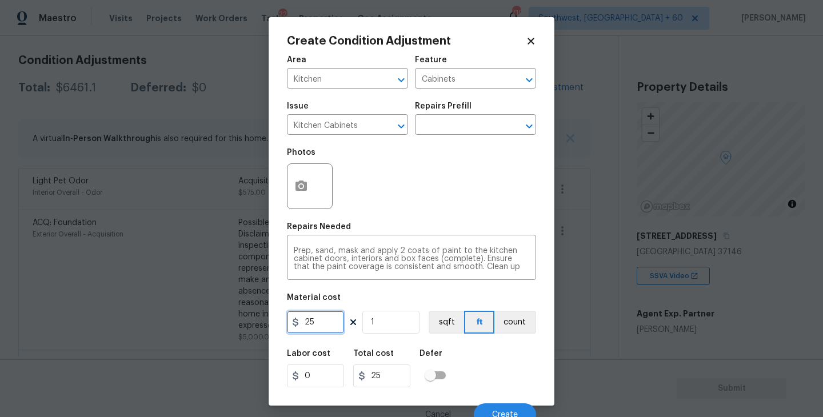
drag, startPoint x: 323, startPoint y: 325, endPoint x: 149, endPoint y: 325, distance: 174.9
click at [149, 325] on div "Create Condition Adjustment Area Kitchen ​ Feature Cabinets ​ Issue Kitchen Cab…" at bounding box center [411, 208] width 823 height 417
type input "1200"
click at [500, 323] on button "count" at bounding box center [515, 322] width 42 height 23
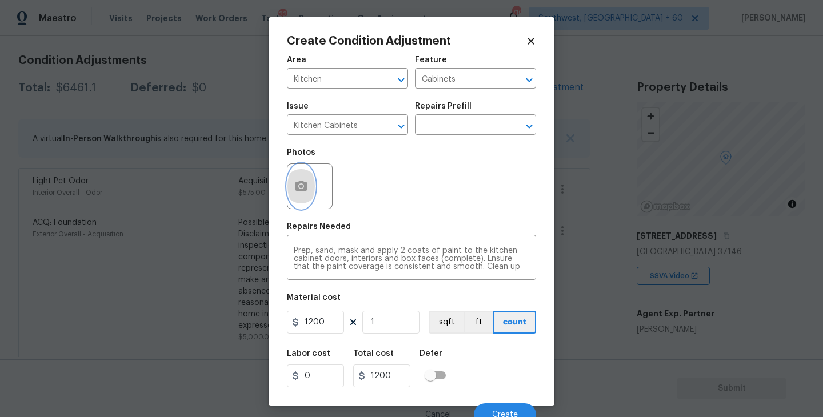
click at [301, 198] on button "button" at bounding box center [300, 186] width 27 height 45
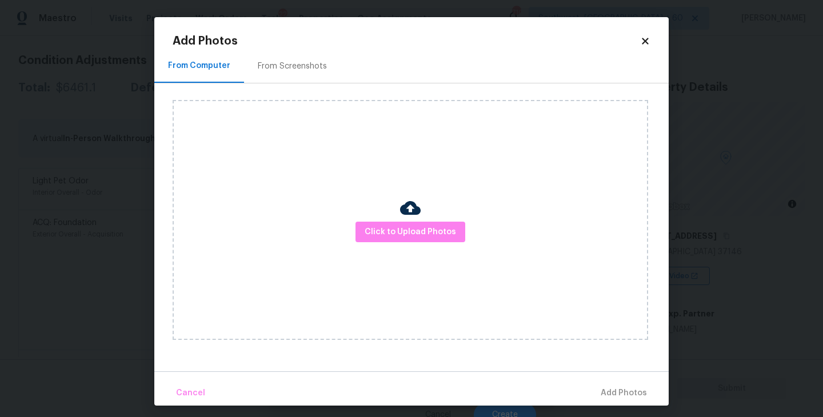
click at [419, 244] on div "Click to Upload Photos" at bounding box center [410, 220] width 475 height 240
click at [419, 239] on button "Click to Upload Photos" at bounding box center [410, 232] width 110 height 21
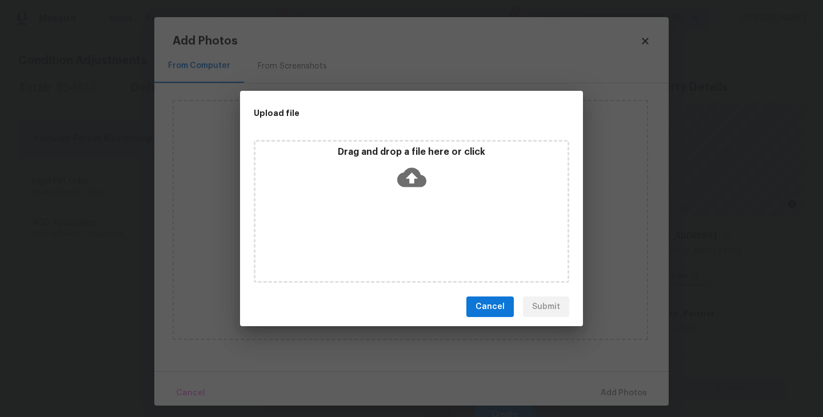
click at [419, 198] on div "Drag and drop a file here or click" at bounding box center [411, 211] width 315 height 143
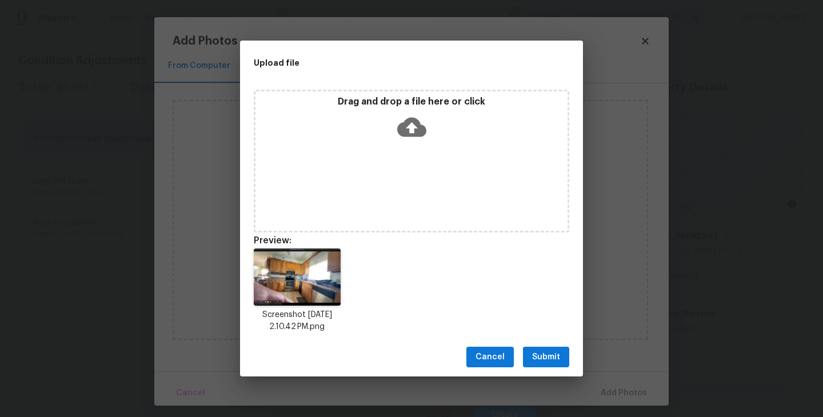
click at [547, 362] on span "Submit" at bounding box center [546, 357] width 28 height 14
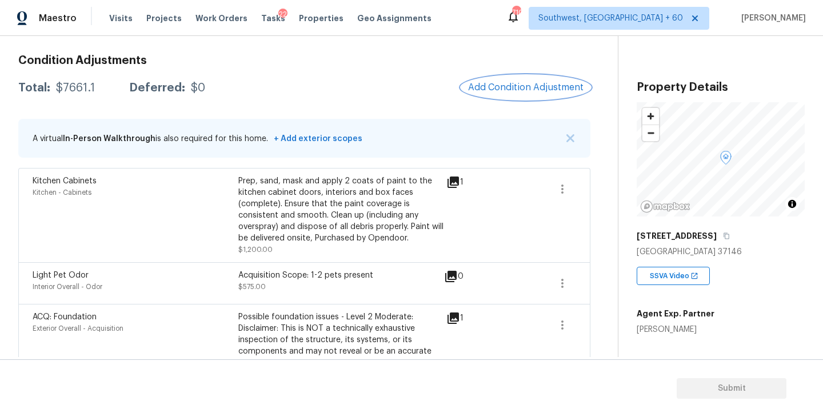
scroll to position [46, 0]
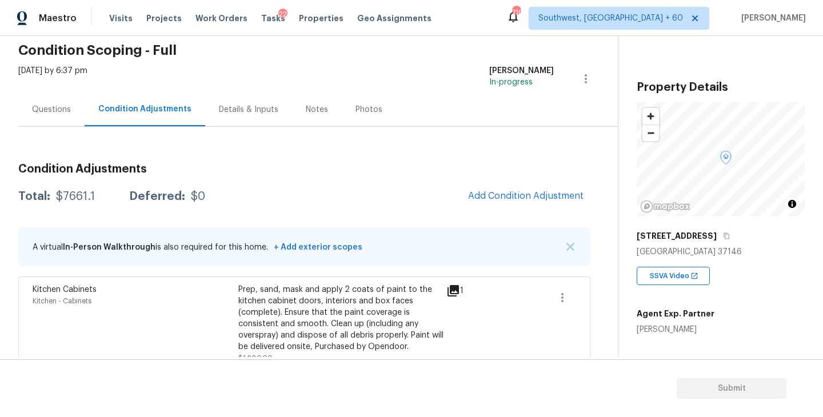
click at [57, 106] on div "Questions" at bounding box center [51, 109] width 39 height 11
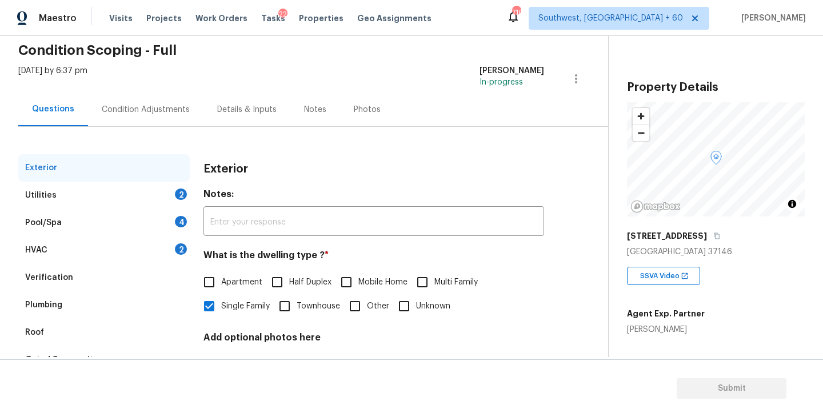
scroll to position [133, 0]
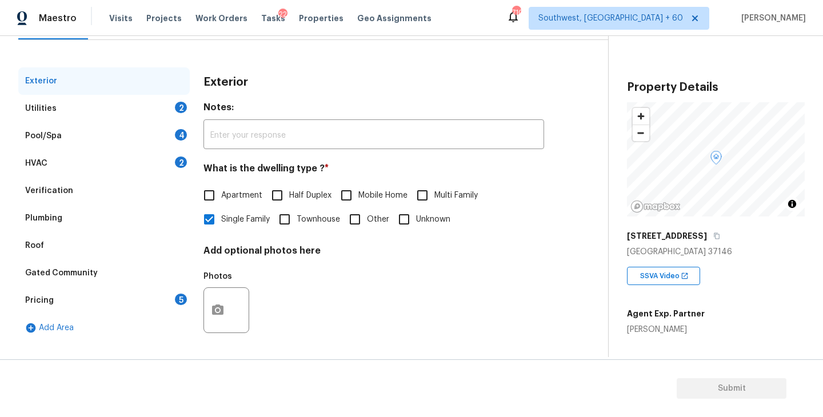
click at [75, 303] on div "Pricing 5" at bounding box center [103, 300] width 171 height 27
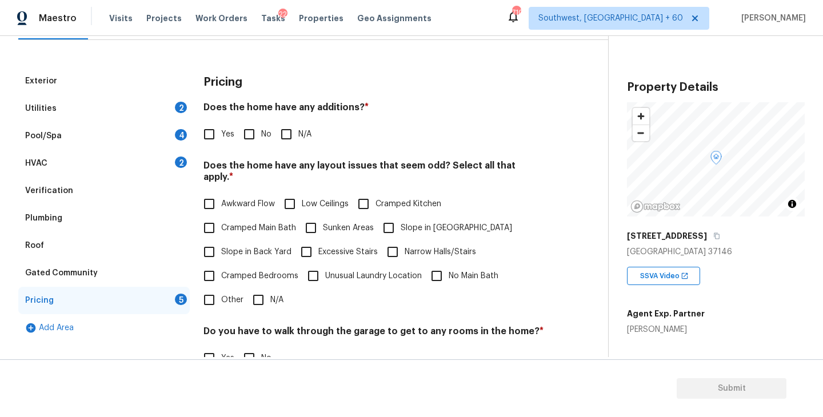
click at [234, 140] on div "Yes No N/A" at bounding box center [373, 134] width 341 height 24
click at [218, 146] on input "Yes" at bounding box center [209, 134] width 24 height 24
checkbox input "true"
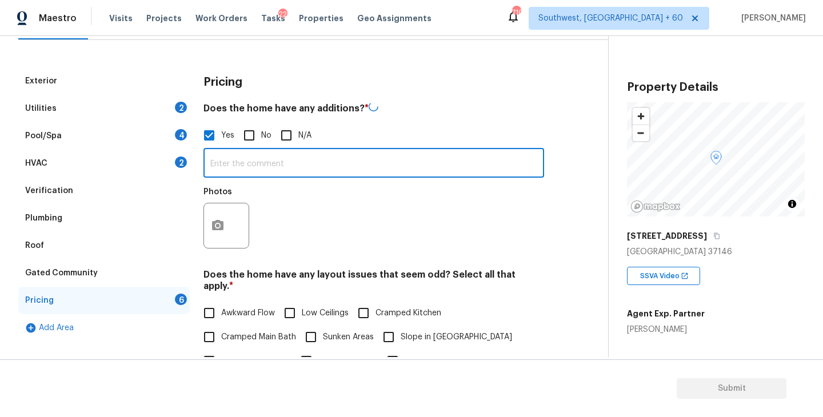
click at [234, 159] on input "text" at bounding box center [373, 164] width 341 height 27
type input "Enclosed covered patio"
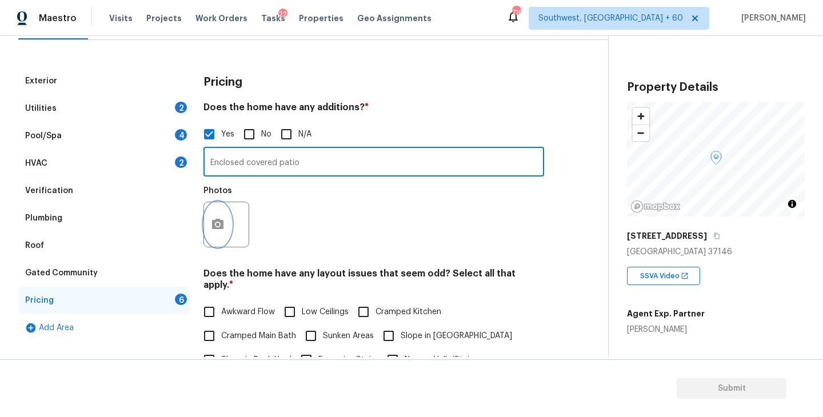
click at [225, 226] on button "button" at bounding box center [217, 224] width 27 height 45
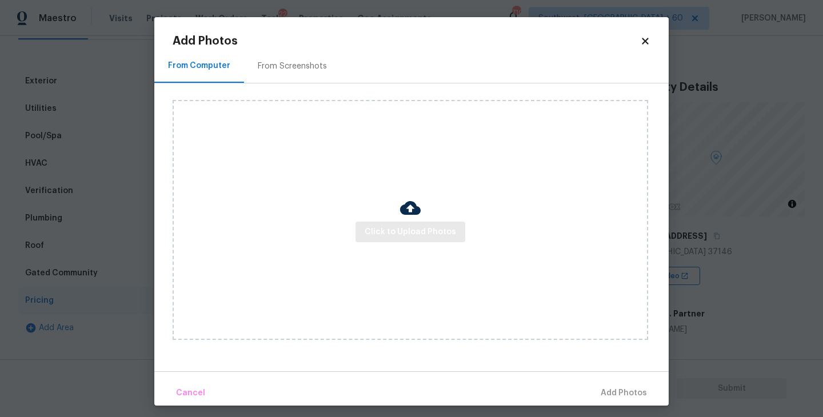
click at [358, 222] on div "Click to Upload Photos" at bounding box center [410, 220] width 475 height 240
click at [422, 223] on button "Click to Upload Photos" at bounding box center [410, 232] width 110 height 21
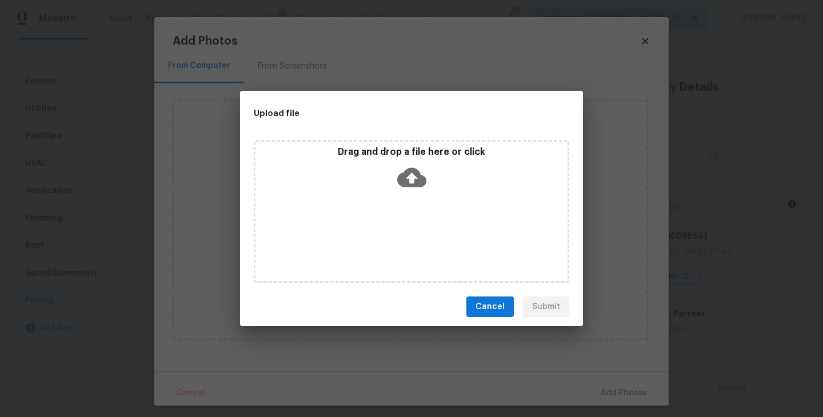
click at [419, 189] on icon at bounding box center [411, 177] width 29 height 29
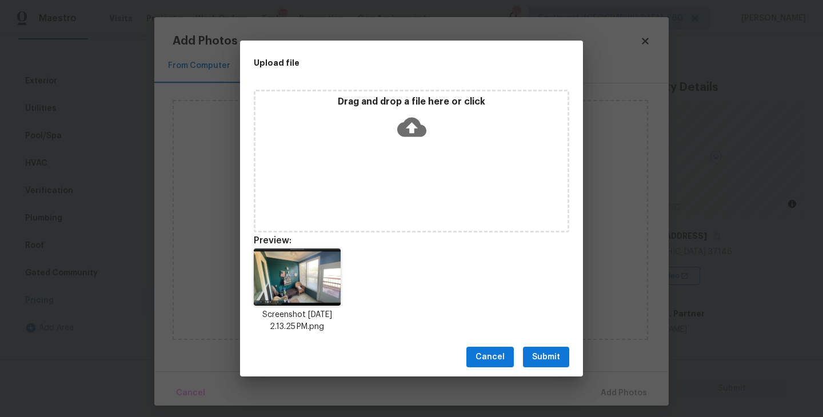
click at [552, 355] on span "Submit" at bounding box center [546, 357] width 28 height 14
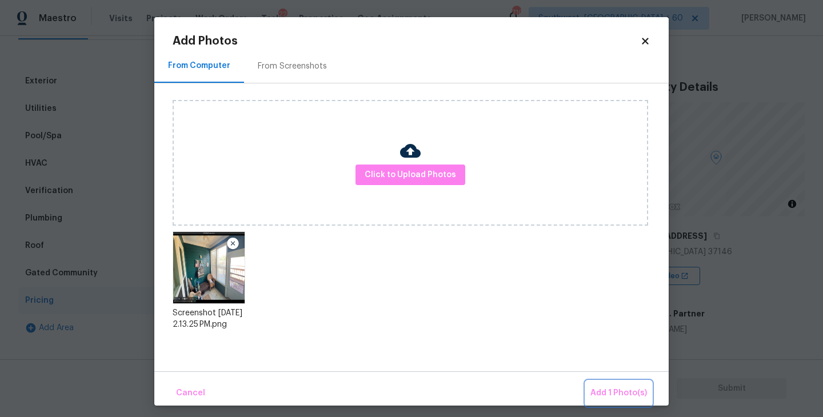
click at [613, 390] on span "Add 1 Photo(s)" at bounding box center [618, 393] width 57 height 14
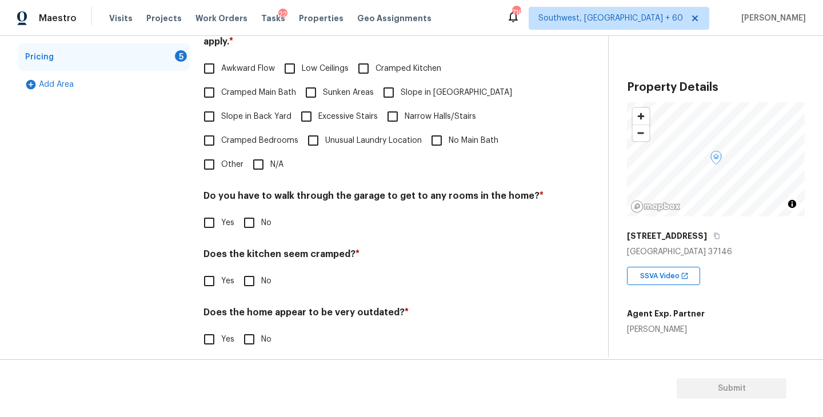
scroll to position [269, 0]
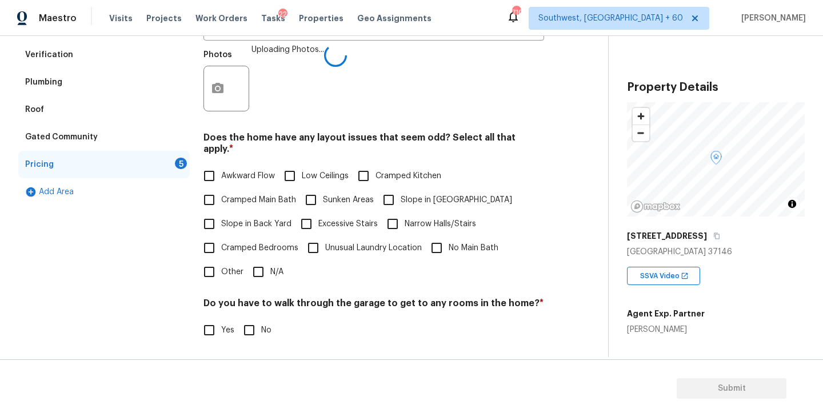
click at [429, 194] on span "Slope in [GEOGRAPHIC_DATA]" at bounding box center [456, 200] width 111 height 12
click at [401, 194] on input "Slope in [GEOGRAPHIC_DATA]" at bounding box center [389, 200] width 24 height 24
checkbox input "true"
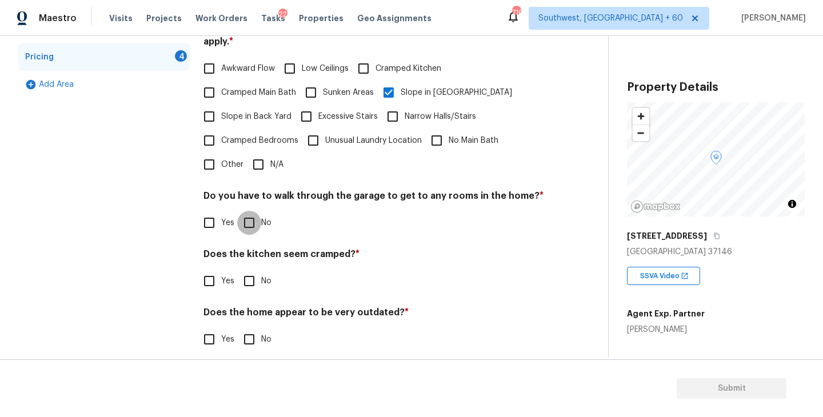
click at [255, 211] on input "No" at bounding box center [249, 223] width 24 height 24
checkbox input "true"
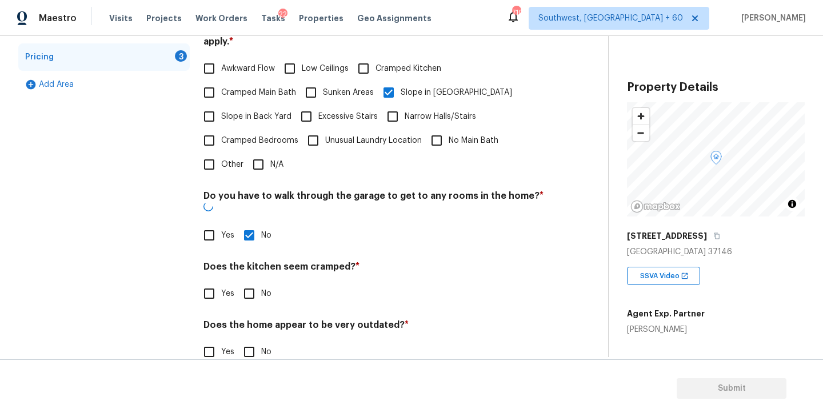
click at [255, 282] on input "No" at bounding box center [249, 294] width 24 height 24
checkbox input "true"
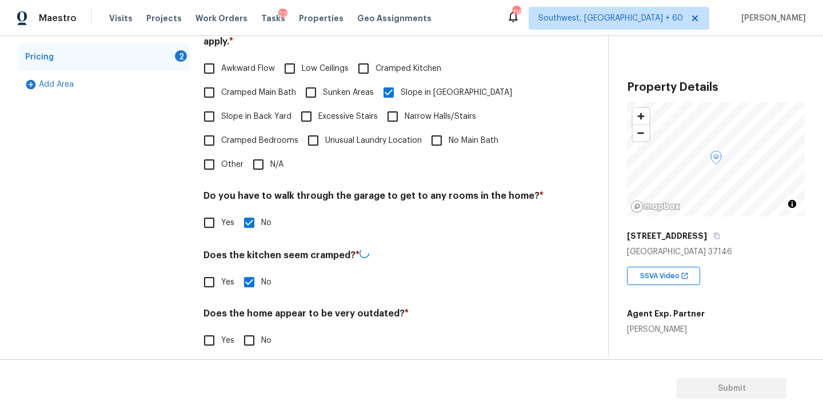
click at [255, 335] on input "No" at bounding box center [249, 341] width 24 height 24
checkbox input "true"
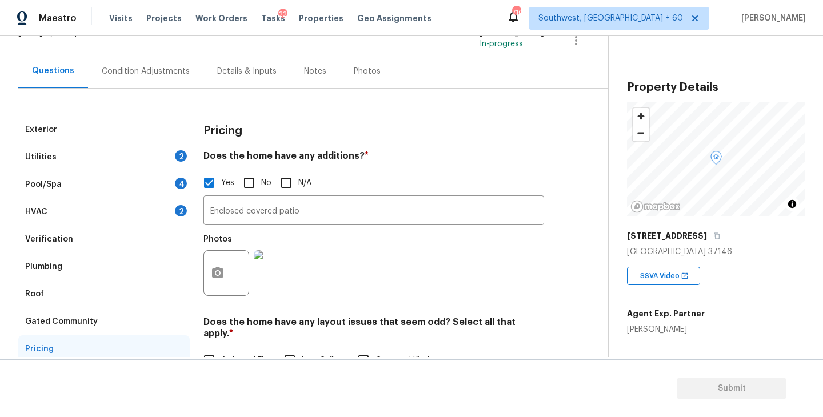
scroll to position [10, 0]
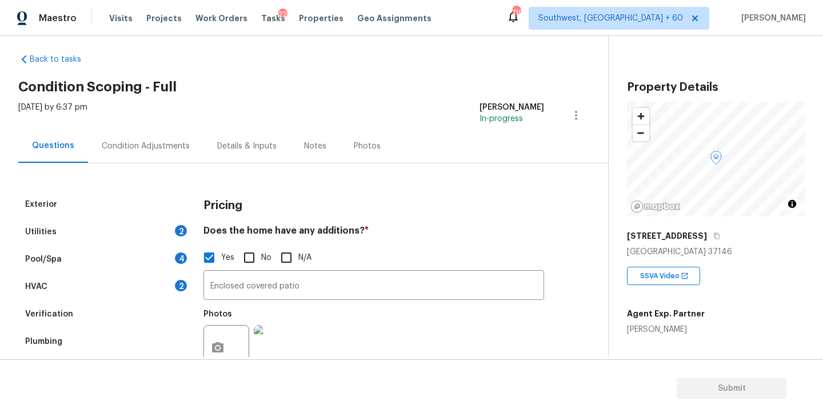
click at [158, 143] on div "Condition Adjustments" at bounding box center [146, 146] width 88 height 11
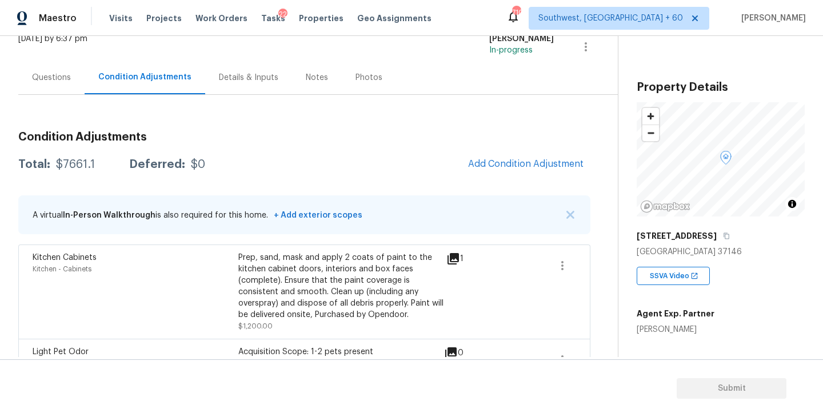
scroll to position [61, 0]
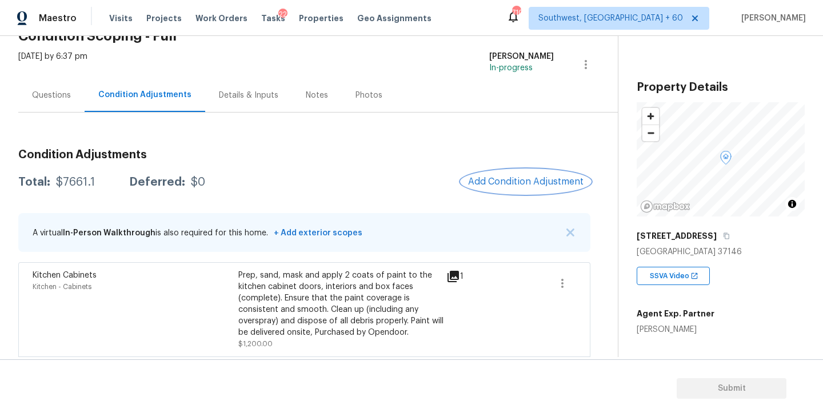
click at [535, 182] on span "Add Condition Adjustment" at bounding box center [525, 182] width 115 height 10
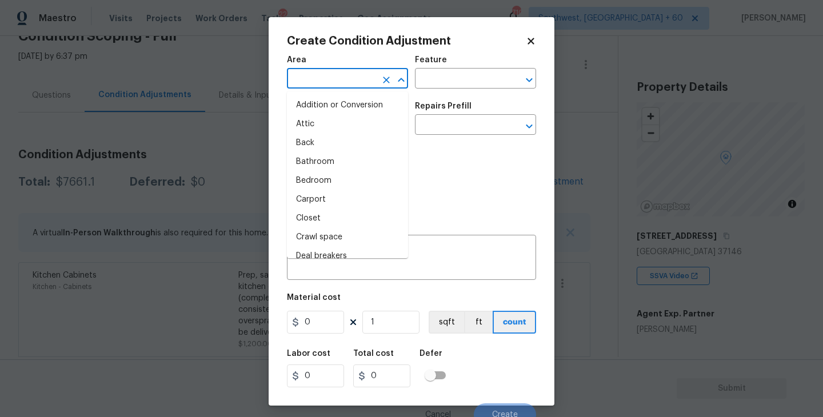
click at [333, 78] on input "text" at bounding box center [331, 80] width 89 height 18
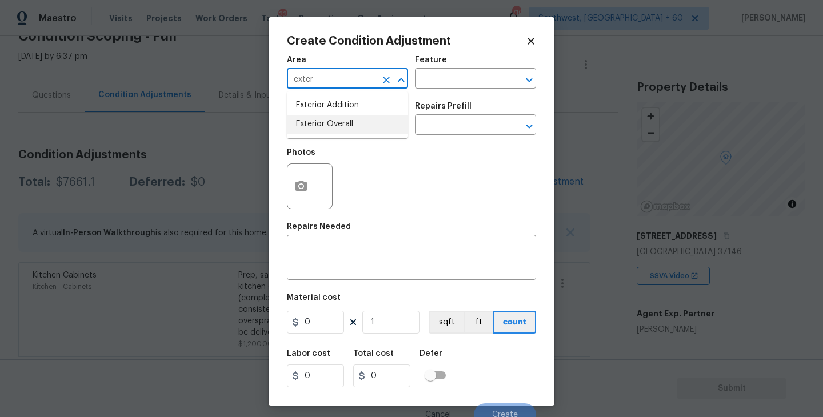
click at [355, 129] on li "Exterior Overall" at bounding box center [347, 124] width 121 height 19
type input "Exterior Overall"
click at [477, 73] on input "text" at bounding box center [459, 80] width 89 height 18
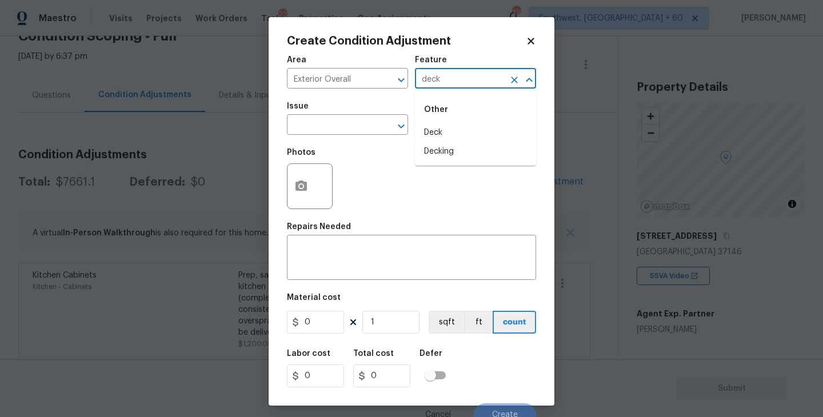
click at [470, 127] on li "Deck" at bounding box center [475, 132] width 121 height 19
type input "Deck"
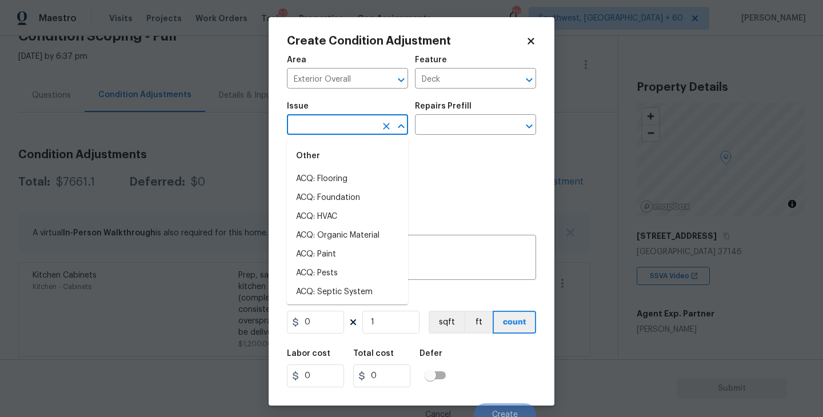
click at [354, 127] on input "text" at bounding box center [331, 126] width 89 height 18
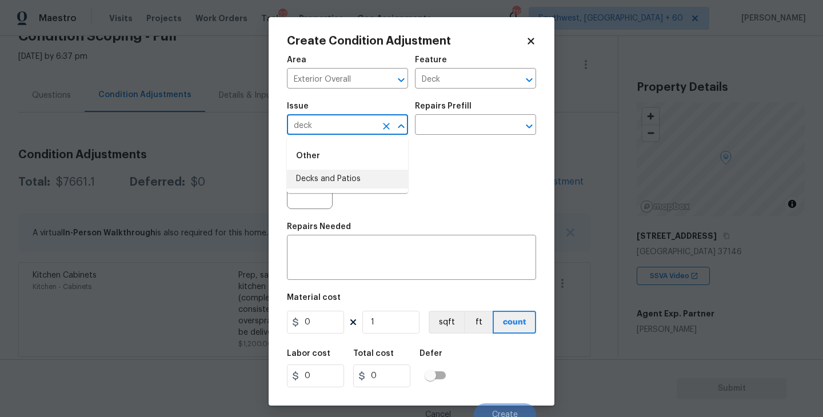
click at [353, 181] on li "Decks and Patios" at bounding box center [347, 179] width 121 height 19
type input "Decks and Patios"
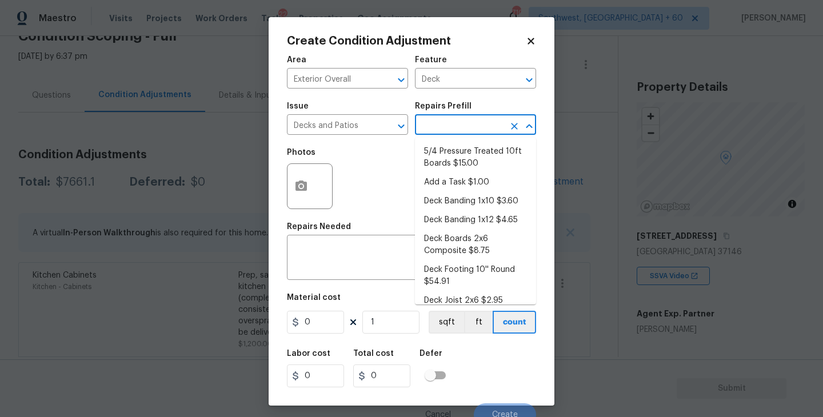
click at [469, 125] on input "text" at bounding box center [459, 126] width 89 height 18
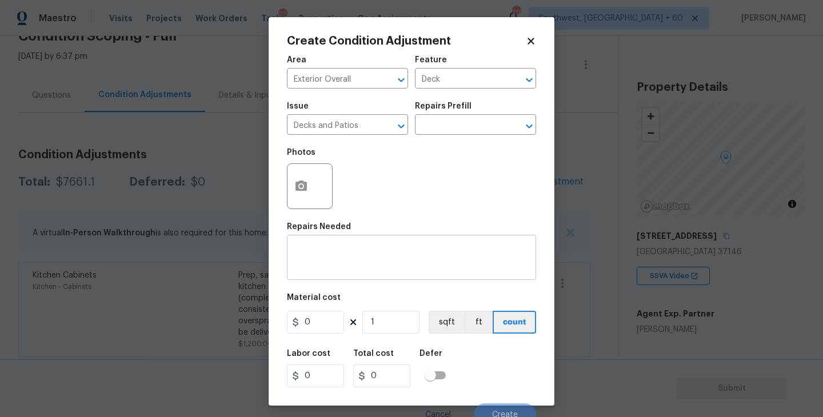
click at [370, 241] on div "x ​" at bounding box center [411, 259] width 249 height 42
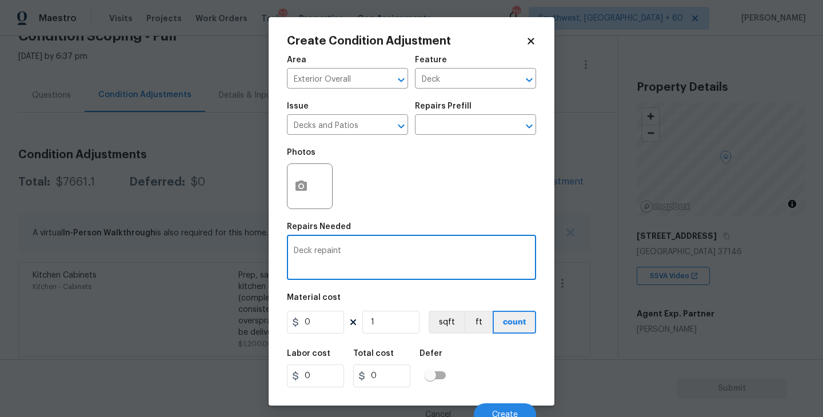
type textarea "Deck repaint"
drag, startPoint x: 322, startPoint y: 325, endPoint x: 230, endPoint y: 325, distance: 92.0
click at [230, 325] on div "Create Condition Adjustment Area Exterior Overall ​ Feature Deck ​ Issue Decks …" at bounding box center [411, 208] width 823 height 417
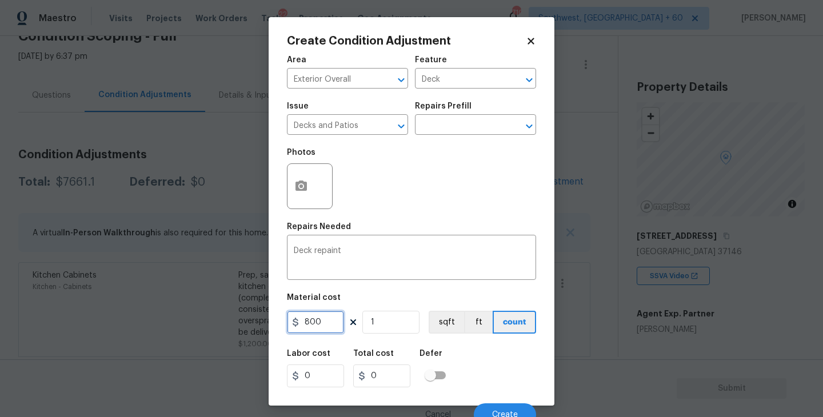
type input "800"
click at [302, 198] on button "button" at bounding box center [300, 186] width 27 height 45
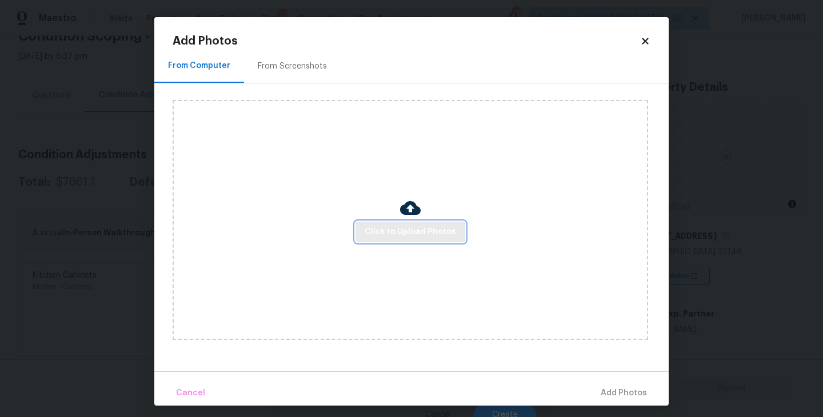
click at [423, 236] on span "Click to Upload Photos" at bounding box center [410, 232] width 91 height 14
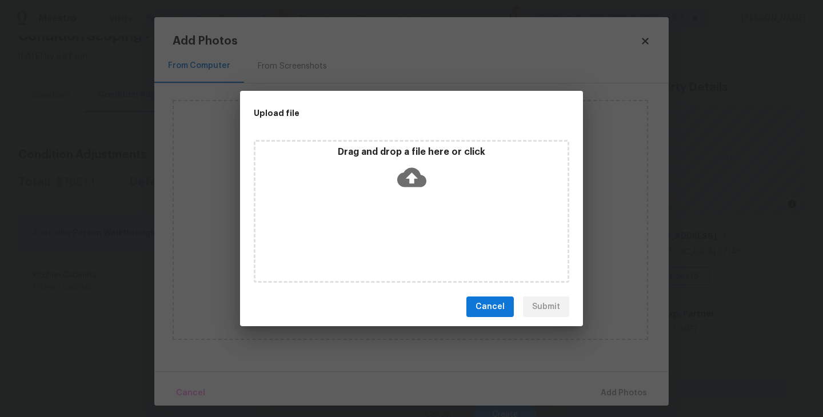
click at [423, 209] on div "Drag and drop a file here or click" at bounding box center [411, 211] width 315 height 143
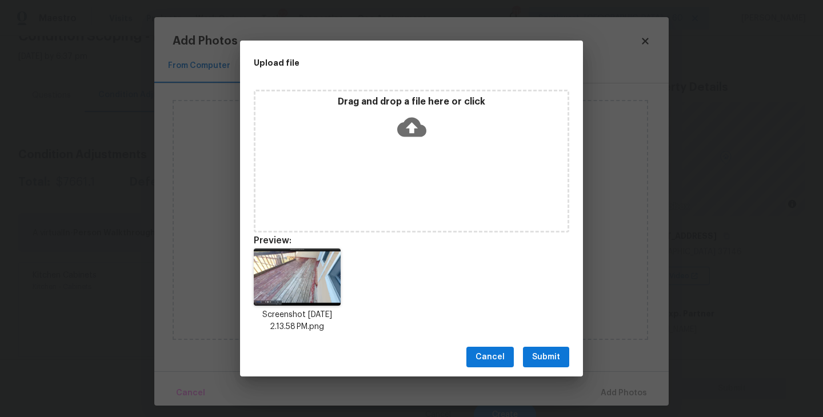
click at [546, 352] on span "Submit" at bounding box center [546, 357] width 28 height 14
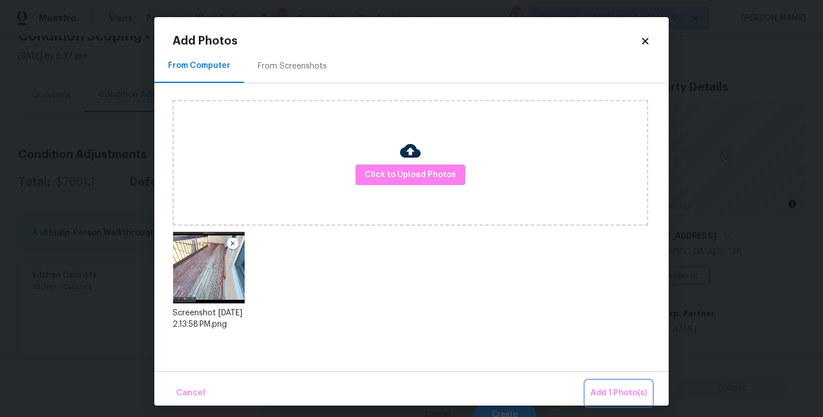
click at [611, 383] on button "Add 1 Photo(s)" at bounding box center [619, 393] width 66 height 25
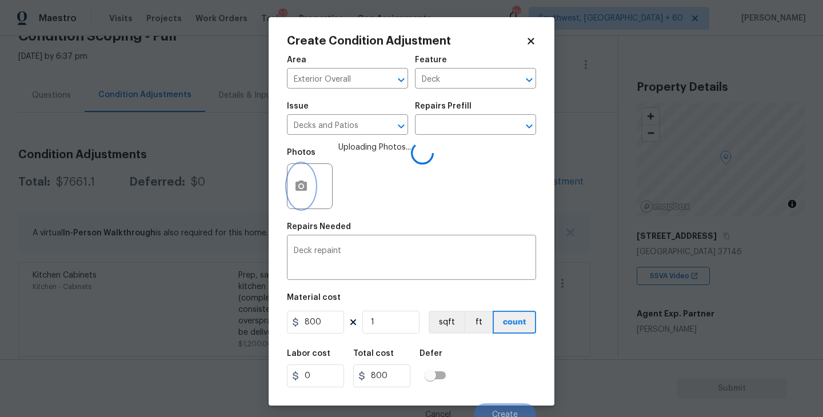
scroll to position [10, 0]
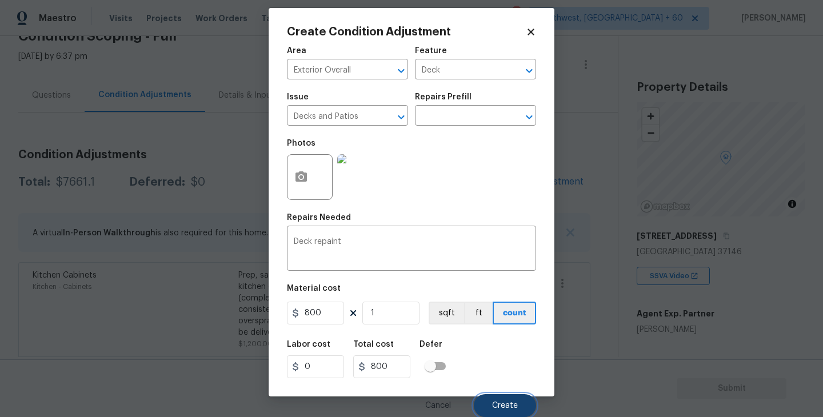
click at [508, 413] on button "Create" at bounding box center [505, 405] width 62 height 23
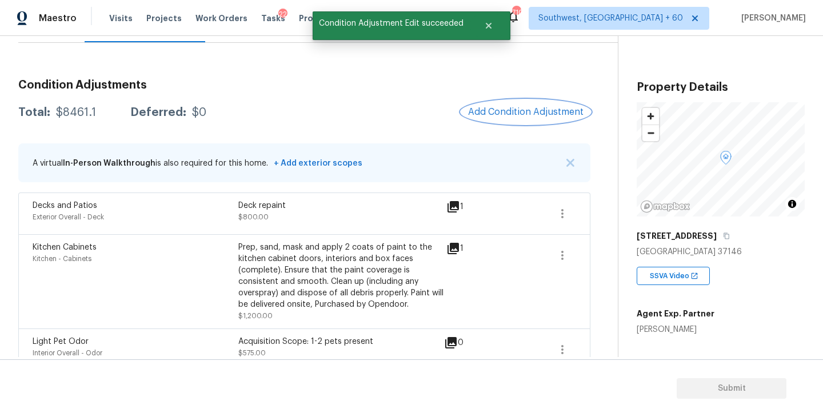
scroll to position [117, 0]
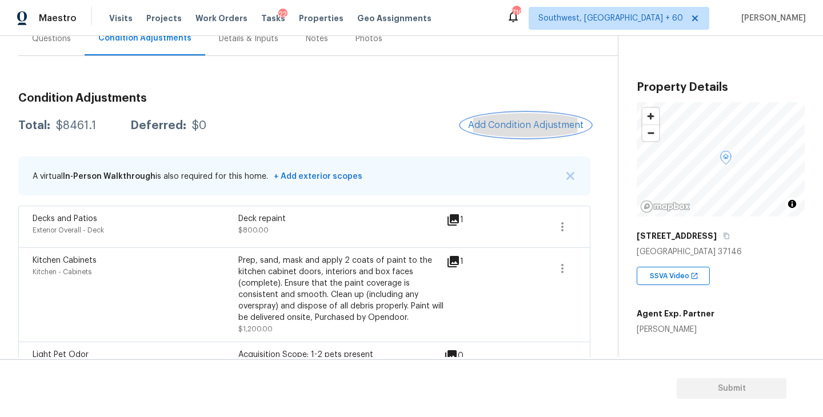
click at [535, 134] on button "Add Condition Adjustment" at bounding box center [525, 125] width 129 height 24
click at [687, 321] on body "Maestro Visits Projects Work Orders Tasks 22 Properties Geo Assignments 710 Sou…" at bounding box center [411, 208] width 823 height 417
click at [489, 118] on button "Add Condition Adjustment" at bounding box center [525, 125] width 129 height 24
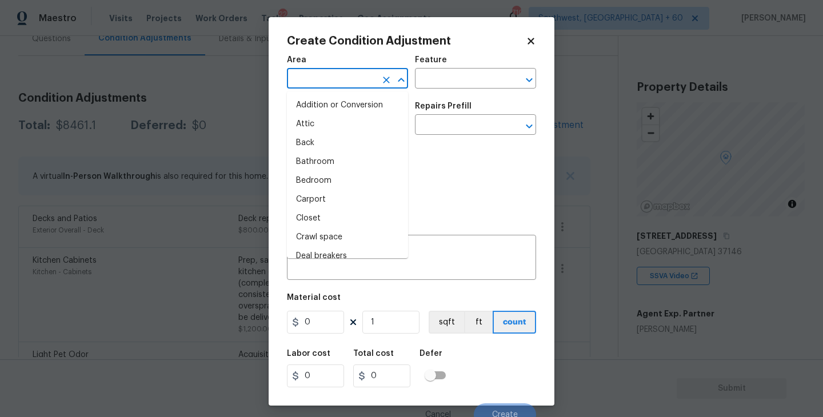
click at [338, 85] on input "text" at bounding box center [331, 80] width 89 height 18
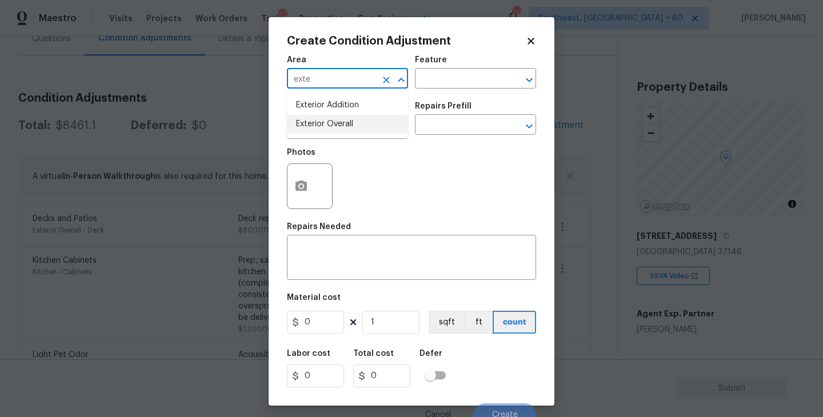
click at [337, 133] on li "Exterior Overall" at bounding box center [347, 124] width 121 height 19
type input "Exterior Overall"
click at [471, 77] on input "text" at bounding box center [459, 80] width 89 height 18
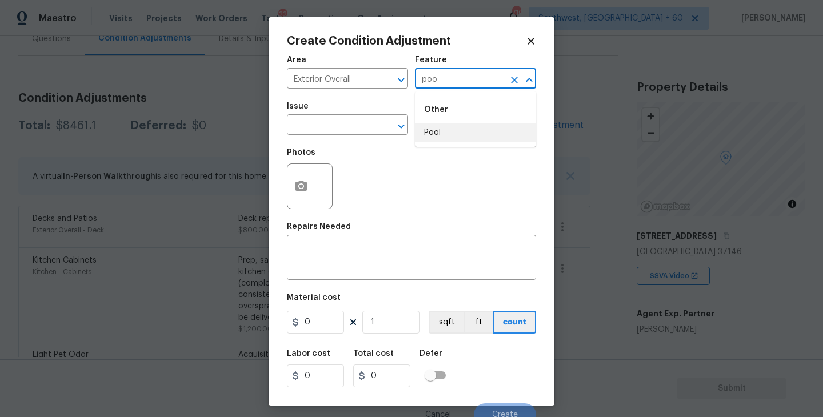
click at [444, 141] on li "Pool" at bounding box center [475, 132] width 121 height 19
type input "Pool"
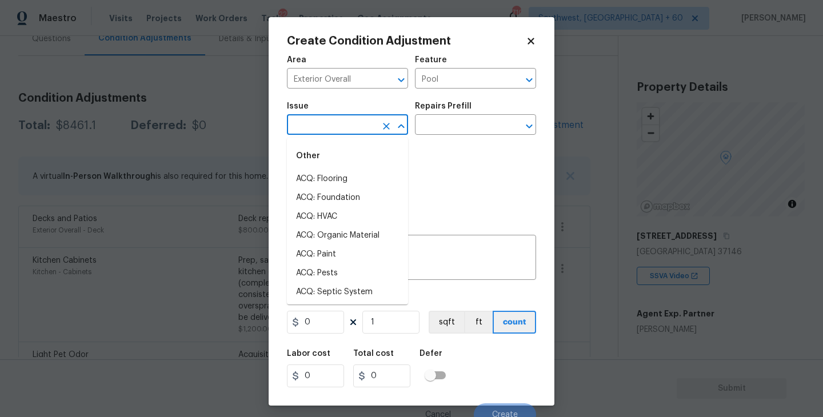
click at [370, 128] on input "text" at bounding box center [331, 126] width 89 height 18
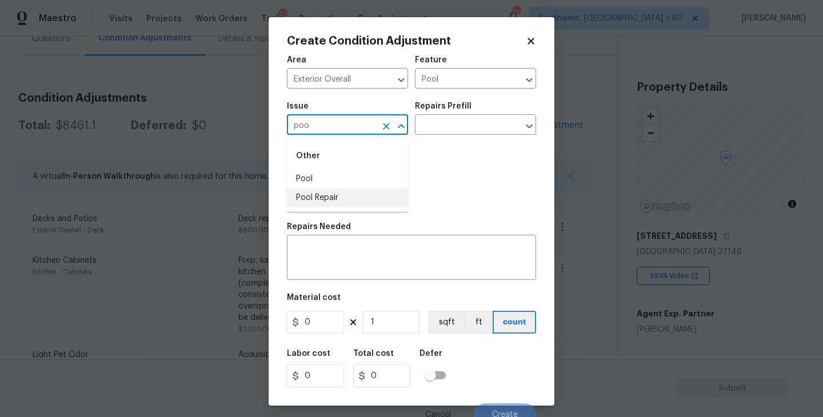
click at [351, 194] on li "Pool Repair" at bounding box center [347, 198] width 121 height 19
type input "Pool Repair"
click at [422, 149] on div "Photos" at bounding box center [411, 179] width 249 height 74
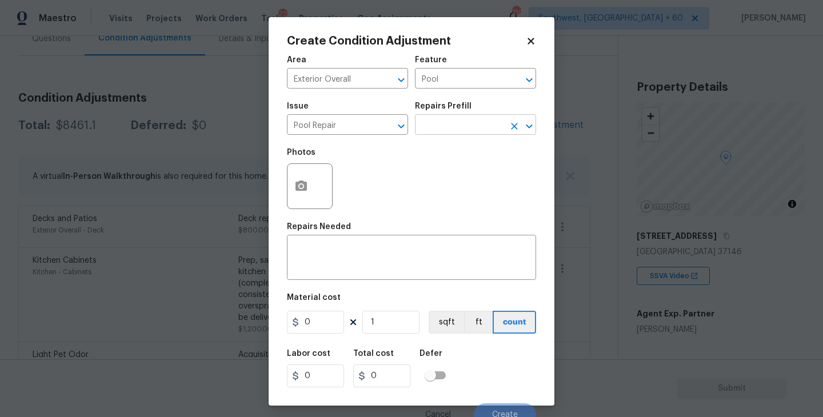
click at [448, 134] on input "text" at bounding box center [459, 126] width 89 height 18
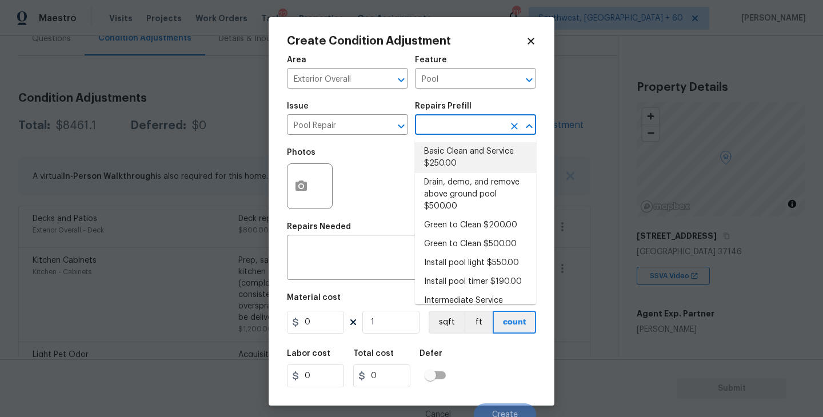
click at [450, 148] on li "Basic Clean and Service $250.00" at bounding box center [475, 157] width 121 height 31
type textarea "basic clean and service, balance chems, repair minor leaks at equipment, etc"
type input "250"
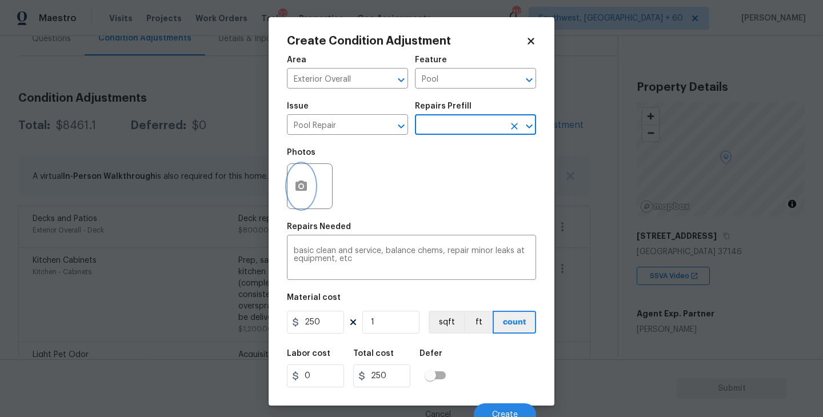
click at [308, 192] on button "button" at bounding box center [300, 186] width 27 height 45
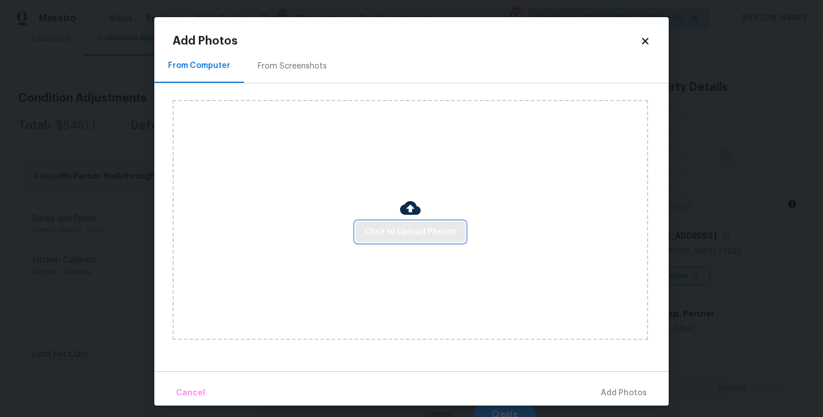
click at [393, 227] on span "Click to Upload Photos" at bounding box center [410, 232] width 91 height 14
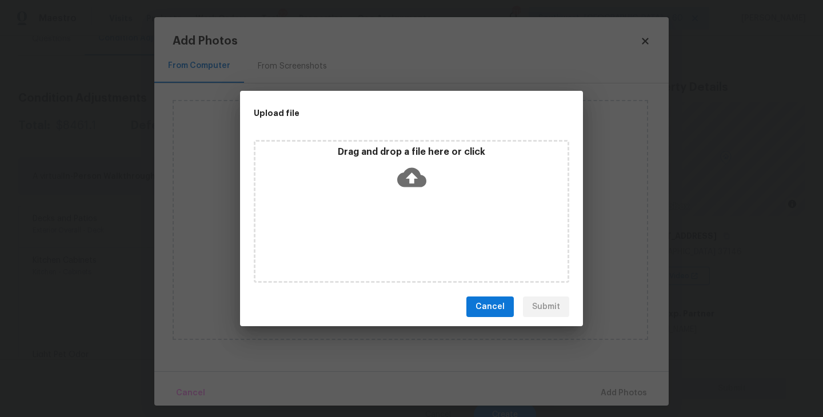
click at [406, 205] on div "Drag and drop a file here or click" at bounding box center [411, 211] width 315 height 143
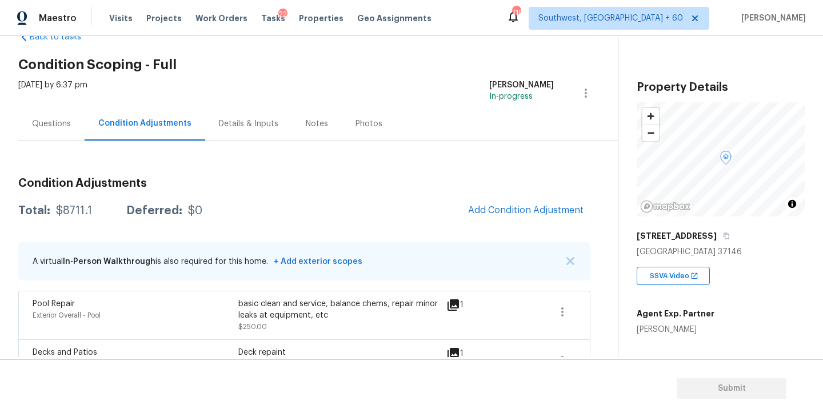
scroll to position [95, 0]
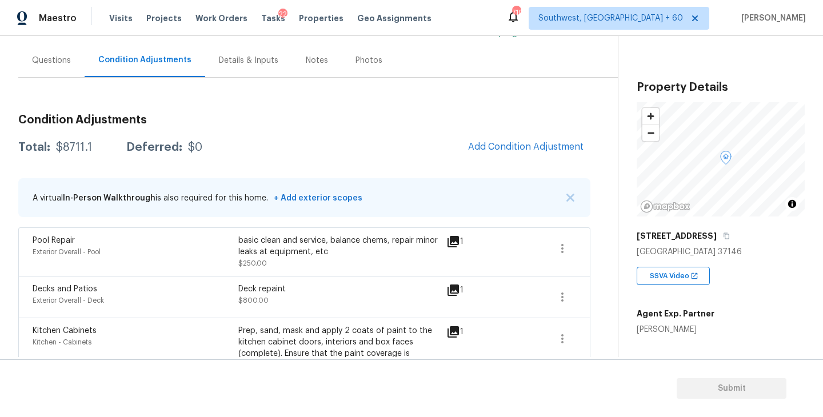
click at [357, 124] on h3 "Condition Adjustments" at bounding box center [304, 119] width 572 height 11
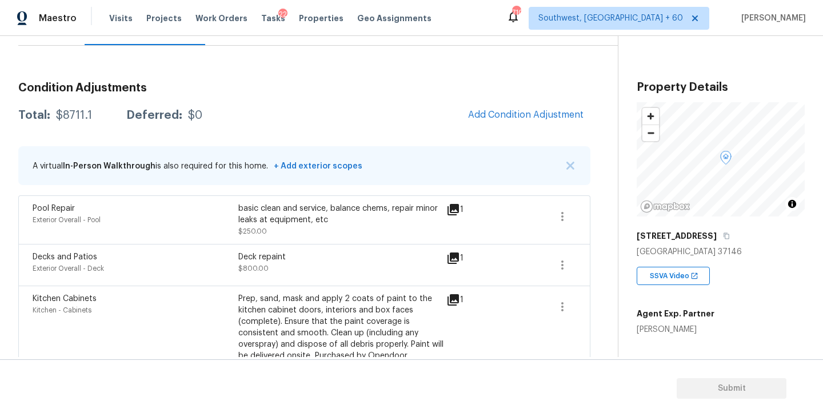
scroll to position [66, 0]
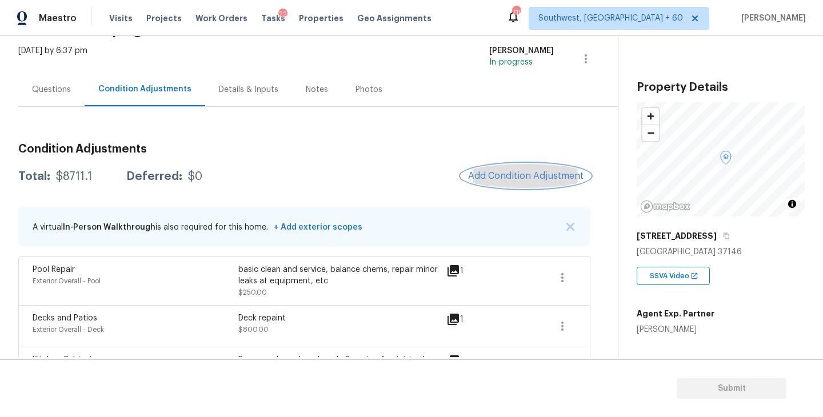
click at [515, 173] on span "Add Condition Adjustment" at bounding box center [525, 176] width 115 height 10
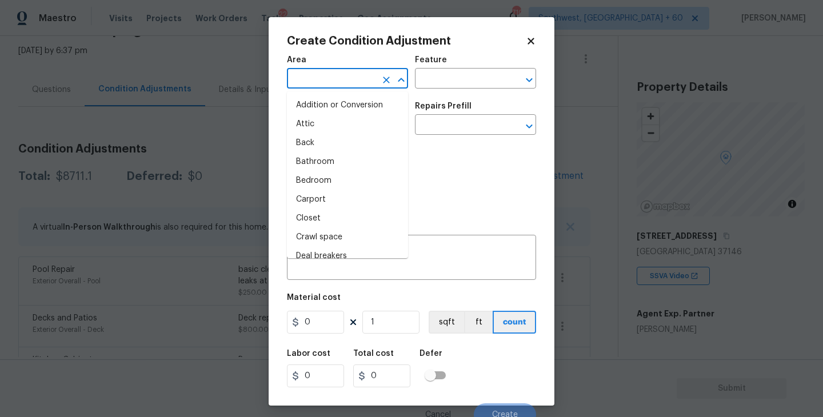
click at [317, 80] on input "text" at bounding box center [331, 80] width 89 height 18
type input "in"
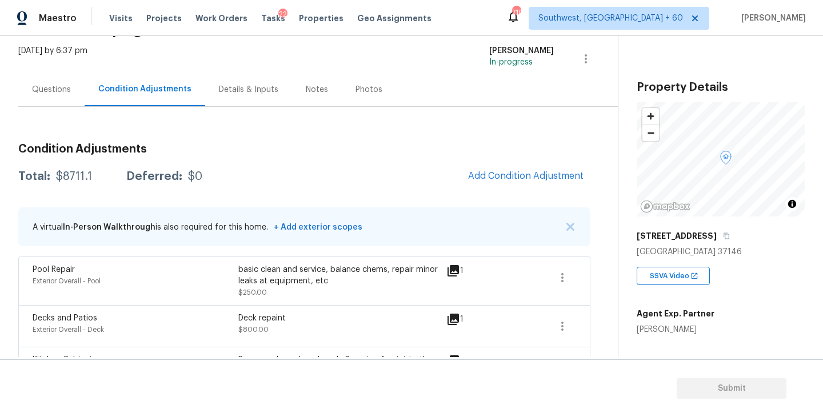
click at [114, 197] on body "Maestro Visits Projects Work Orders Tasks 22 Properties Geo Assignments 710 Sou…" at bounding box center [411, 208] width 823 height 417
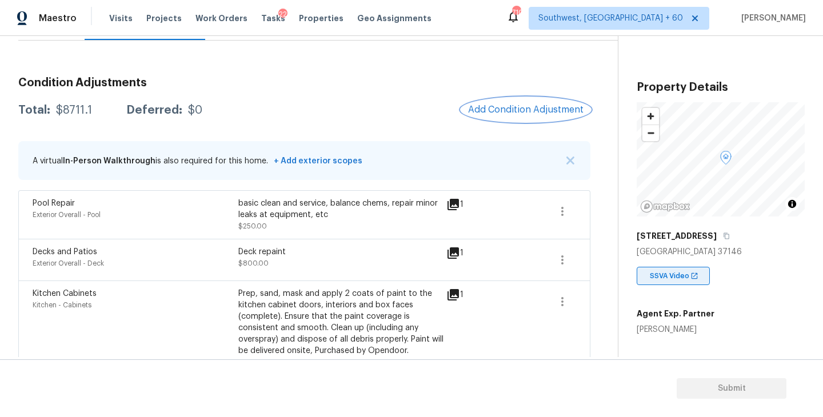
scroll to position [129, 0]
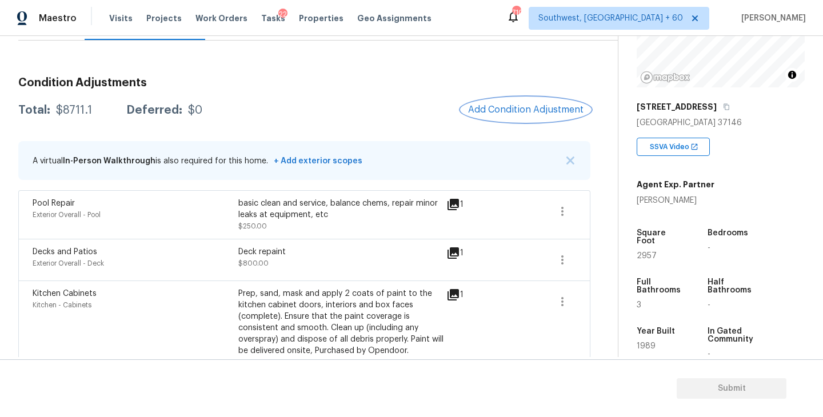
click at [511, 109] on span "Add Condition Adjustment" at bounding box center [525, 110] width 115 height 10
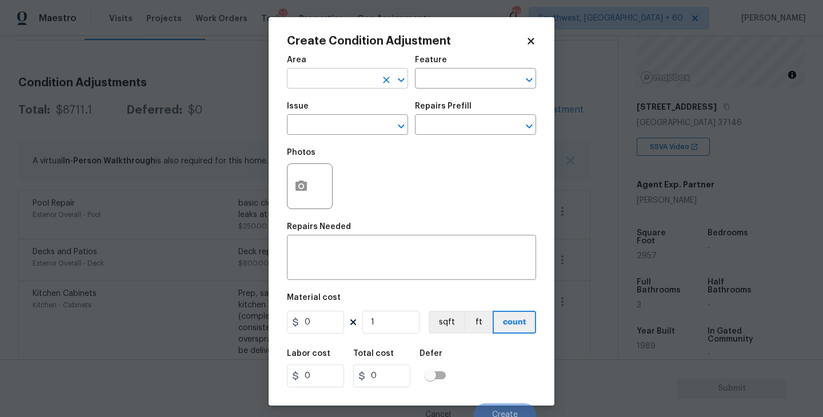
click at [308, 88] on input "text" at bounding box center [331, 80] width 89 height 18
click at [307, 122] on li "Interior Overall" at bounding box center [347, 124] width 121 height 19
type input "Interior Overall"
click at [445, 71] on input "text" at bounding box center [459, 80] width 89 height 18
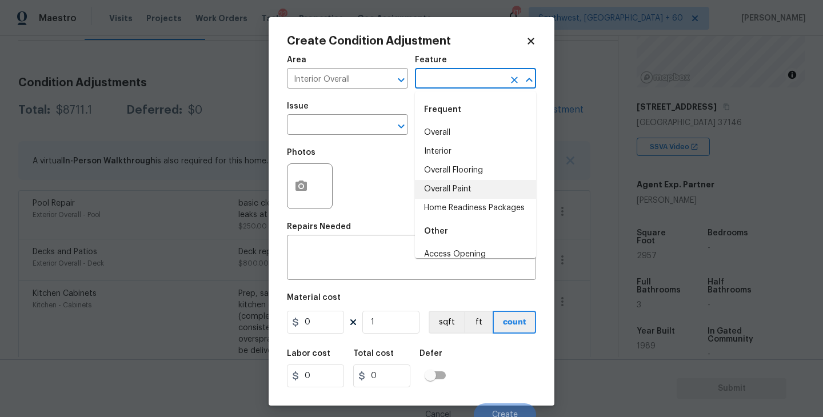
click at [463, 187] on li "Overall Paint" at bounding box center [475, 189] width 121 height 19
type input "Overall Paint"
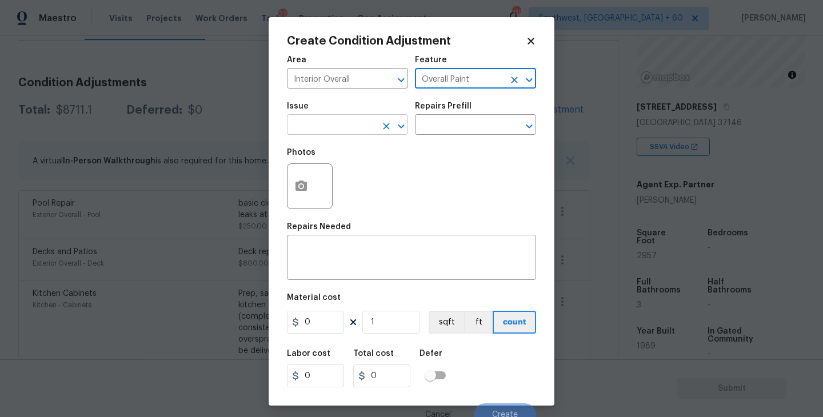
click at [369, 135] on input "text" at bounding box center [331, 126] width 89 height 18
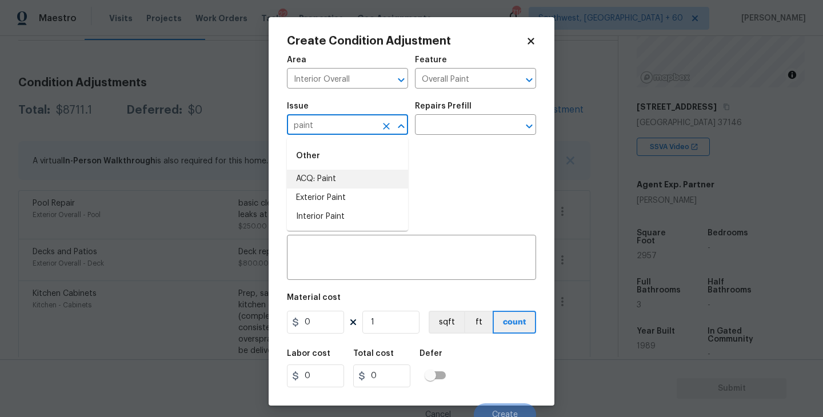
click at [362, 186] on li "ACQ: Paint" at bounding box center [347, 179] width 121 height 19
type input "ACQ: Paint"
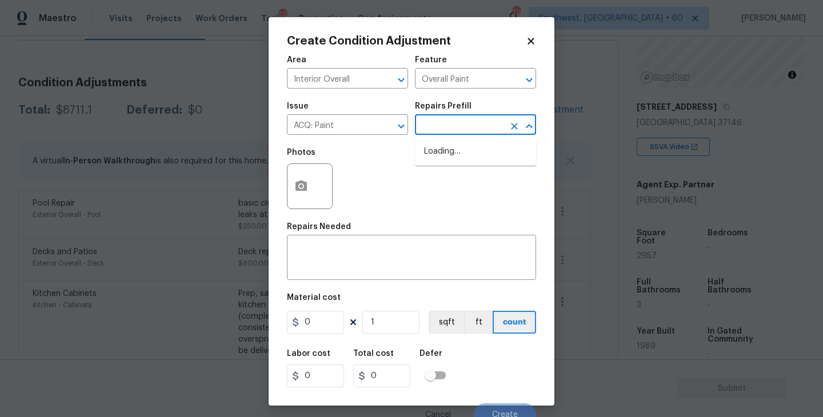
click at [469, 120] on input "text" at bounding box center [459, 126] width 89 height 18
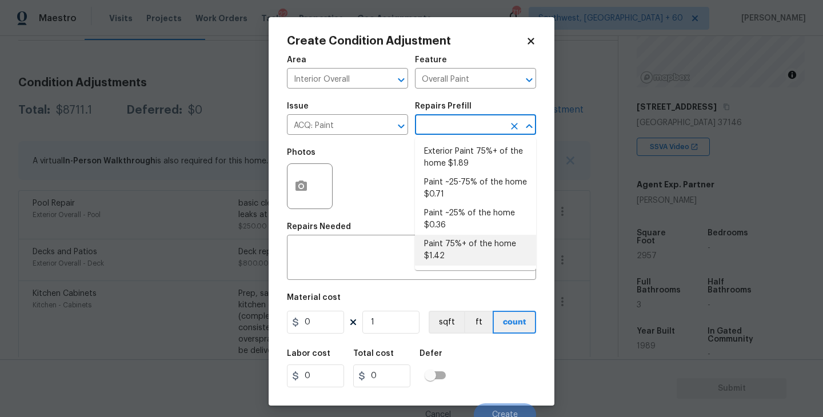
click at [463, 256] on li "Paint 75%+ of the home $1.42" at bounding box center [475, 250] width 121 height 31
type input "Acquisition"
type textarea "Acquisition Scope: 75%+ of the home will likely require interior paint"
type input "1.42"
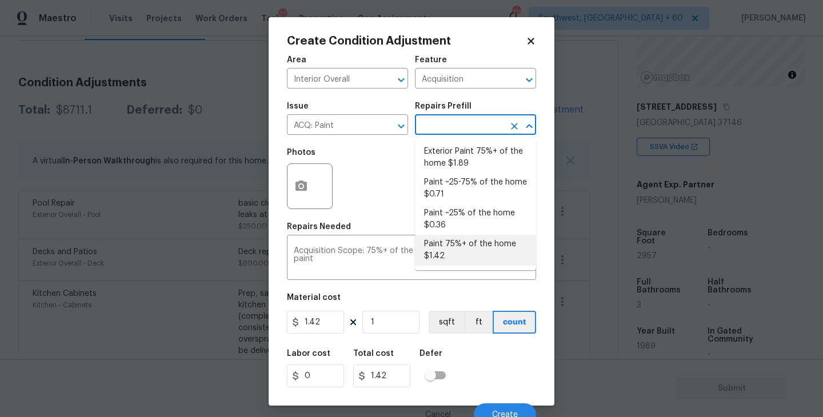
click at [447, 250] on li "Paint 75%+ of the home $1.42" at bounding box center [475, 250] width 121 height 31
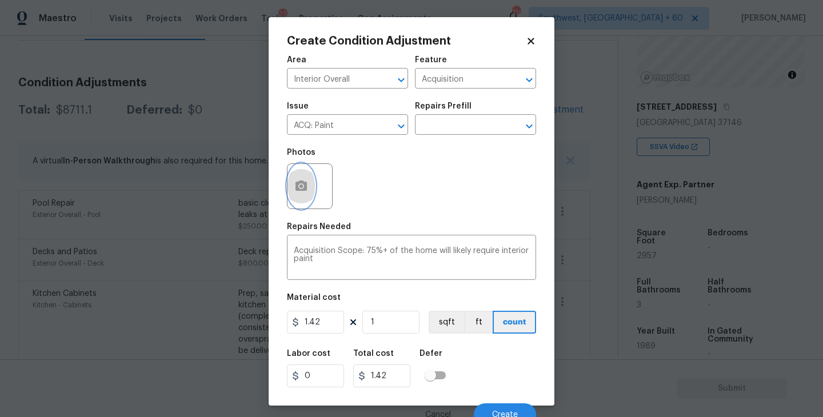
click at [303, 191] on icon "button" at bounding box center [300, 186] width 11 height 10
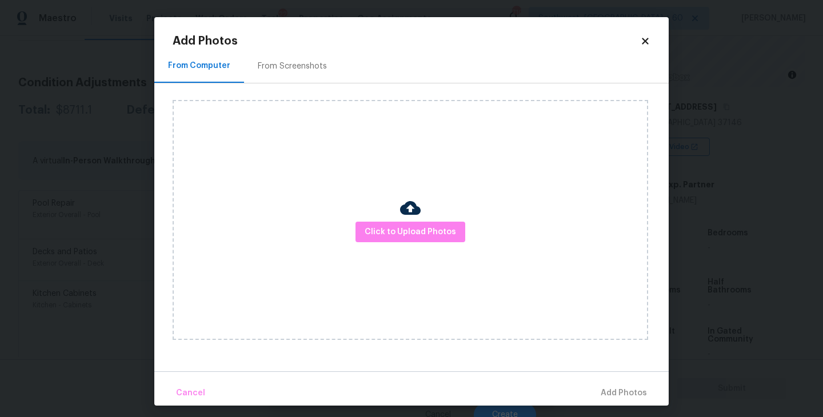
click at [429, 253] on div "Click to Upload Photos" at bounding box center [410, 220] width 475 height 240
click at [437, 234] on span "Click to Upload Photos" at bounding box center [410, 232] width 91 height 14
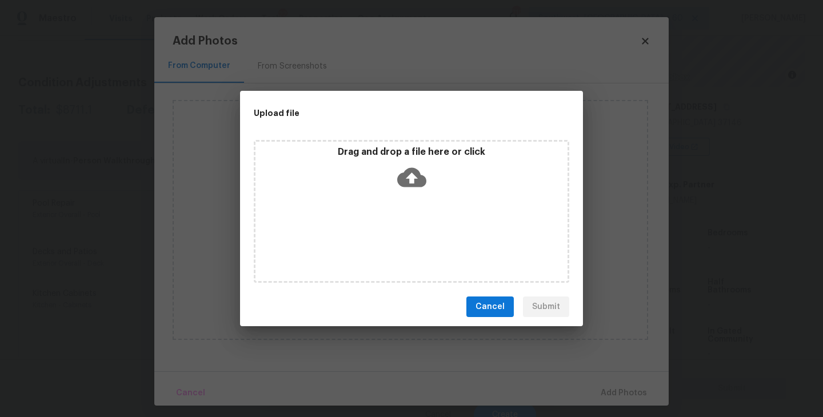
click at [418, 190] on icon at bounding box center [411, 177] width 29 height 29
